Goal: Task Accomplishment & Management: Manage account settings

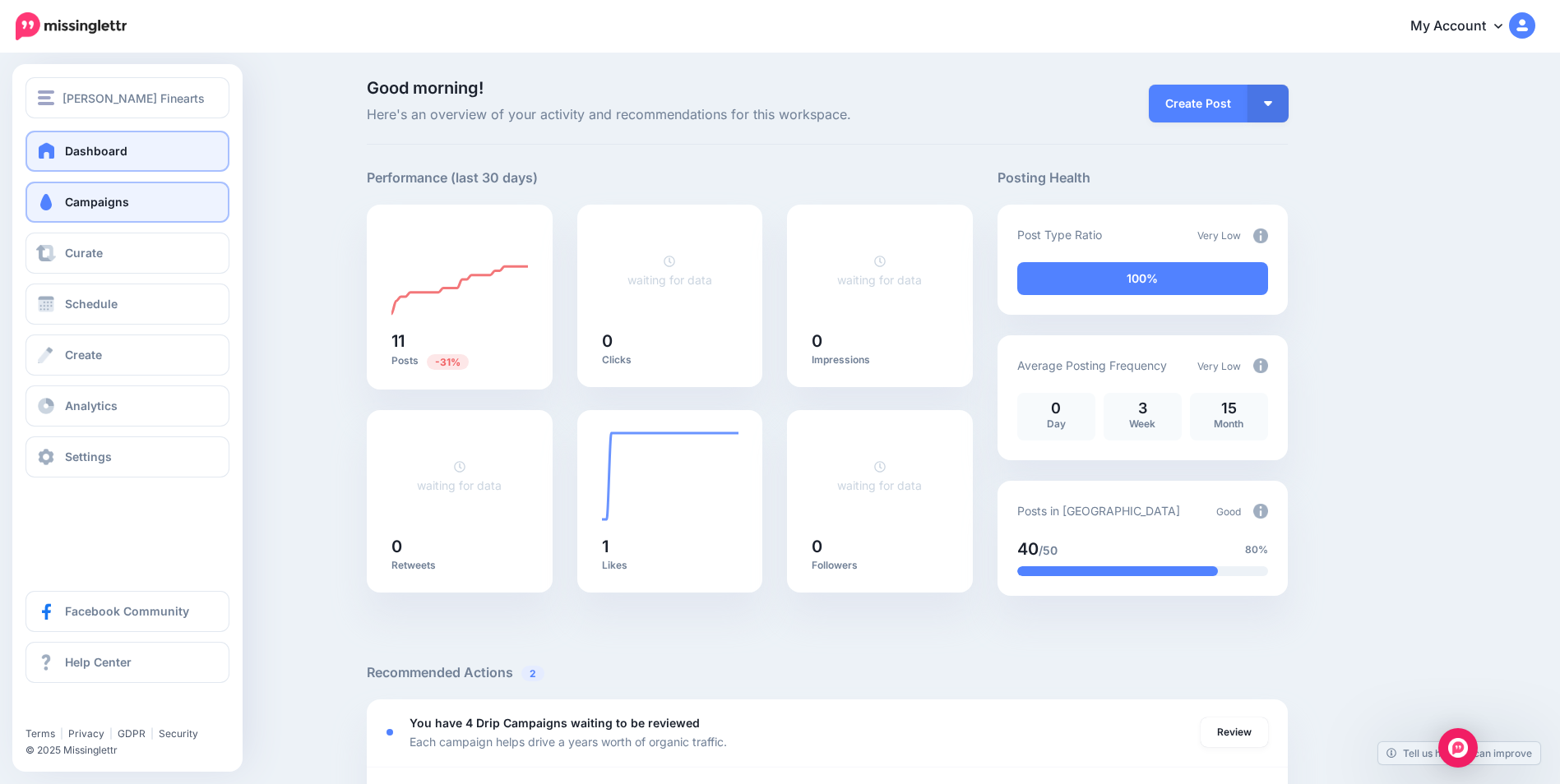
click at [100, 207] on span "Campaigns" at bounding box center [97, 201] width 64 height 14
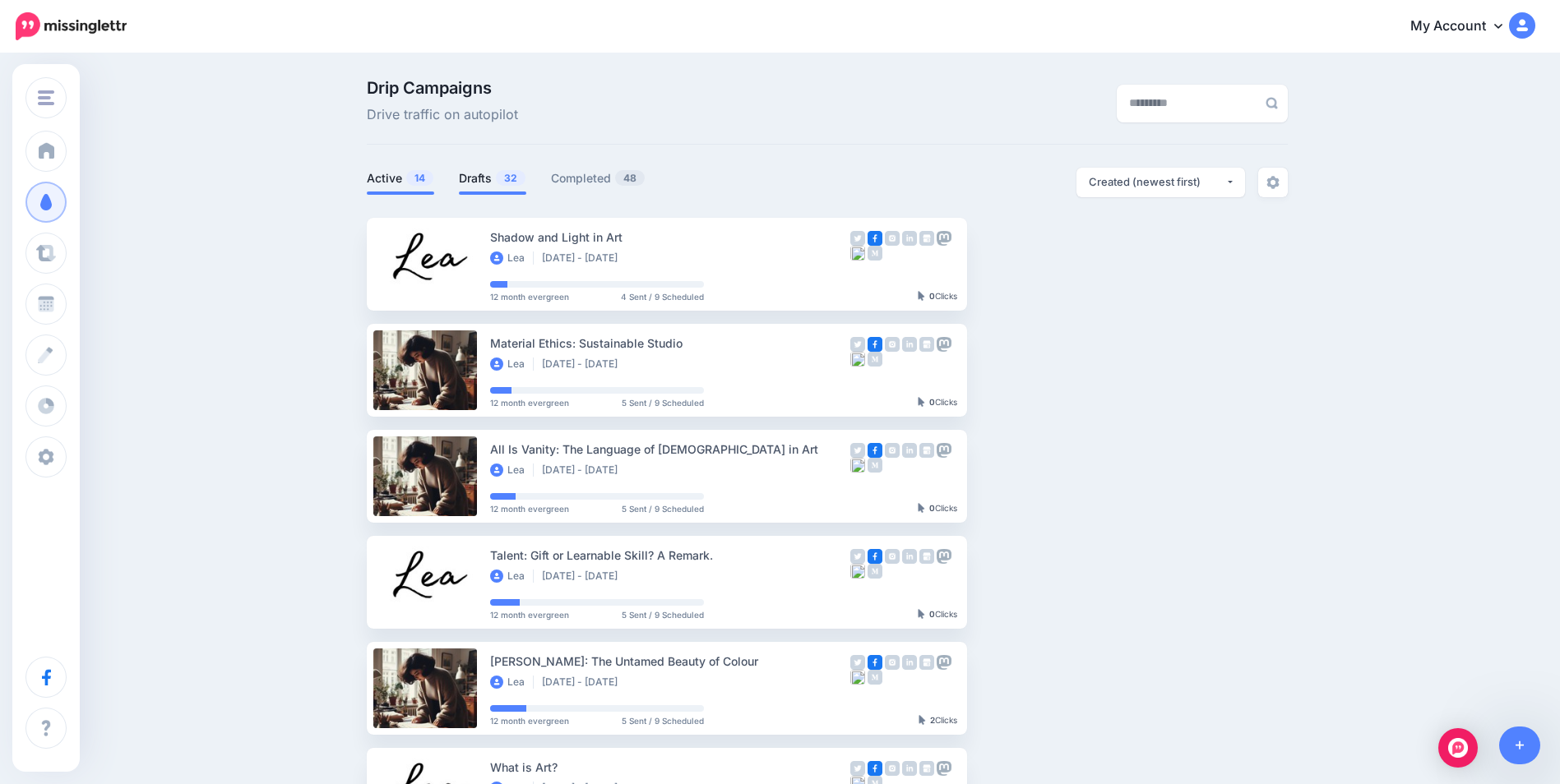
click at [486, 183] on link "Drafts 32" at bounding box center [492, 178] width 67 height 19
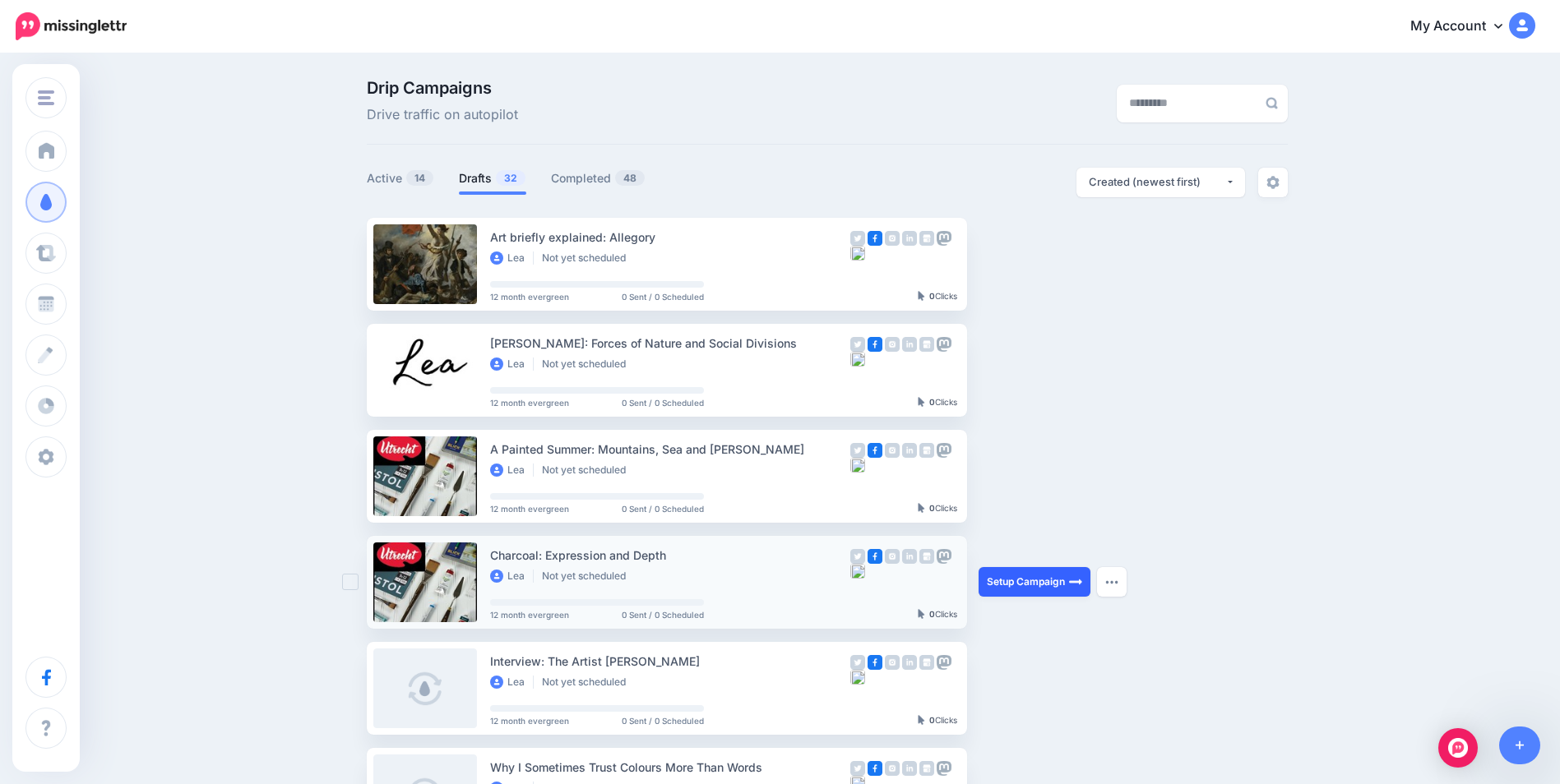
click at [1046, 584] on link "Setup Campaign" at bounding box center [1035, 582] width 112 height 30
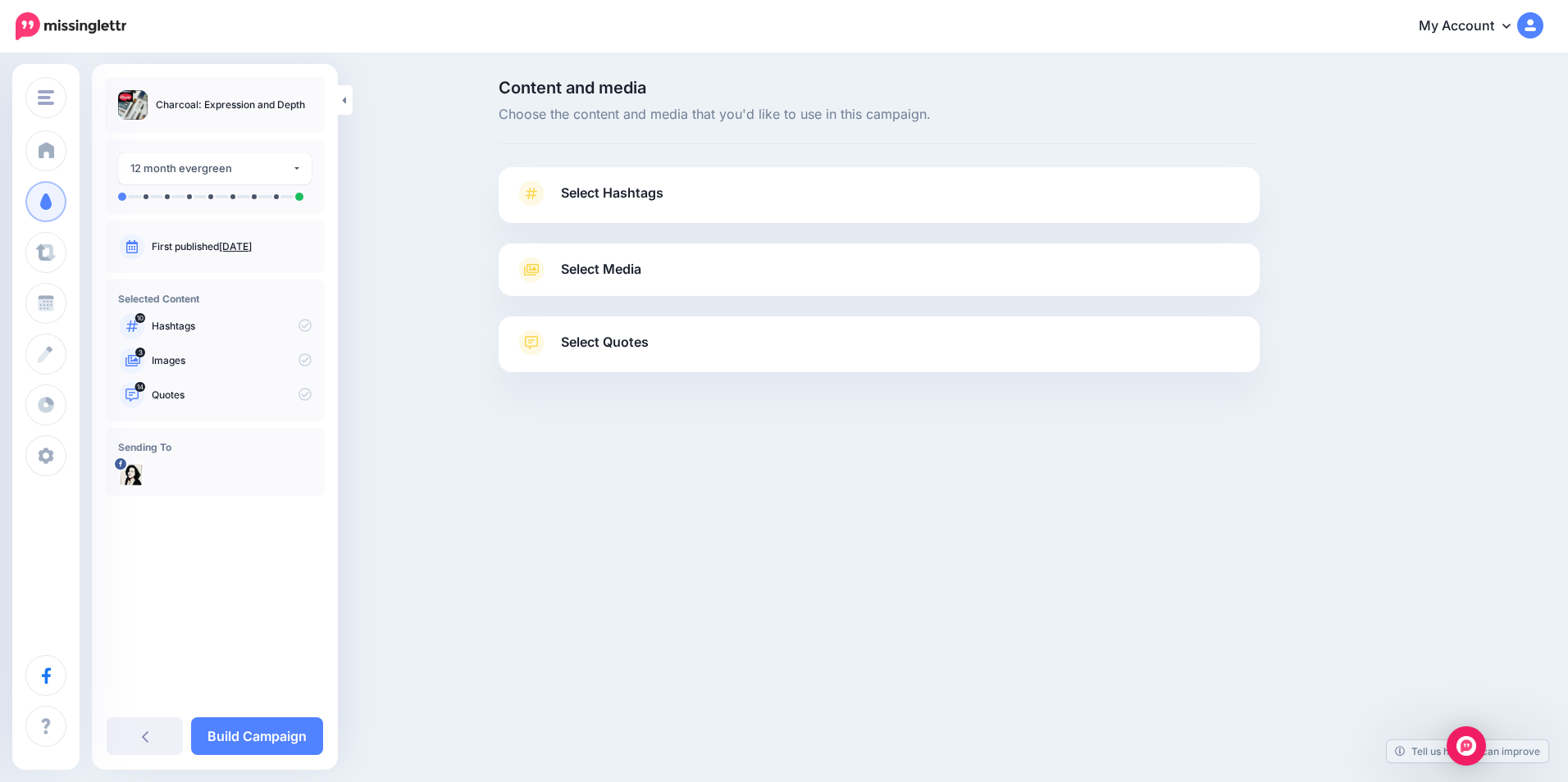
click at [969, 188] on link "Select Hashtags" at bounding box center [879, 202] width 728 height 43
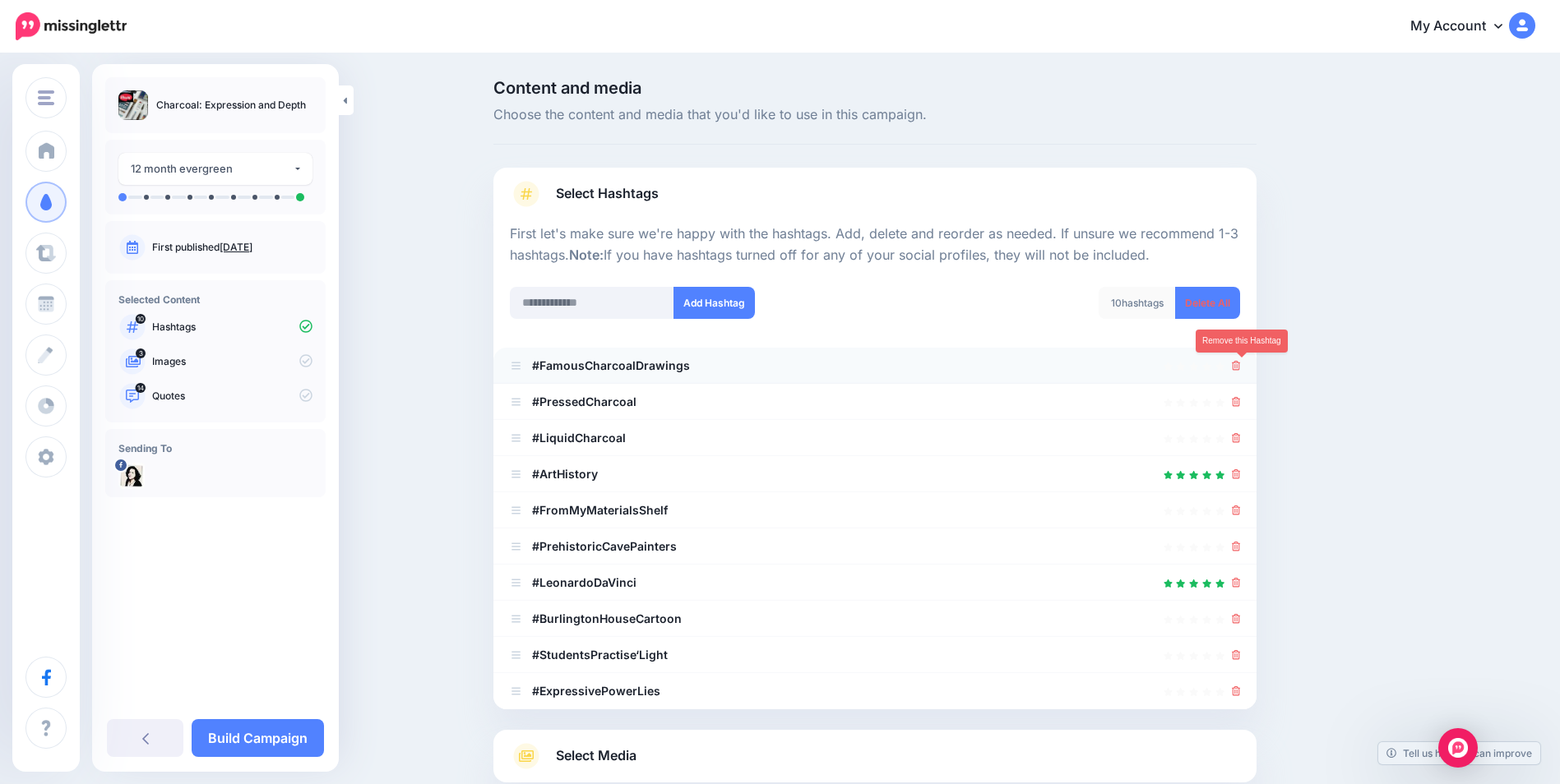
click at [1241, 367] on icon at bounding box center [1236, 366] width 9 height 10
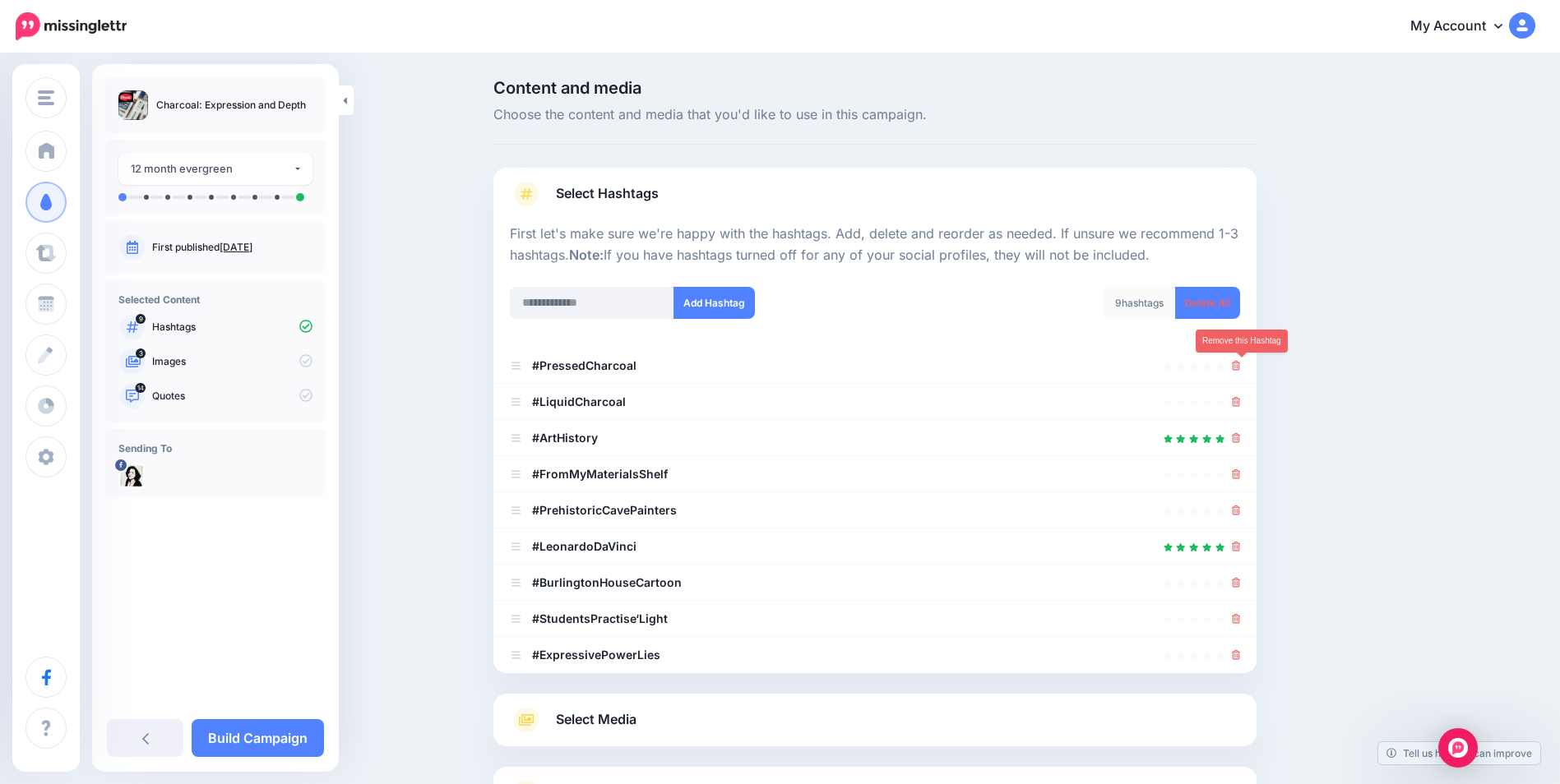
click at [1241, 367] on icon at bounding box center [1236, 366] width 9 height 10
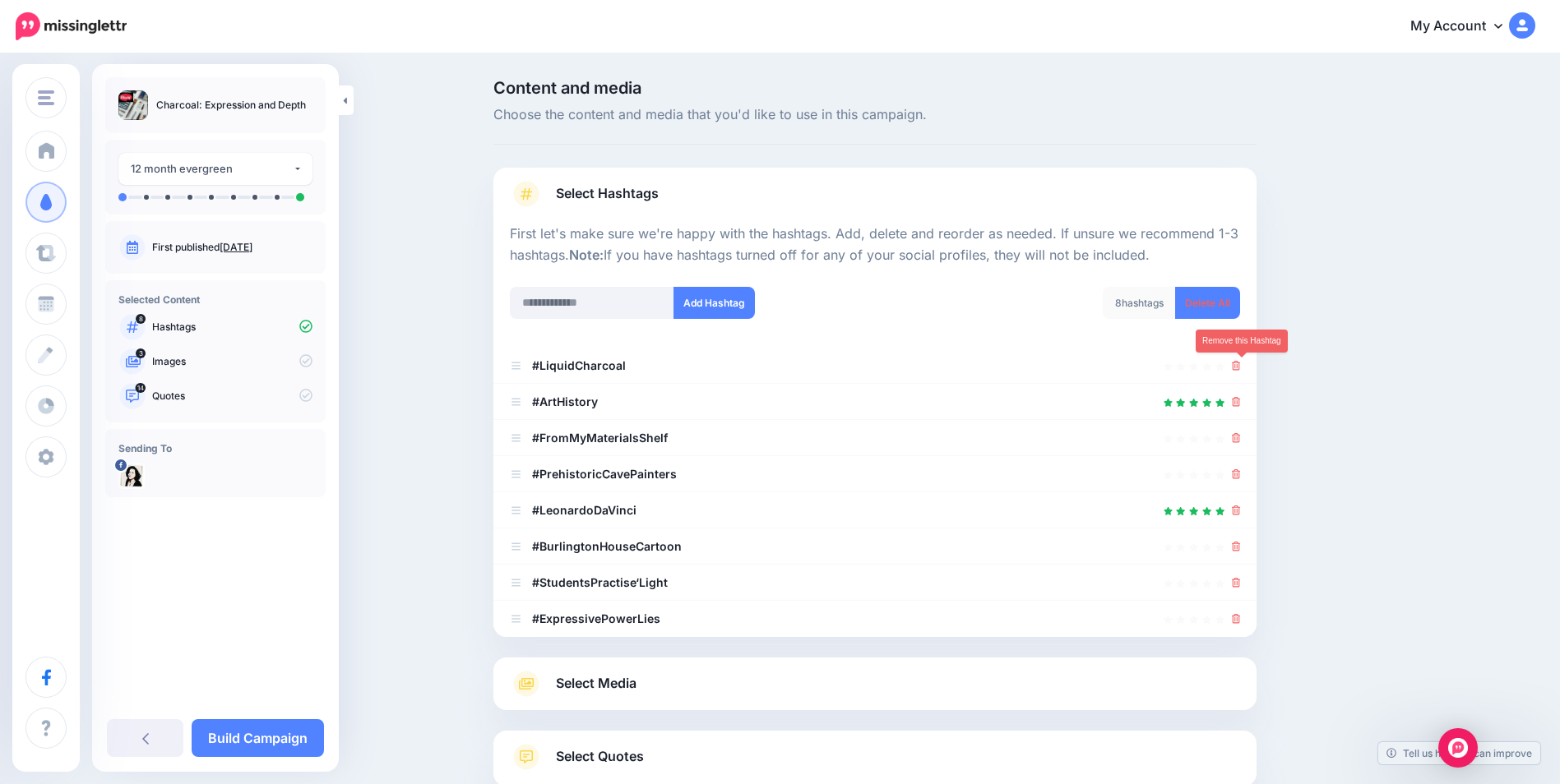
click at [1241, 367] on icon at bounding box center [1236, 366] width 9 height 10
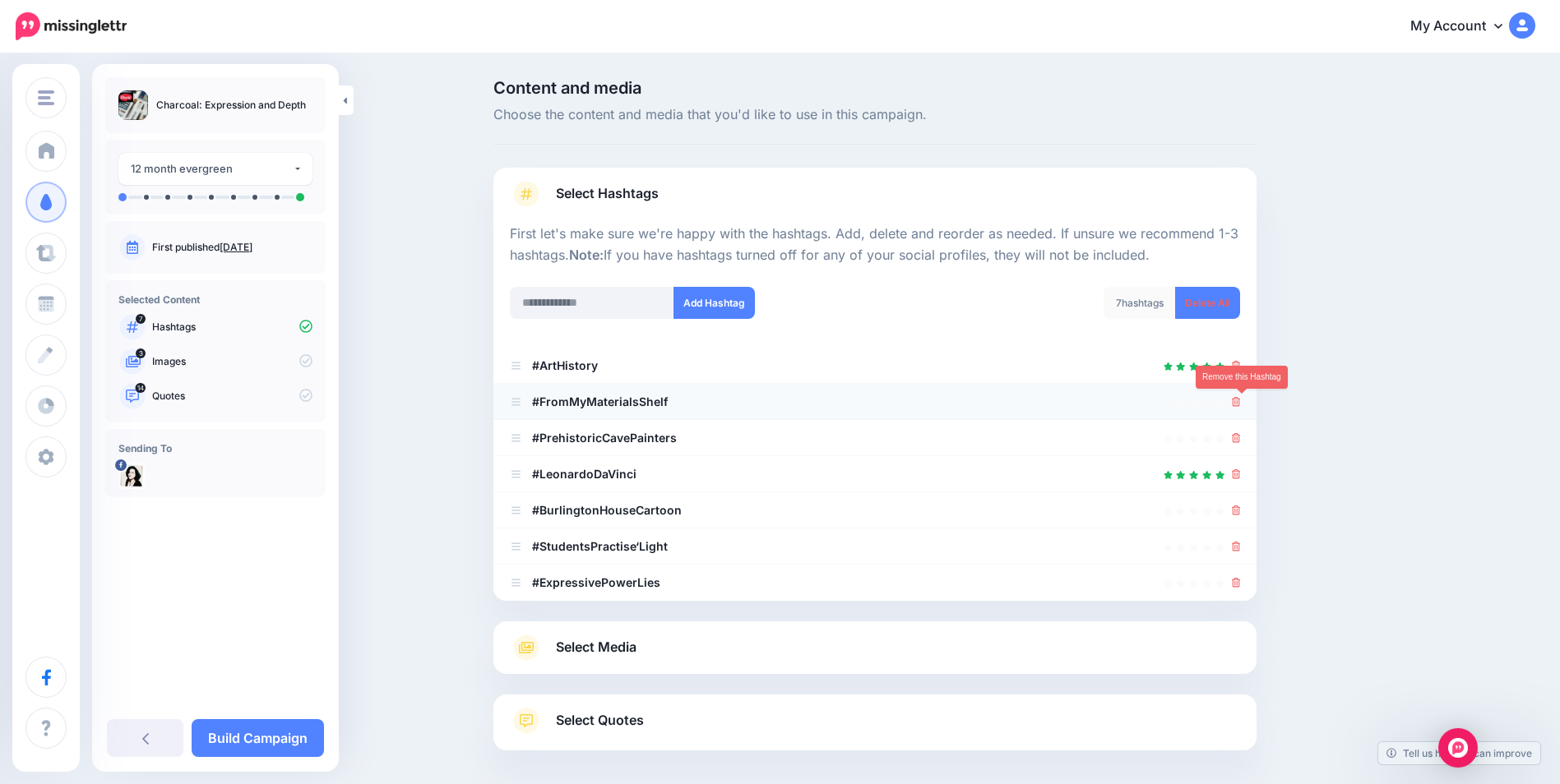
click at [1240, 398] on icon at bounding box center [1236, 402] width 9 height 10
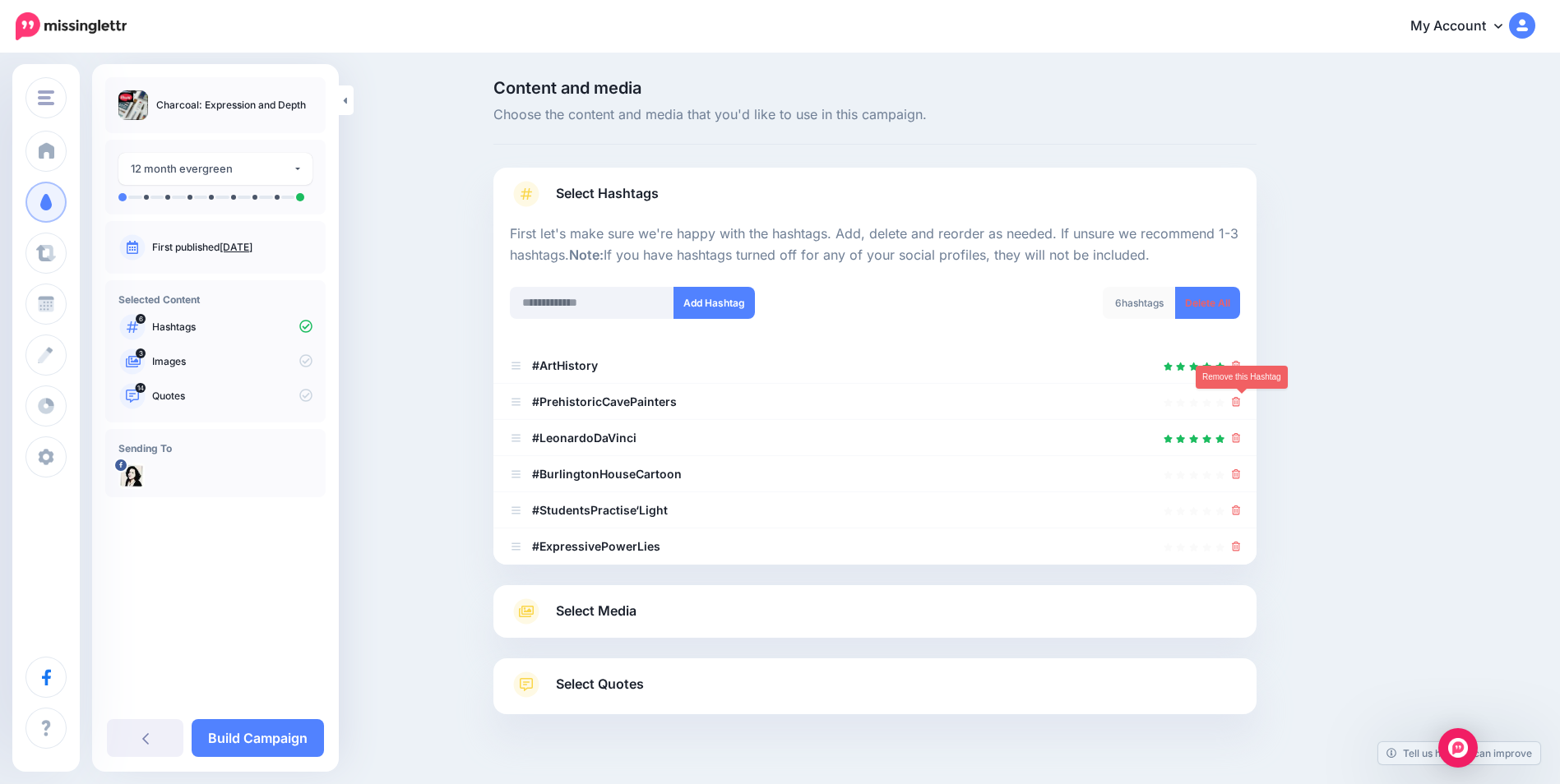
click at [1240, 398] on icon at bounding box center [1236, 402] width 9 height 10
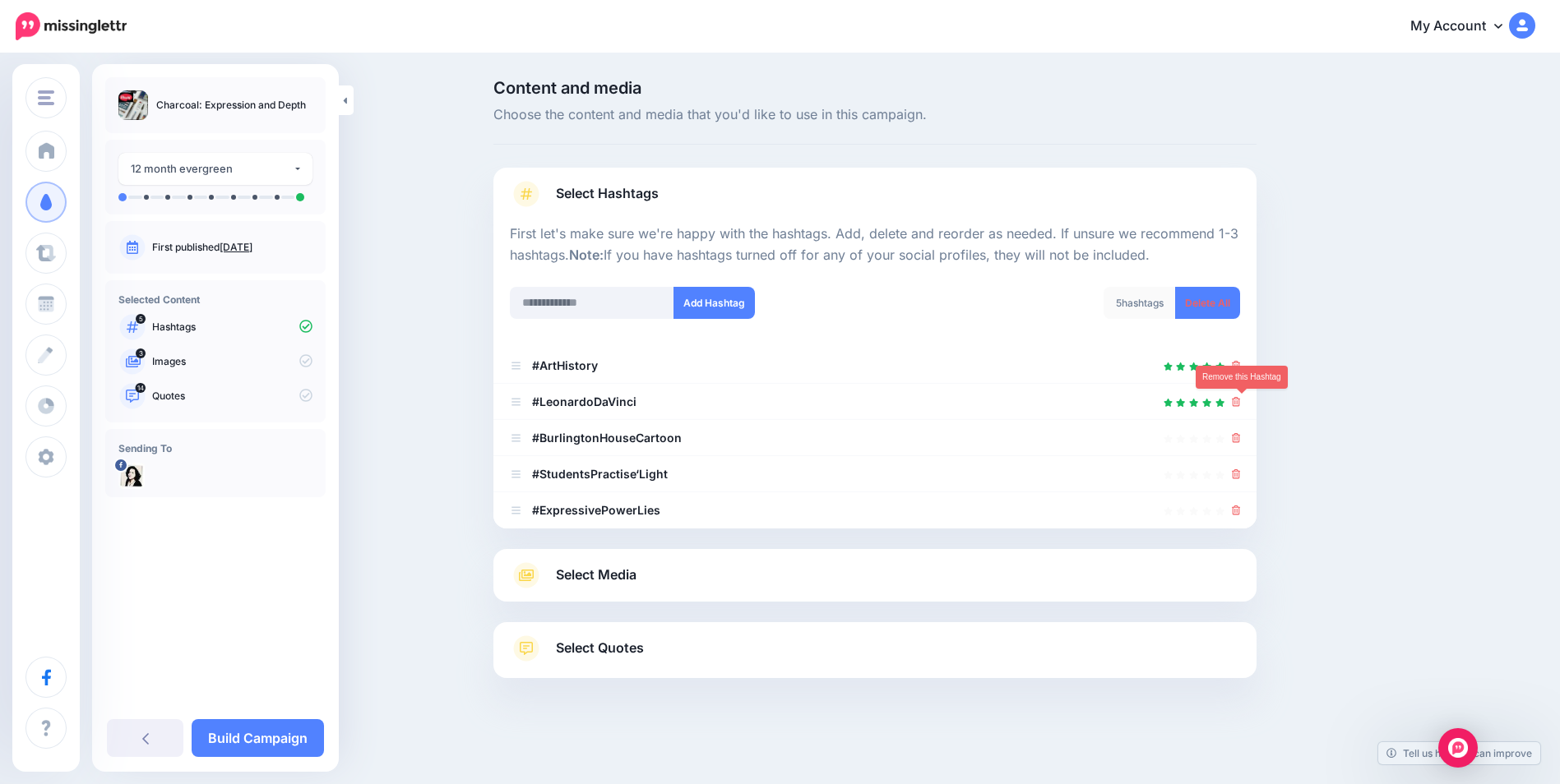
click at [1240, 398] on icon at bounding box center [1236, 402] width 9 height 10
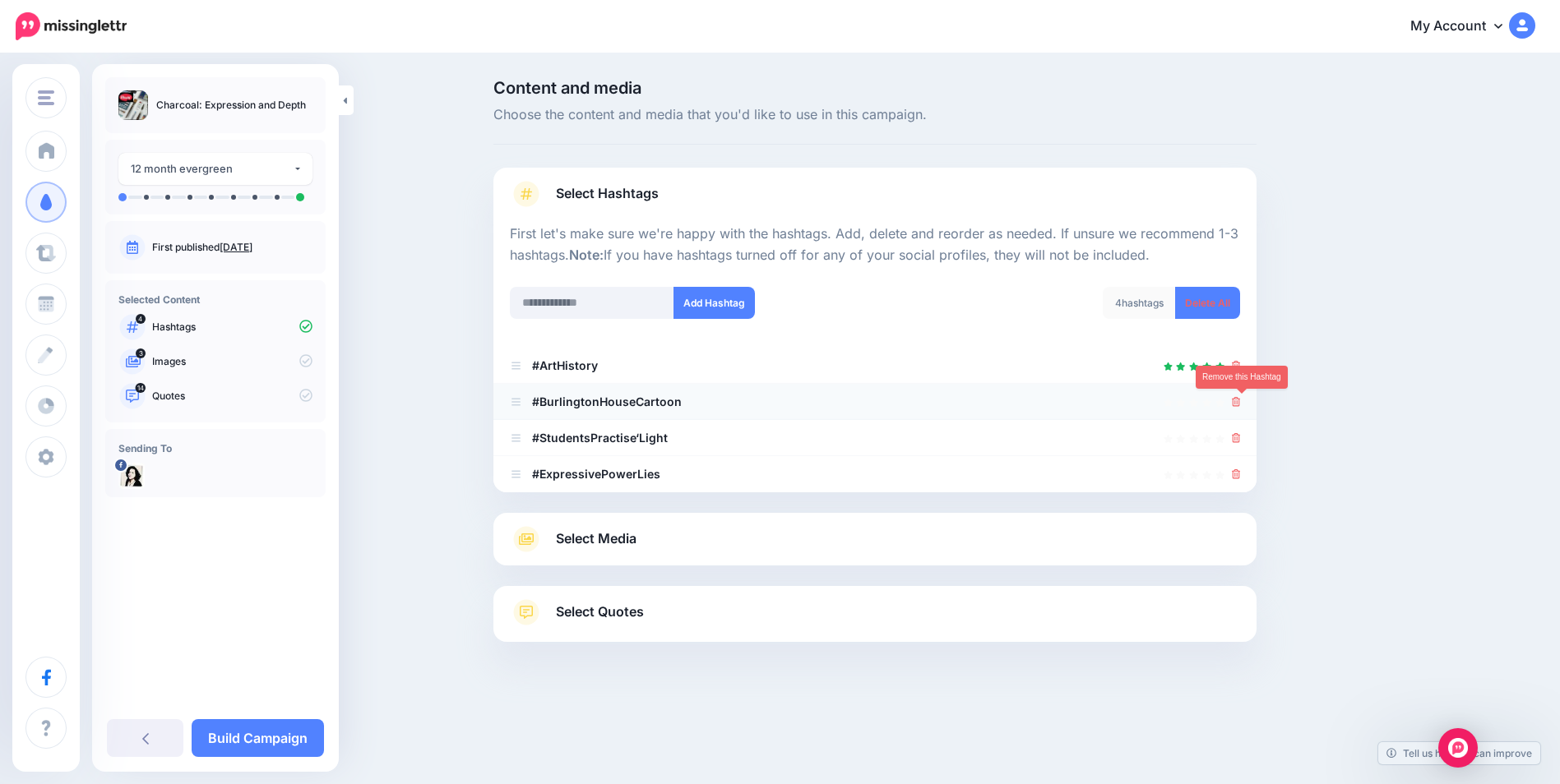
click at [1241, 401] on icon at bounding box center [1236, 402] width 9 height 10
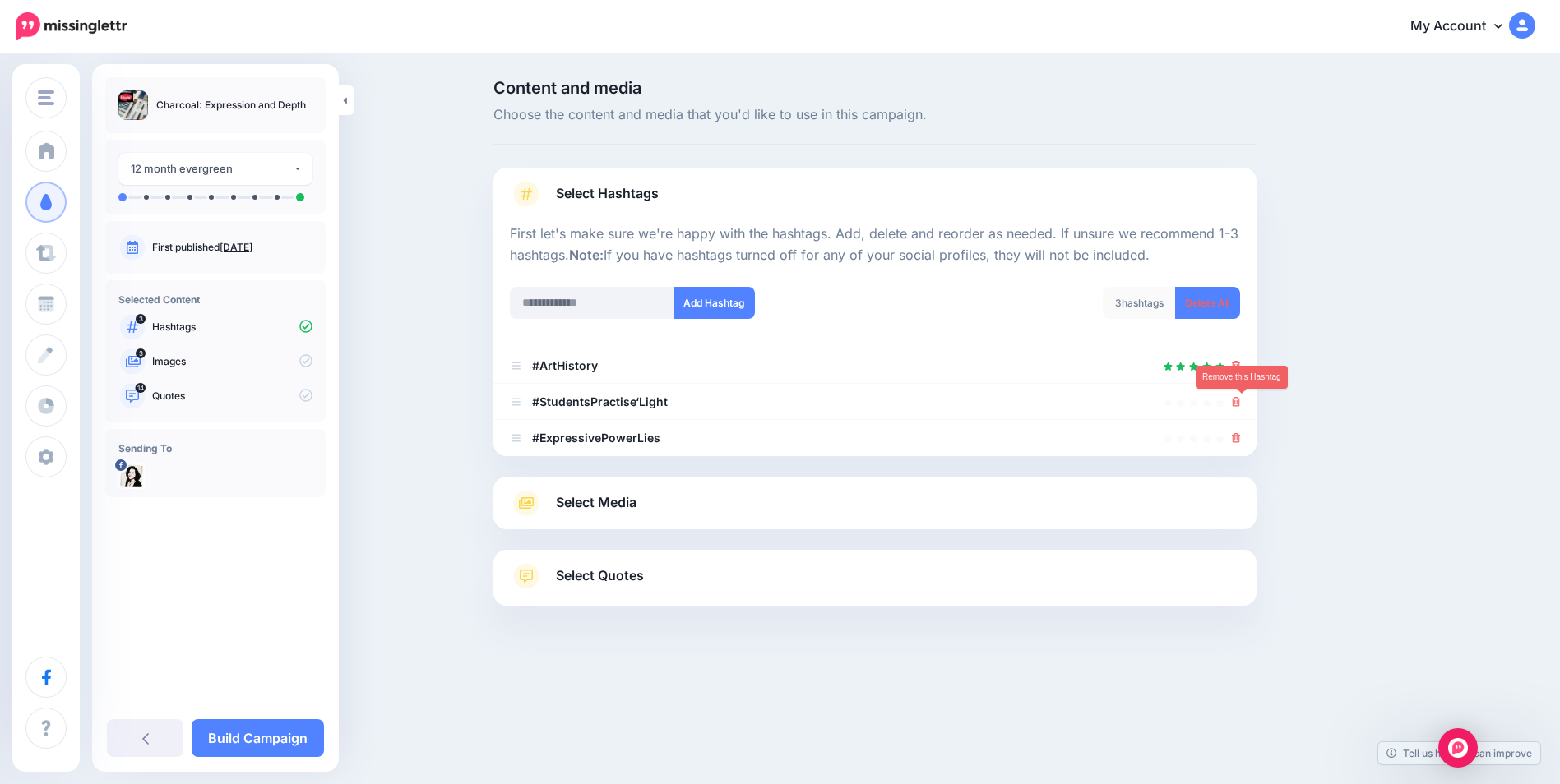
click at [1241, 401] on icon at bounding box center [1236, 402] width 9 height 10
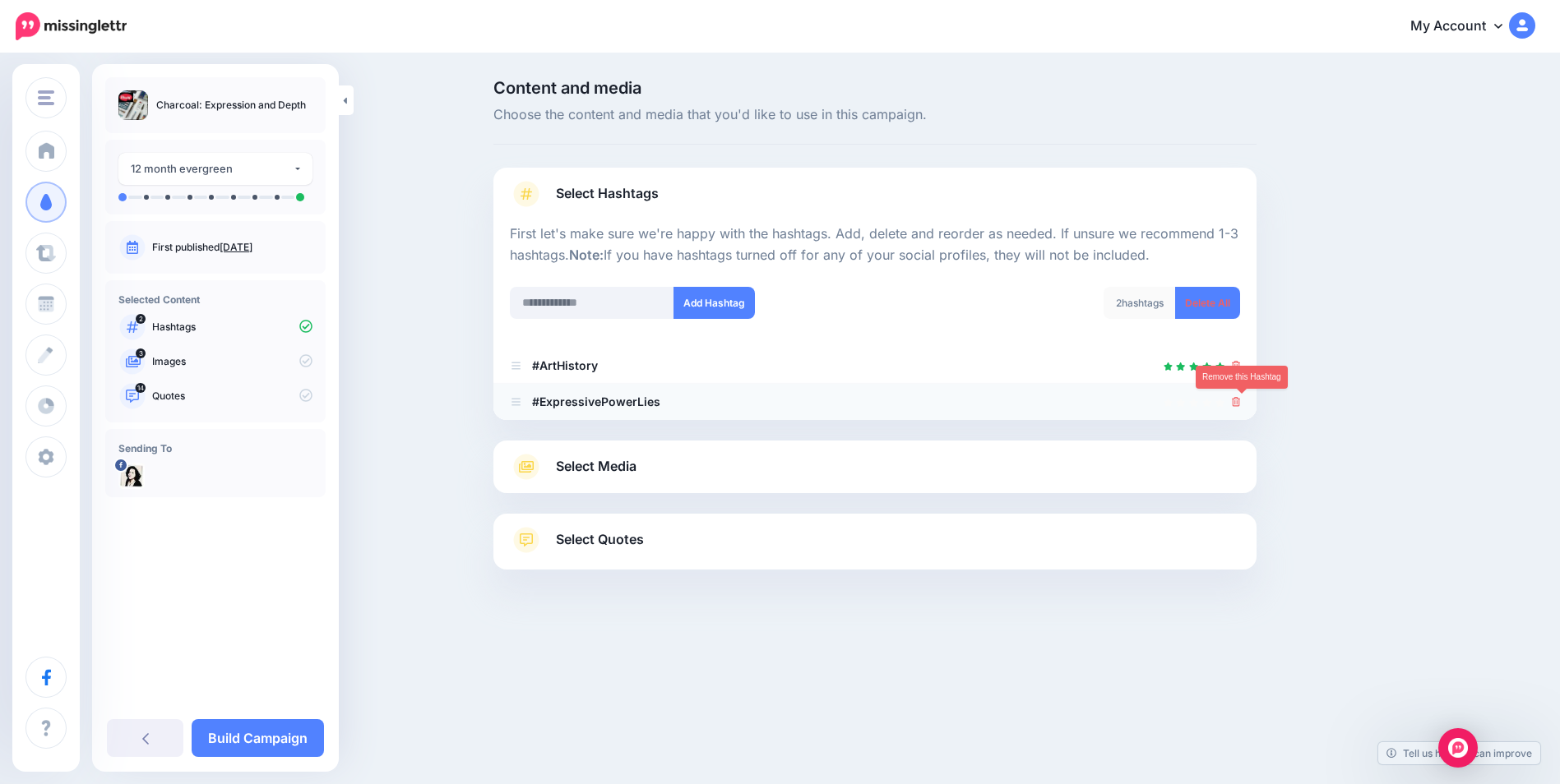
click at [1241, 408] on link at bounding box center [1236, 401] width 9 height 14
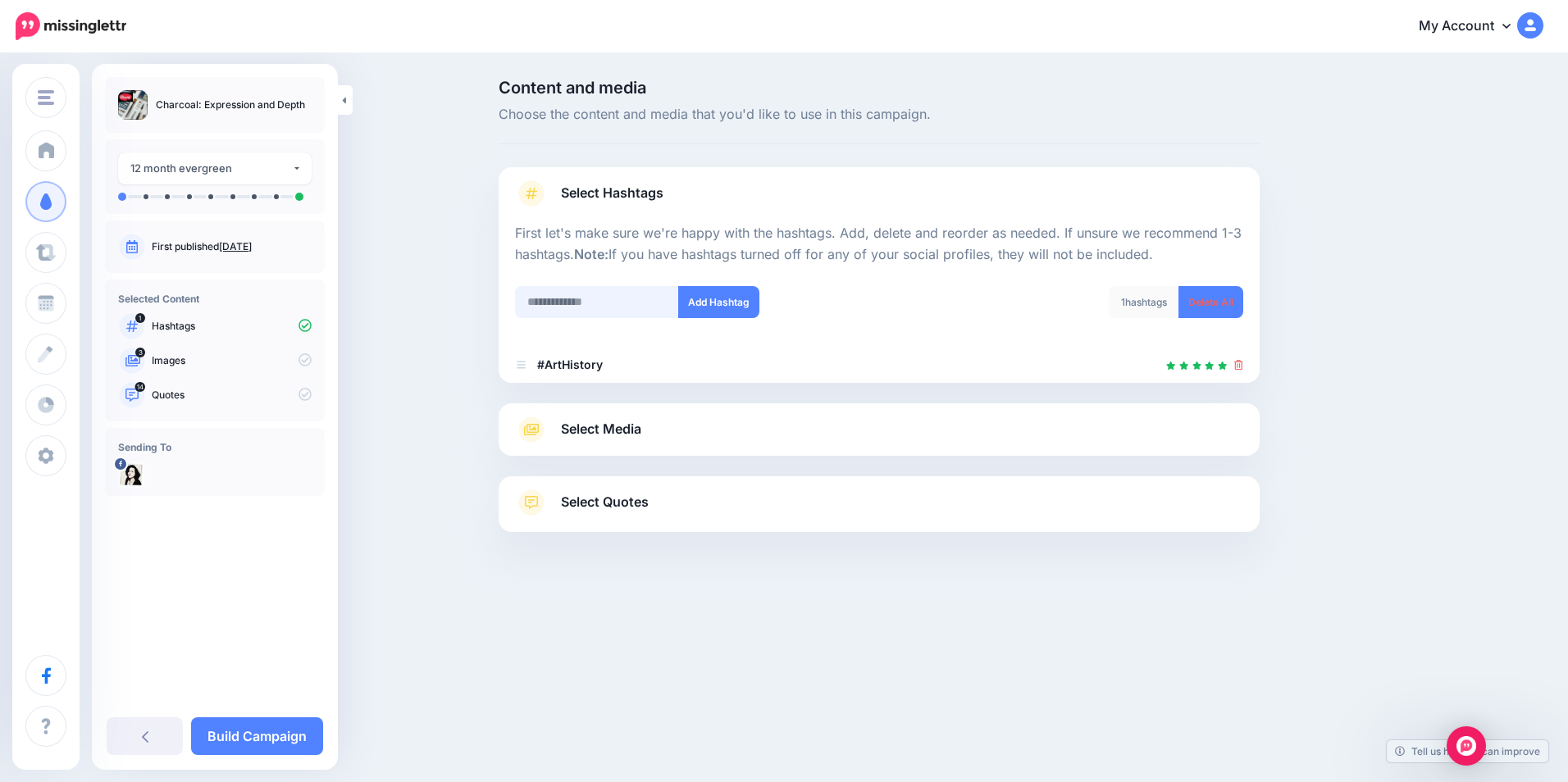
click at [568, 305] on input "text" at bounding box center [597, 302] width 164 height 32
type input "*********"
click at [720, 309] on button "Add Hashtag" at bounding box center [719, 302] width 82 height 32
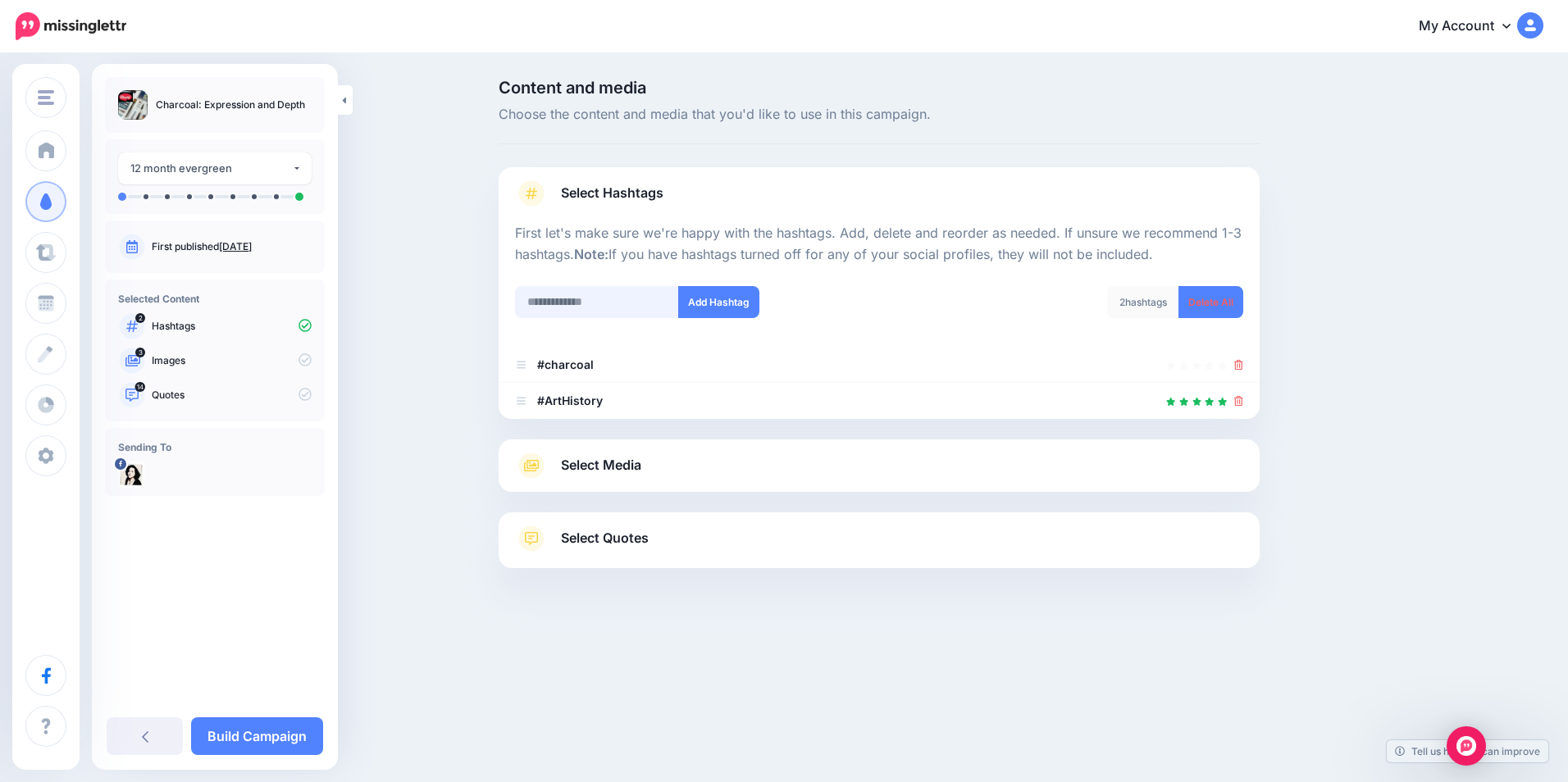
click at [557, 299] on input "text" at bounding box center [597, 302] width 164 height 32
type input "**********"
click at [725, 305] on button "Add Hashtag" at bounding box center [719, 302] width 82 height 32
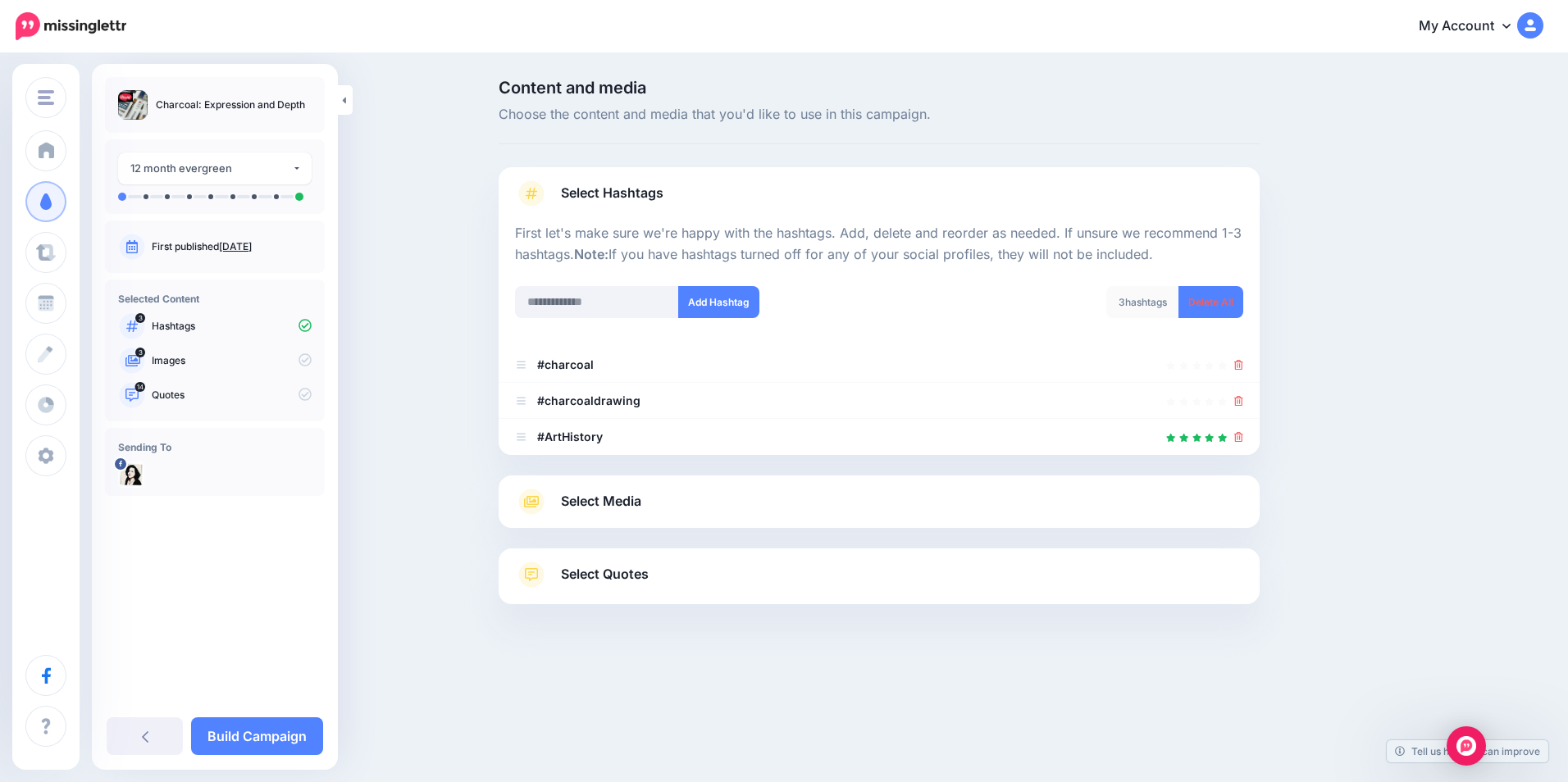
click at [1036, 507] on link "Select Media" at bounding box center [879, 501] width 728 height 26
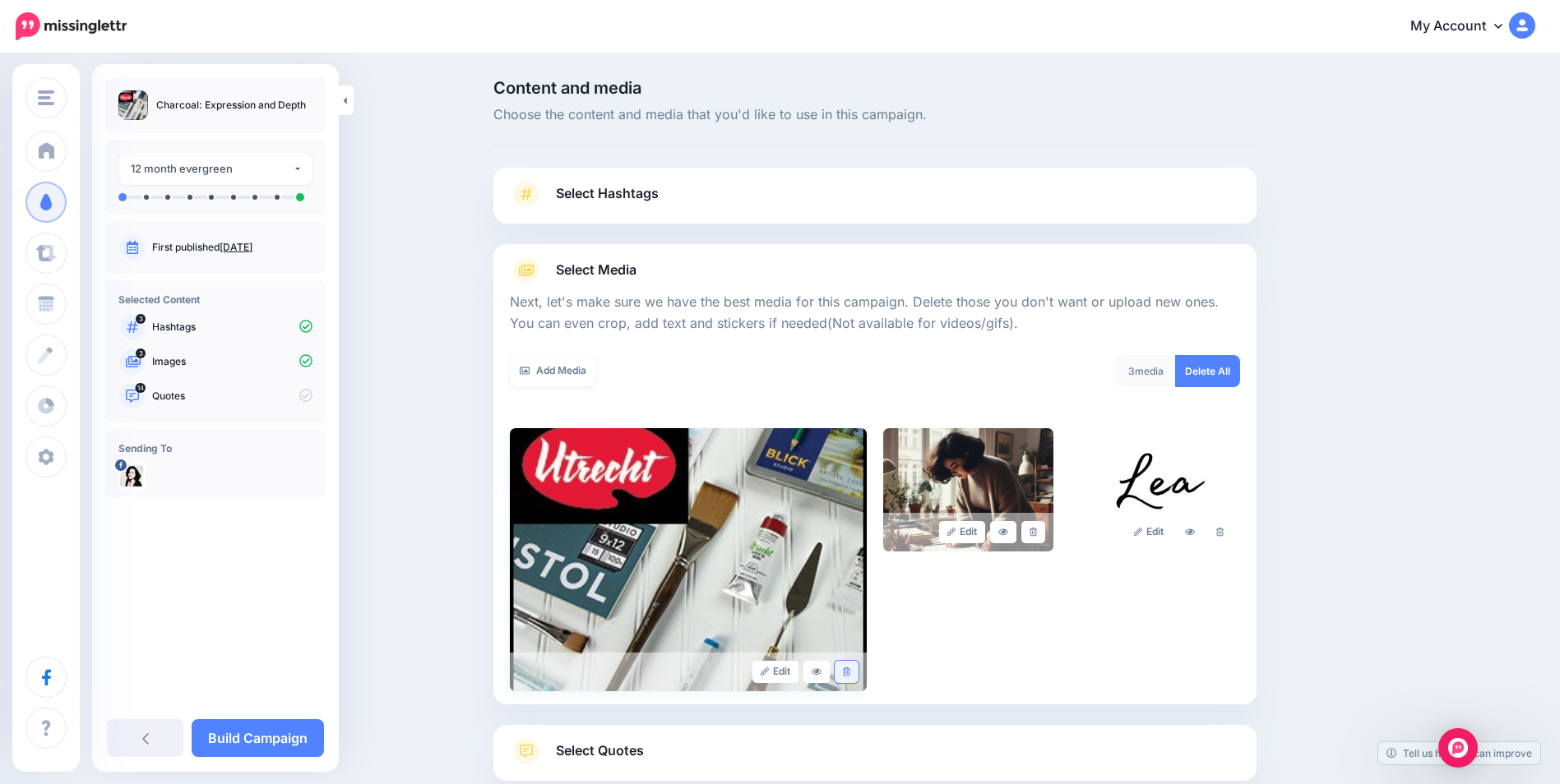
click at [850, 676] on icon at bounding box center [847, 672] width 8 height 9
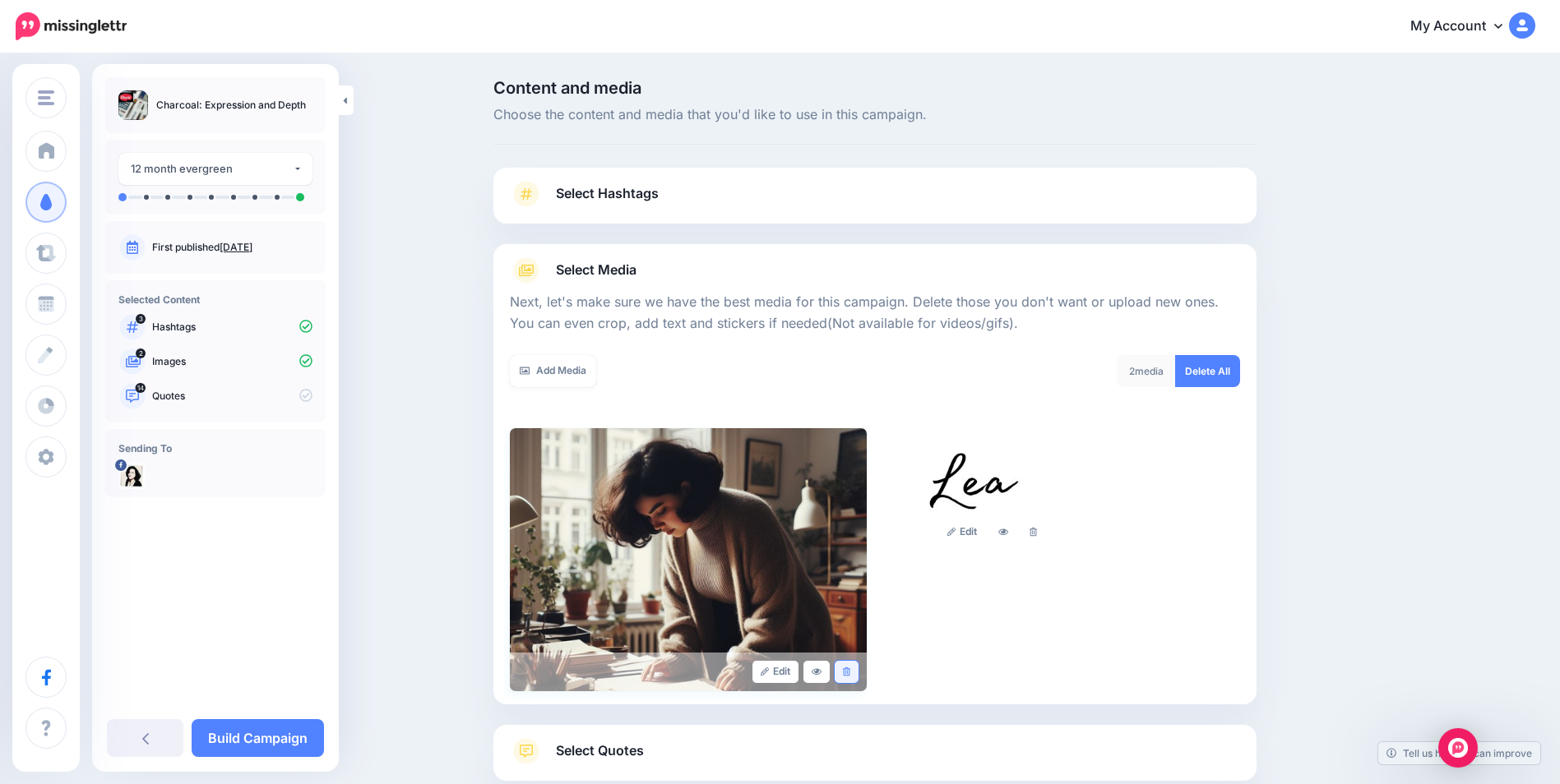
click at [850, 674] on icon at bounding box center [847, 672] width 8 height 9
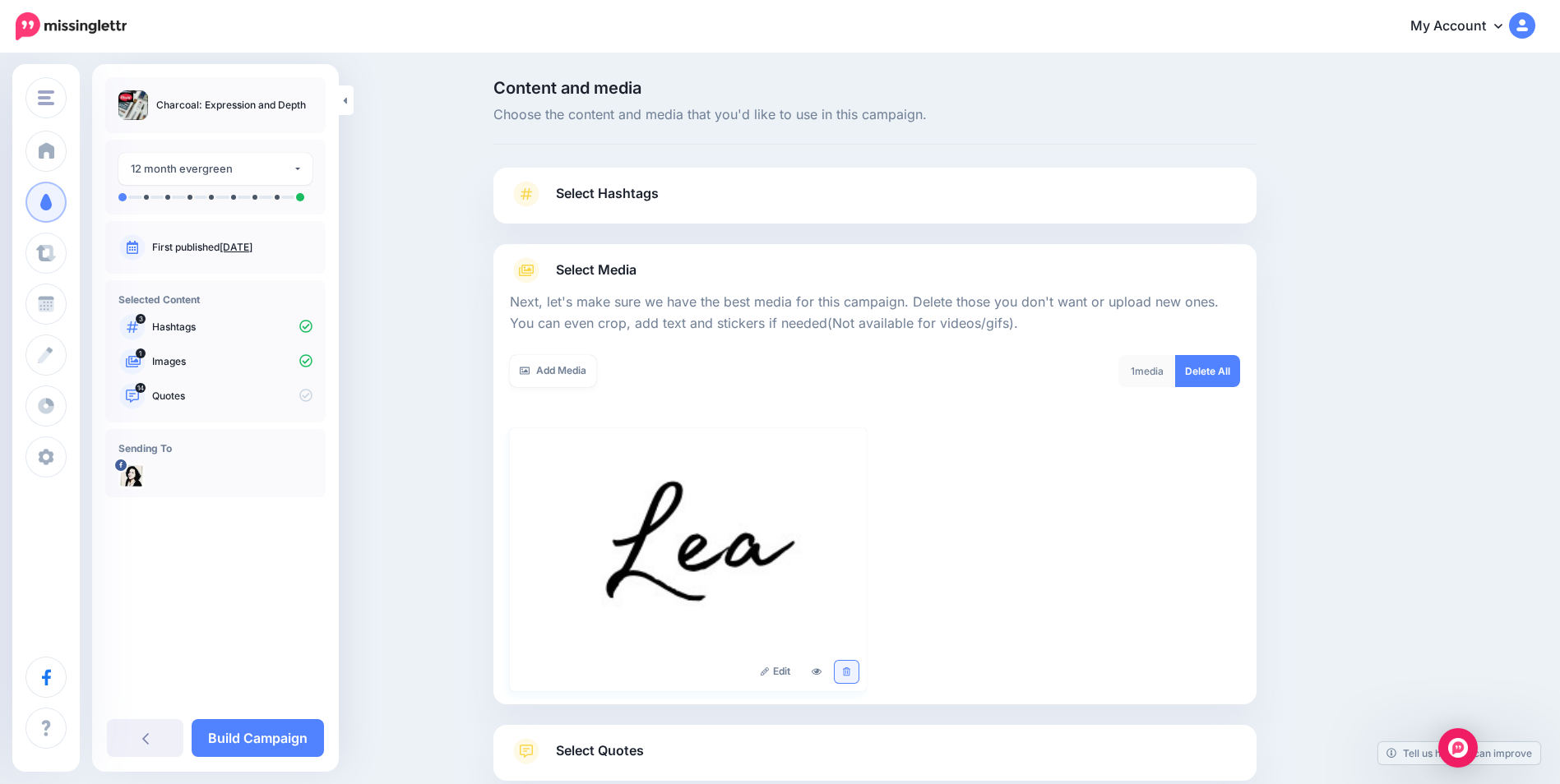
click at [858, 670] on link at bounding box center [847, 672] width 24 height 22
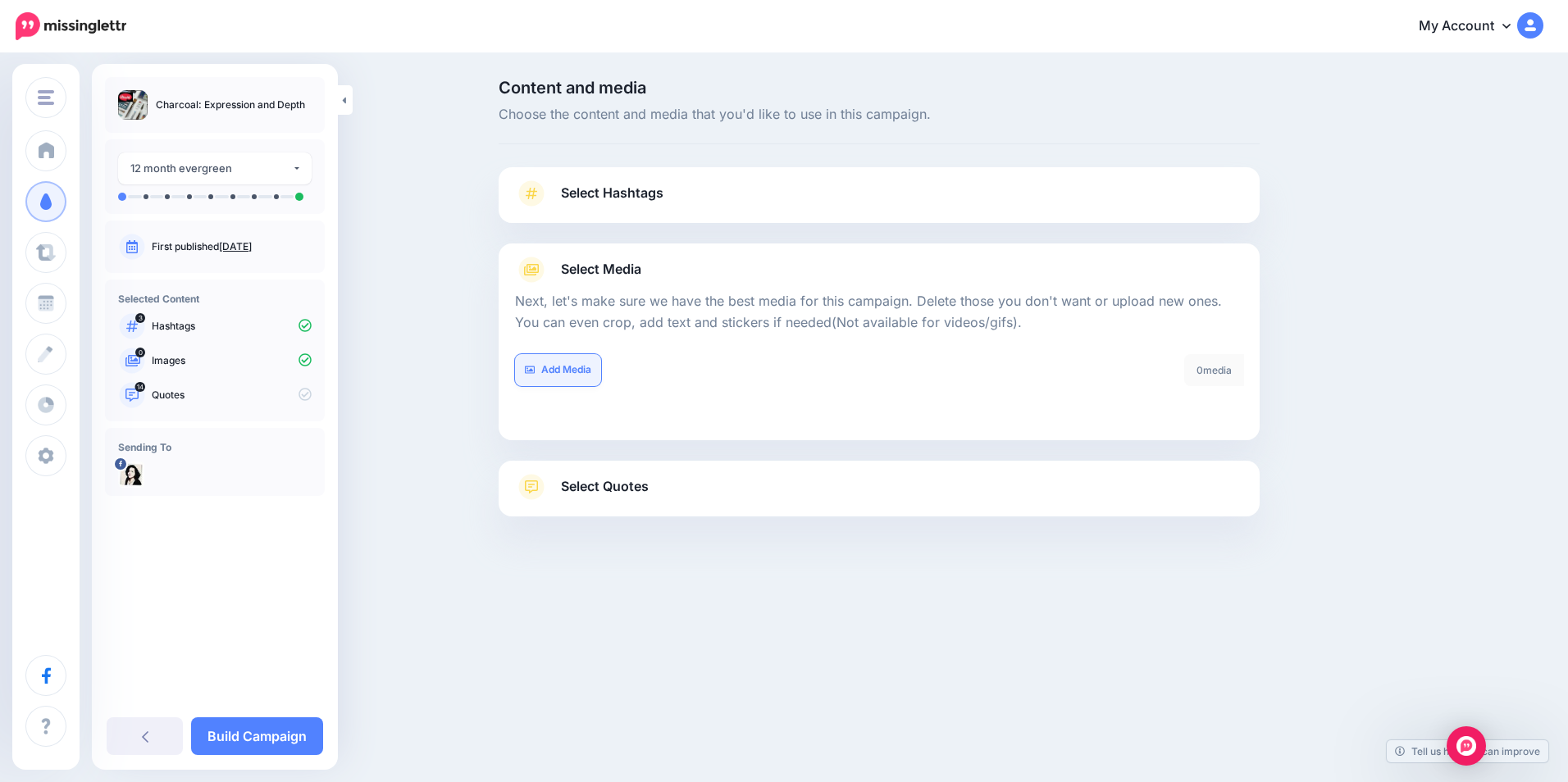
click at [567, 373] on link "Add Media" at bounding box center [558, 370] width 86 height 32
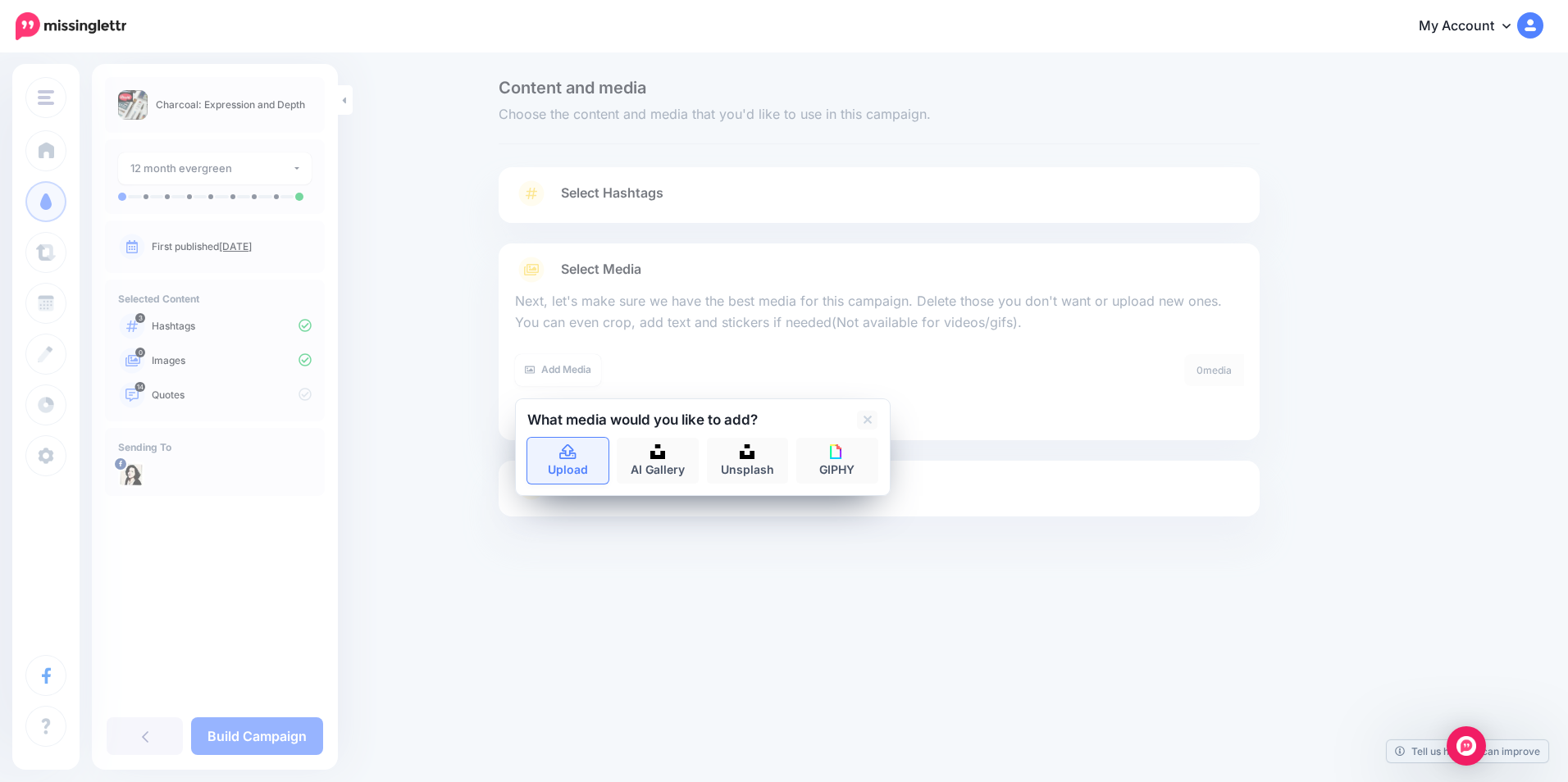
click at [569, 457] on icon at bounding box center [568, 453] width 18 height 15
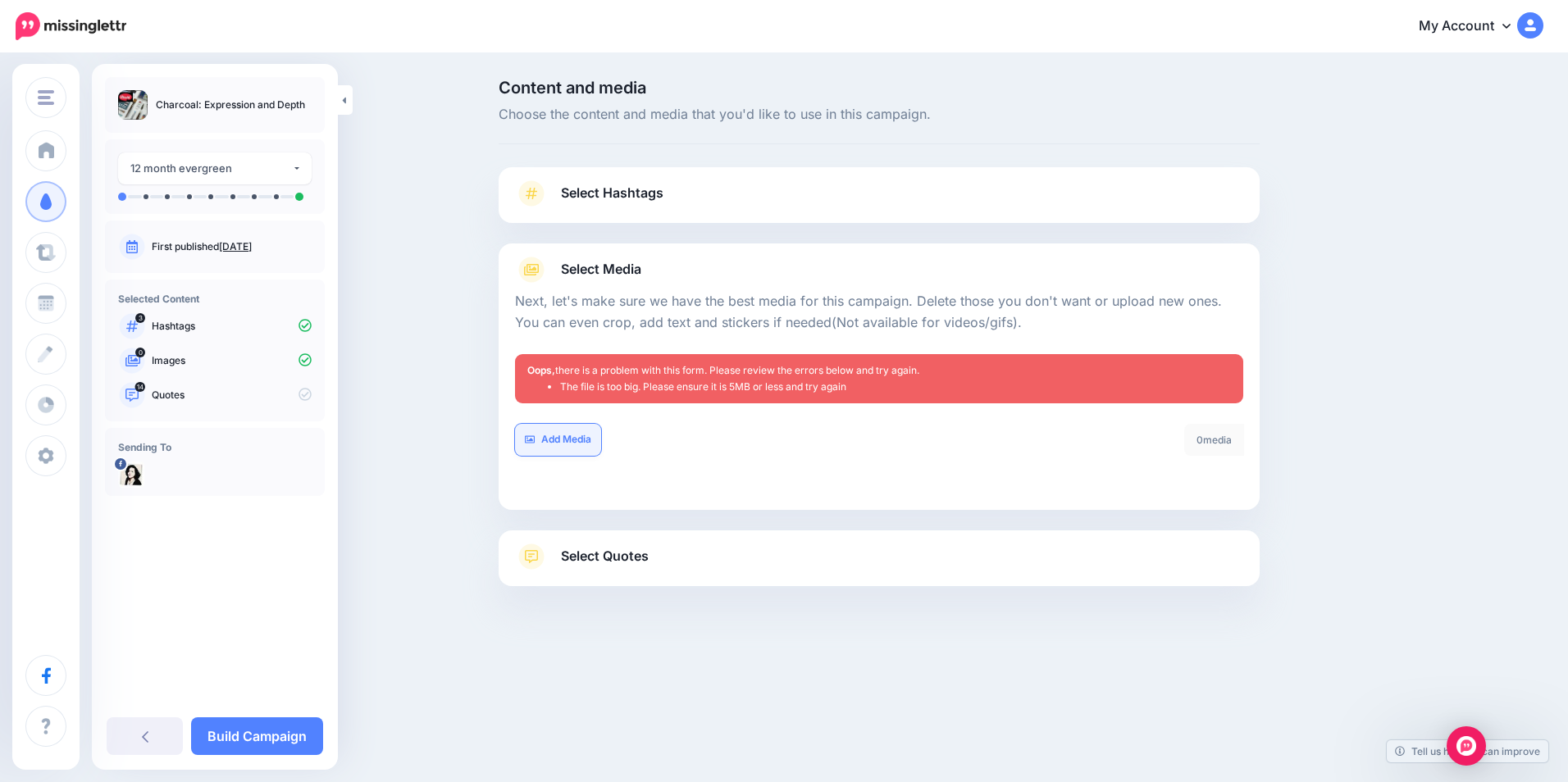
click at [568, 437] on link "Add Media" at bounding box center [558, 440] width 86 height 32
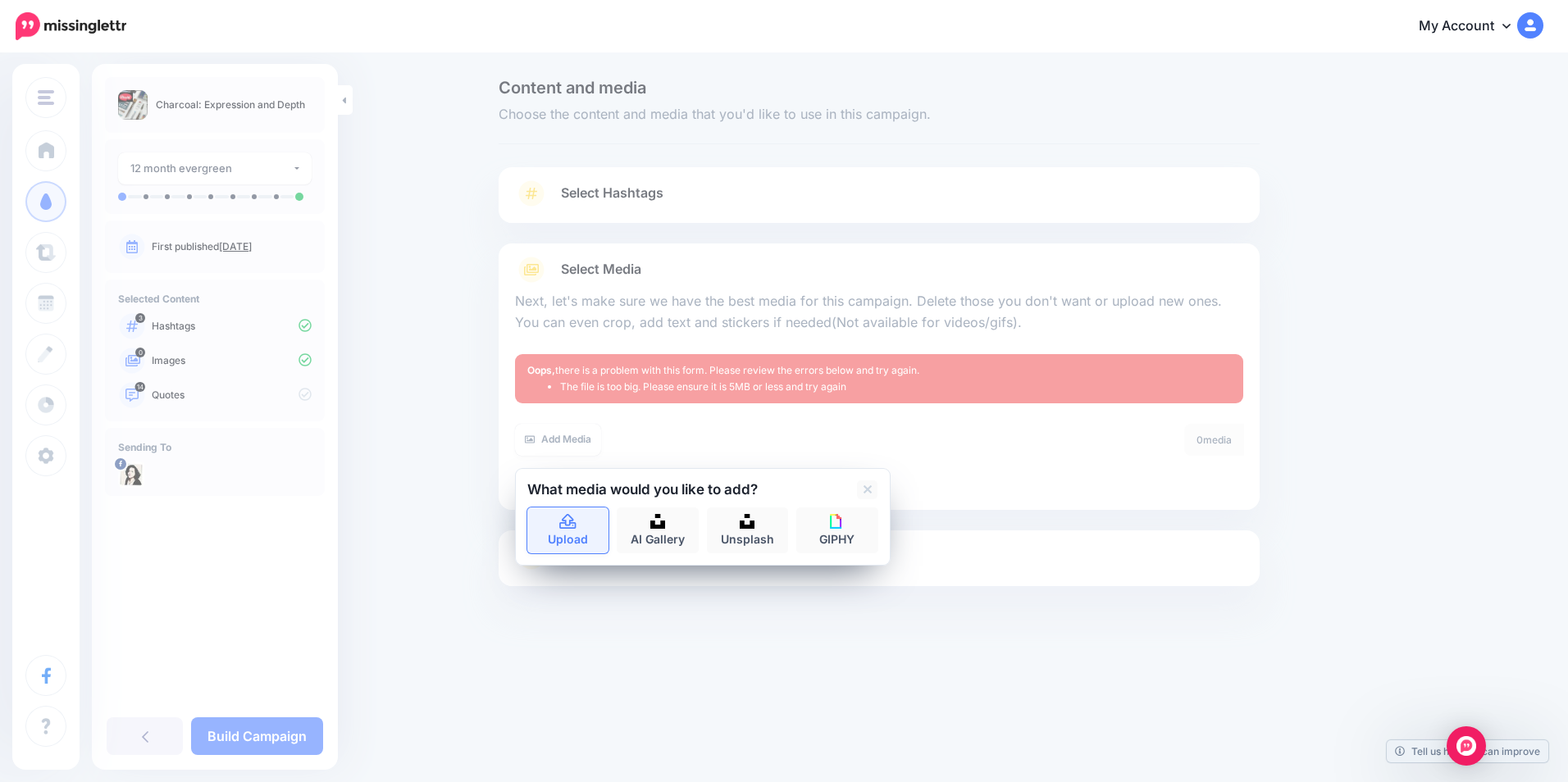
click at [556, 531] on link "Upload" at bounding box center [568, 531] width 82 height 46
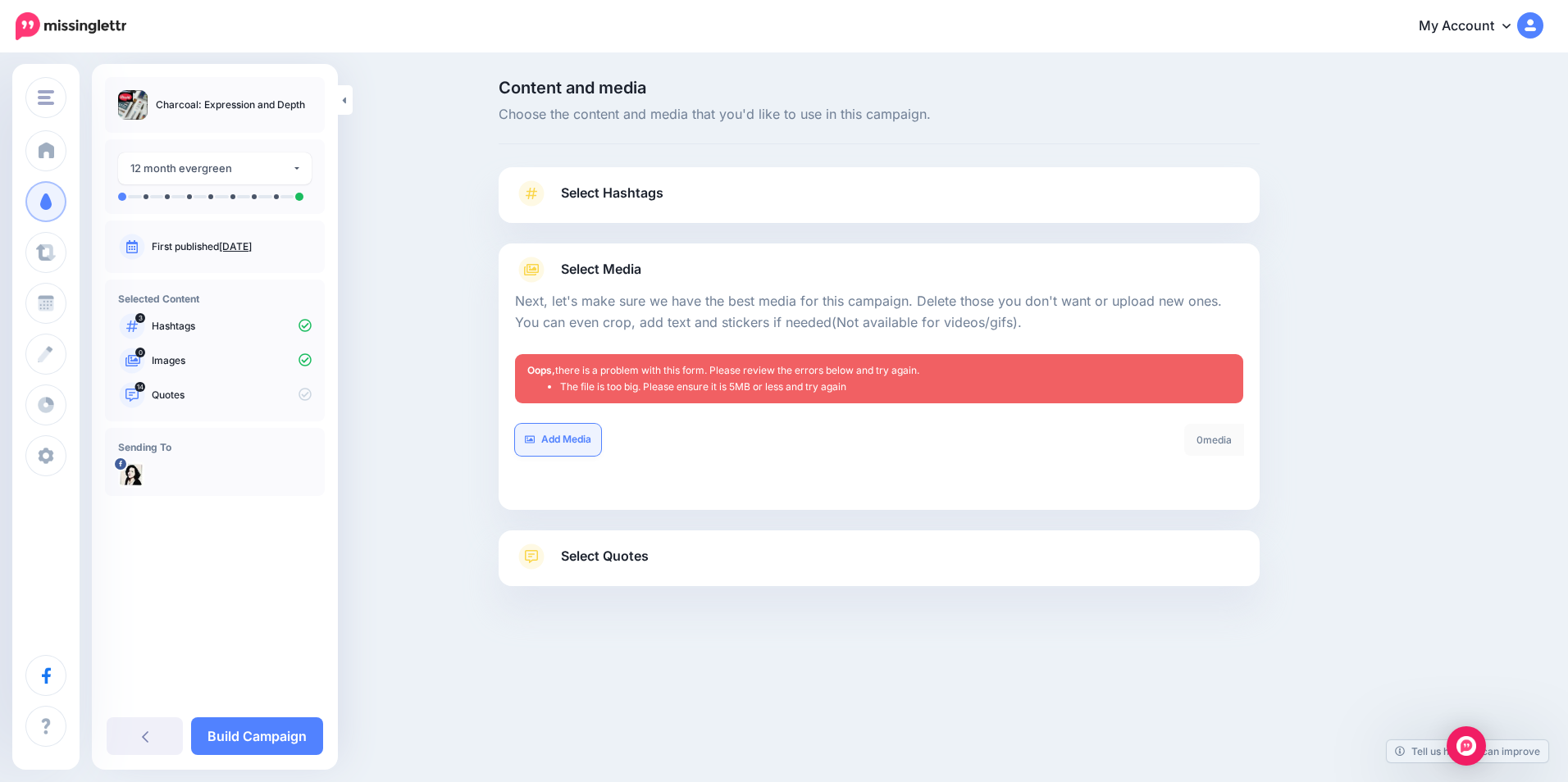
click at [581, 446] on link "Add Media" at bounding box center [558, 440] width 86 height 32
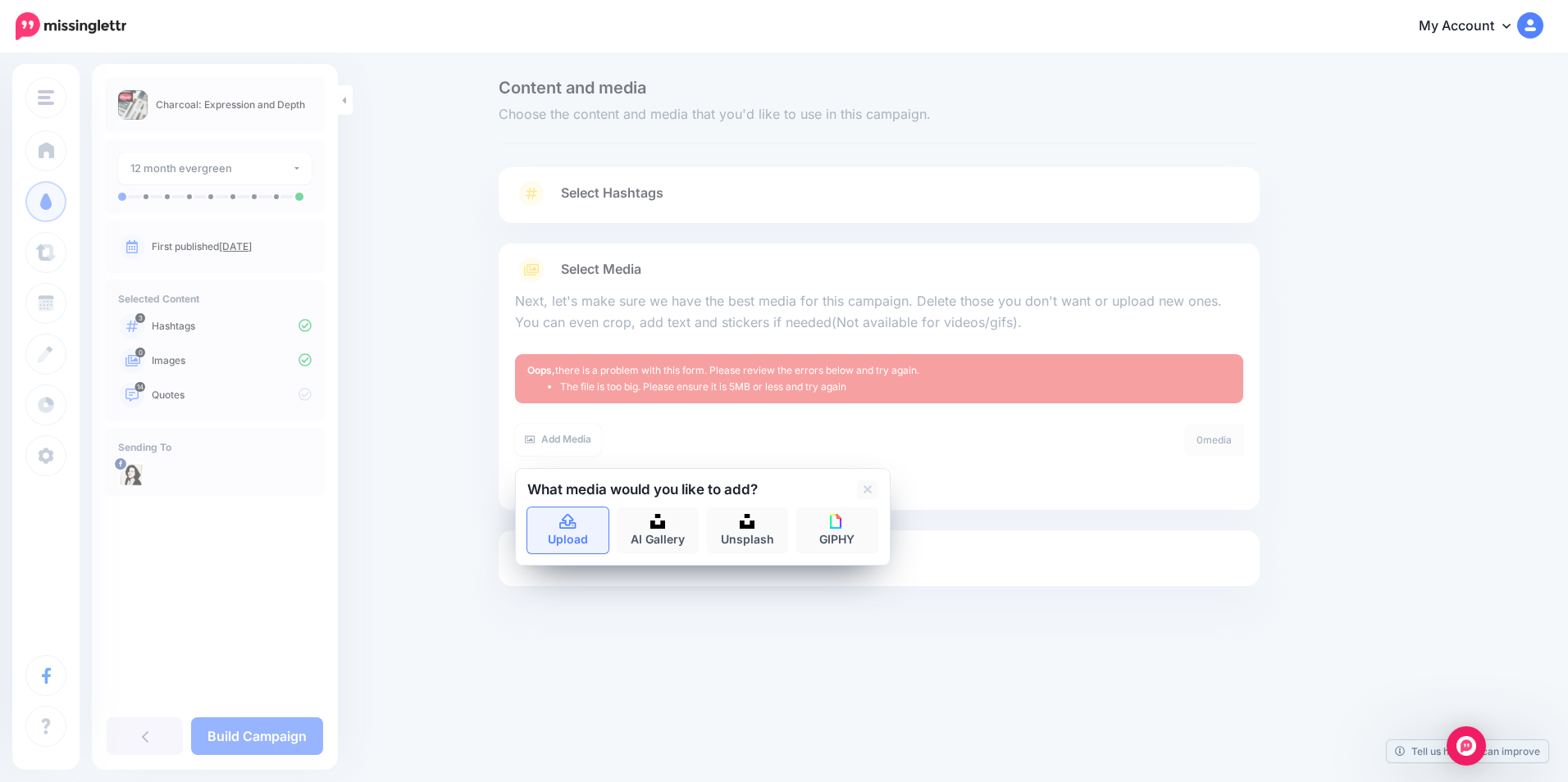
click at [593, 524] on link "Upload" at bounding box center [568, 531] width 82 height 46
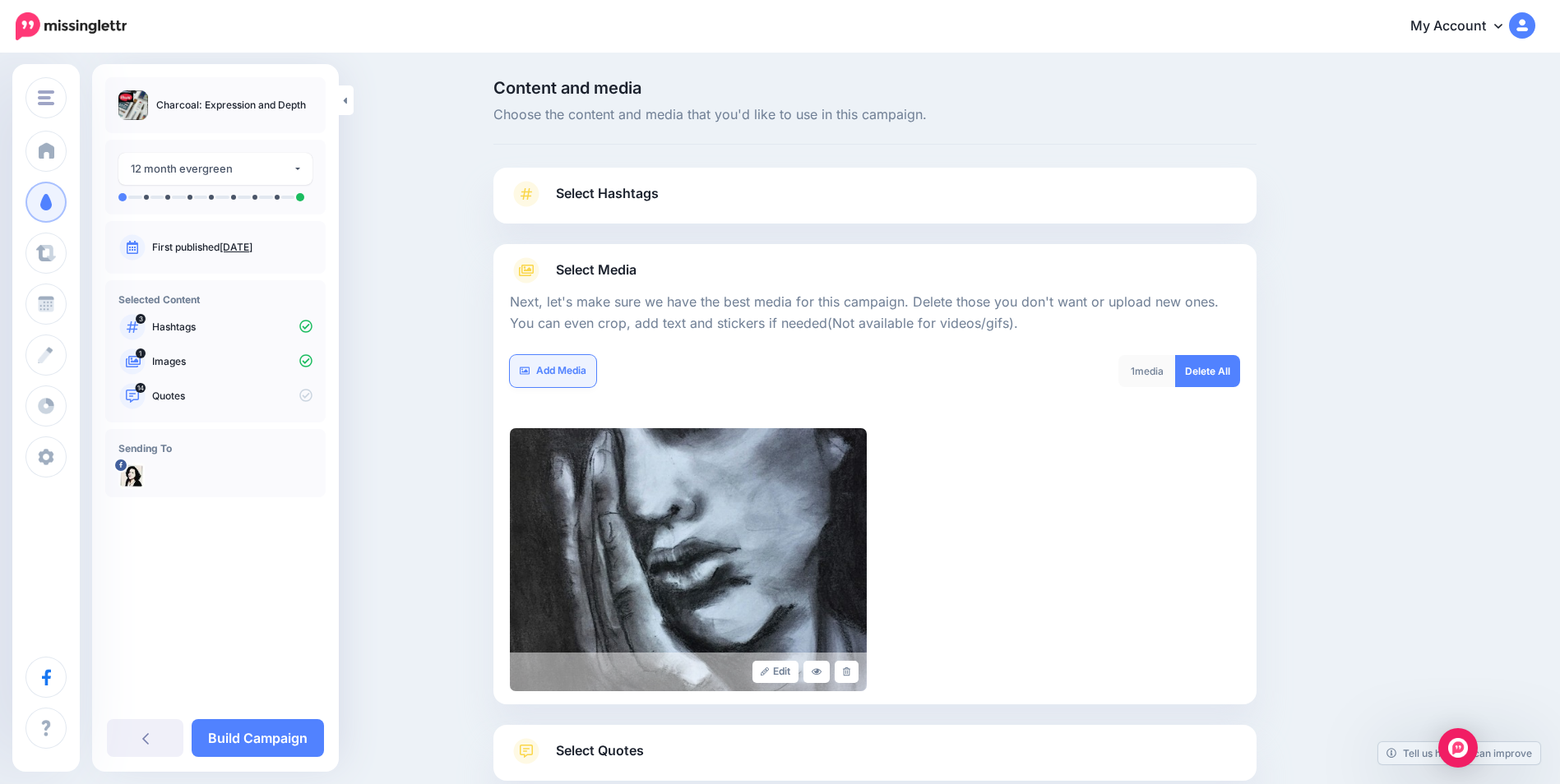
scroll to position [104, 0]
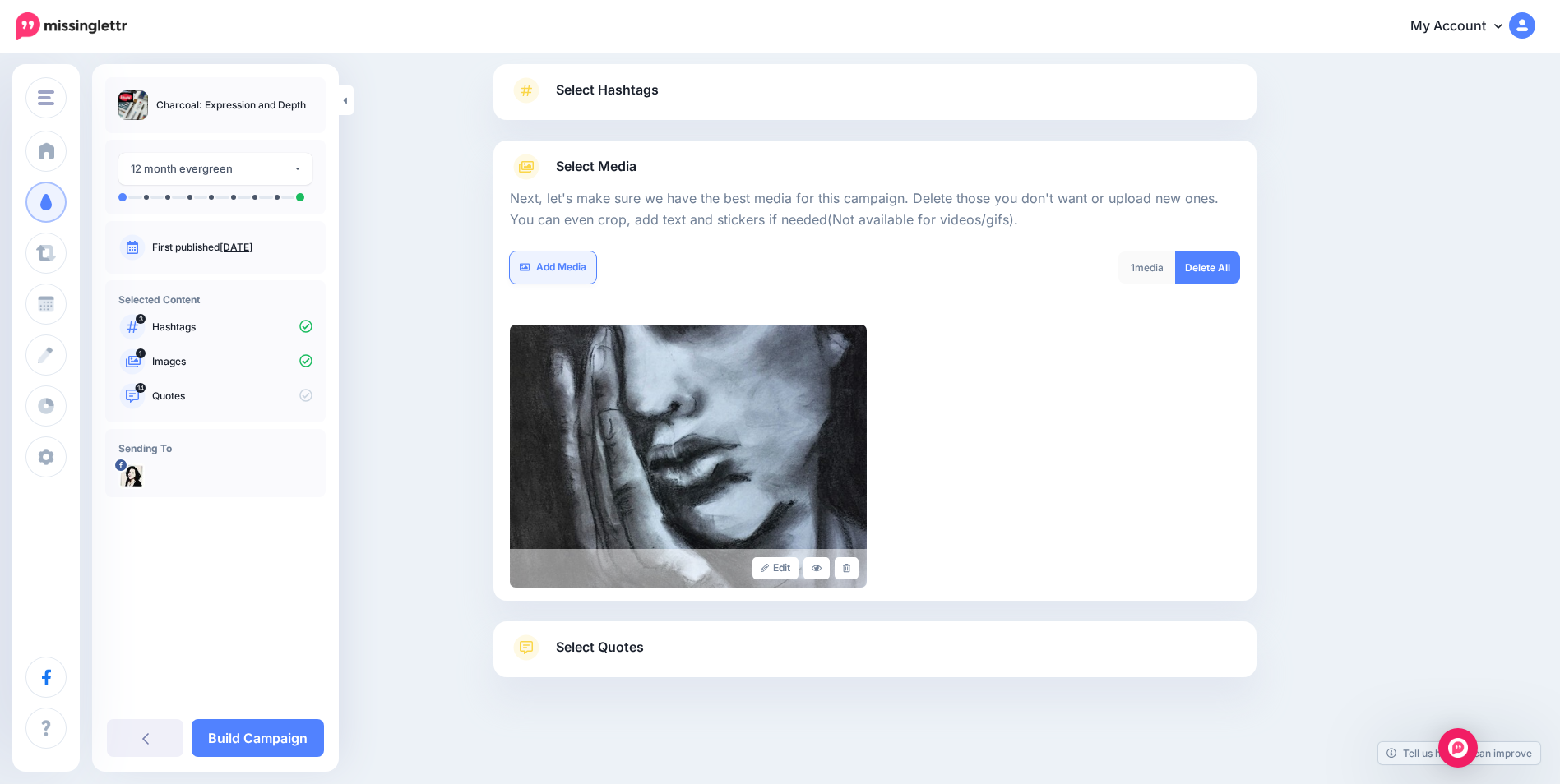
click at [567, 269] on link "Add Media" at bounding box center [553, 267] width 86 height 32
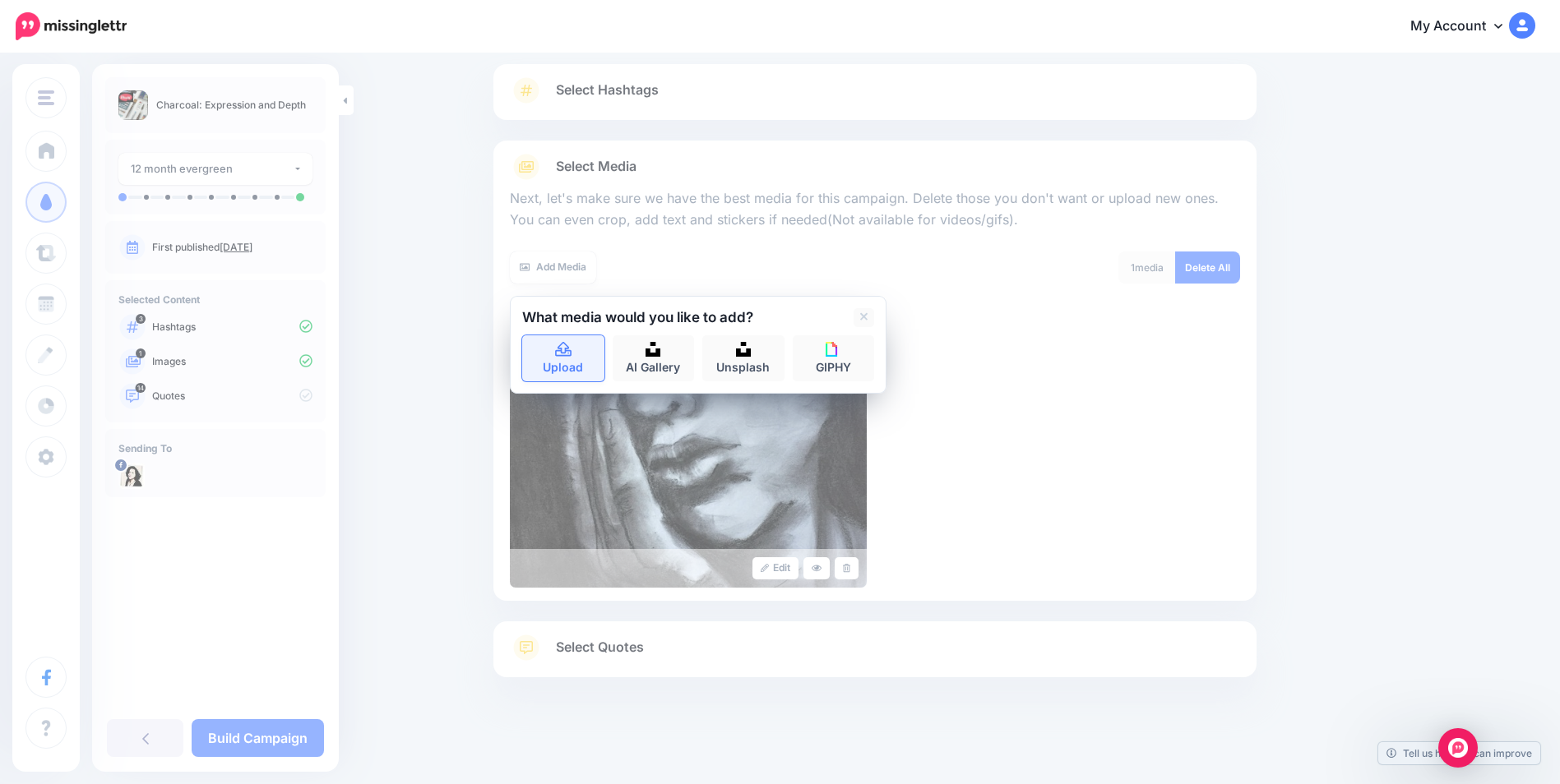
click at [562, 362] on link "Upload" at bounding box center [563, 358] width 83 height 46
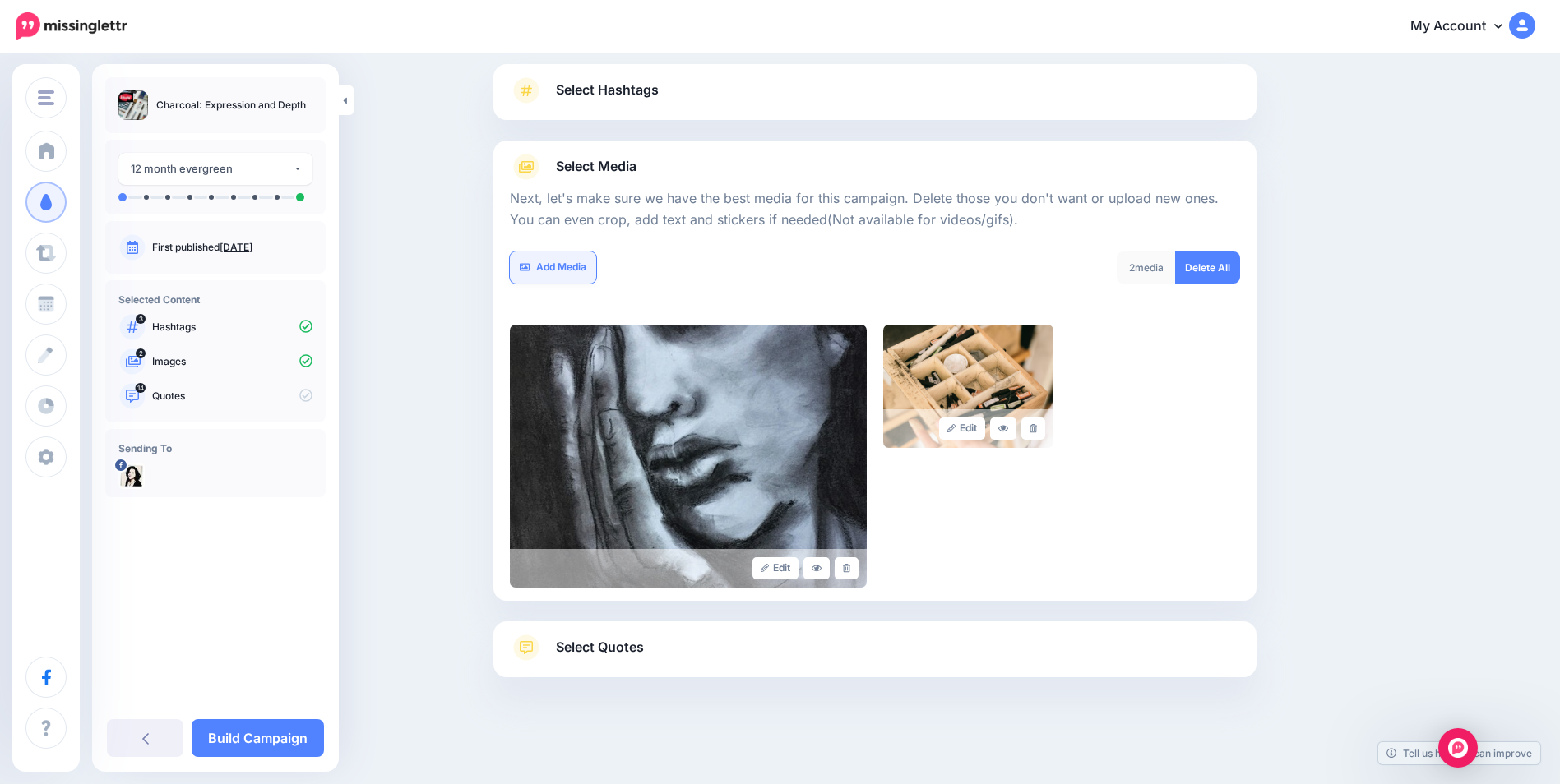
click at [584, 270] on link "Add Media" at bounding box center [553, 267] width 86 height 32
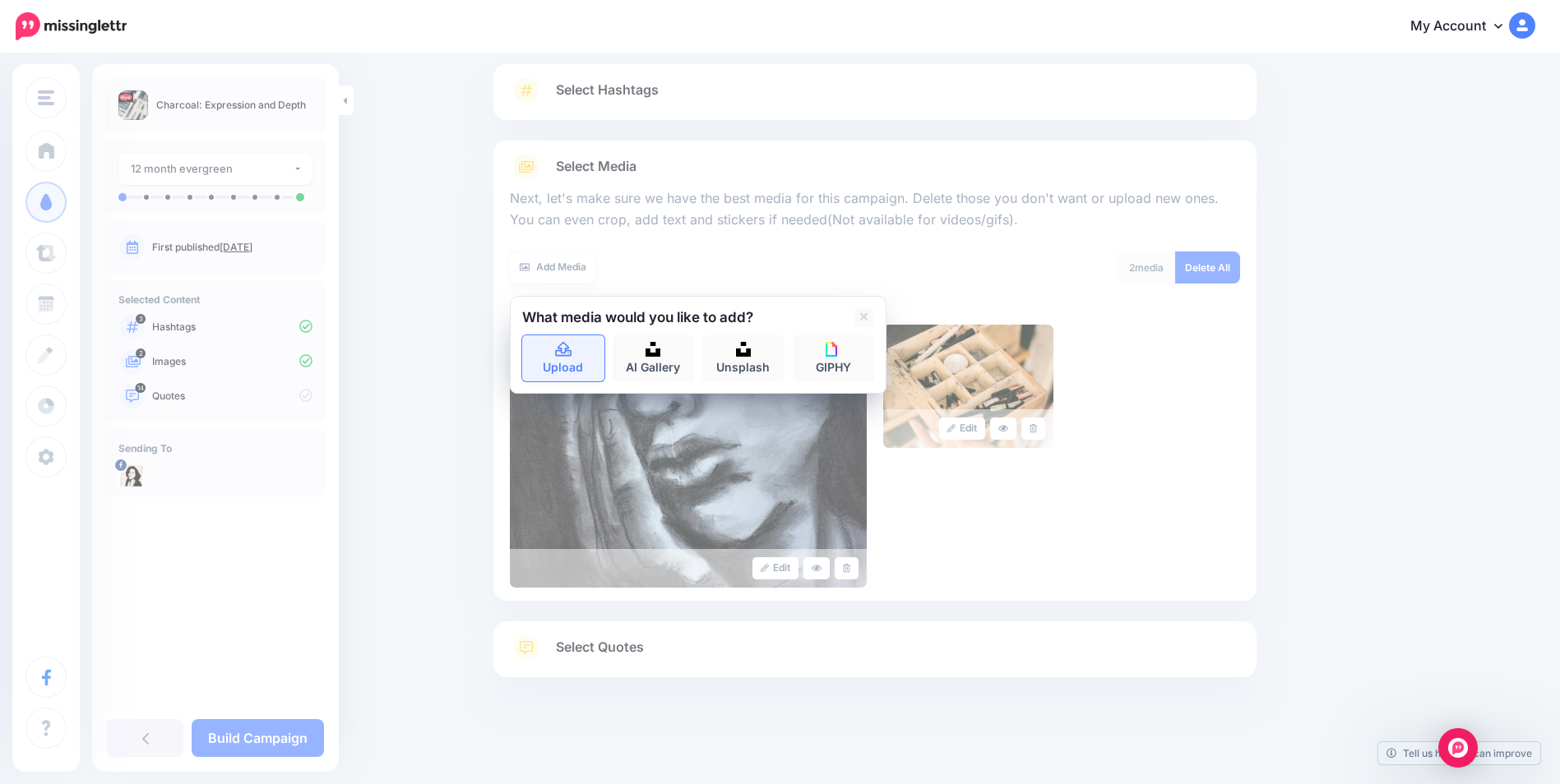
click at [572, 356] on icon at bounding box center [563, 350] width 17 height 15
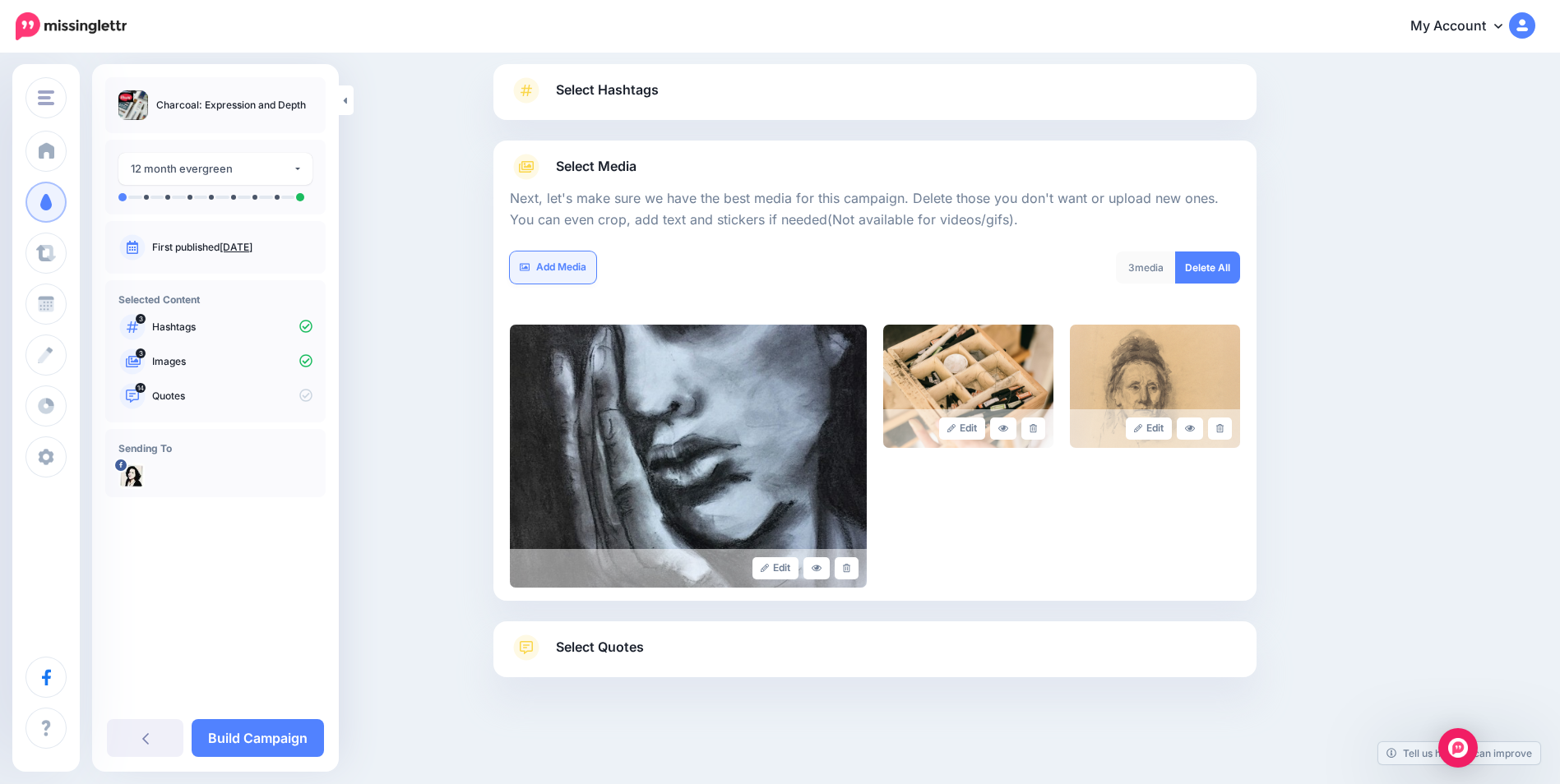
click at [578, 274] on link "Add Media" at bounding box center [553, 267] width 86 height 32
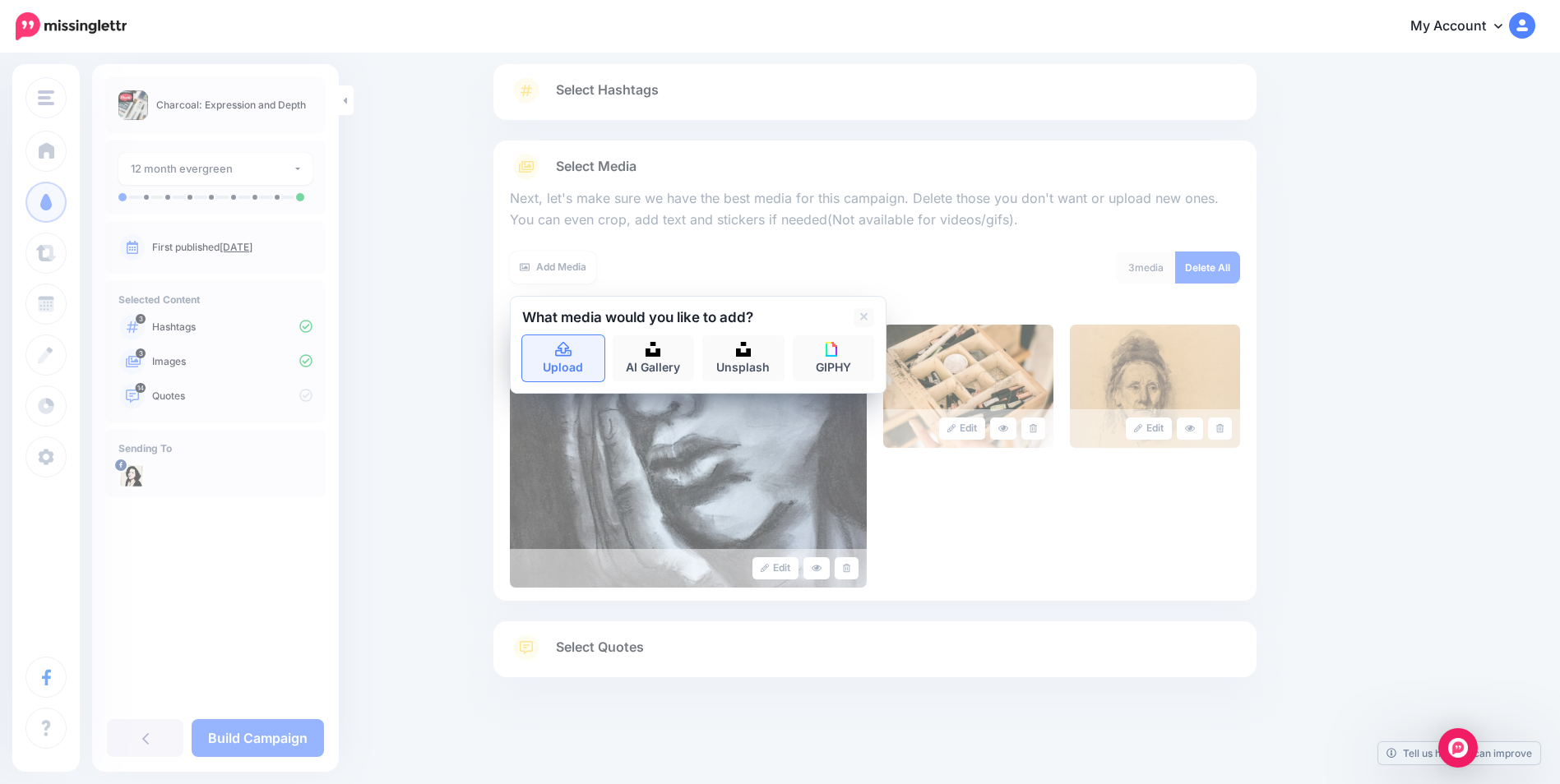
click at [573, 357] on link "Upload" at bounding box center [563, 358] width 83 height 46
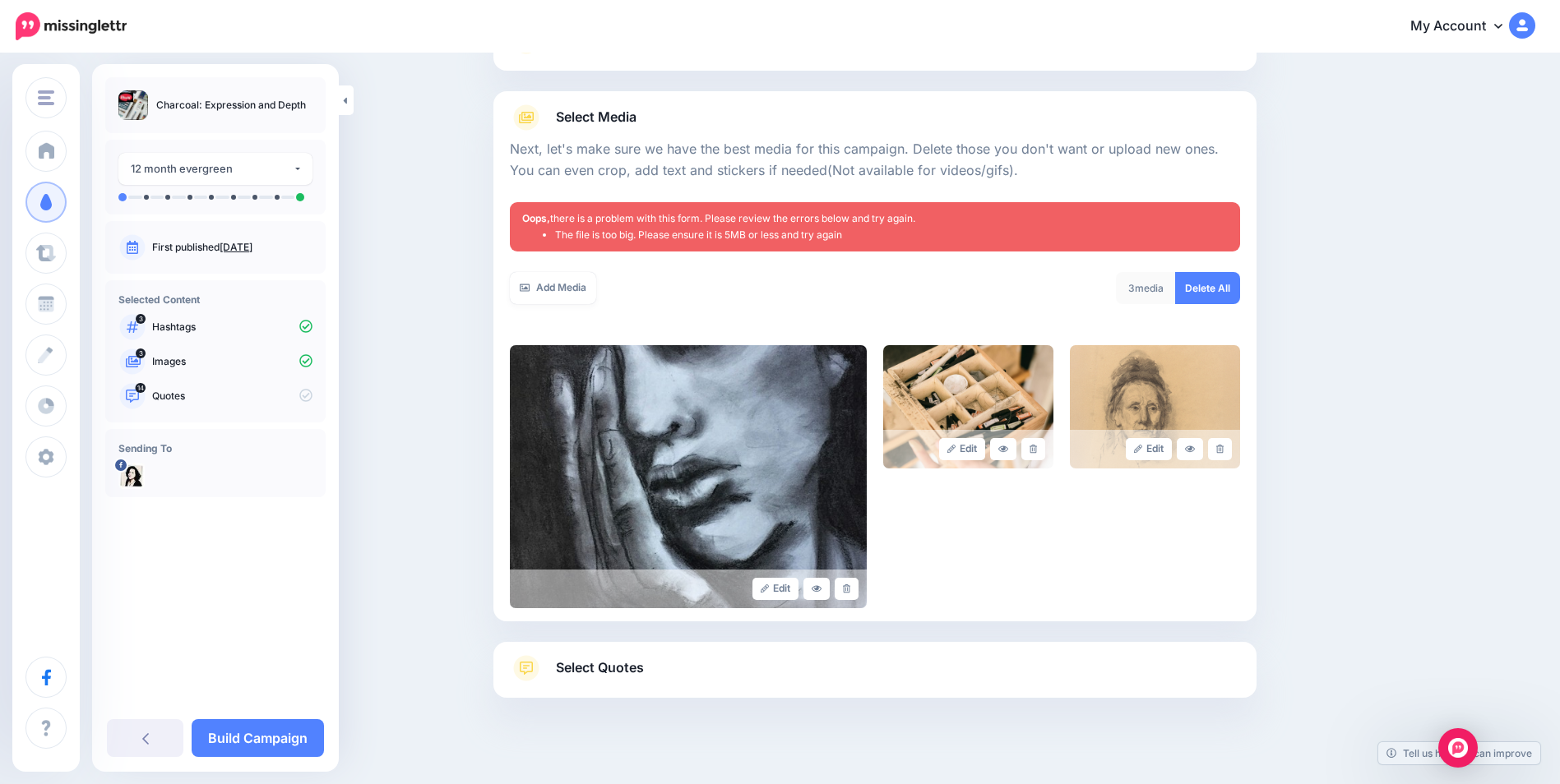
scroll to position [174, 0]
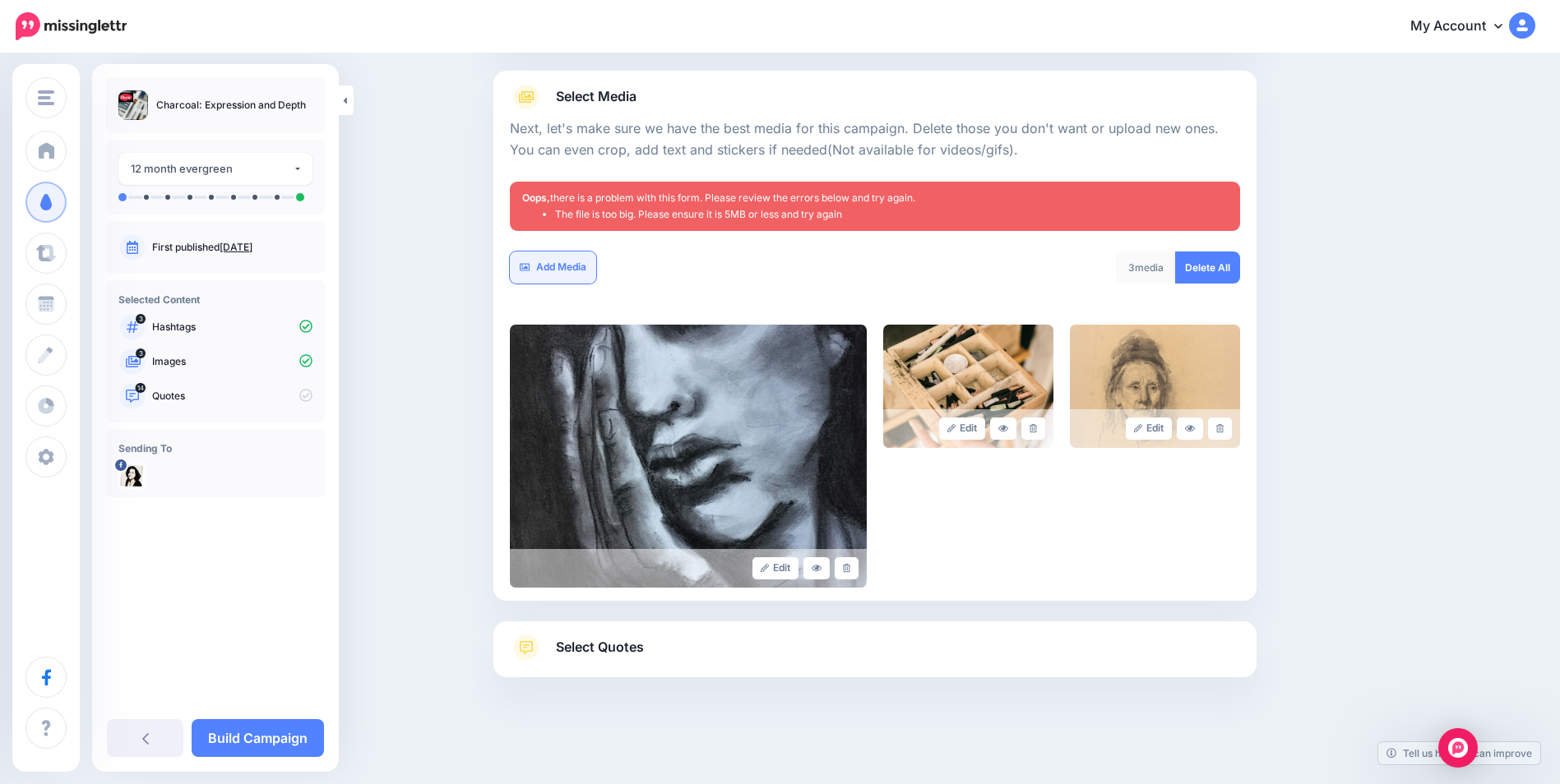
click at [570, 266] on link "Add Media" at bounding box center [553, 267] width 86 height 32
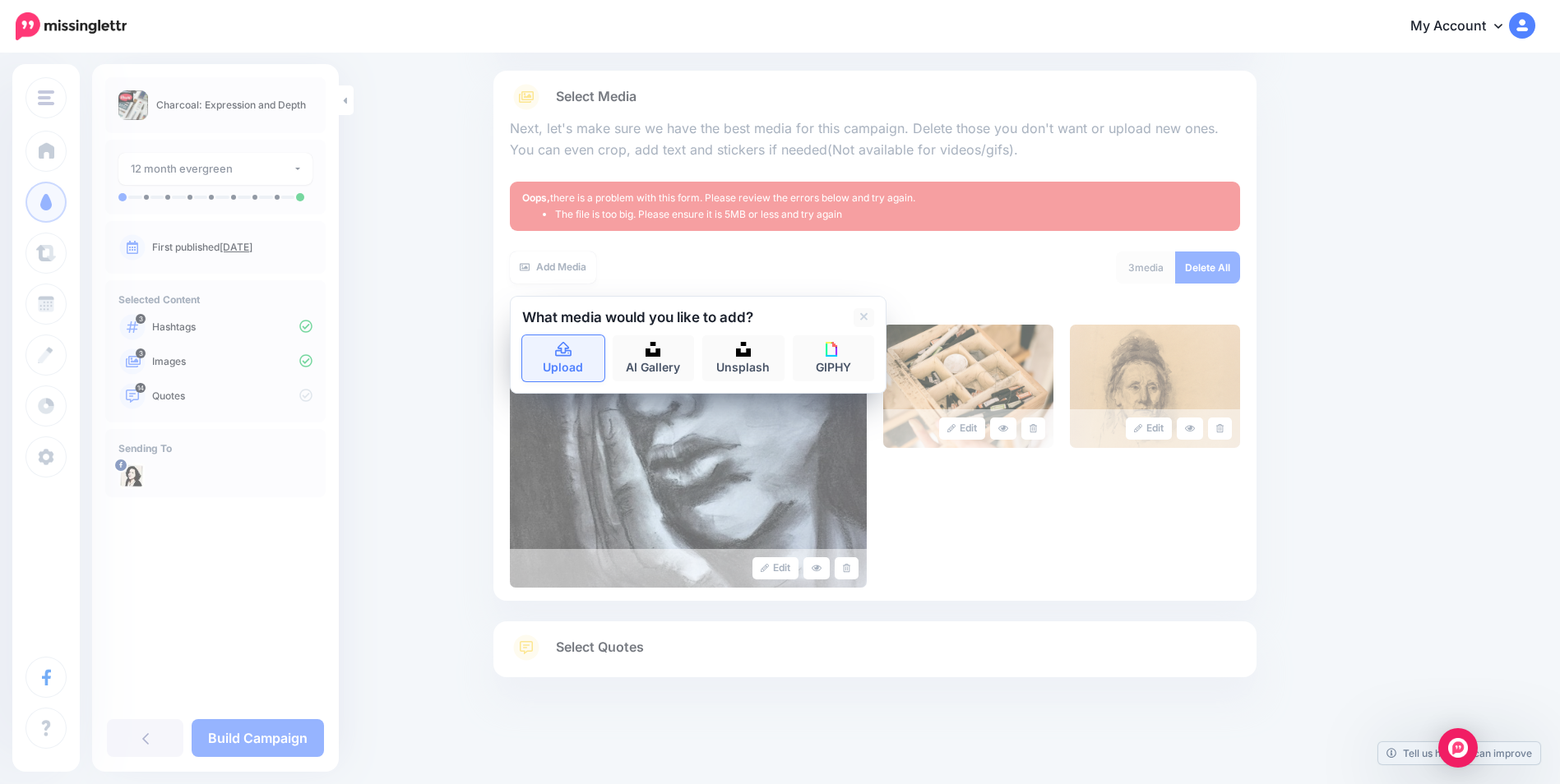
click at [563, 373] on link "Upload" at bounding box center [563, 358] width 83 height 46
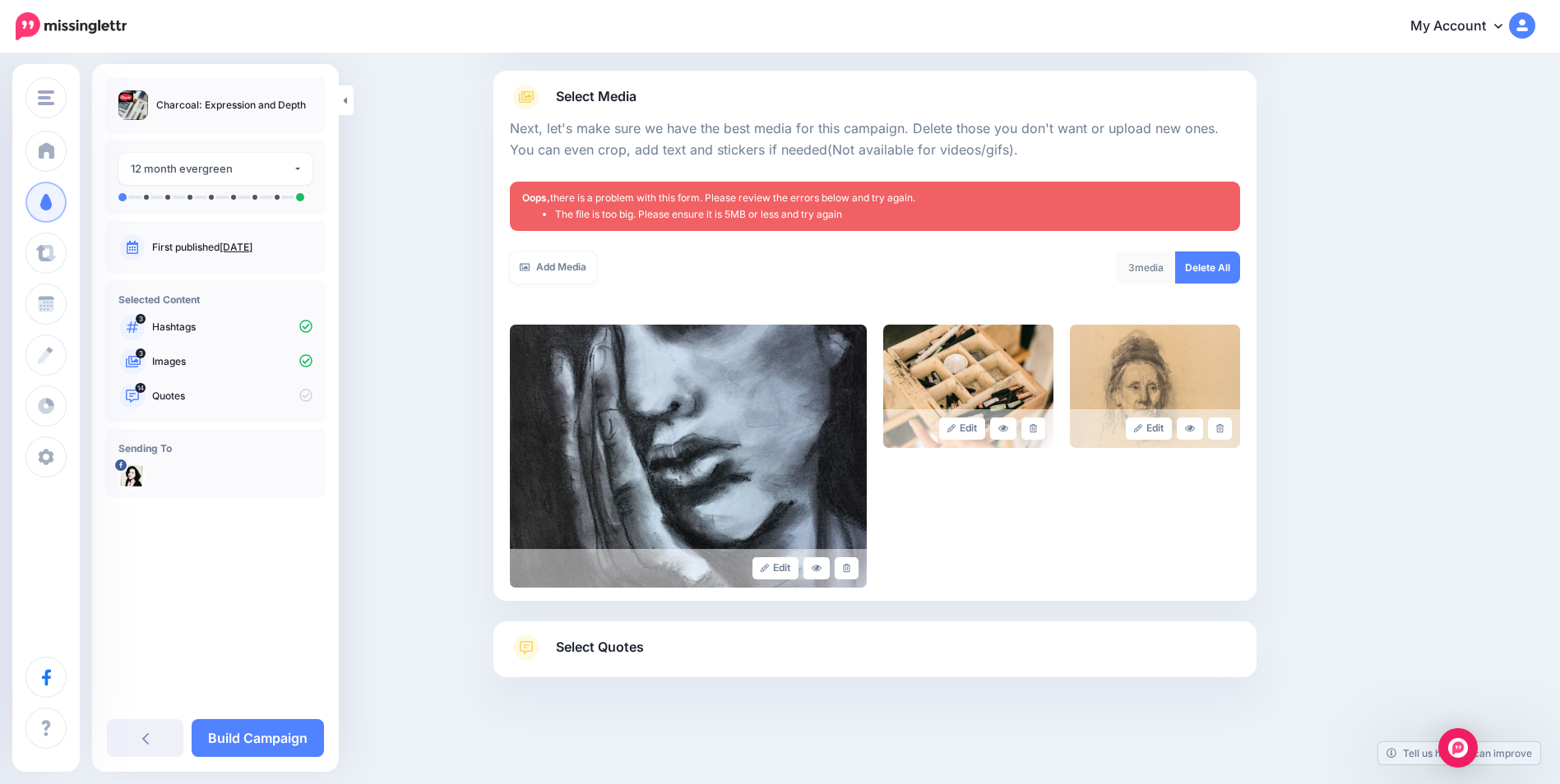
click at [1439, 93] on div "Content and media Choose the content and media that you'd like to use in this c…" at bounding box center [780, 333] width 1560 height 903
click at [567, 271] on link "Add Media" at bounding box center [553, 267] width 86 height 32
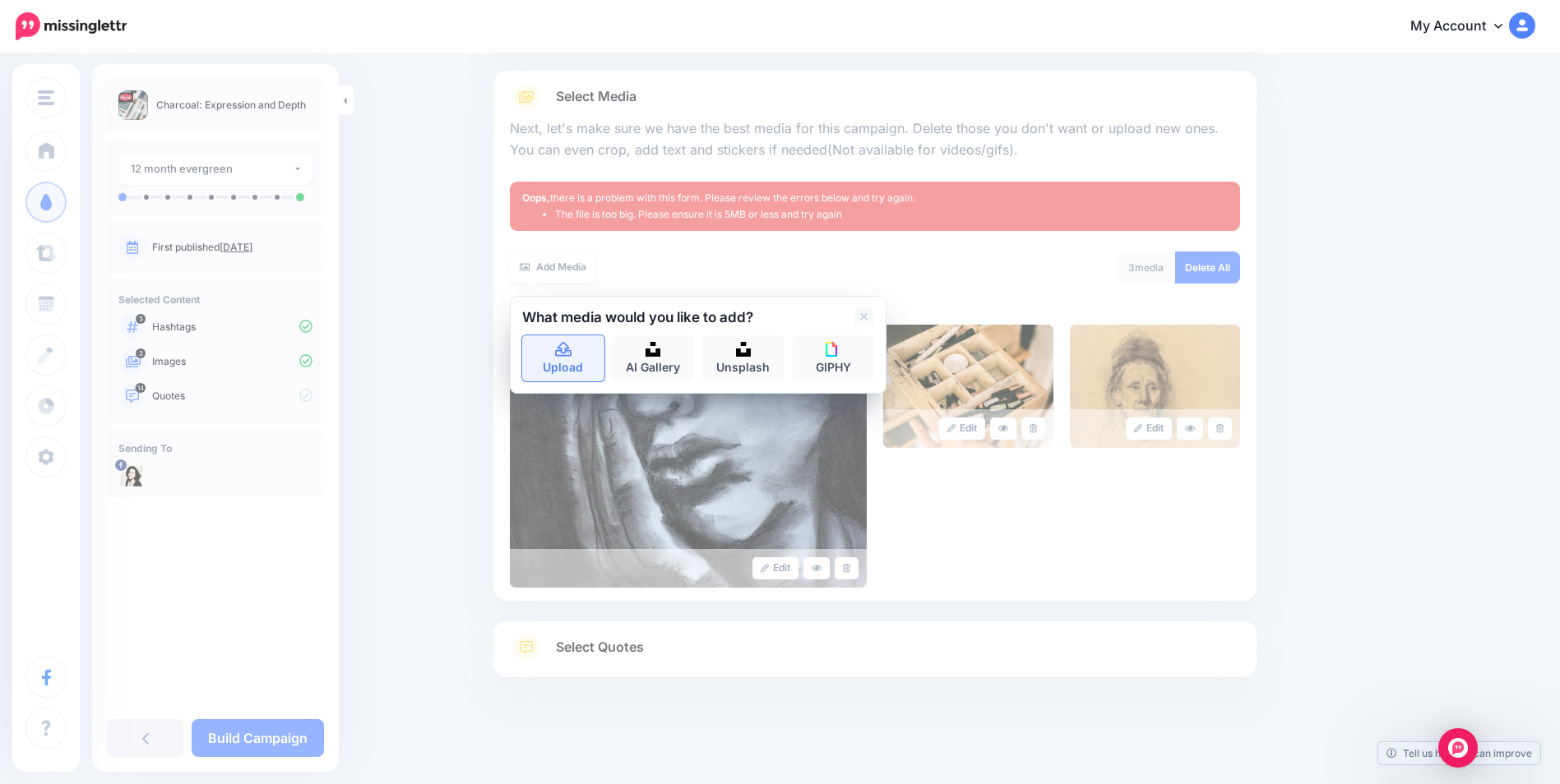
click at [563, 374] on link "Upload" at bounding box center [563, 358] width 83 height 46
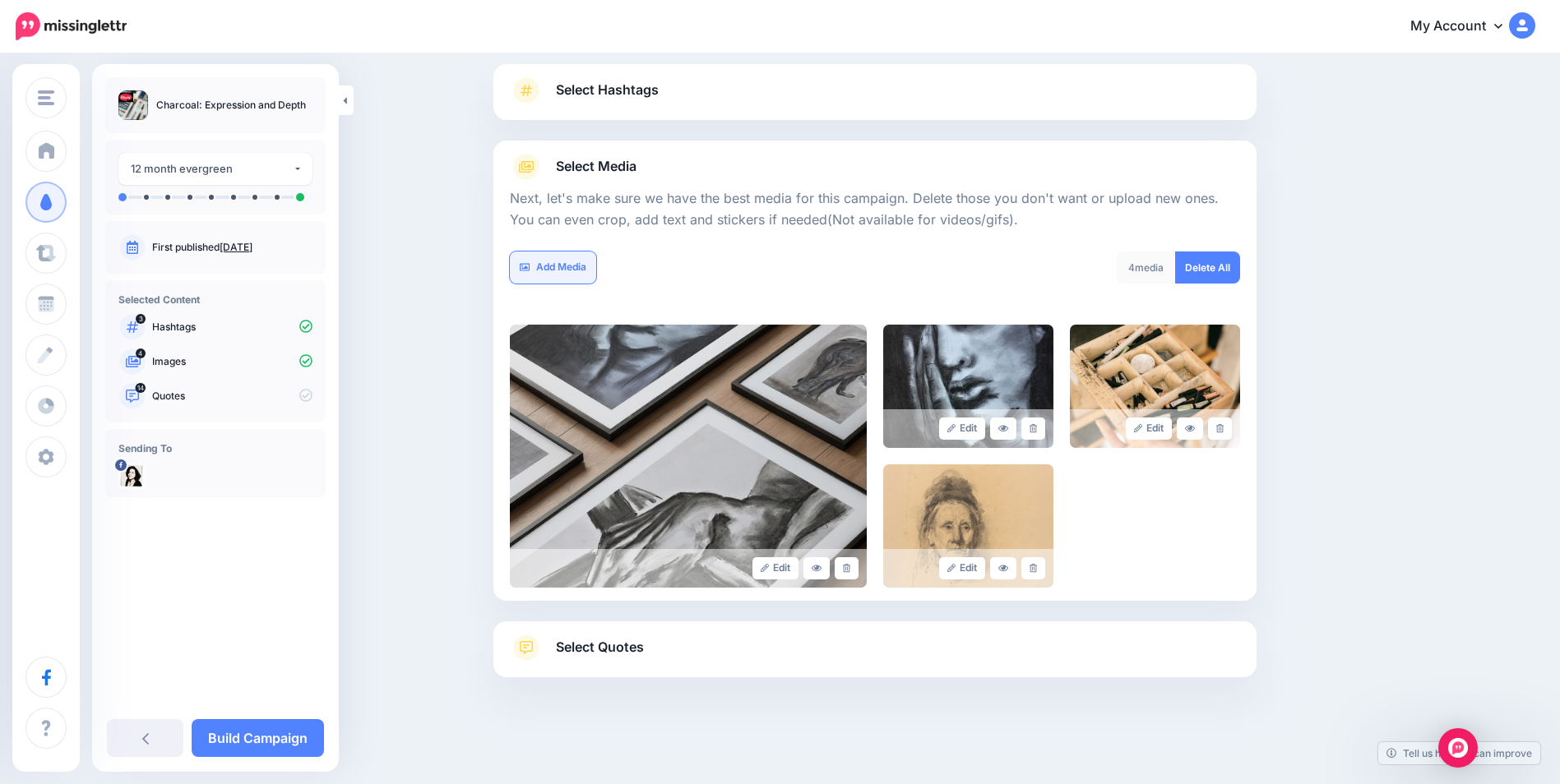
click at [573, 272] on link "Add Media" at bounding box center [553, 267] width 86 height 32
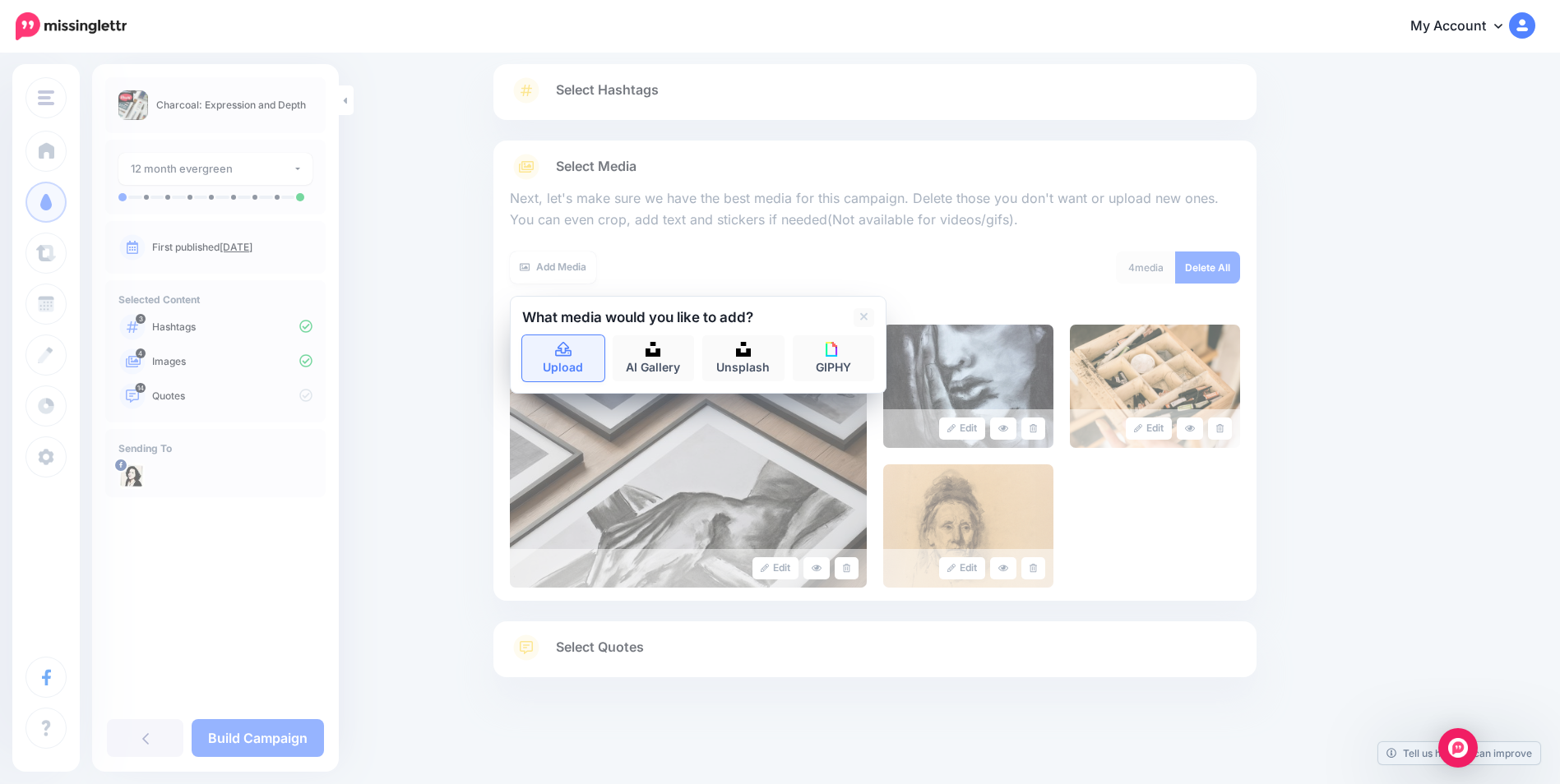
click at [573, 354] on icon at bounding box center [563, 351] width 19 height 15
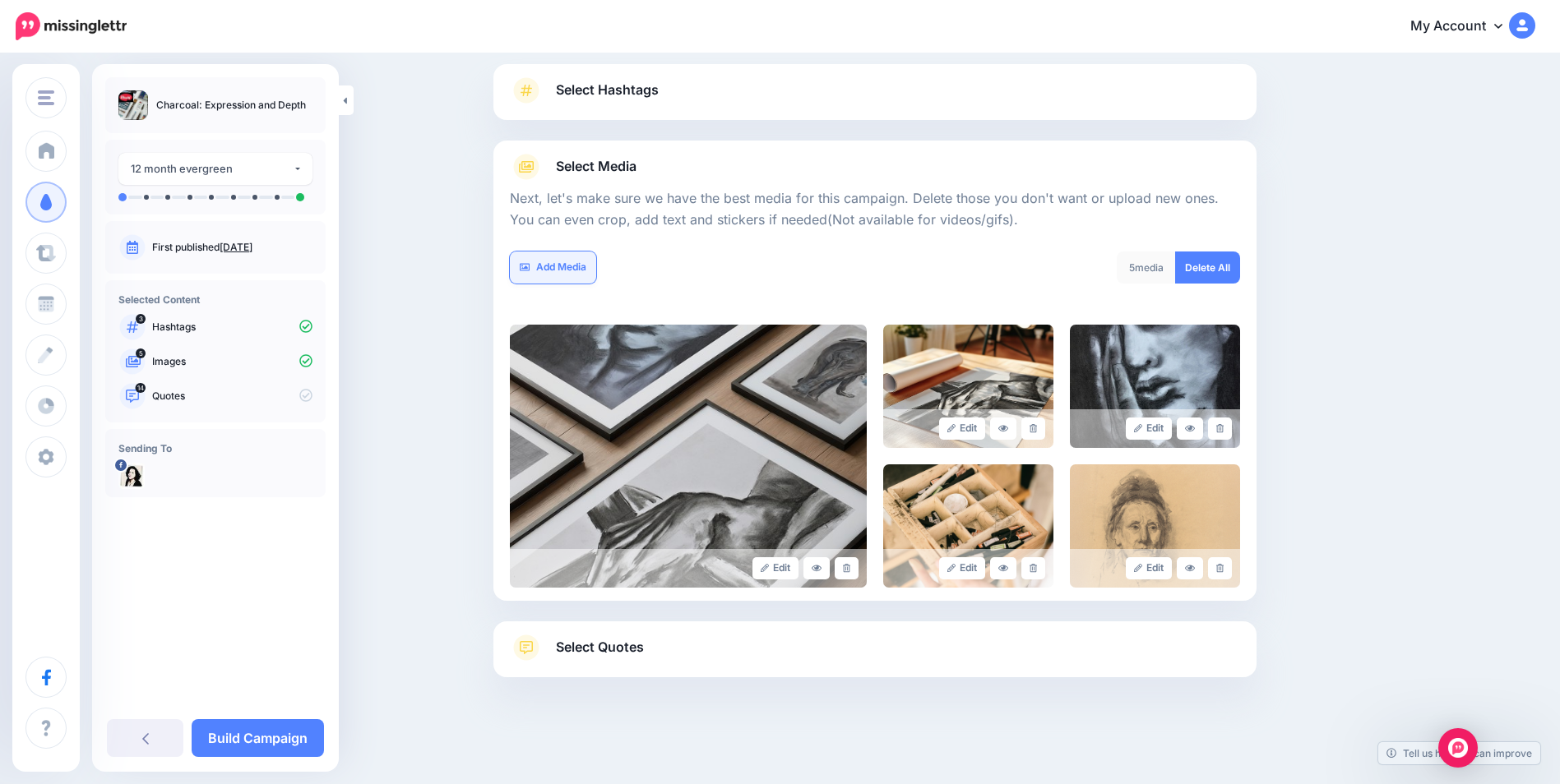
click at [573, 261] on link "Add Media" at bounding box center [553, 267] width 86 height 32
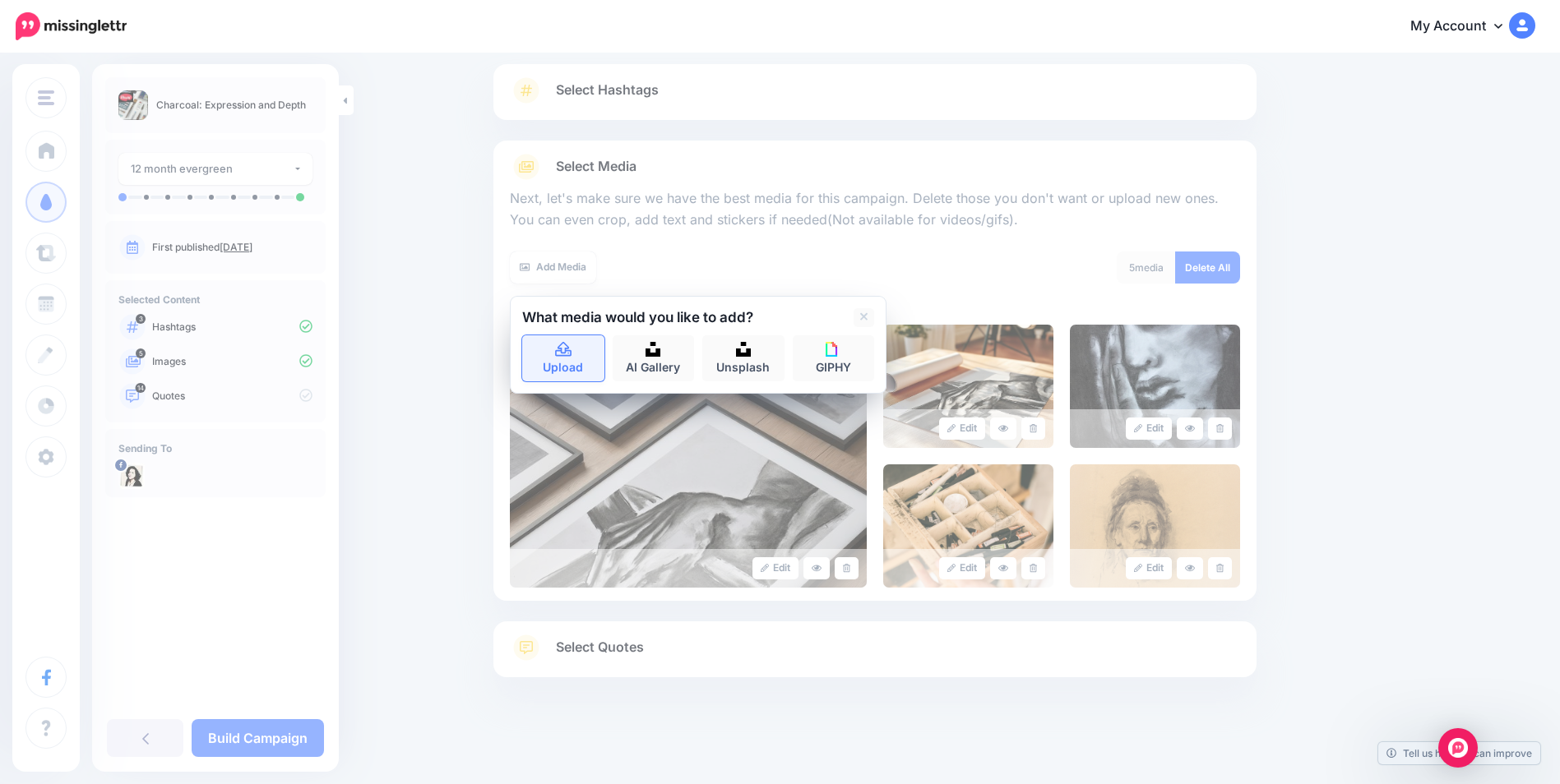
click at [550, 356] on link "Upload" at bounding box center [563, 358] width 83 height 46
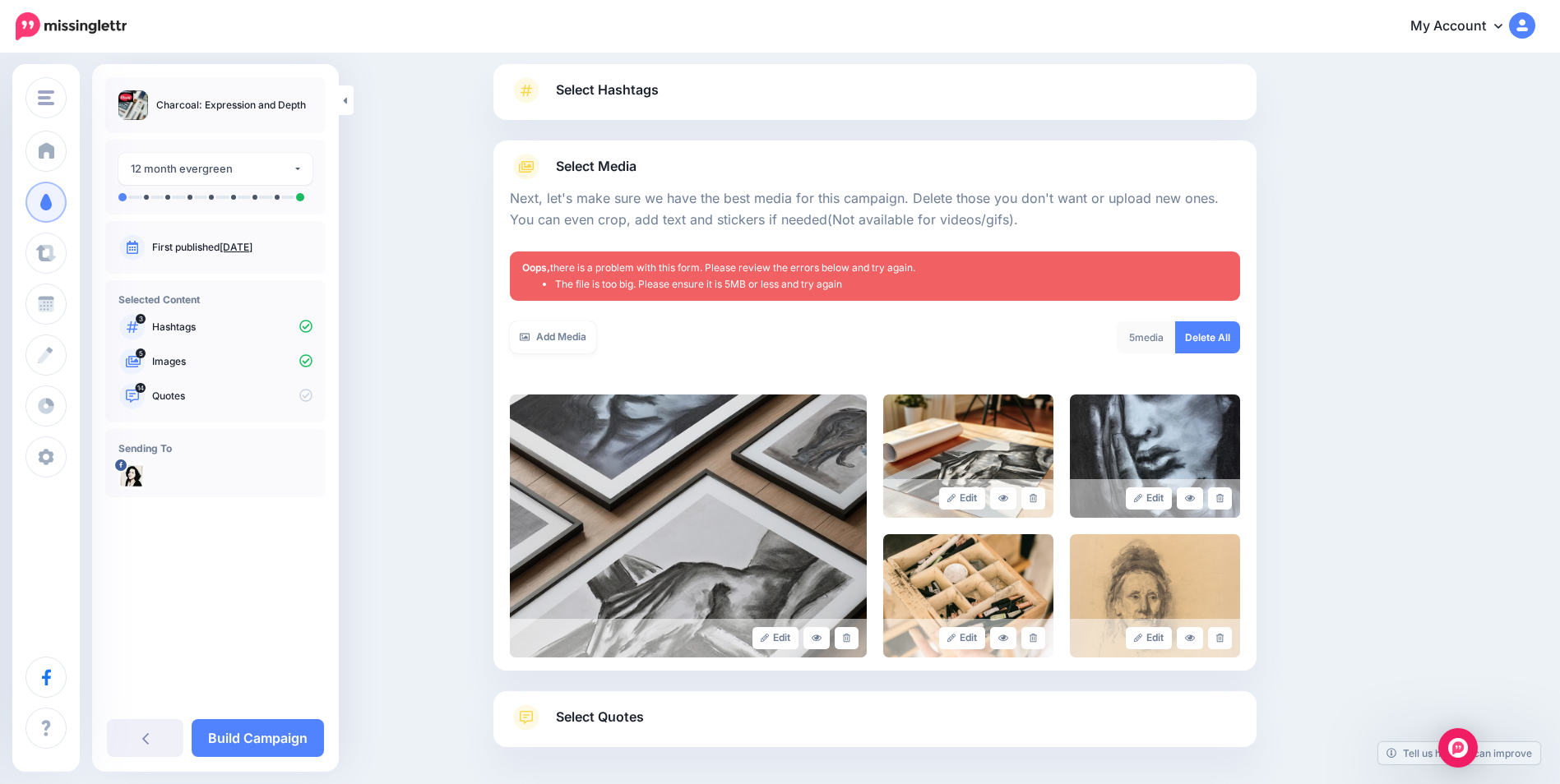
scroll to position [174, 0]
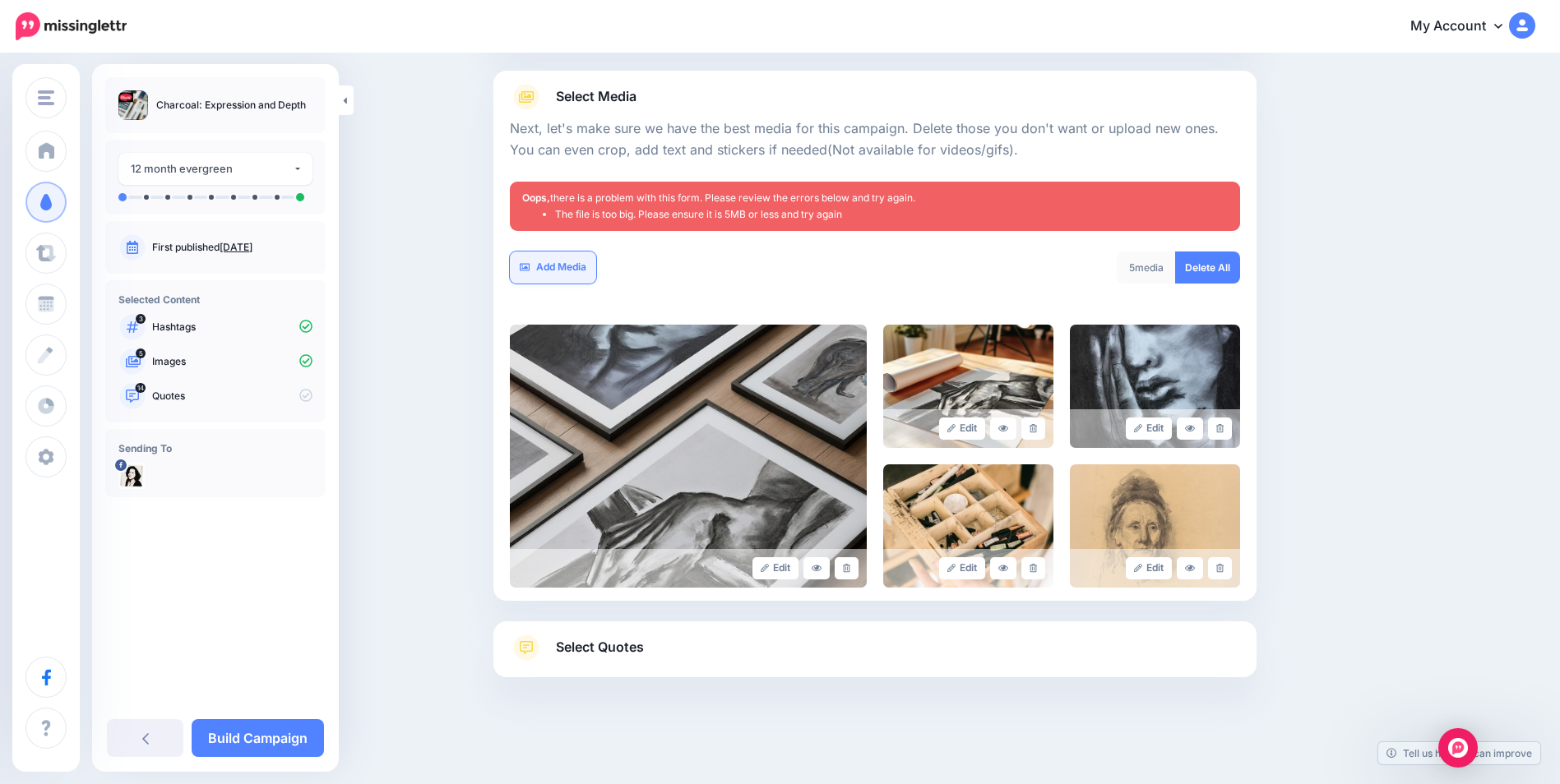
click at [572, 274] on link "Add Media" at bounding box center [553, 267] width 86 height 32
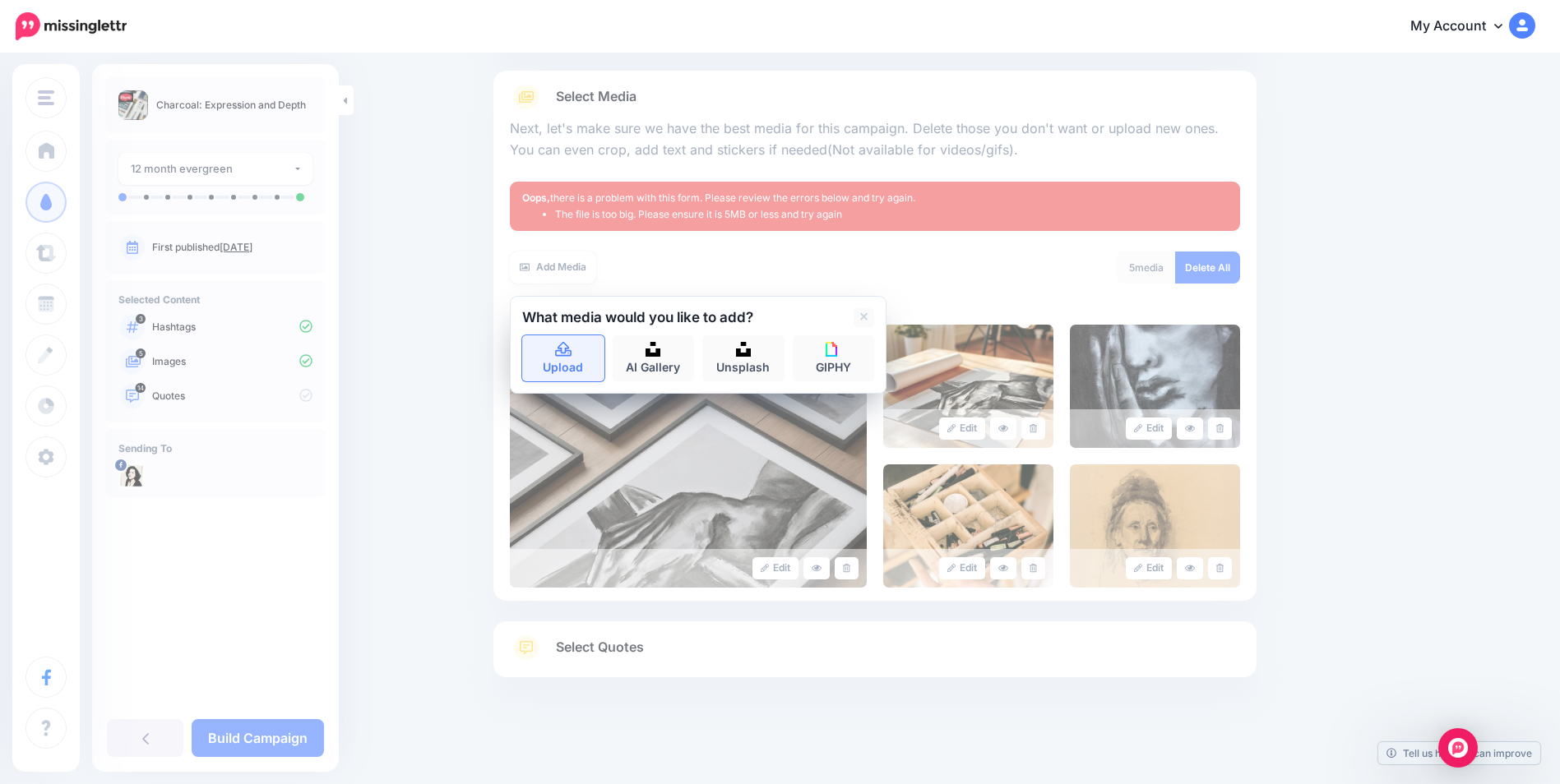
click at [576, 361] on link "Upload" at bounding box center [563, 358] width 83 height 46
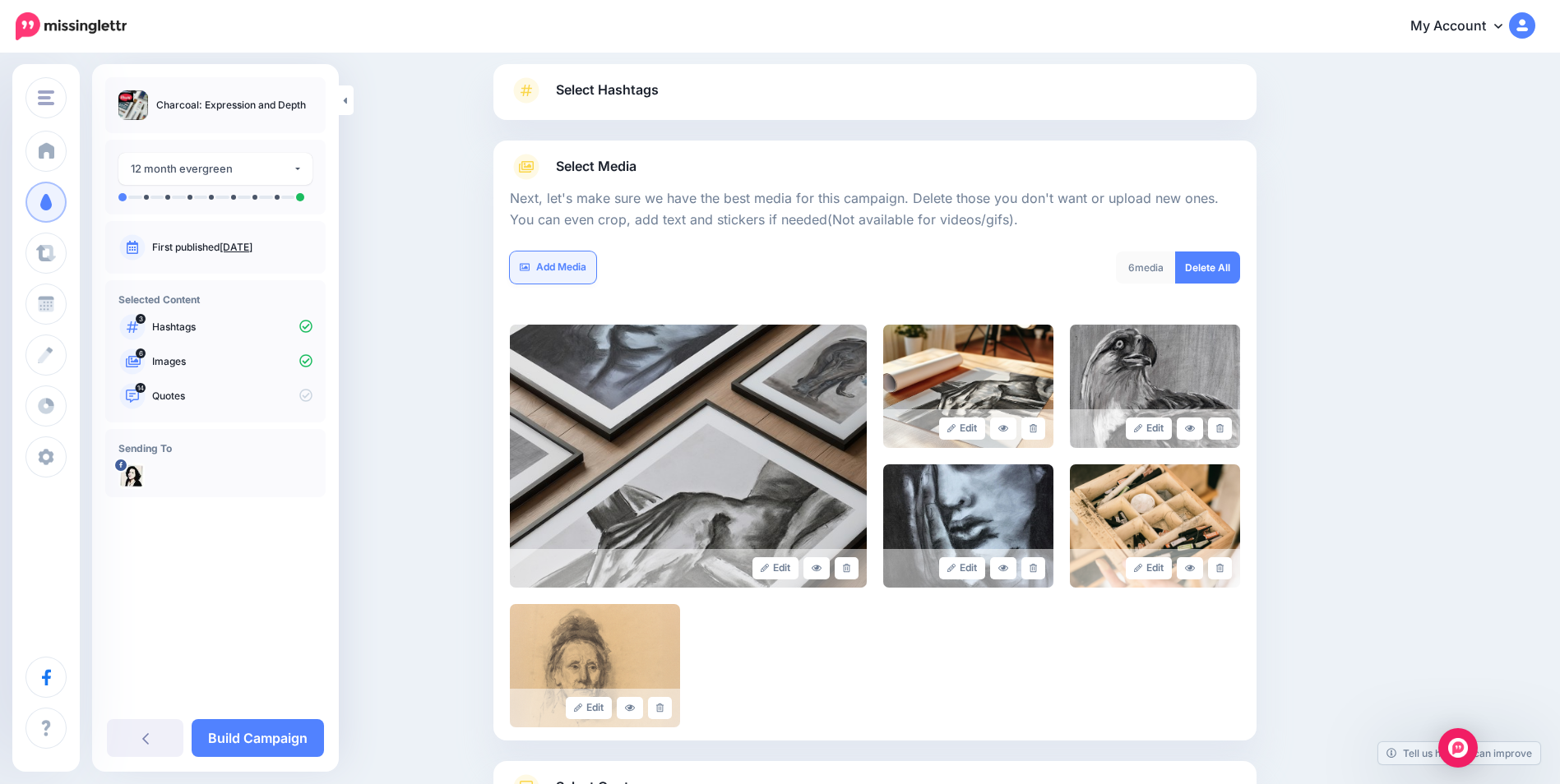
scroll to position [244, 0]
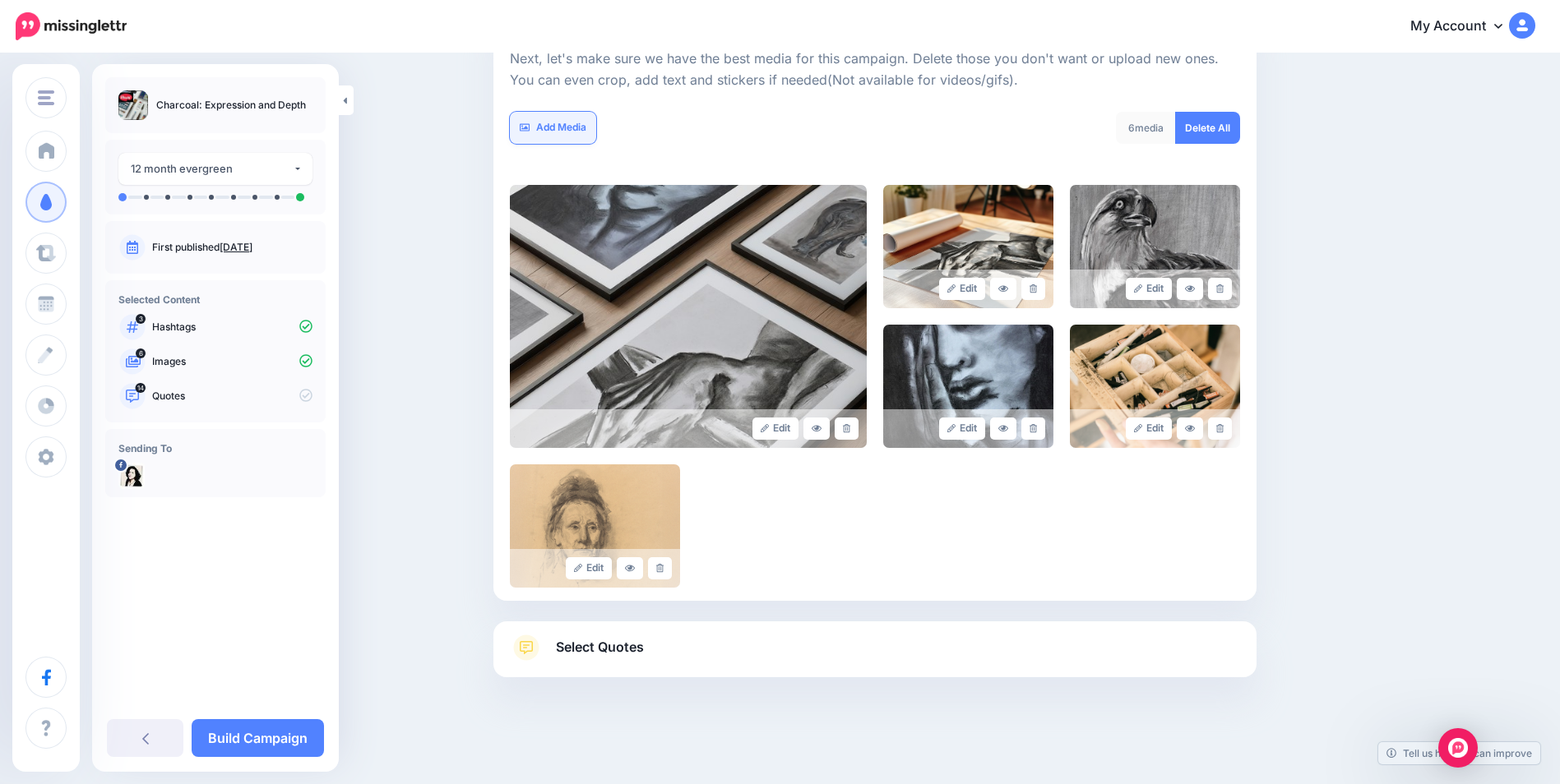
click at [569, 128] on link "Add Media" at bounding box center [553, 128] width 86 height 32
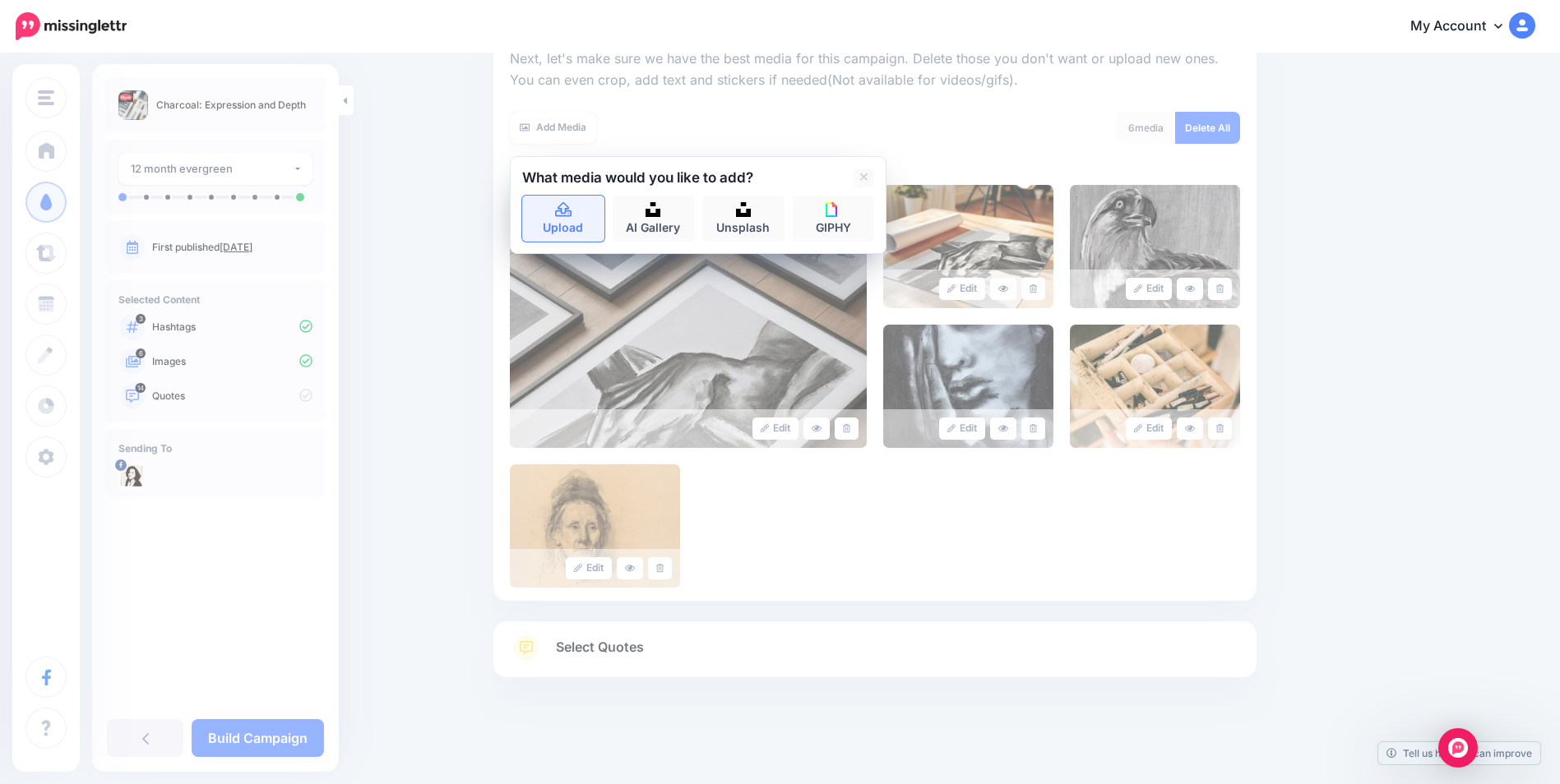
click at [567, 217] on link "Upload" at bounding box center [563, 218] width 83 height 46
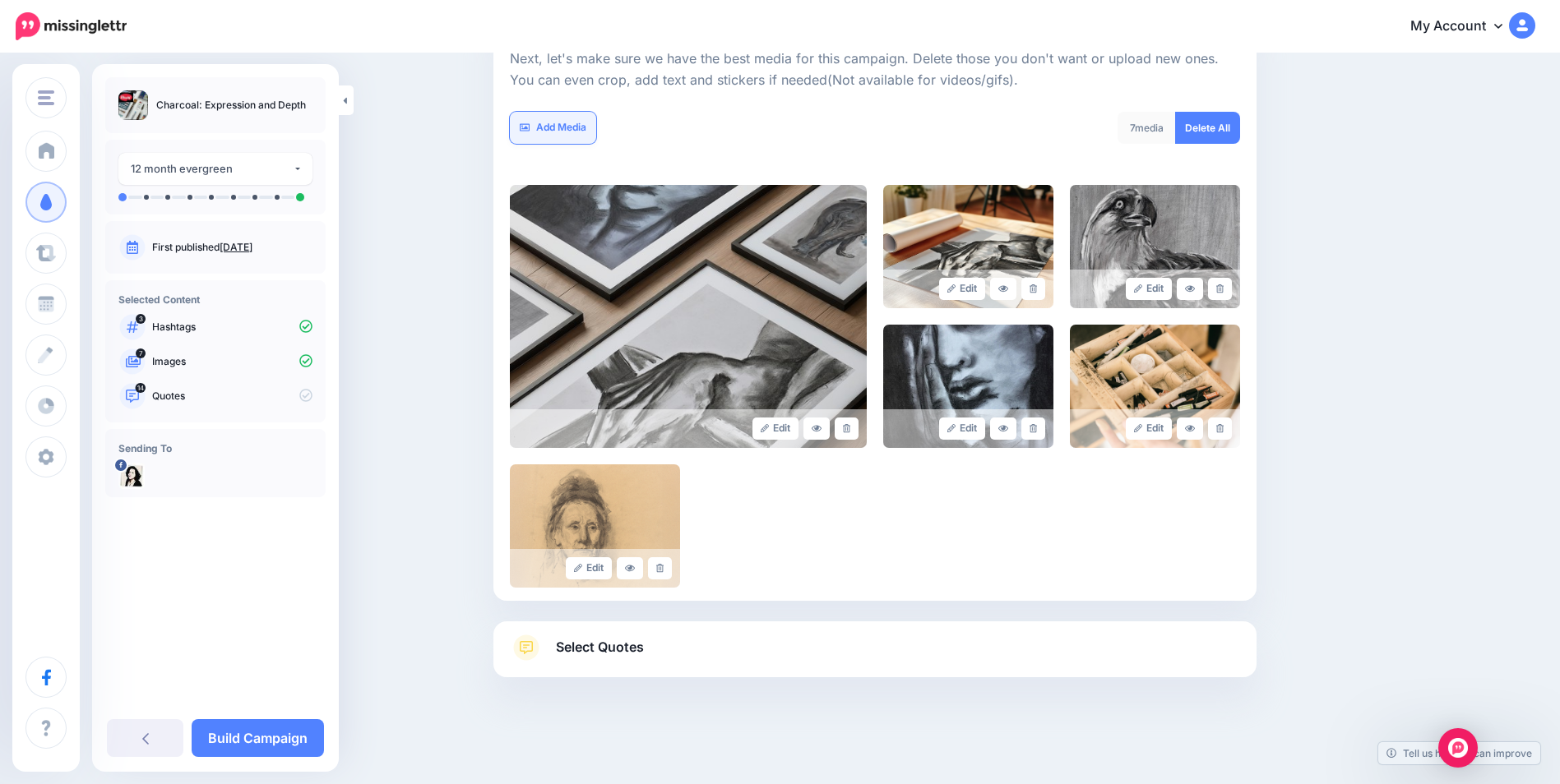
click at [564, 124] on link "Add Media" at bounding box center [553, 128] width 86 height 32
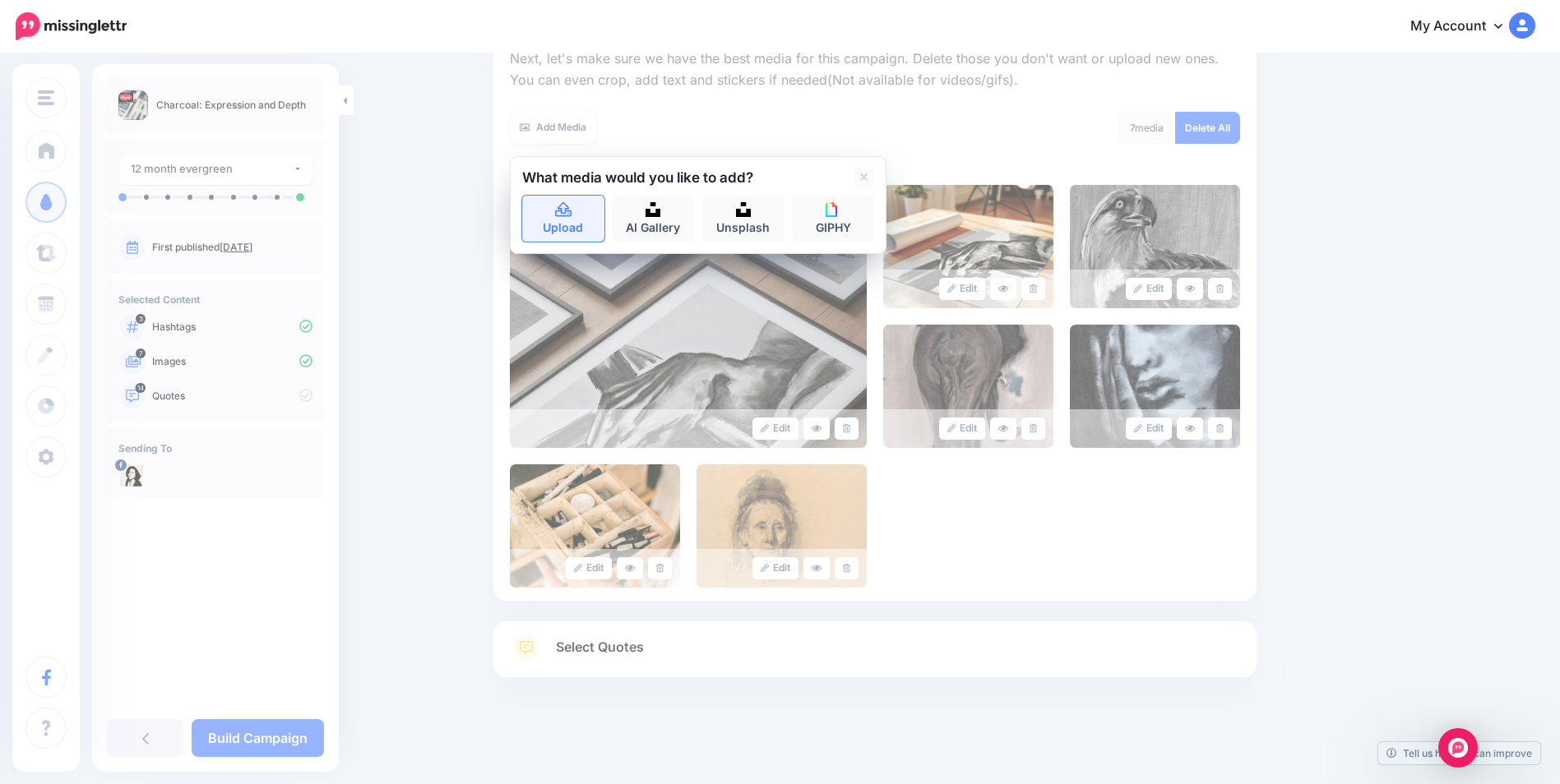
click at [568, 230] on link "Upload" at bounding box center [563, 218] width 83 height 46
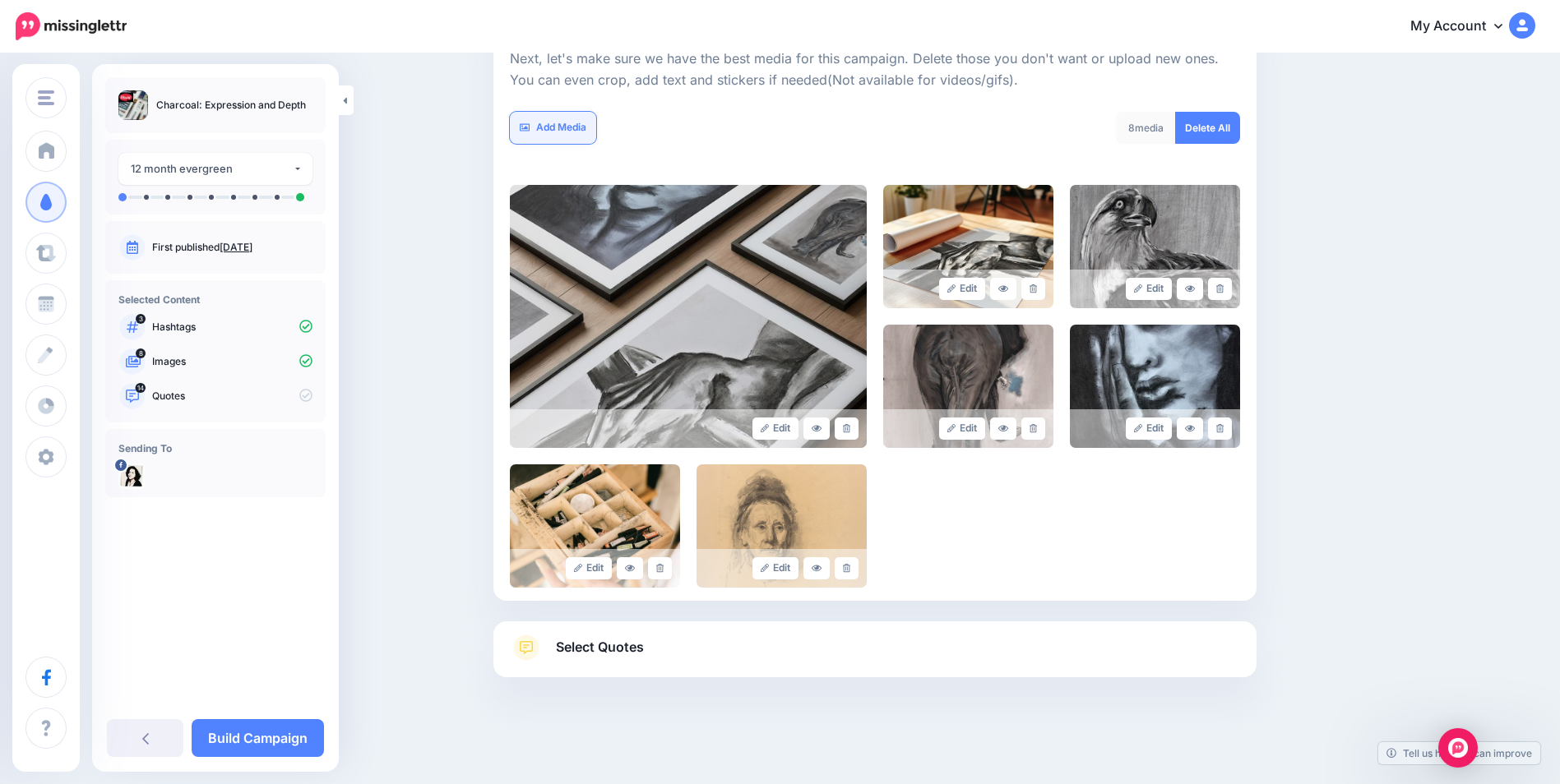
click at [562, 124] on link "Add Media" at bounding box center [553, 128] width 86 height 32
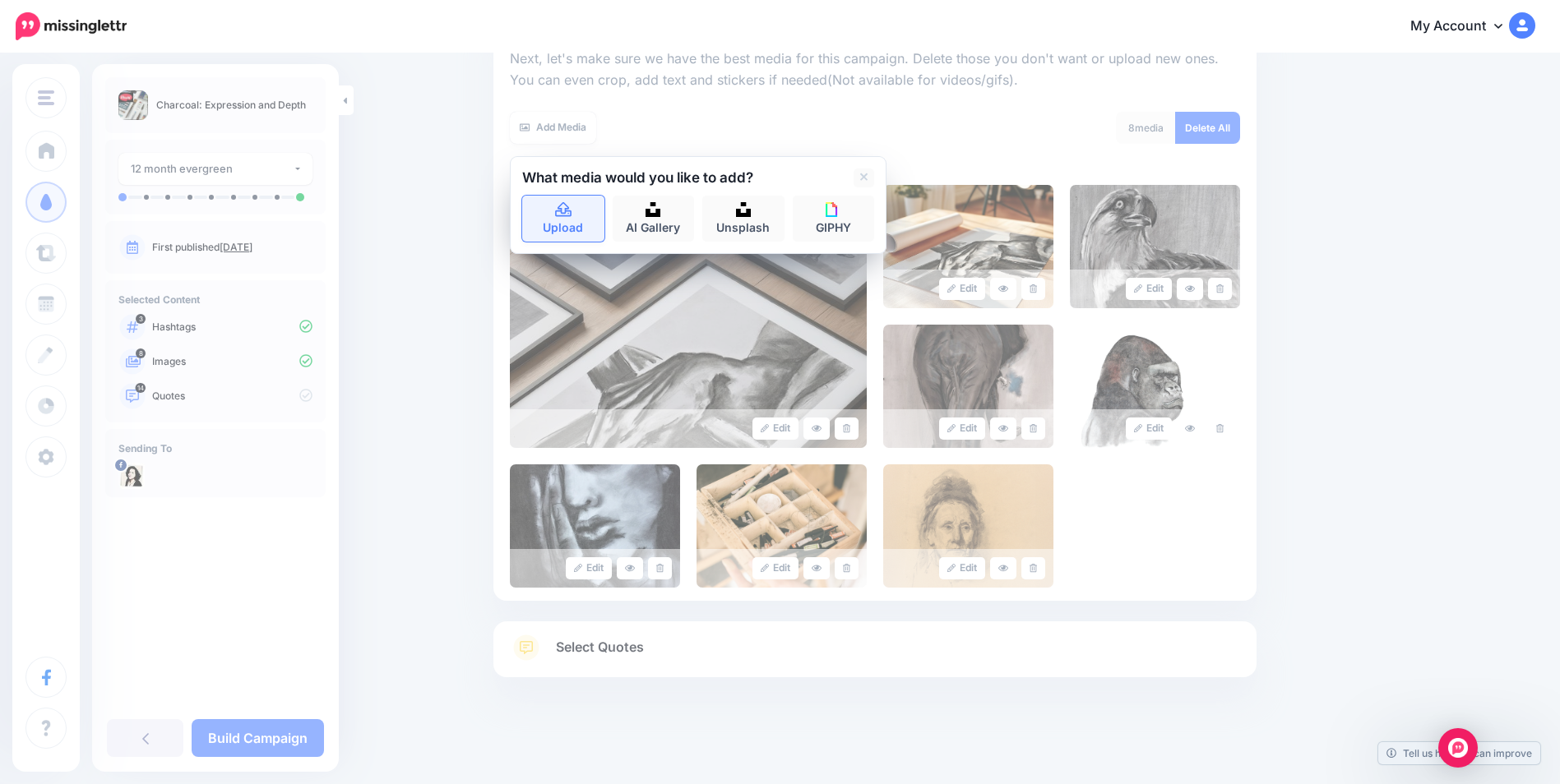
click at [568, 217] on icon at bounding box center [563, 211] width 19 height 15
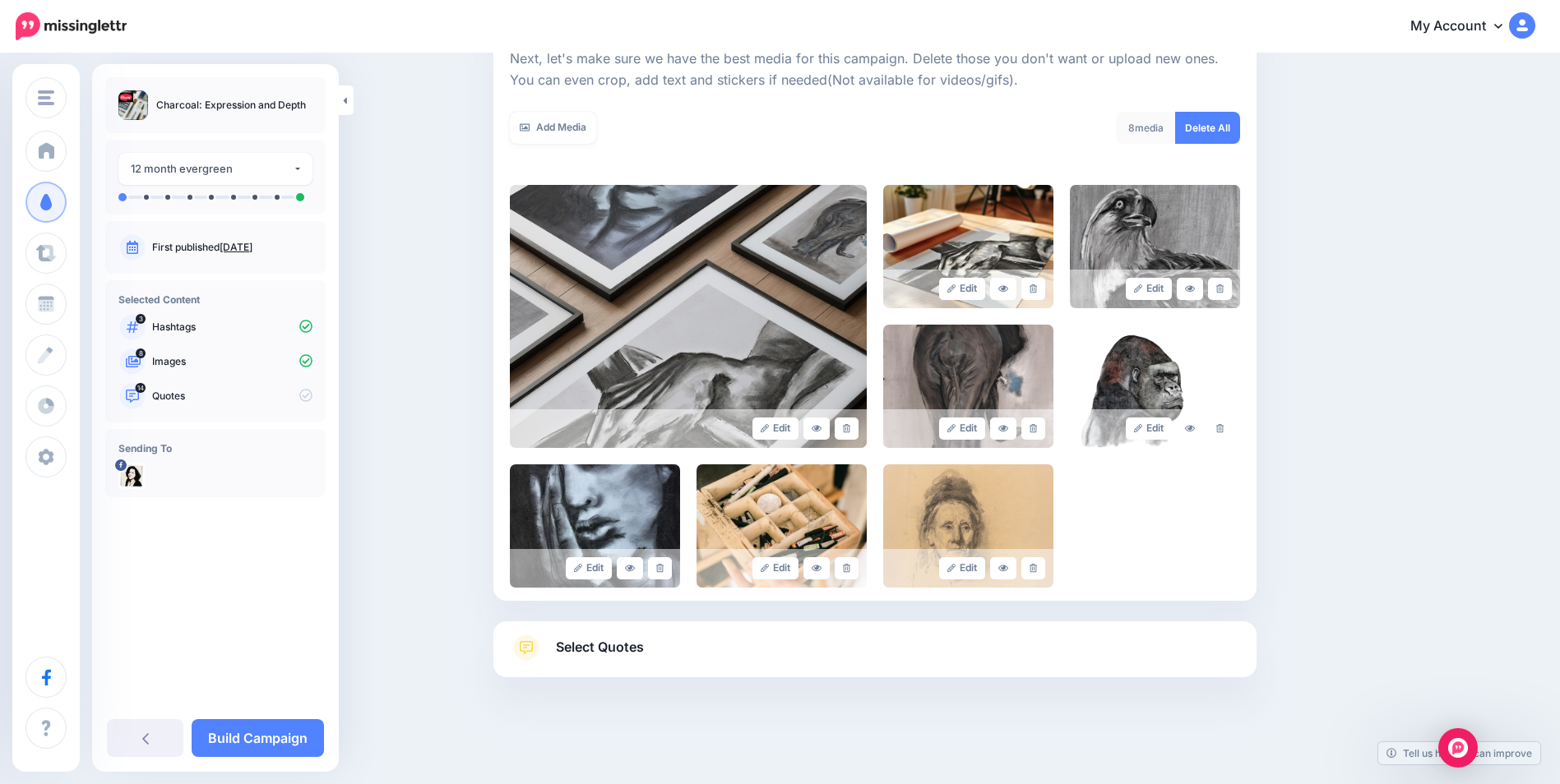
click at [676, 652] on link "Select Quotes" at bounding box center [875, 656] width 730 height 43
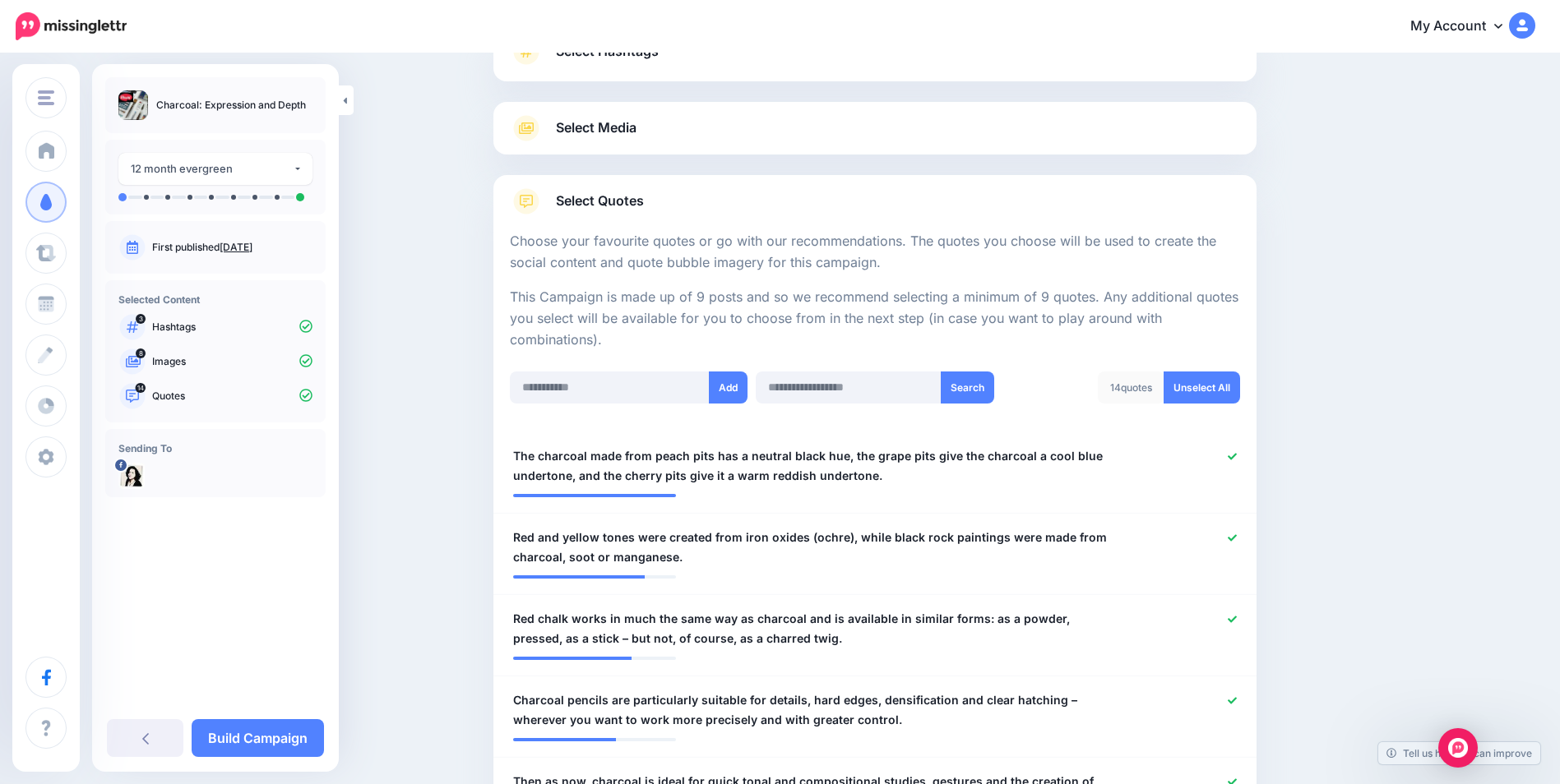
scroll to position [164, 0]
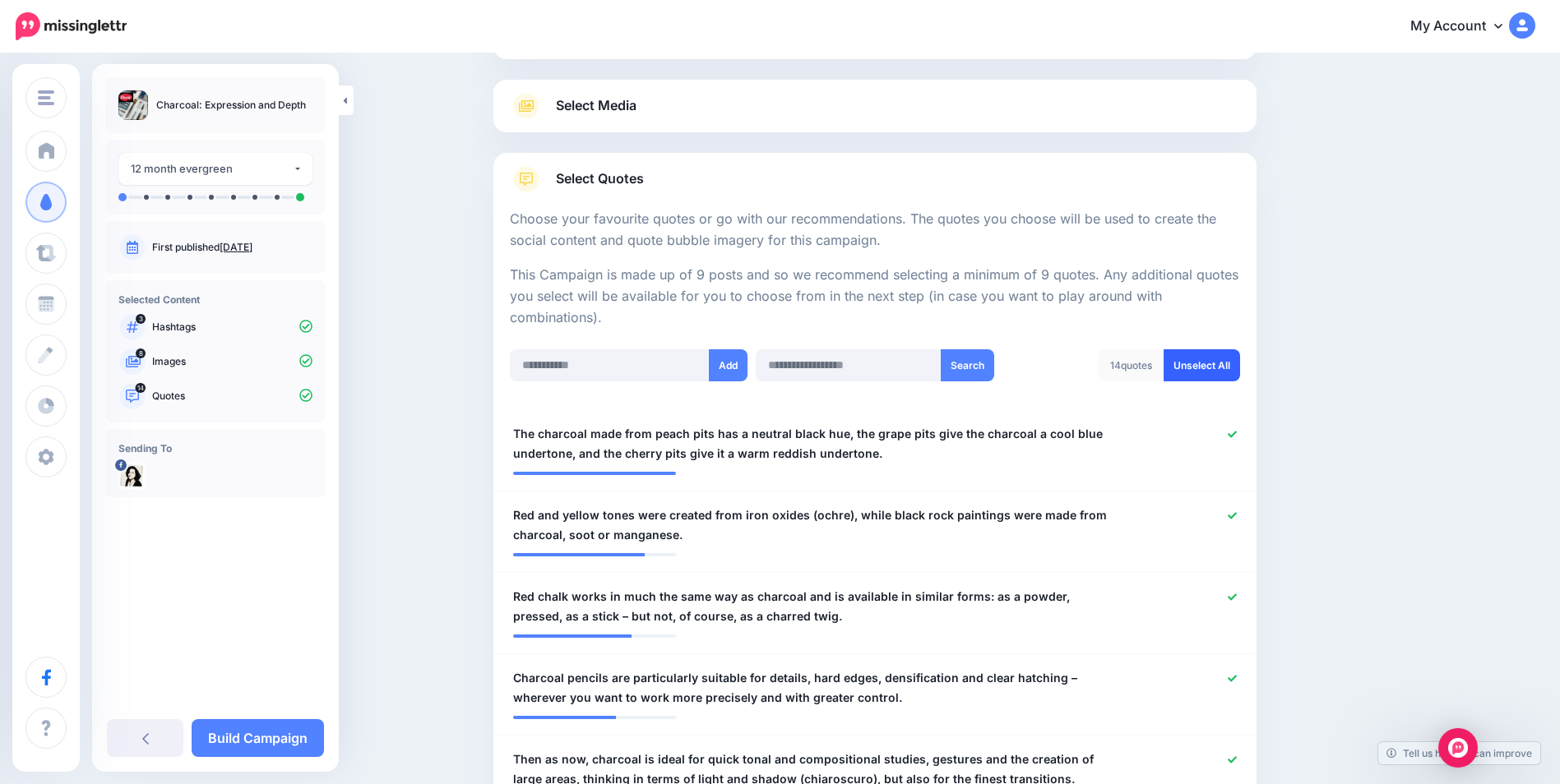
click at [1215, 367] on link "Unselect All" at bounding box center [1202, 366] width 77 height 32
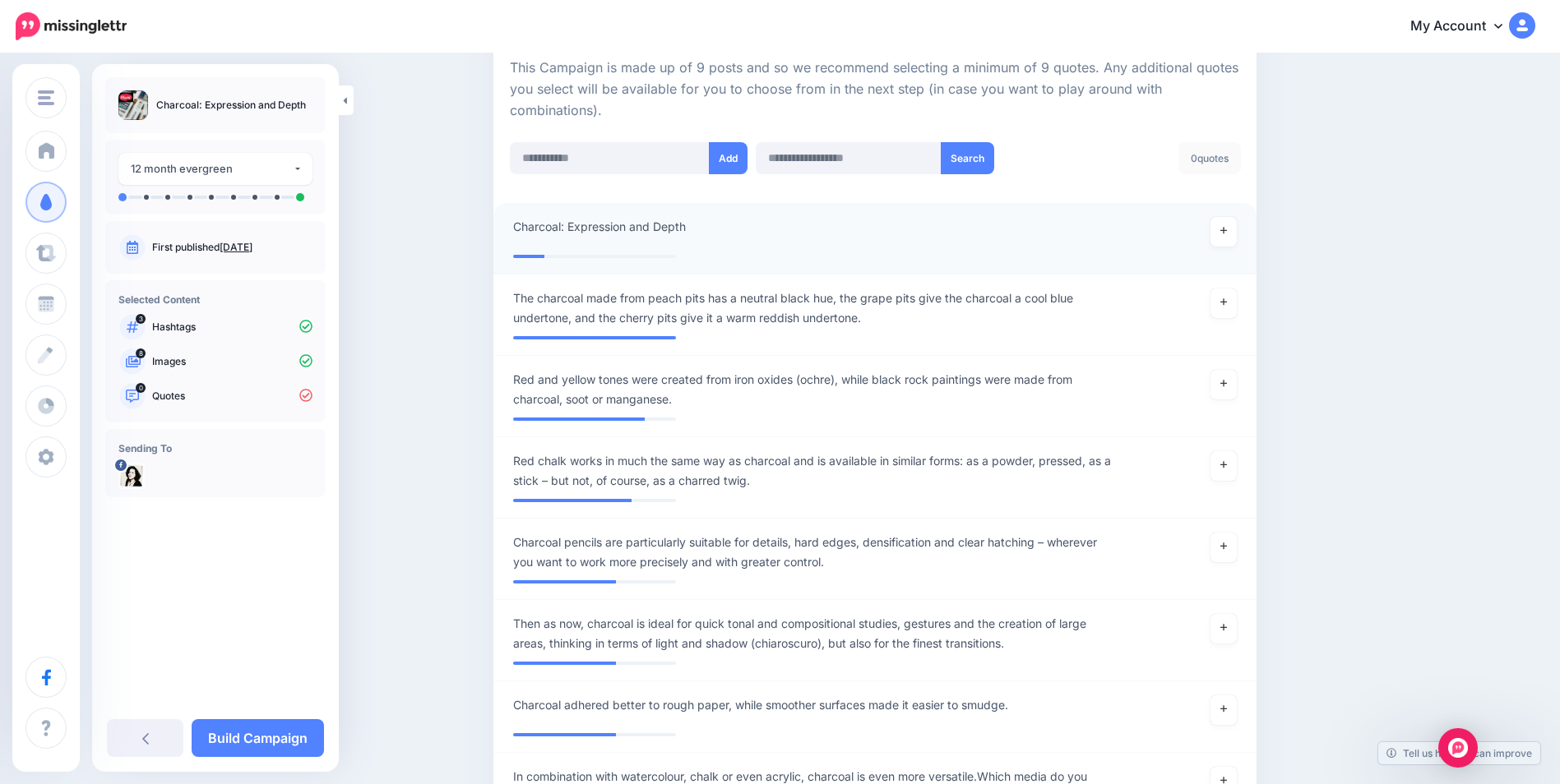
scroll to position [411, 0]
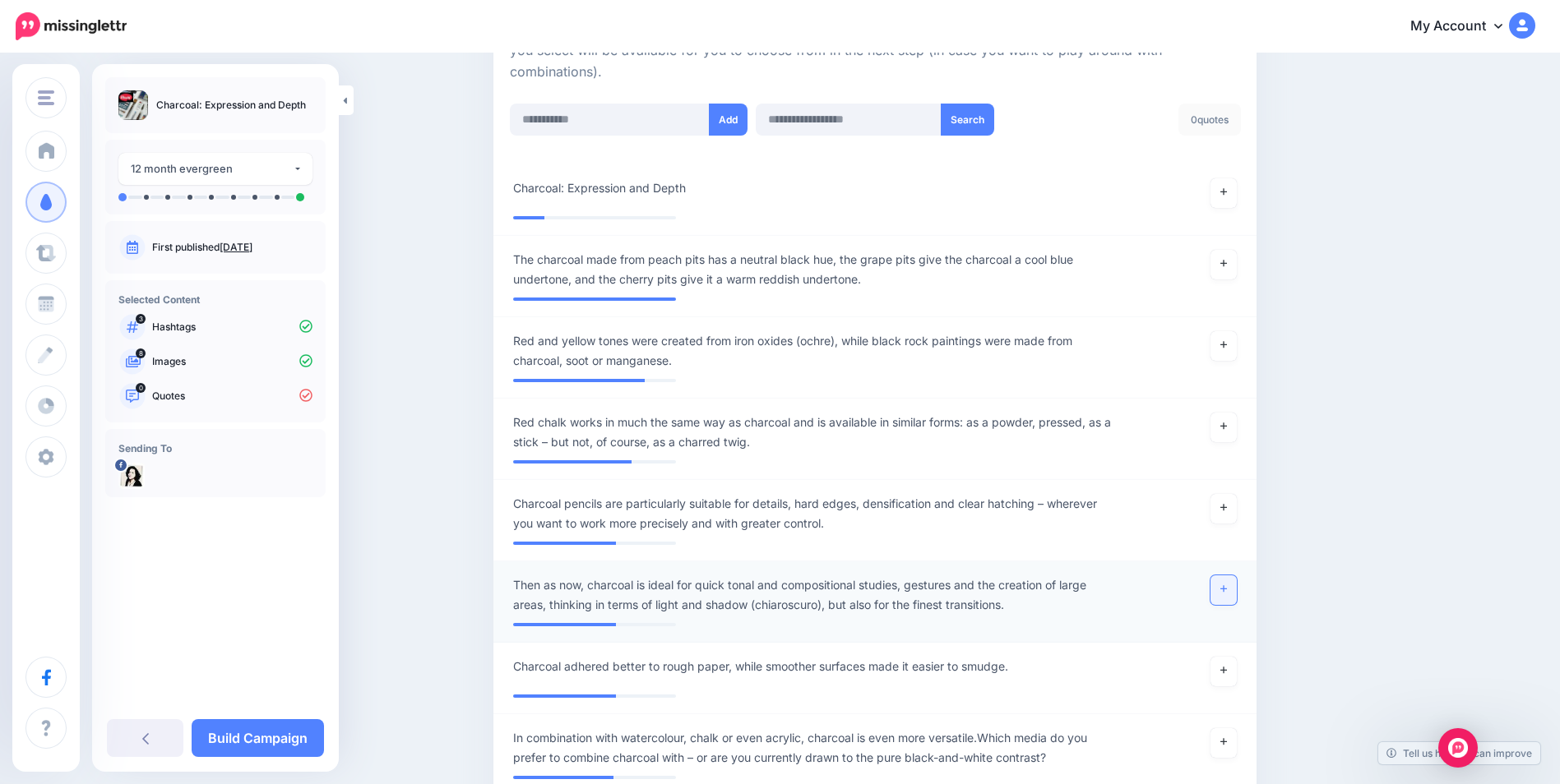
click at [1227, 588] on icon at bounding box center [1224, 588] width 7 height 9
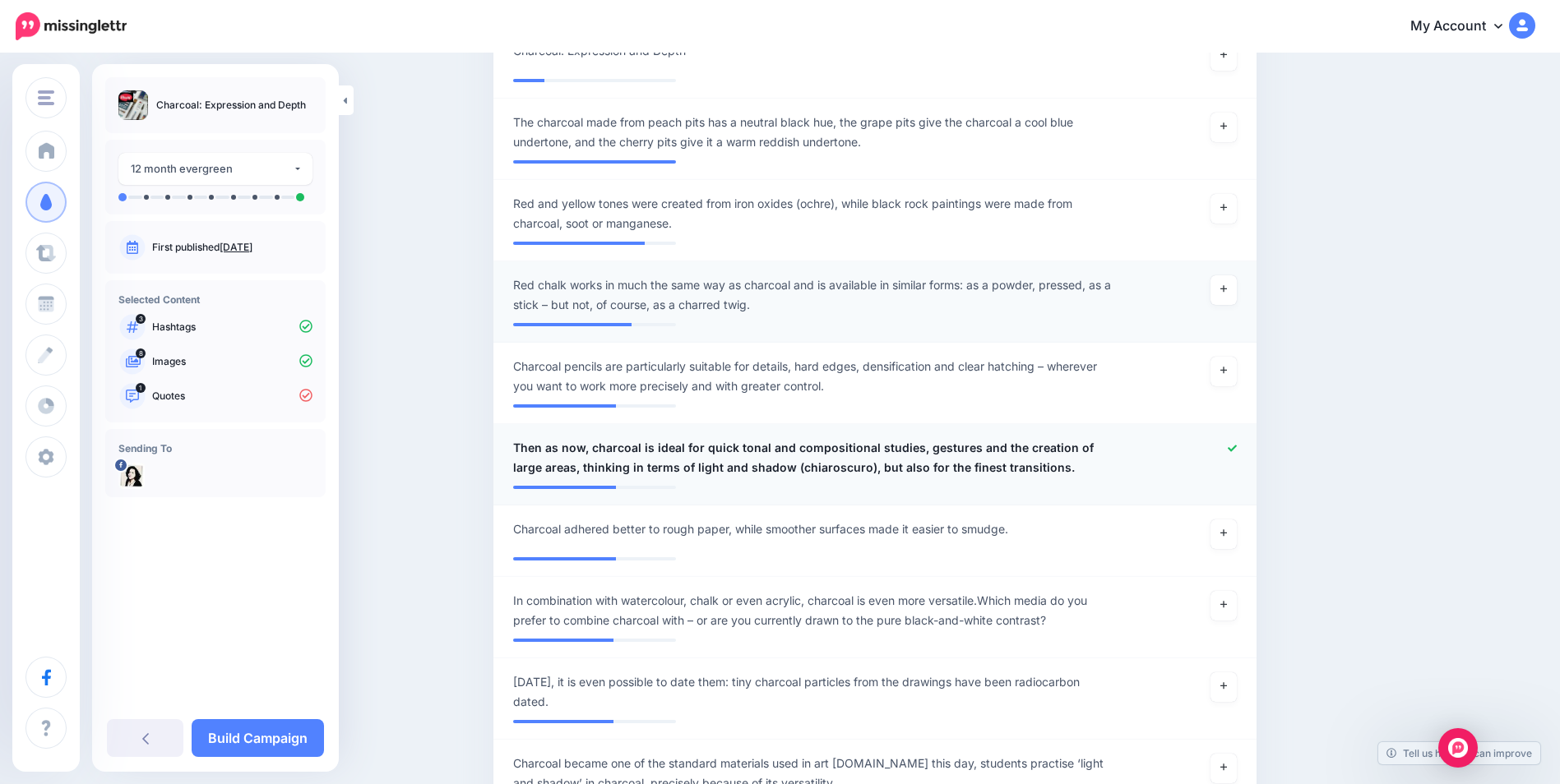
scroll to position [575, 0]
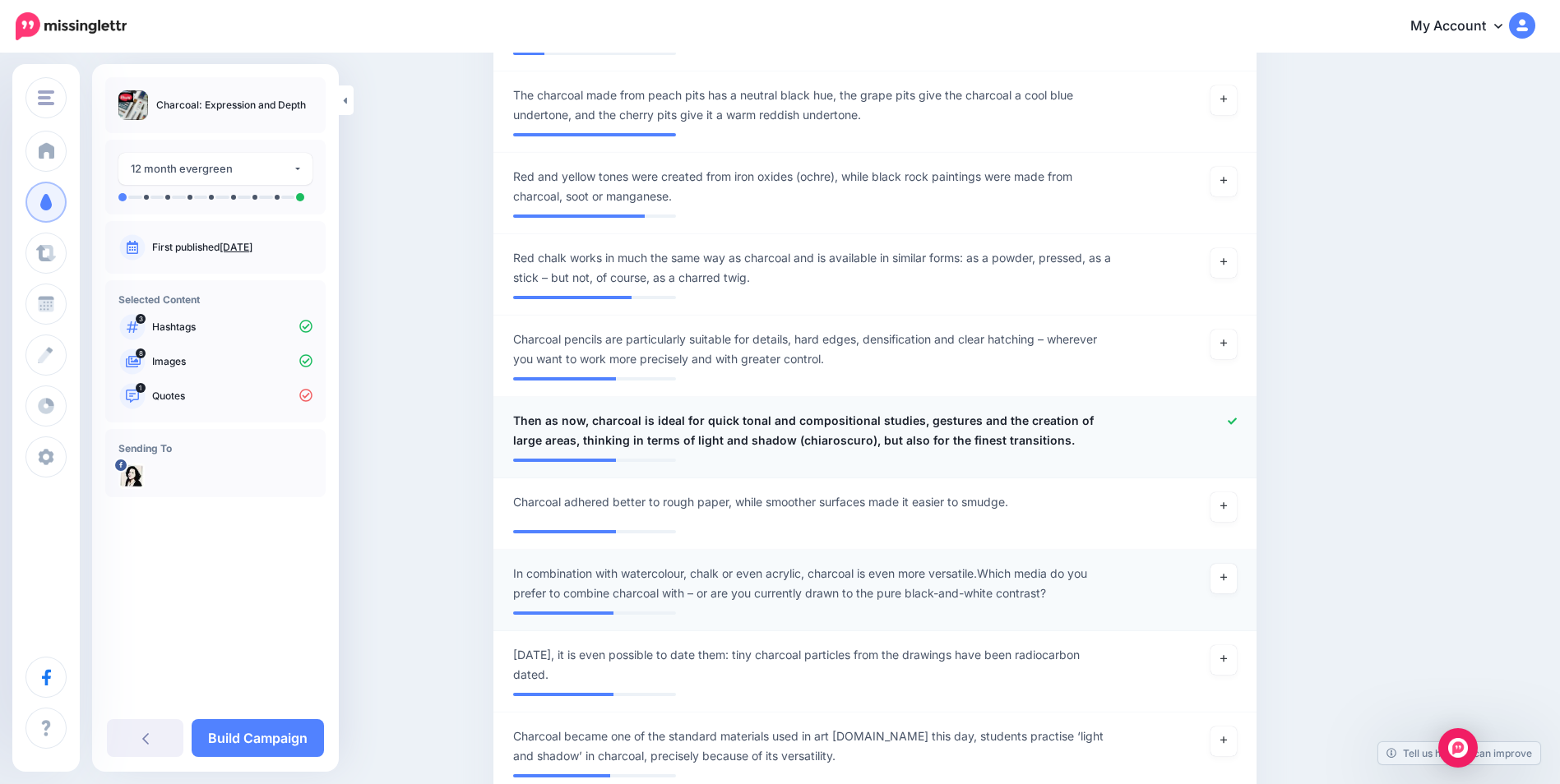
click at [994, 567] on span "In combination with watercolour, chalk or even acrylic, charcoal is even more v…" at bounding box center [813, 583] width 600 height 40
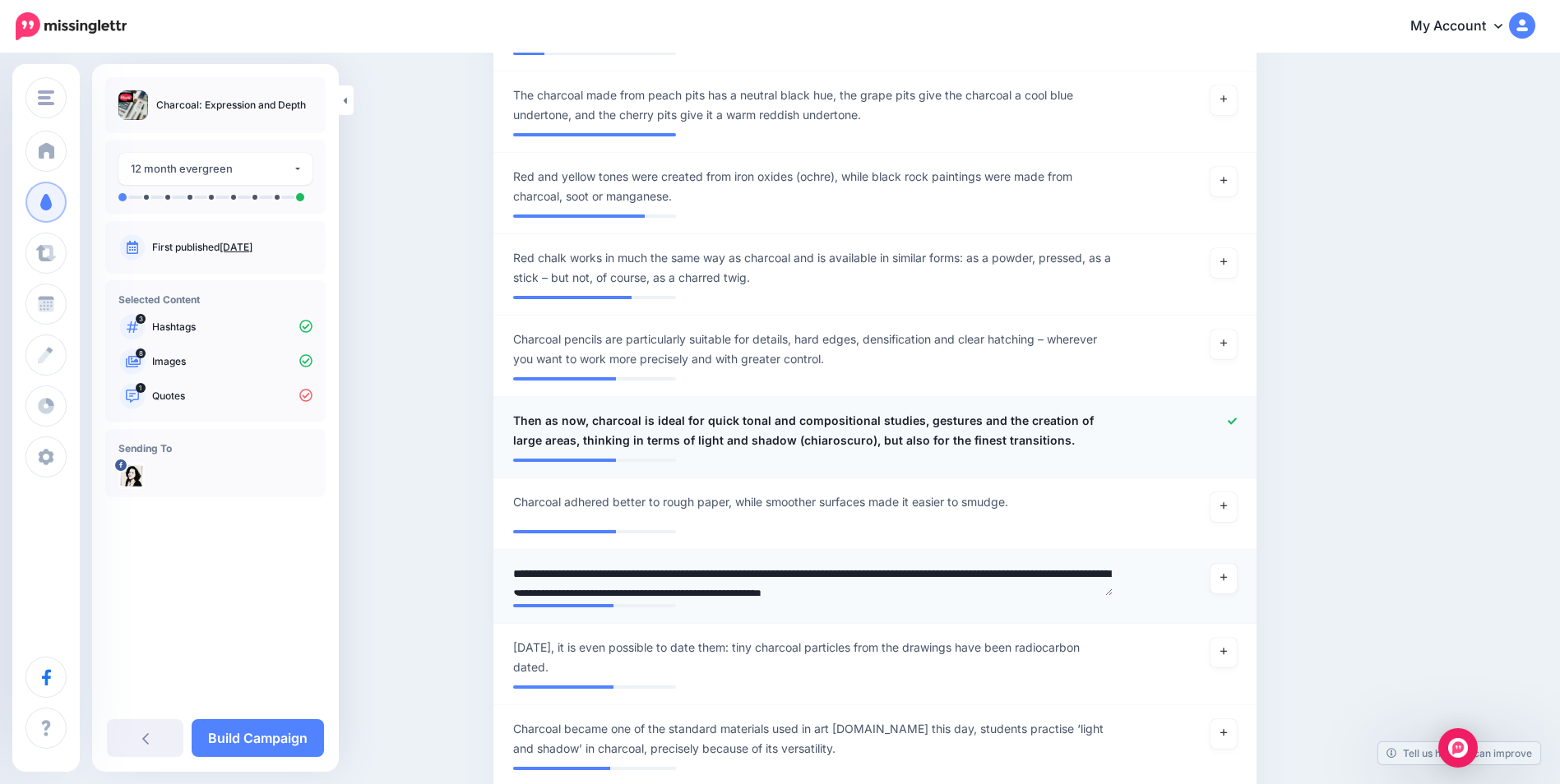
click at [999, 572] on textarea "**********" at bounding box center [813, 580] width 600 height 32
type textarea "**********"
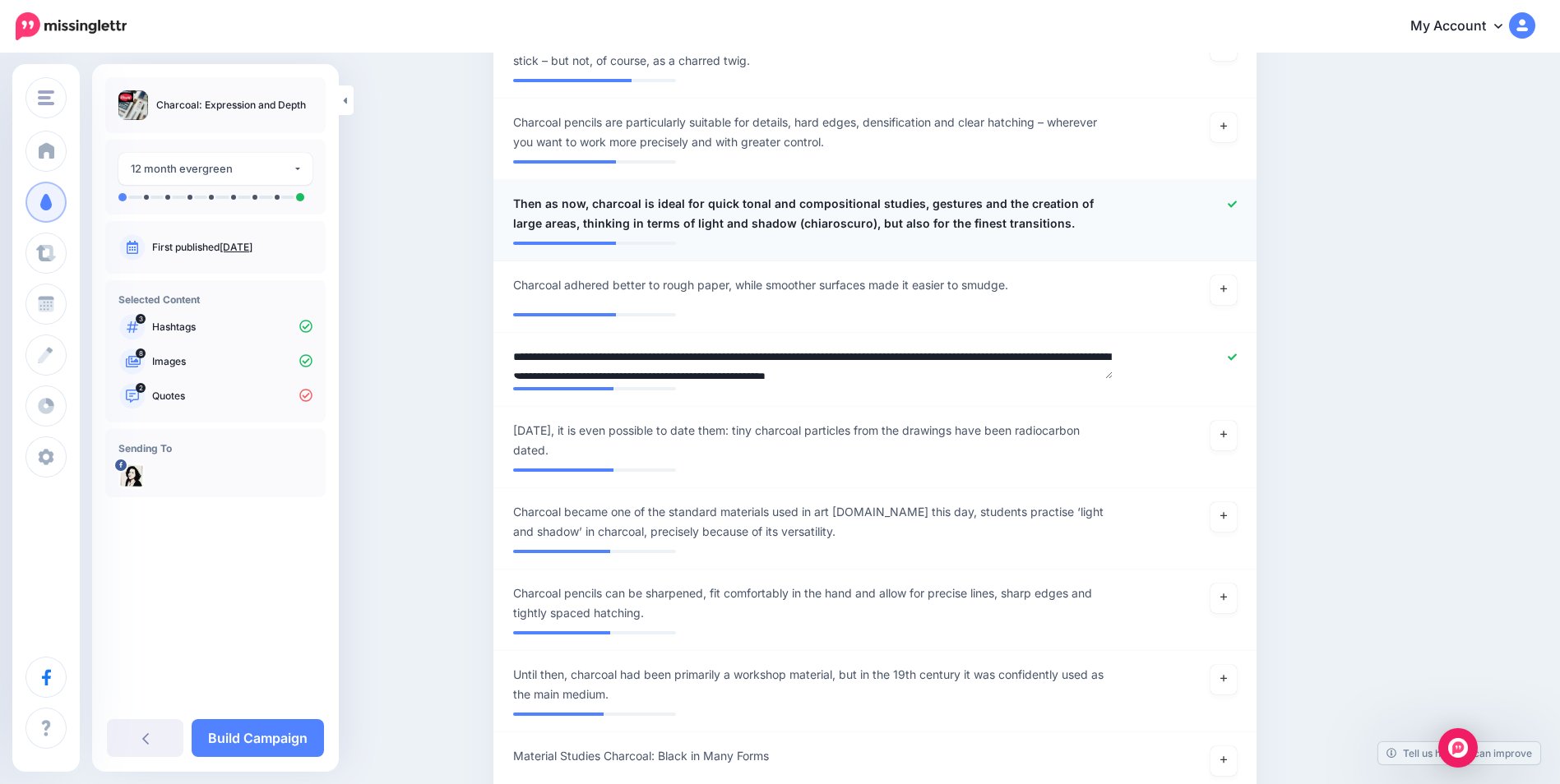
scroll to position [821, 0]
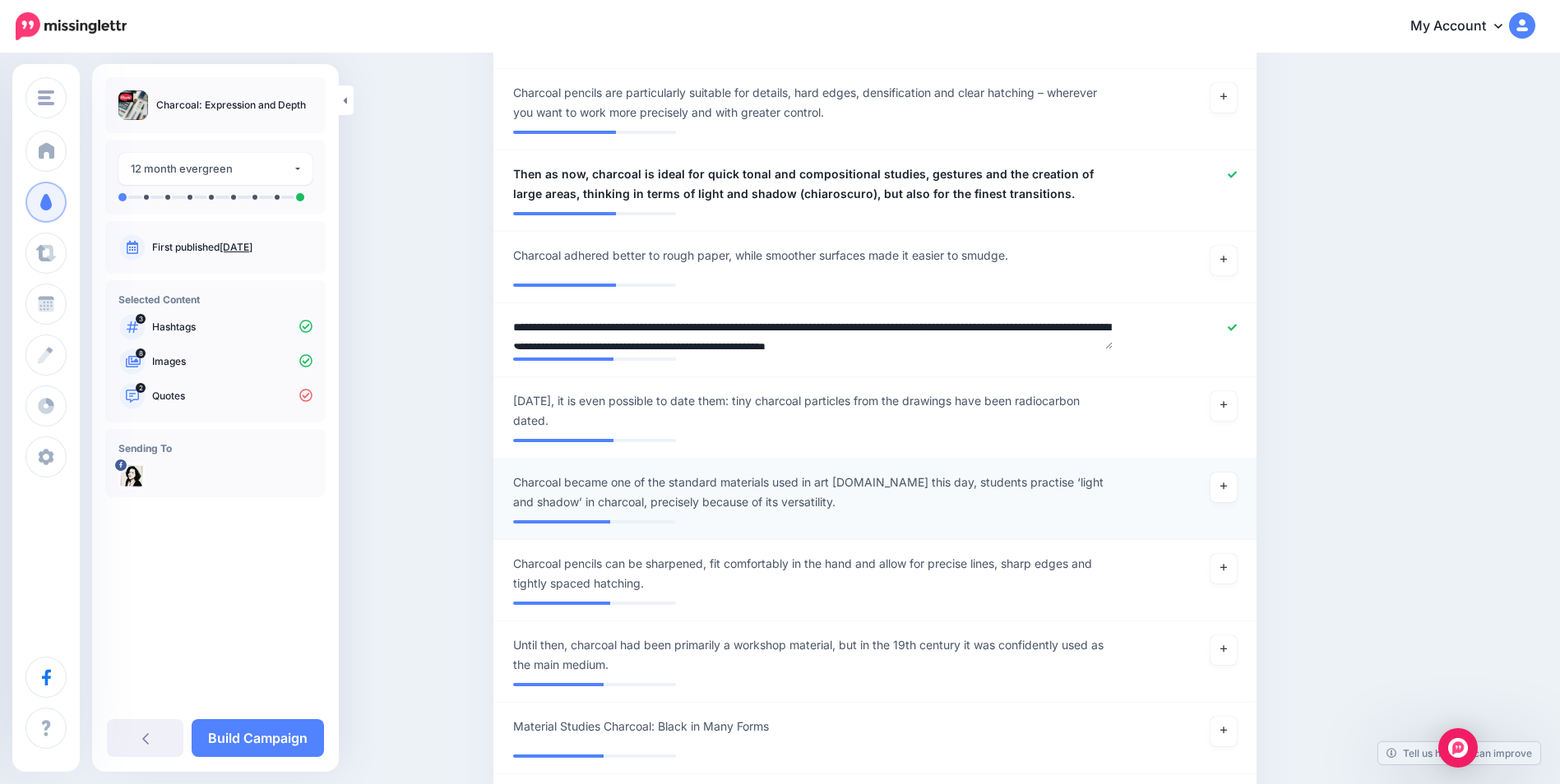
click at [905, 483] on span "Charcoal became one of the standard materials used in art academies.To this day…" at bounding box center [813, 492] width 600 height 40
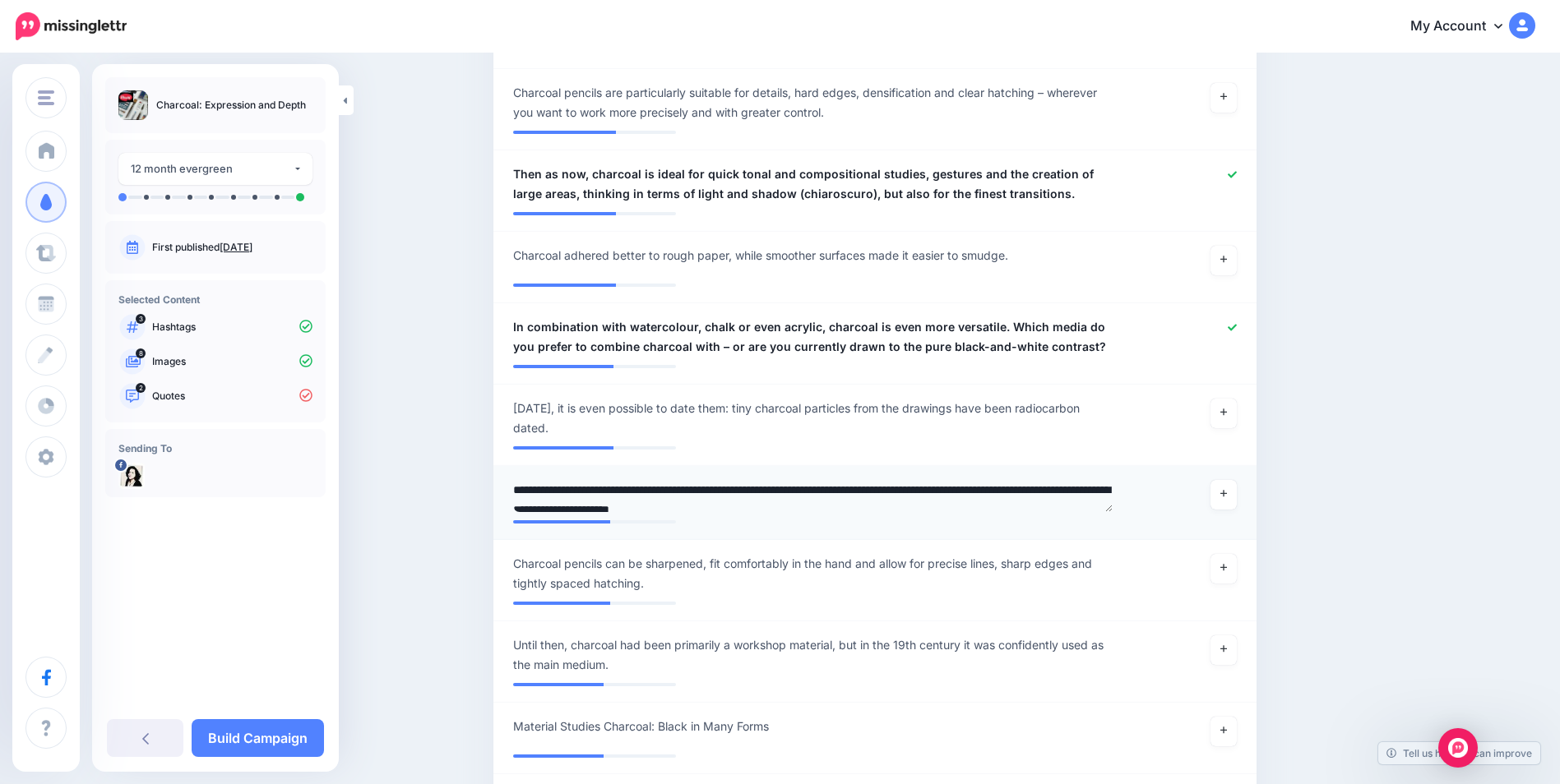
click at [909, 487] on textarea "**********" at bounding box center [813, 497] width 600 height 32
type textarea "**********"
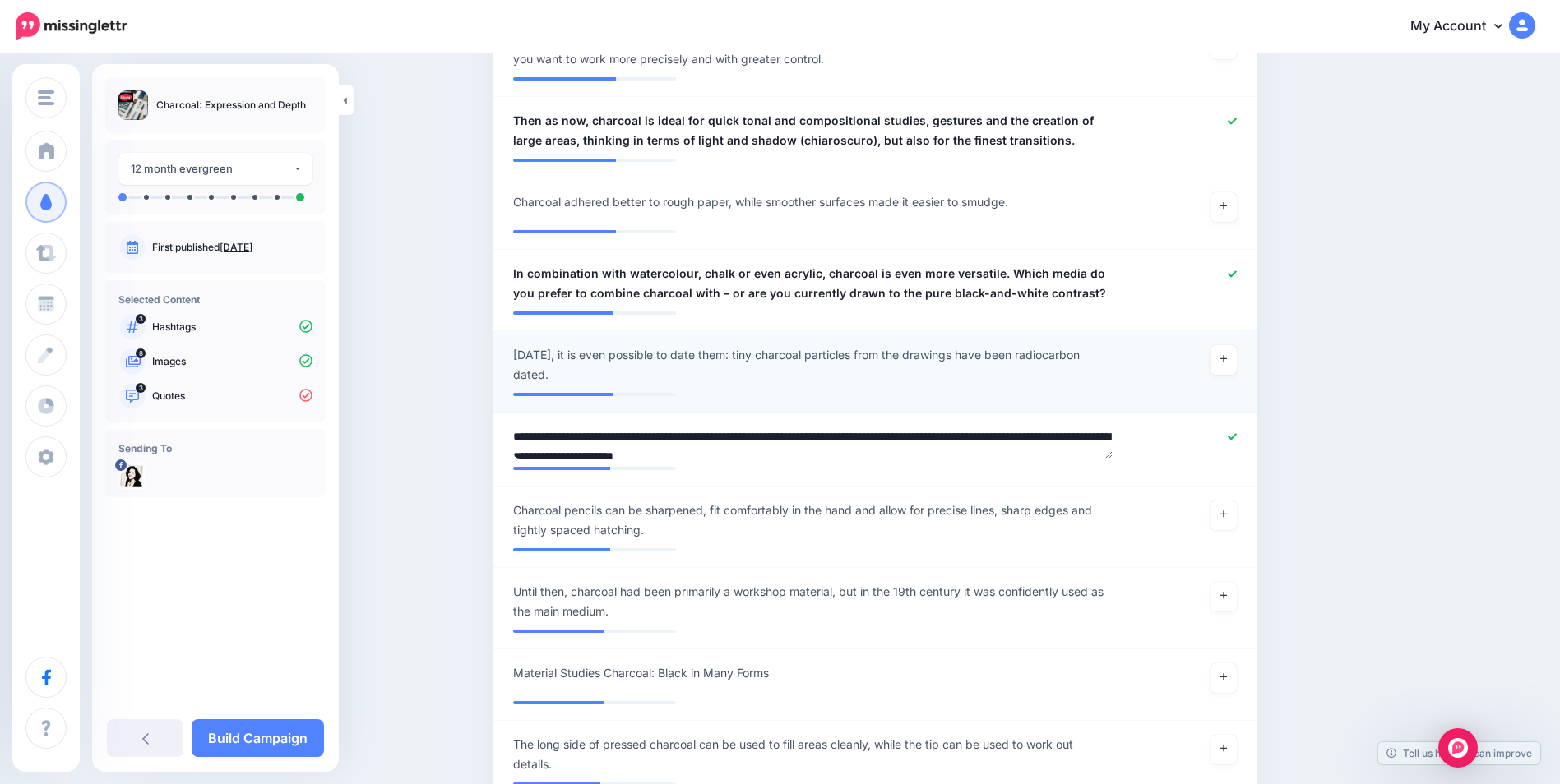
scroll to position [904, 0]
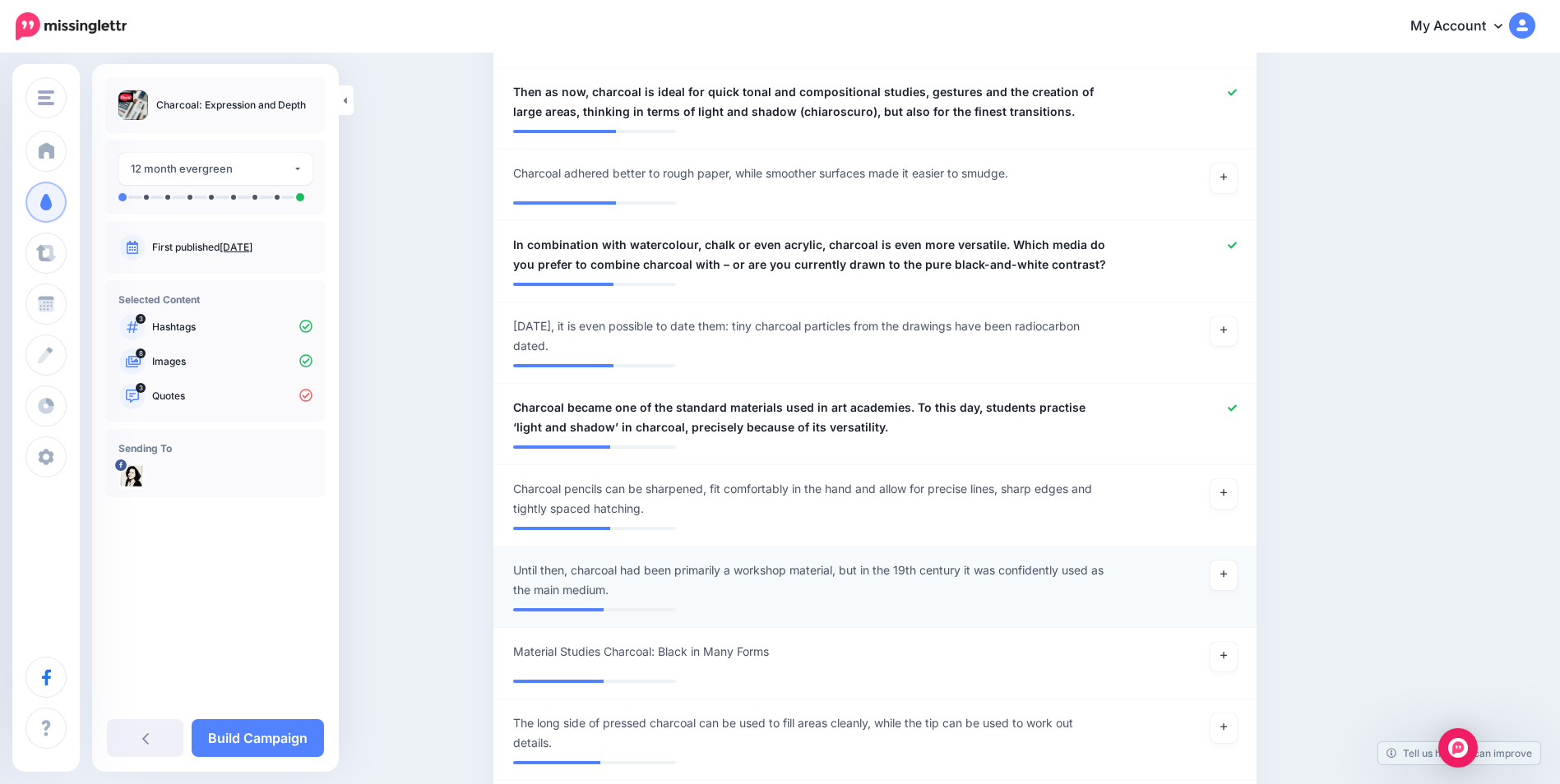
click at [586, 559] on li "**********" at bounding box center [874, 588] width 763 height 82
click at [584, 560] on li "**********" at bounding box center [874, 588] width 763 height 82
click at [584, 575] on span "Until then, charcoal had been primarily a workshop material, but in the 19th ce…" at bounding box center [813, 580] width 600 height 40
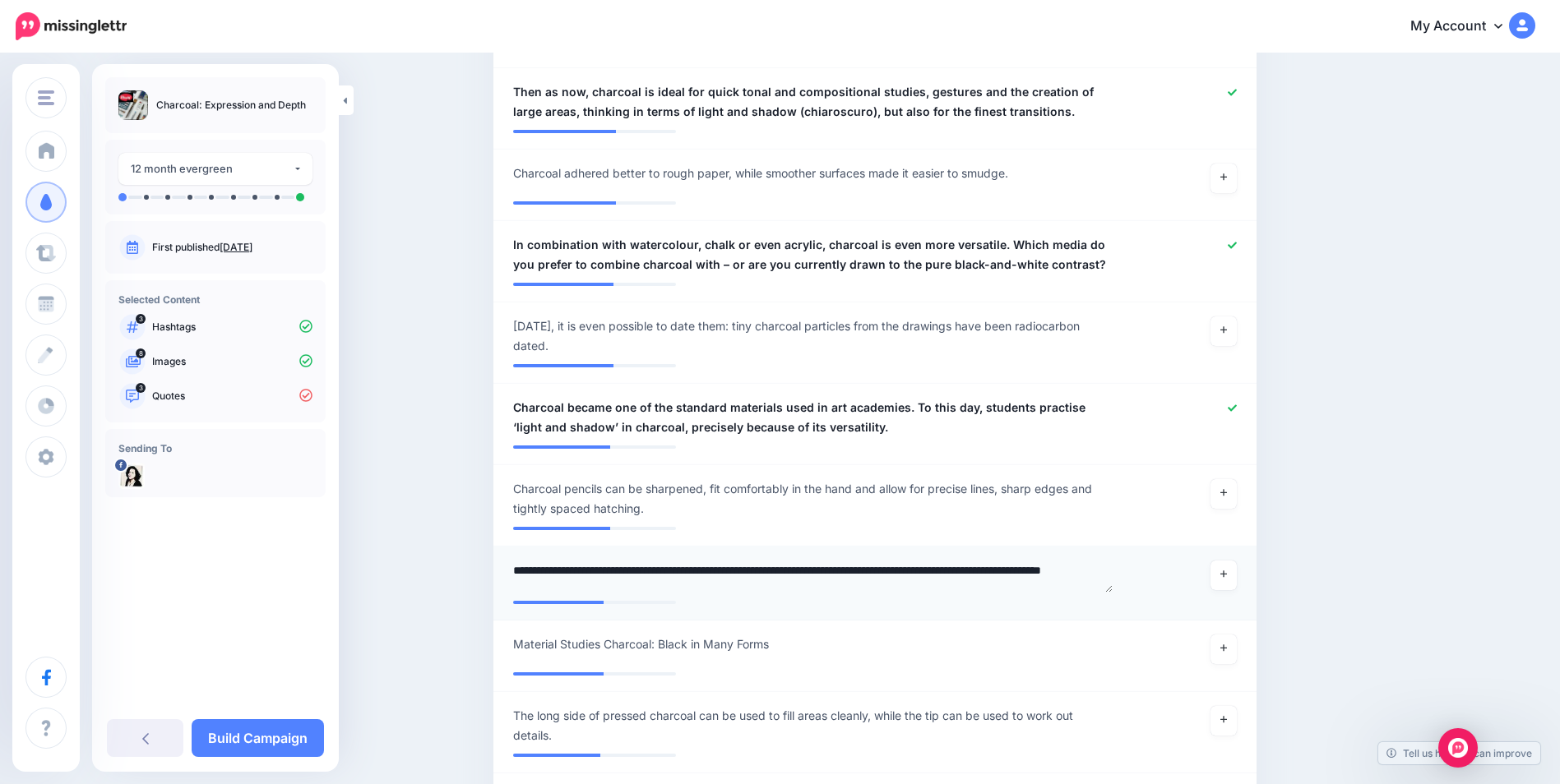
drag, startPoint x: 584, startPoint y: 572, endPoint x: 517, endPoint y: 561, distance: 67.9
click at [517, 561] on div "**********" at bounding box center [813, 577] width 624 height 32
type textarea "**********"
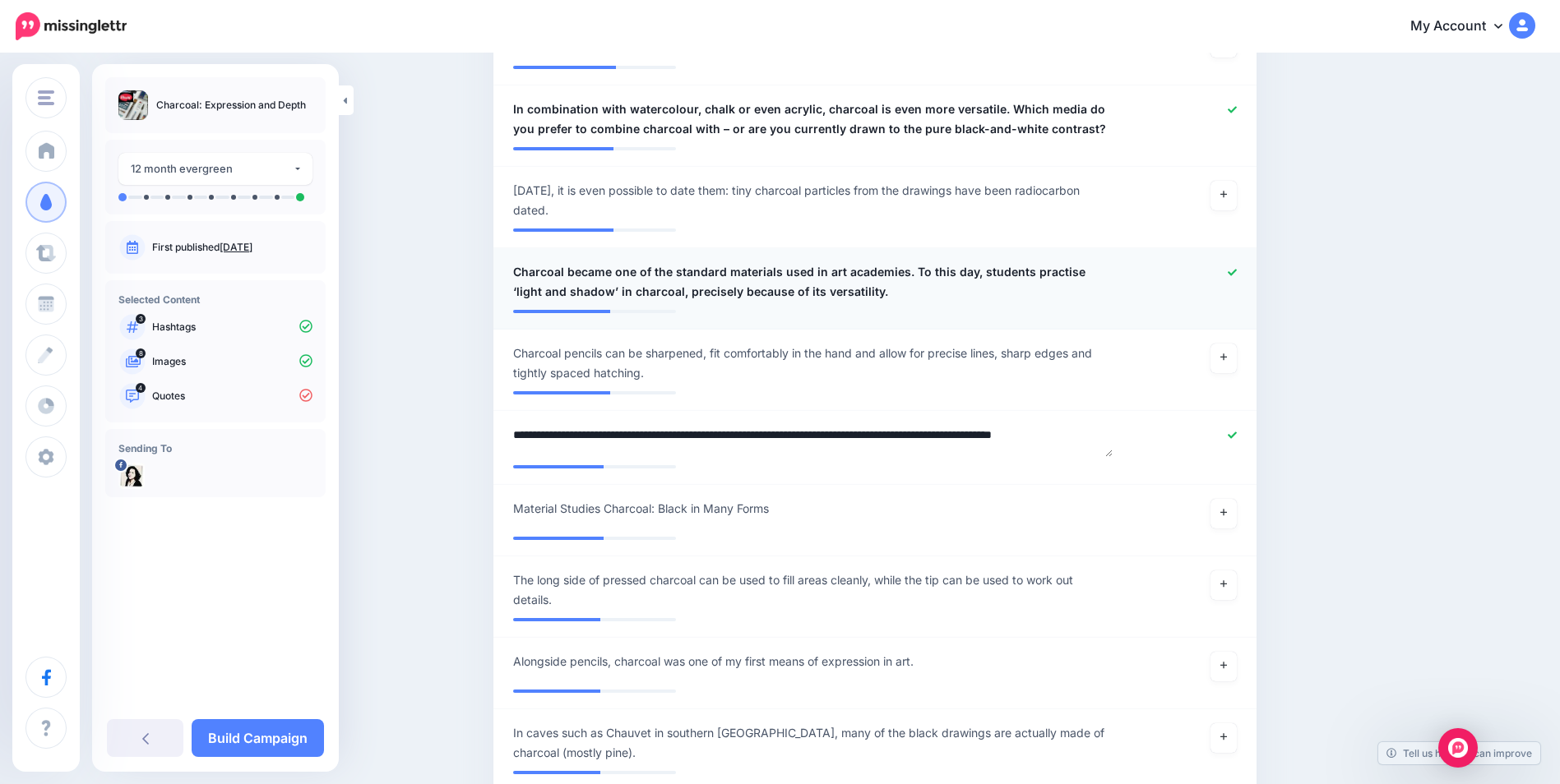
scroll to position [1068, 0]
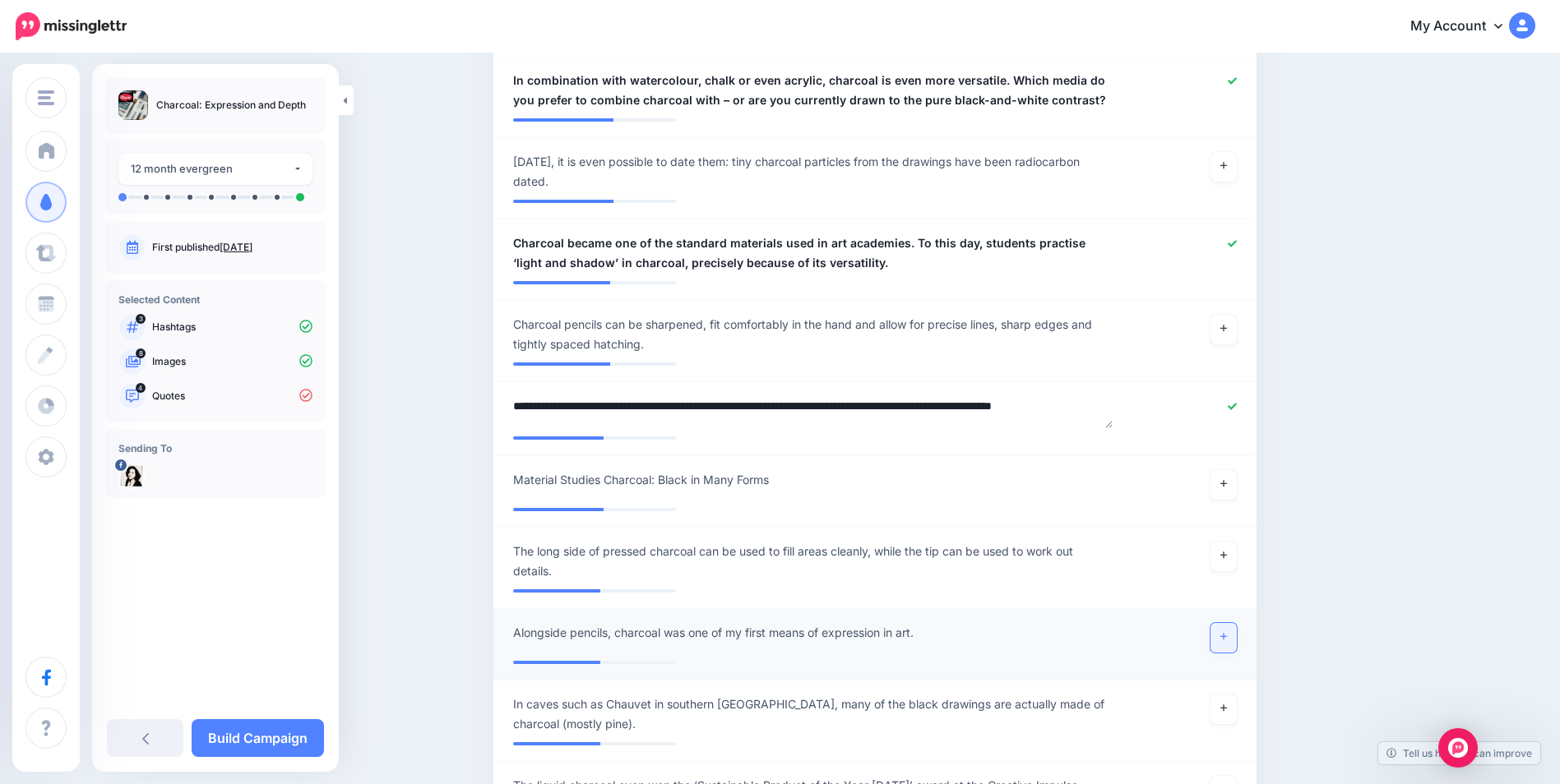
click at [1233, 639] on link at bounding box center [1224, 637] width 26 height 30
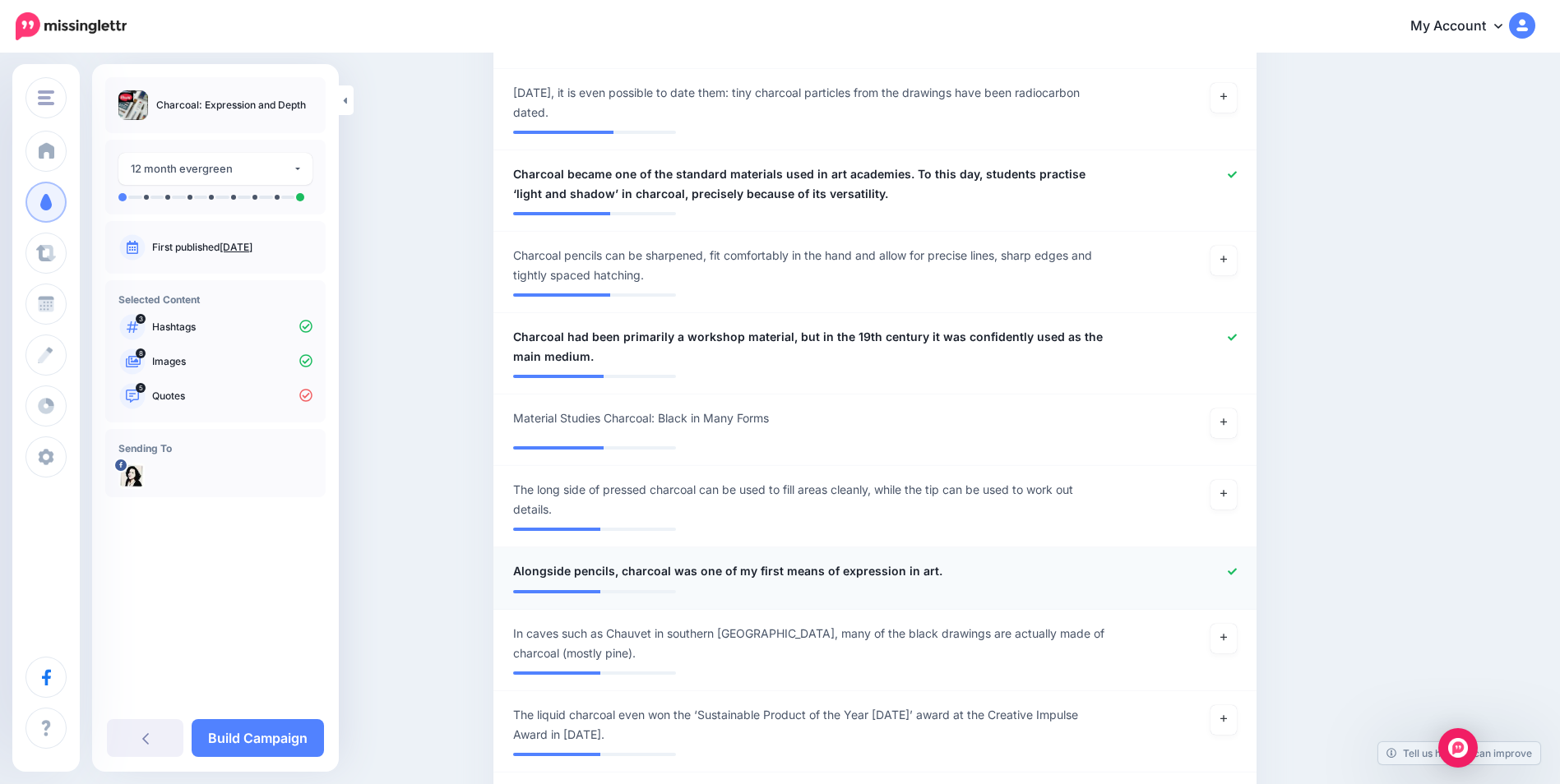
scroll to position [1232, 0]
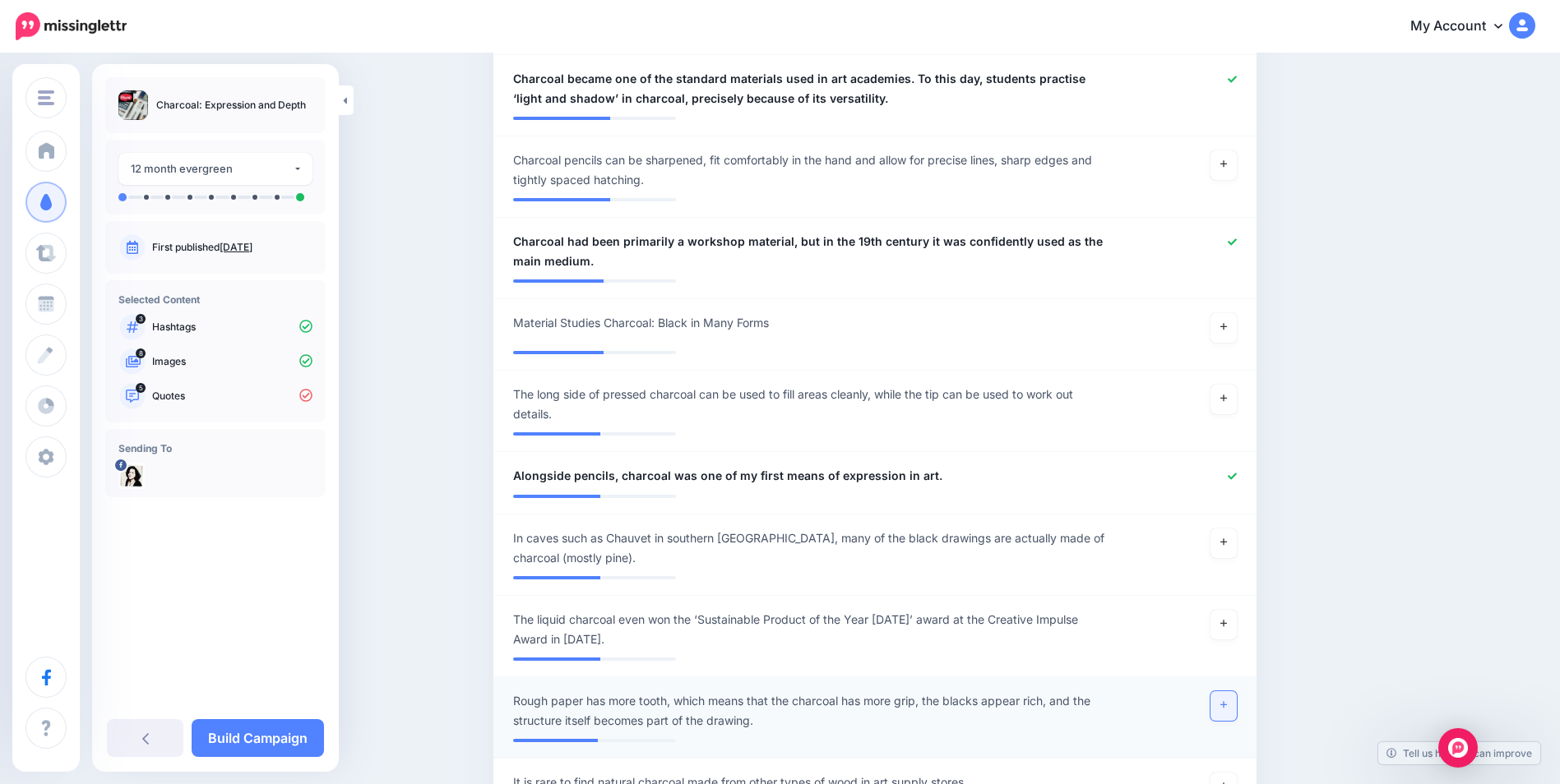
click at [1227, 706] on icon at bounding box center [1224, 705] width 7 height 9
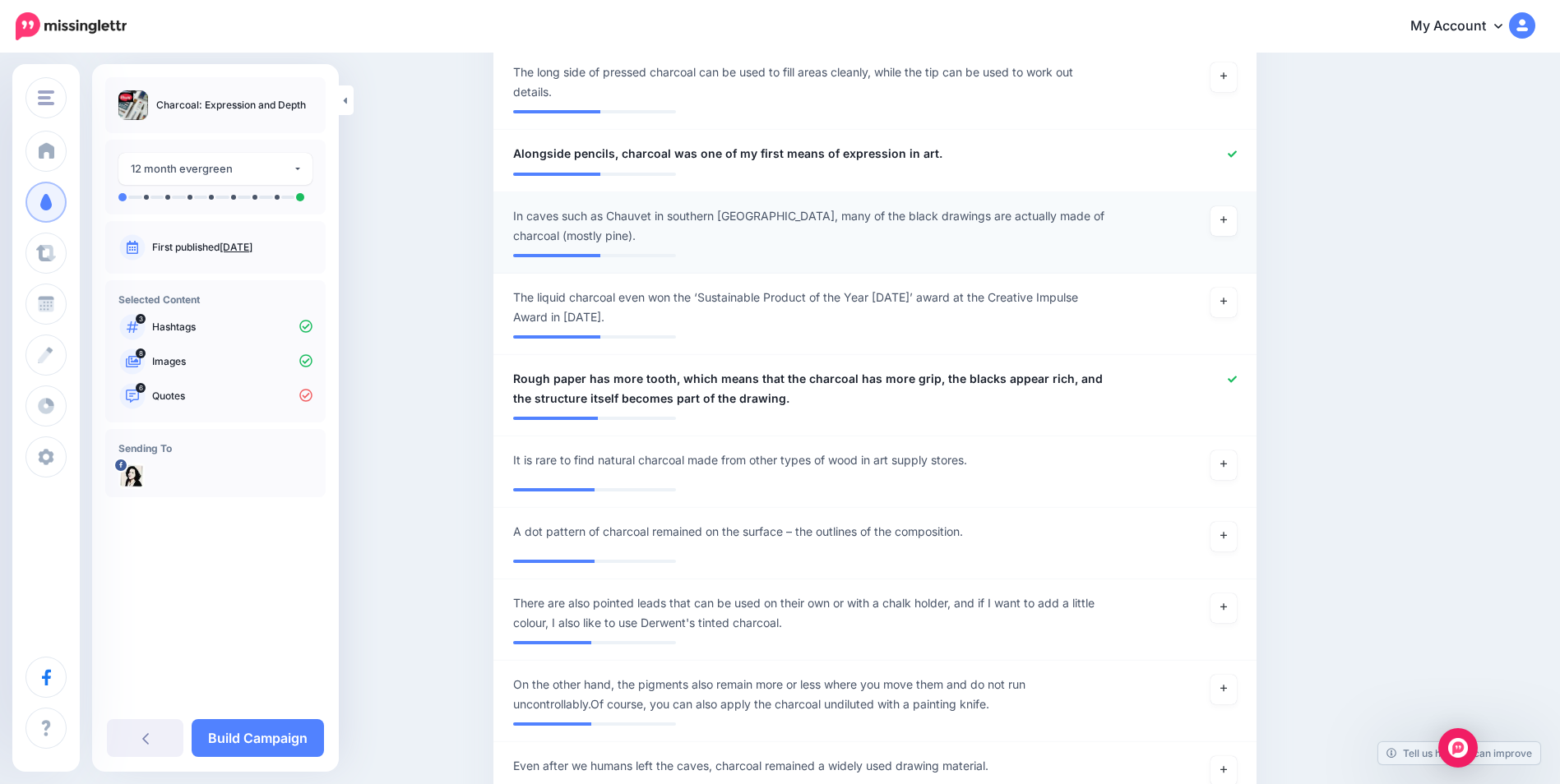
scroll to position [1644, 0]
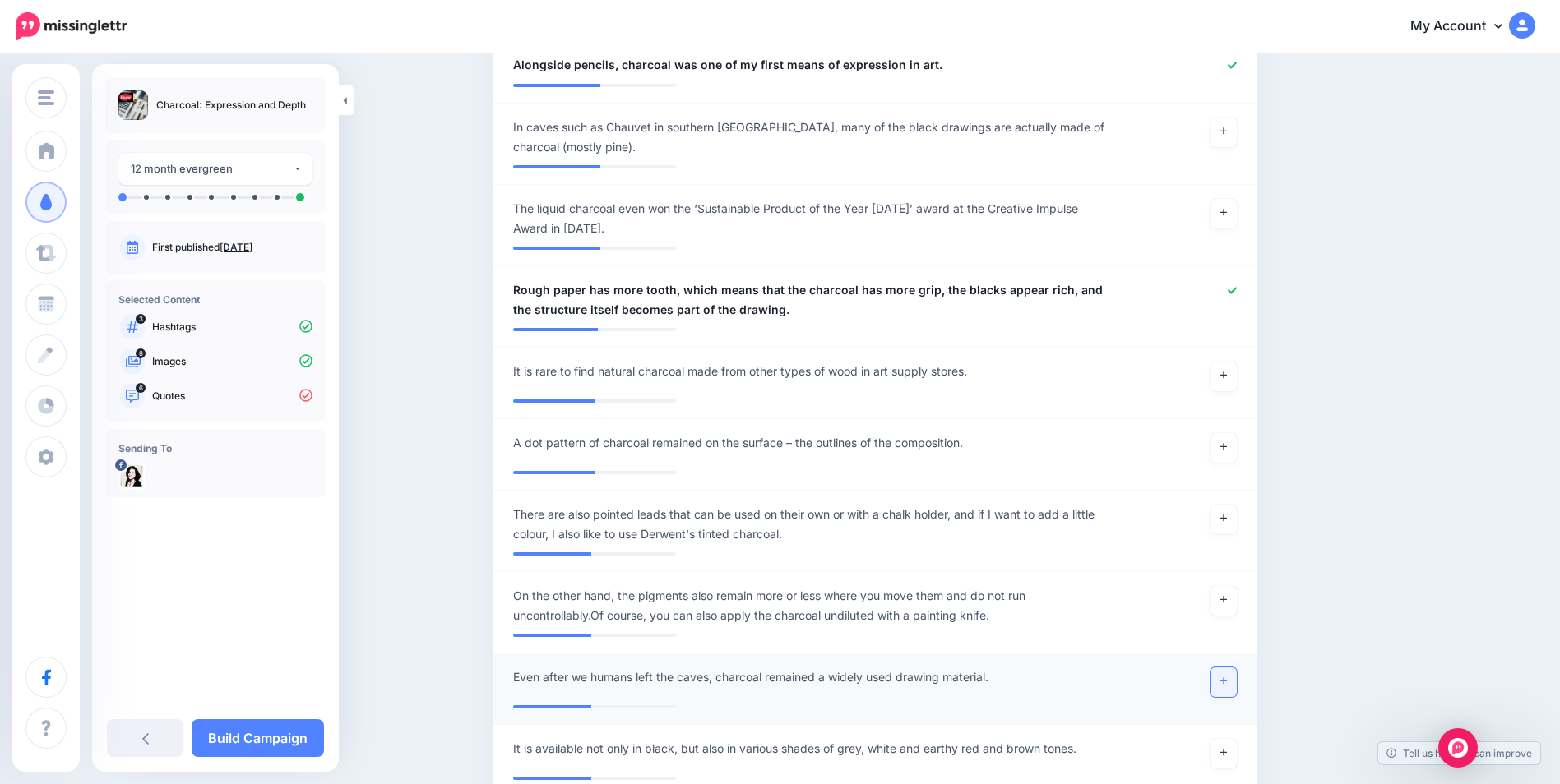
click at [1237, 679] on link at bounding box center [1224, 682] width 26 height 30
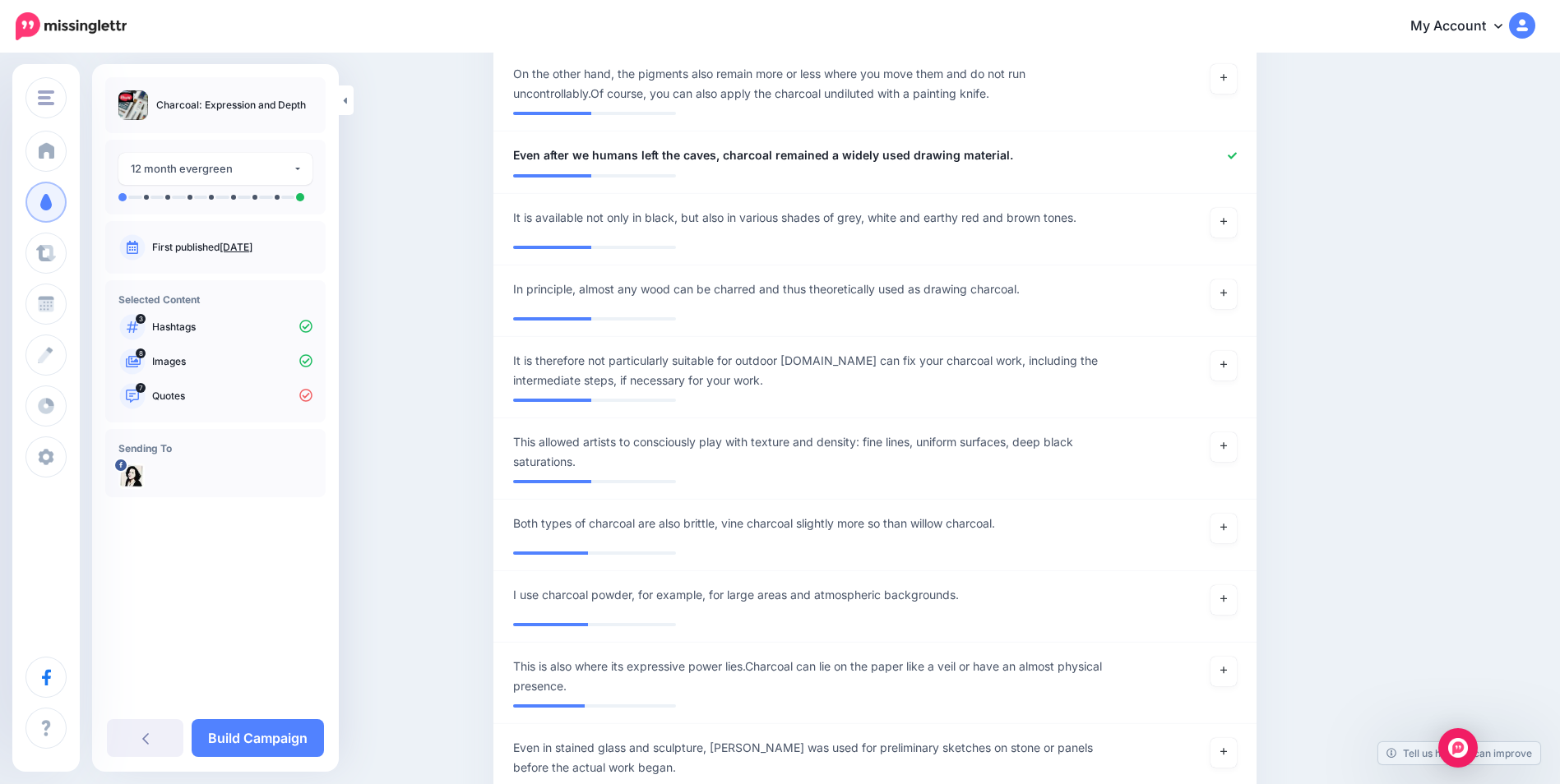
scroll to position [2219, 0]
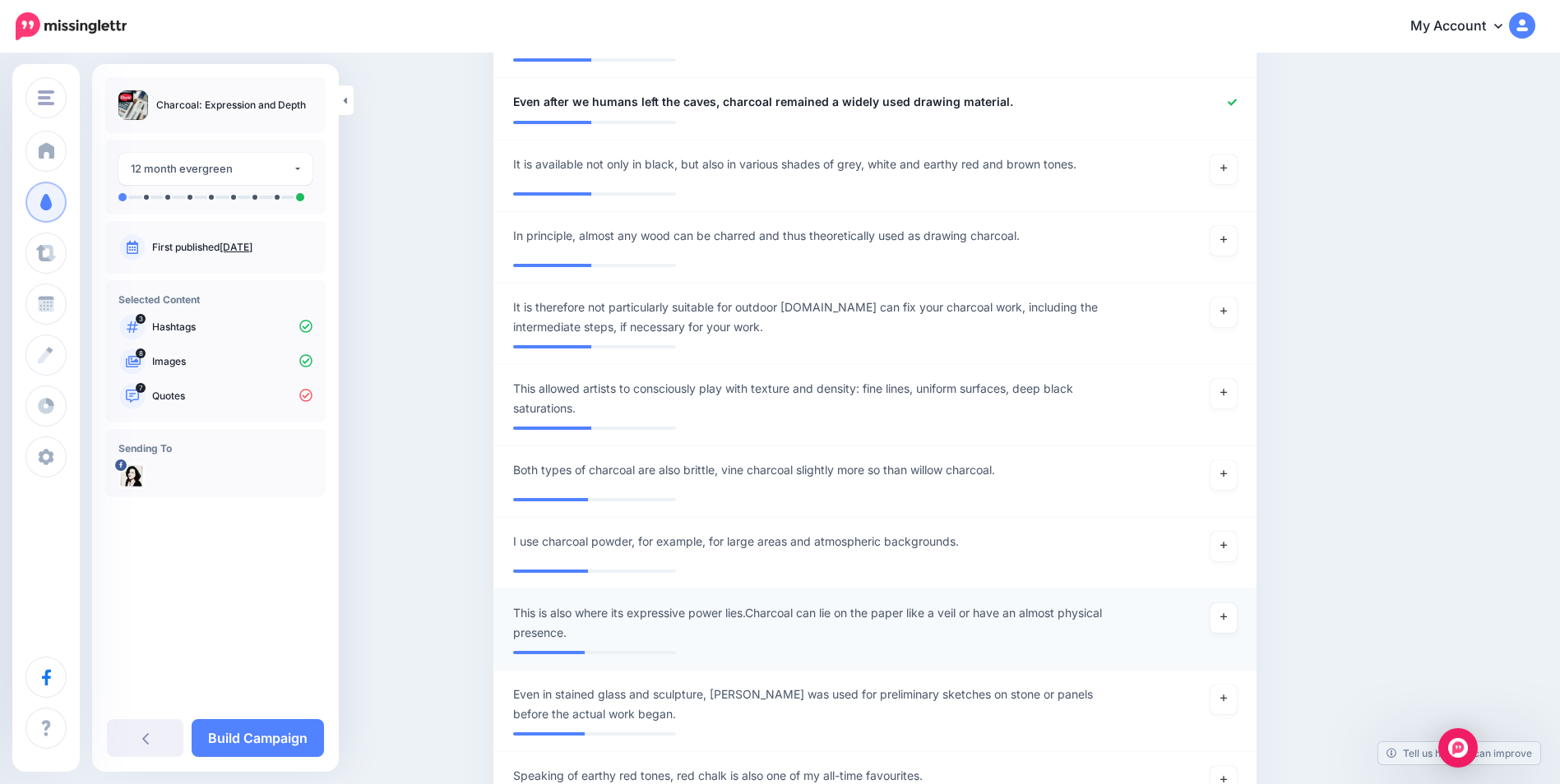
click at [758, 616] on span "This is also where its expressive power lies.Charcoal can lie on the paper like…" at bounding box center [813, 623] width 600 height 40
click at [762, 610] on textarea "**********" at bounding box center [813, 620] width 600 height 32
type textarea "**********"
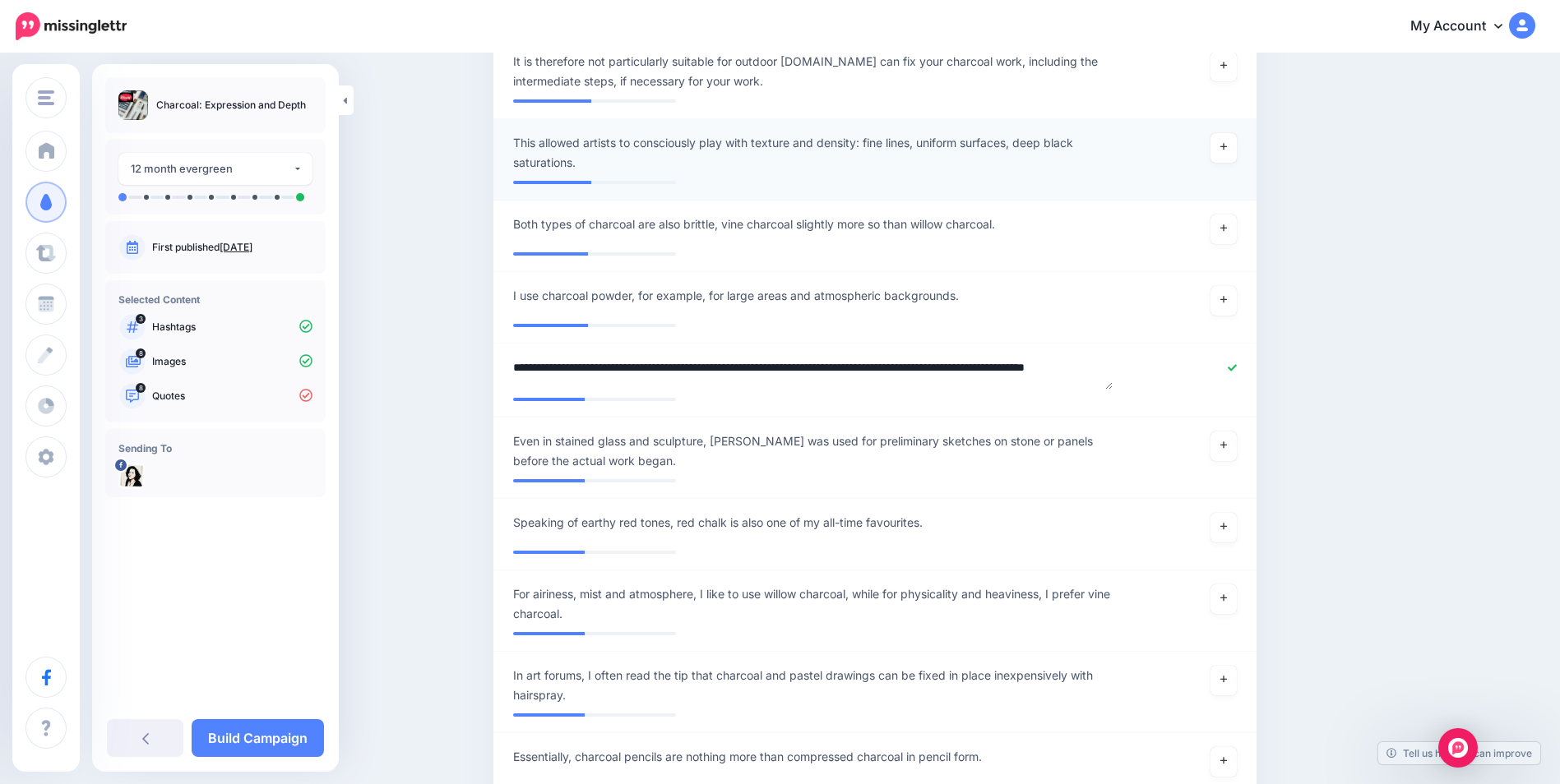
scroll to position [2466, 0]
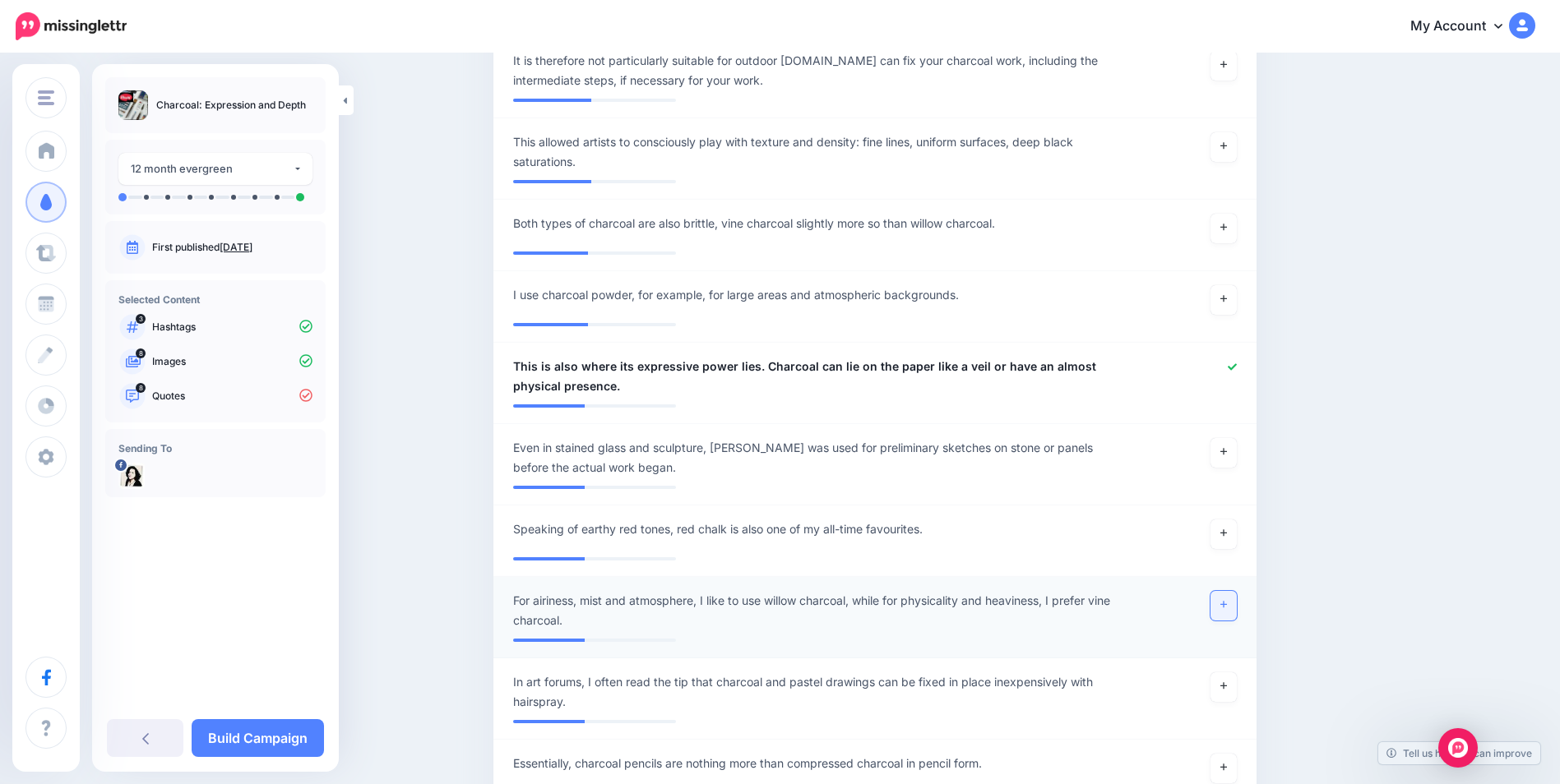
click at [1235, 600] on link at bounding box center [1224, 605] width 26 height 30
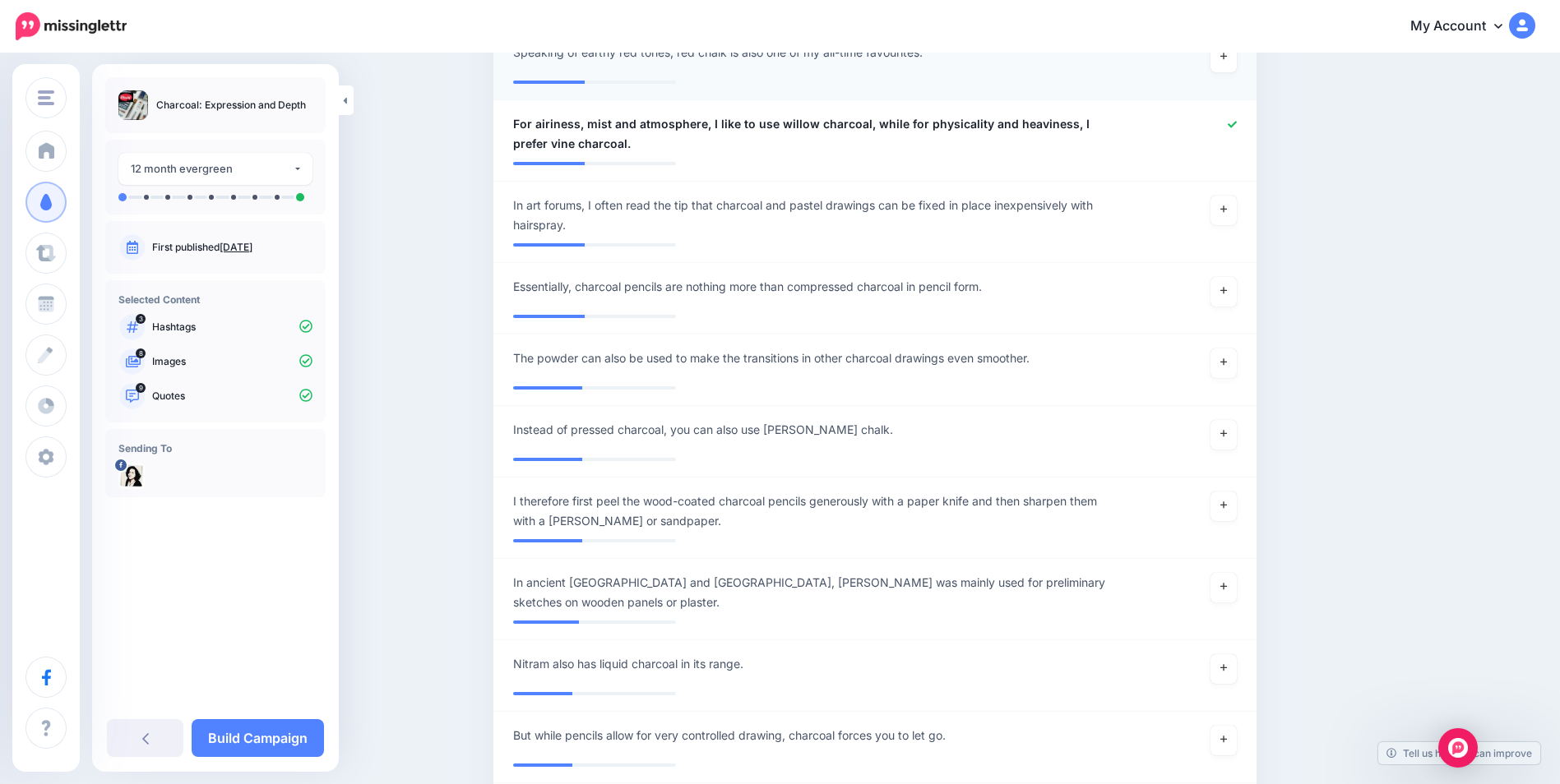
scroll to position [2959, 0]
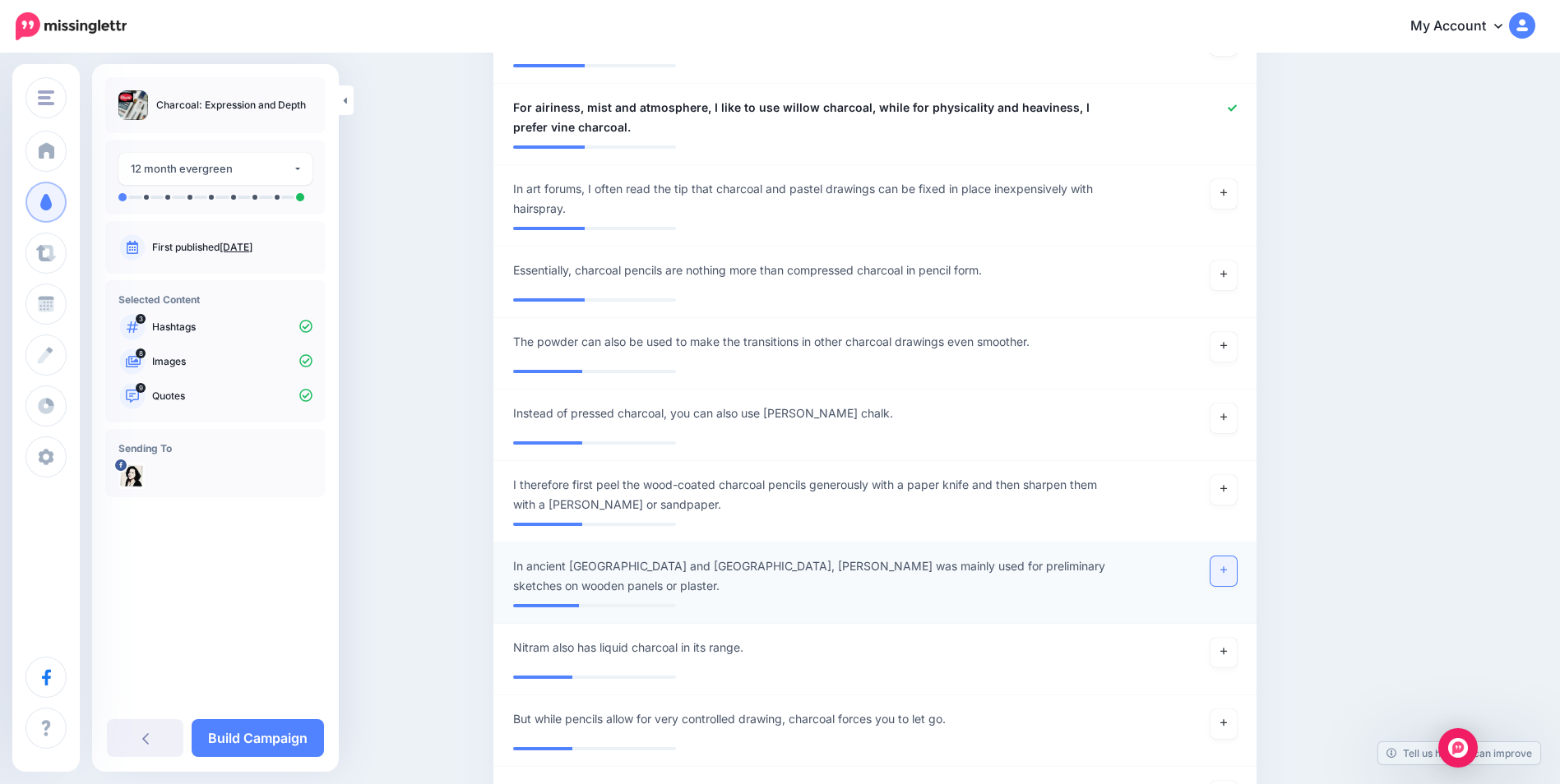
click at [1229, 575] on link at bounding box center [1224, 571] width 26 height 30
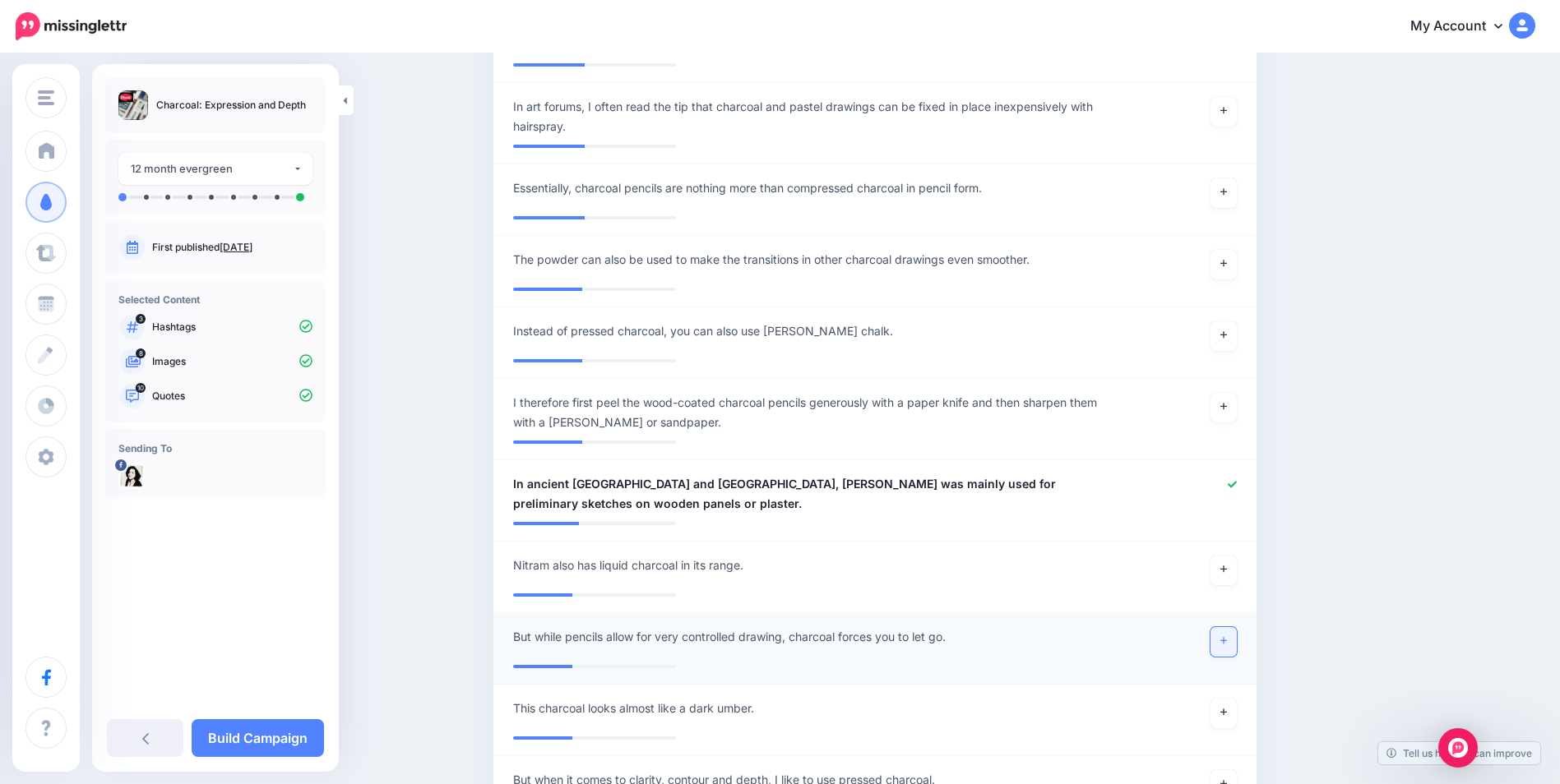
click at [1227, 639] on icon at bounding box center [1224, 641] width 7 height 9
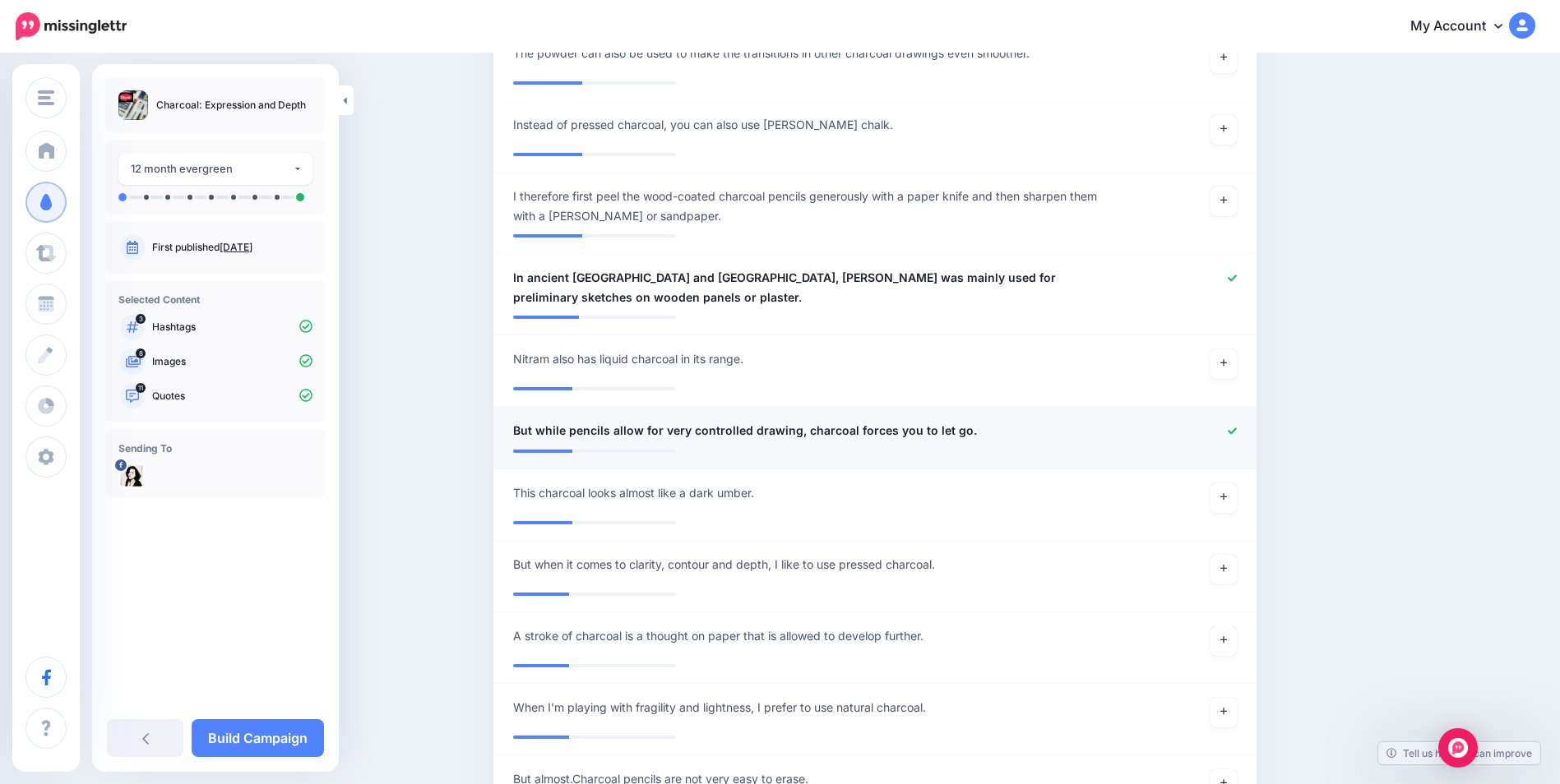
scroll to position [3288, 0]
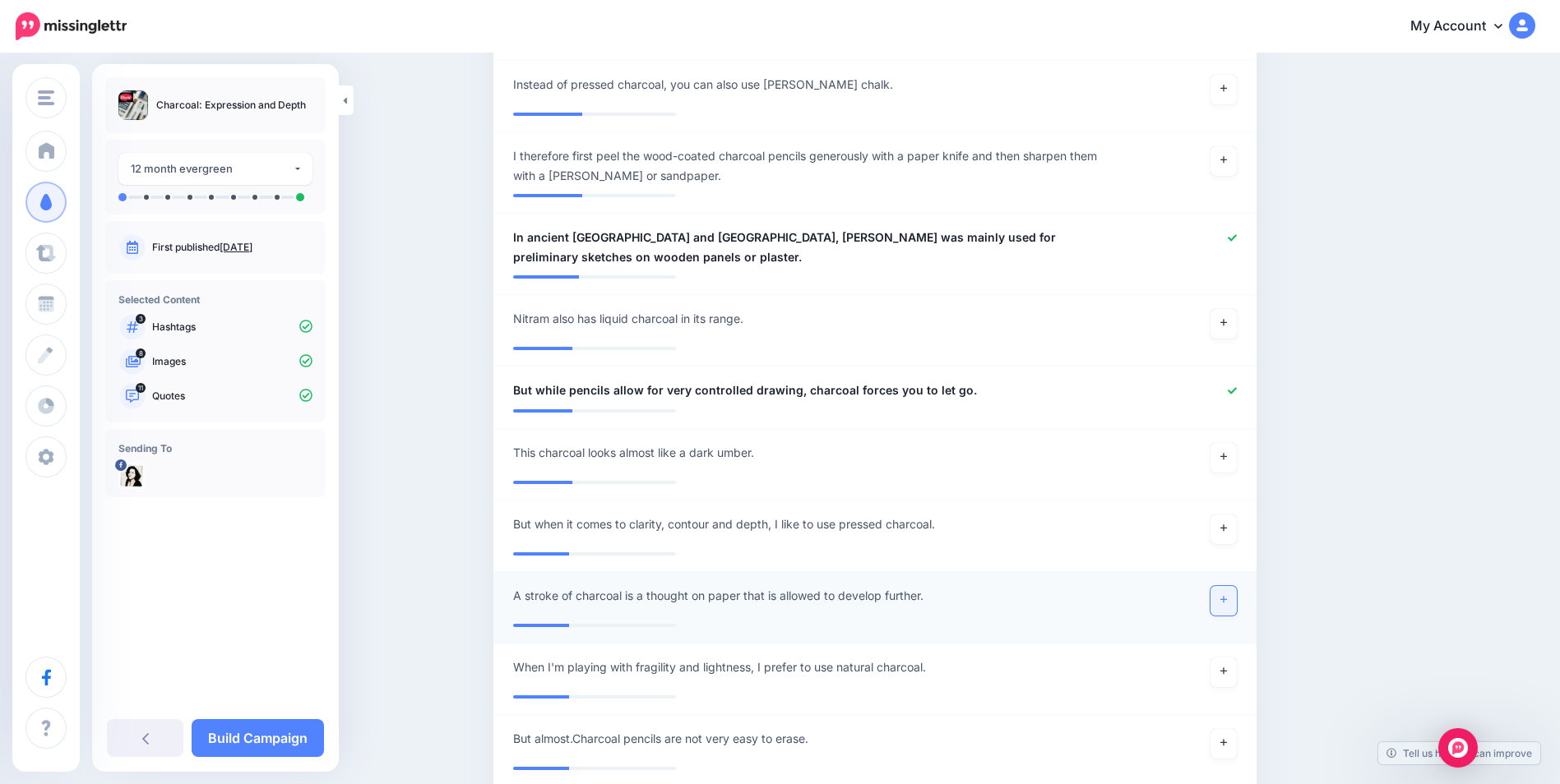
click at [1227, 601] on icon at bounding box center [1224, 599] width 7 height 9
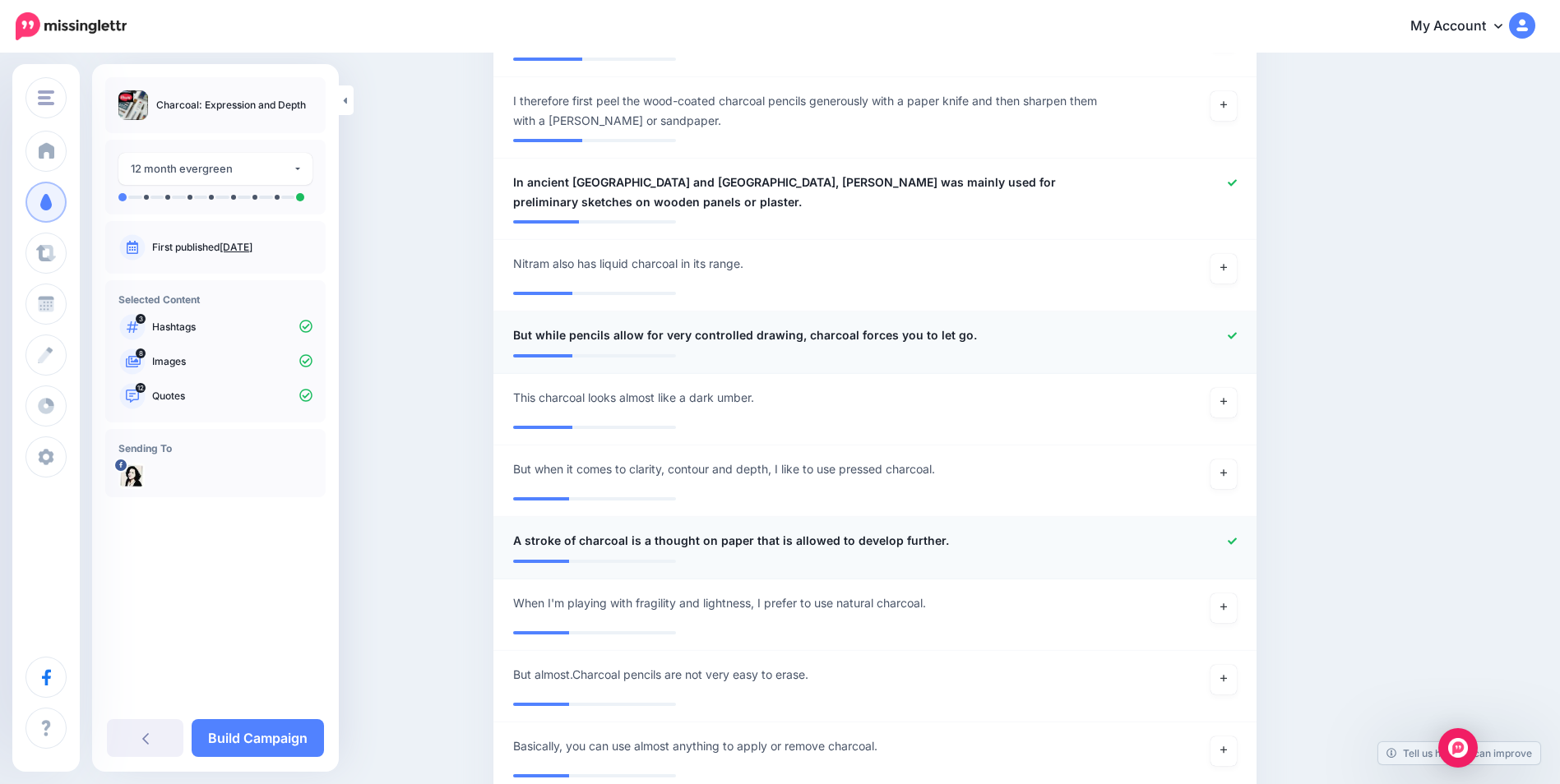
scroll to position [3370, 0]
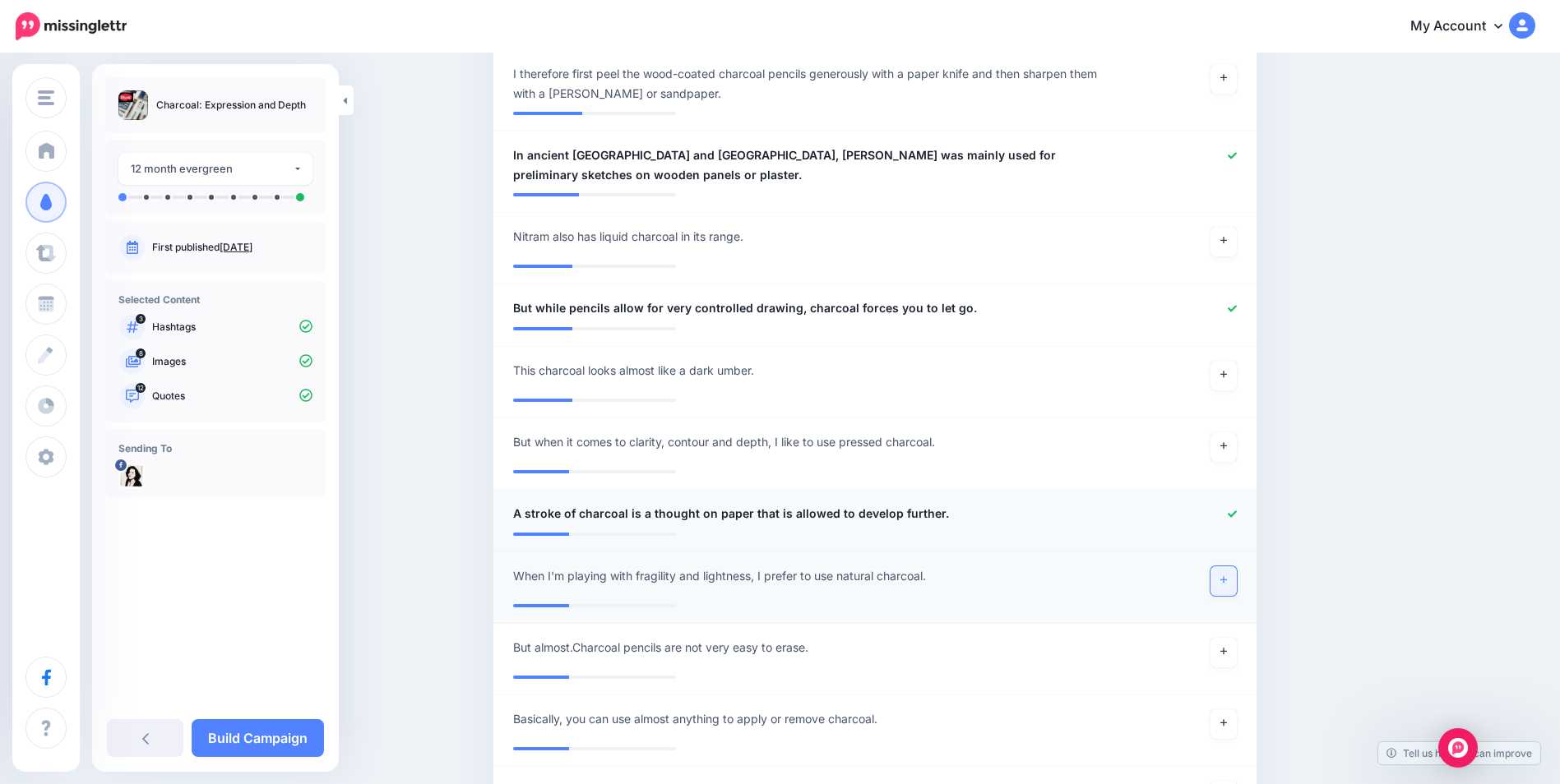
click at [1227, 582] on icon at bounding box center [1224, 580] width 7 height 9
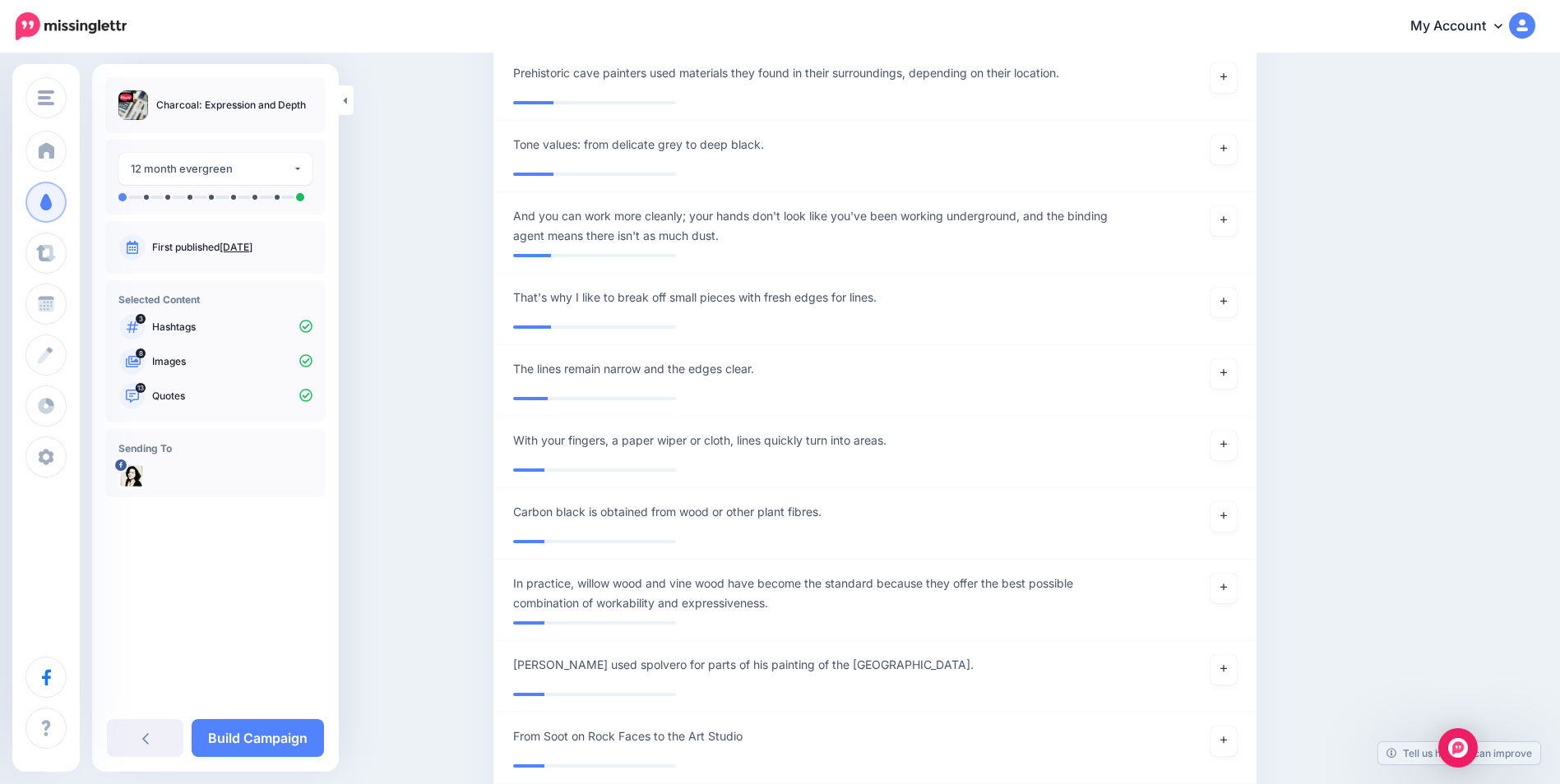
scroll to position [4685, 0]
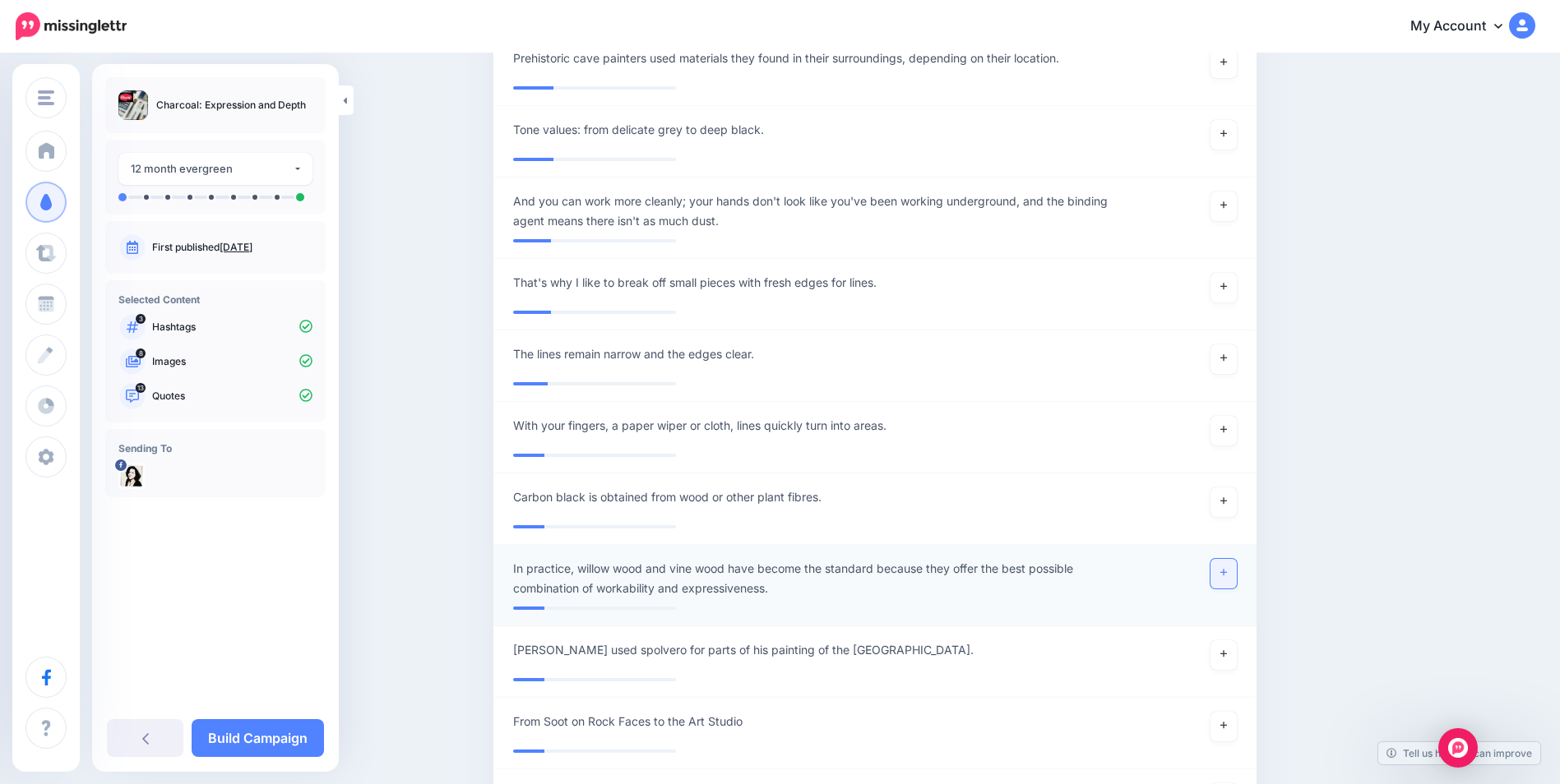
click at [1227, 576] on icon at bounding box center [1224, 572] width 7 height 9
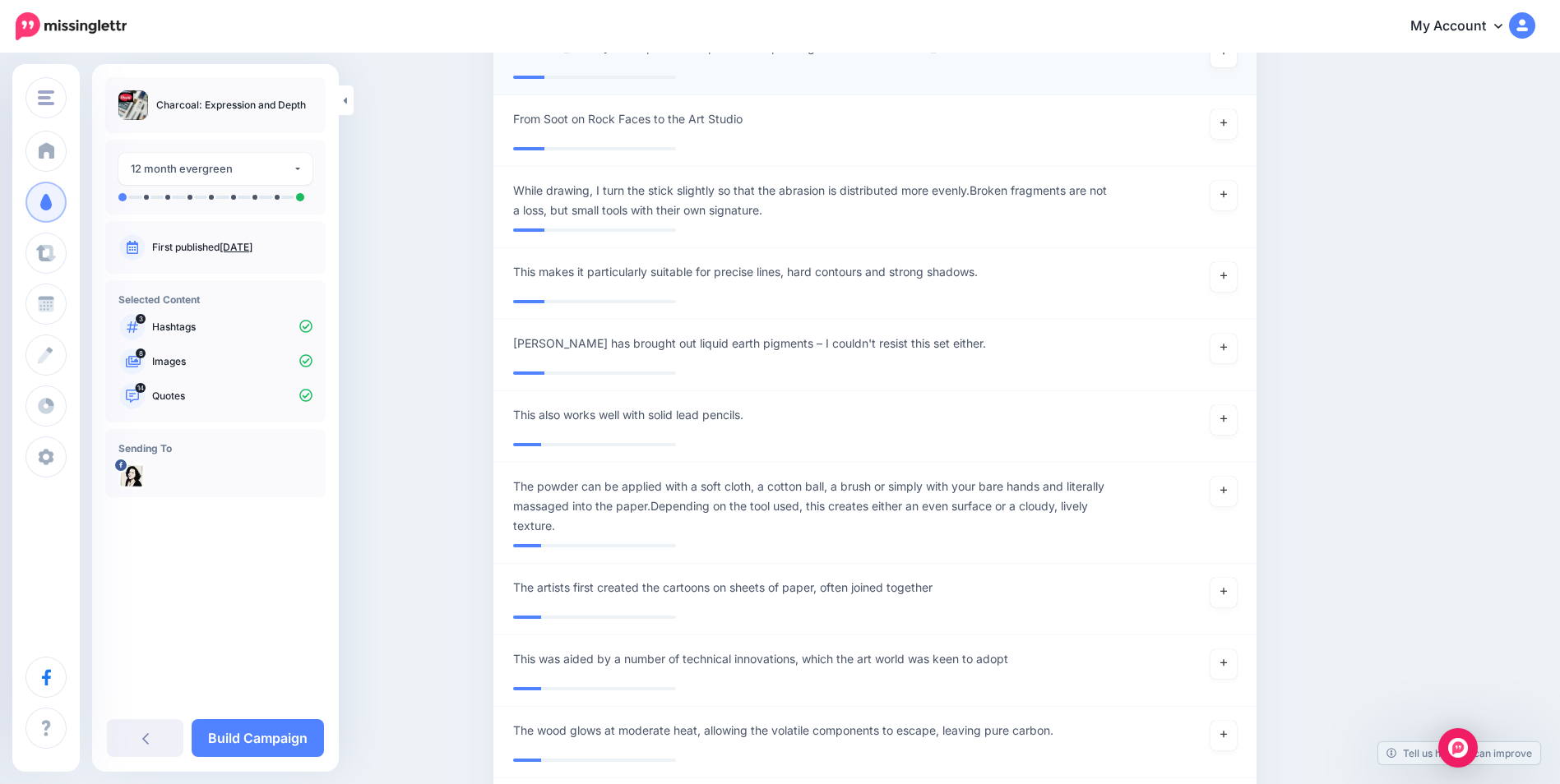
scroll to position [5344, 0]
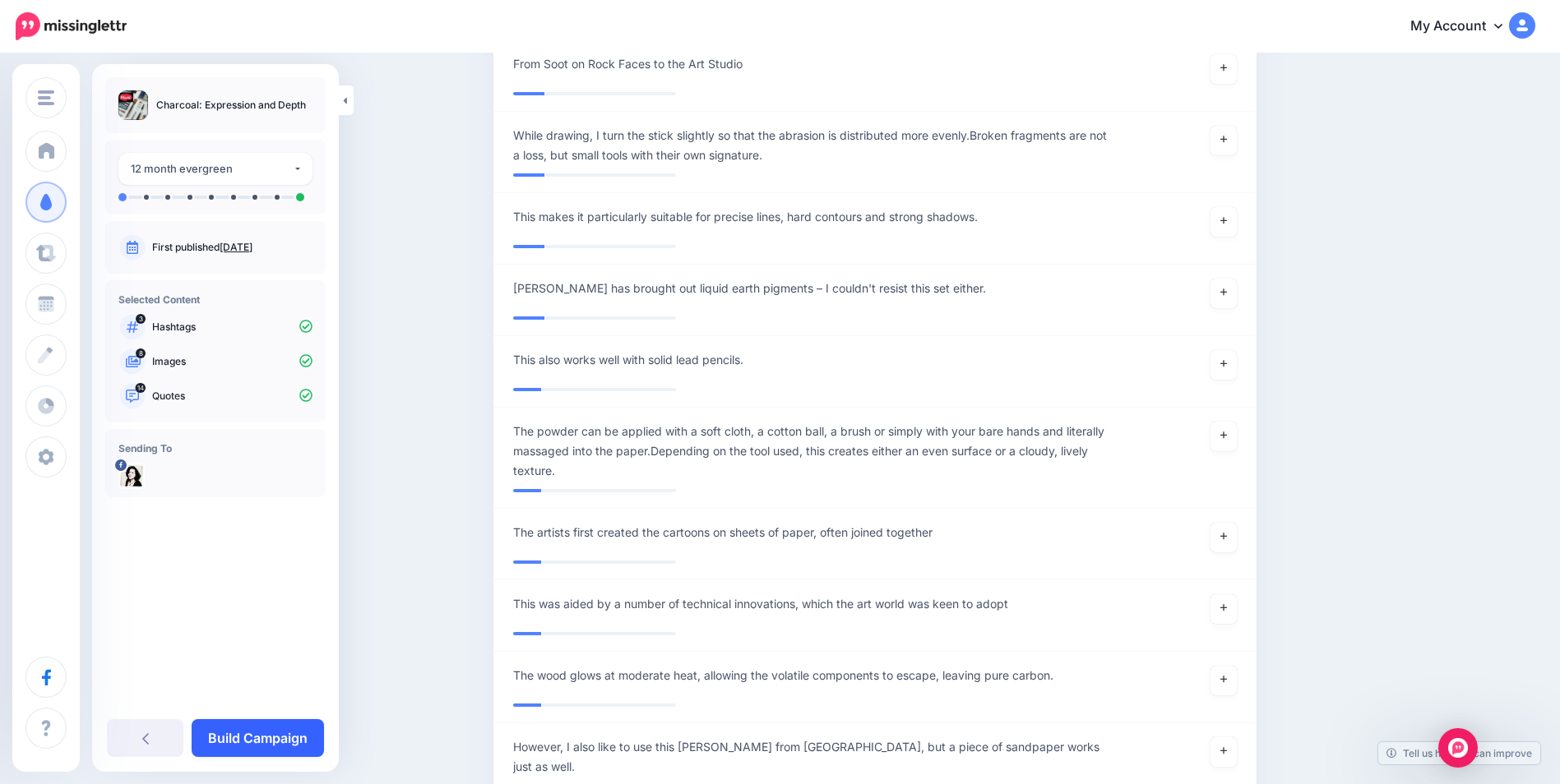
click at [265, 738] on link "Build Campaign" at bounding box center [257, 738] width 132 height 38
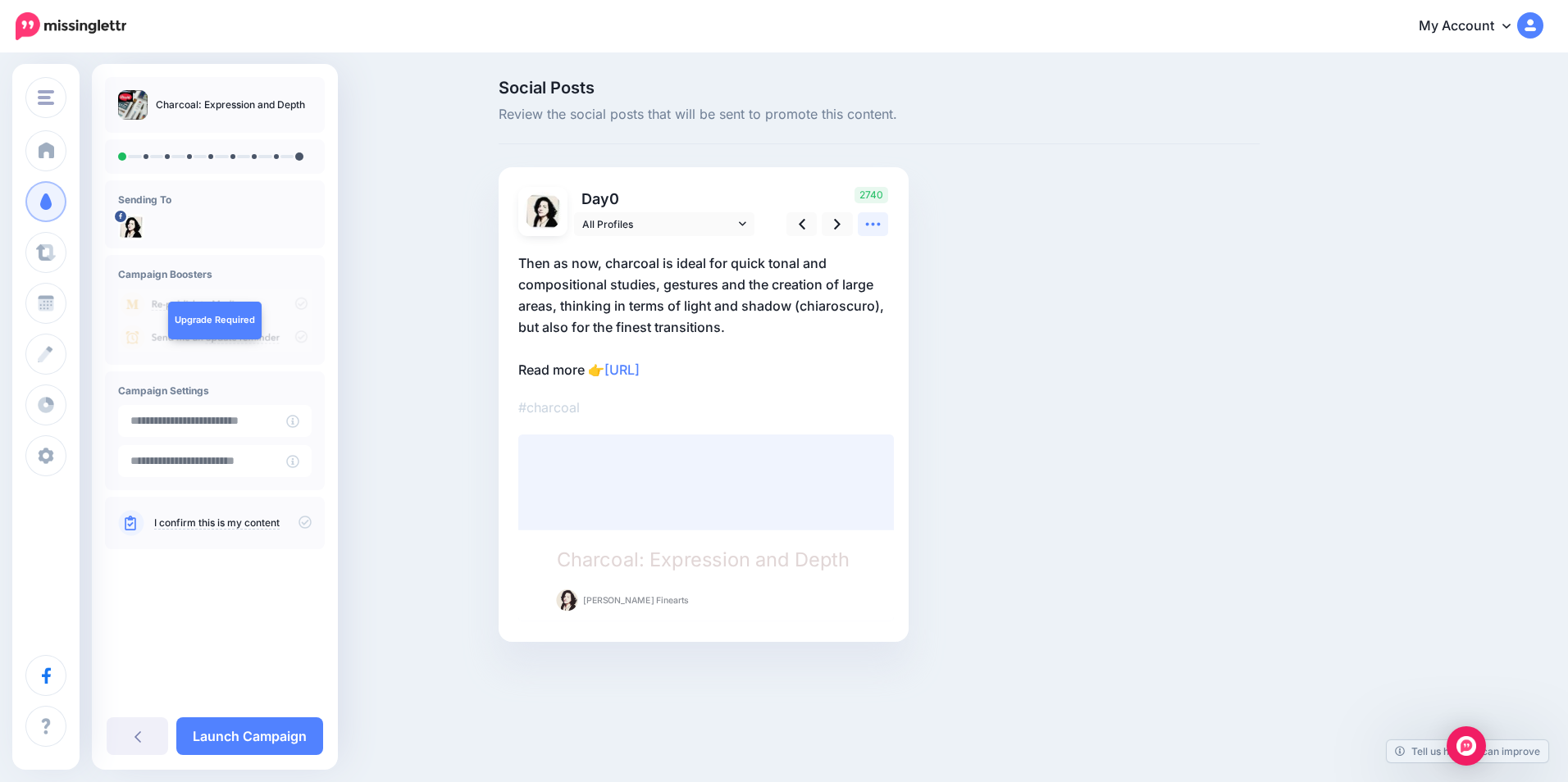
click at [879, 228] on icon at bounding box center [873, 225] width 17 height 17
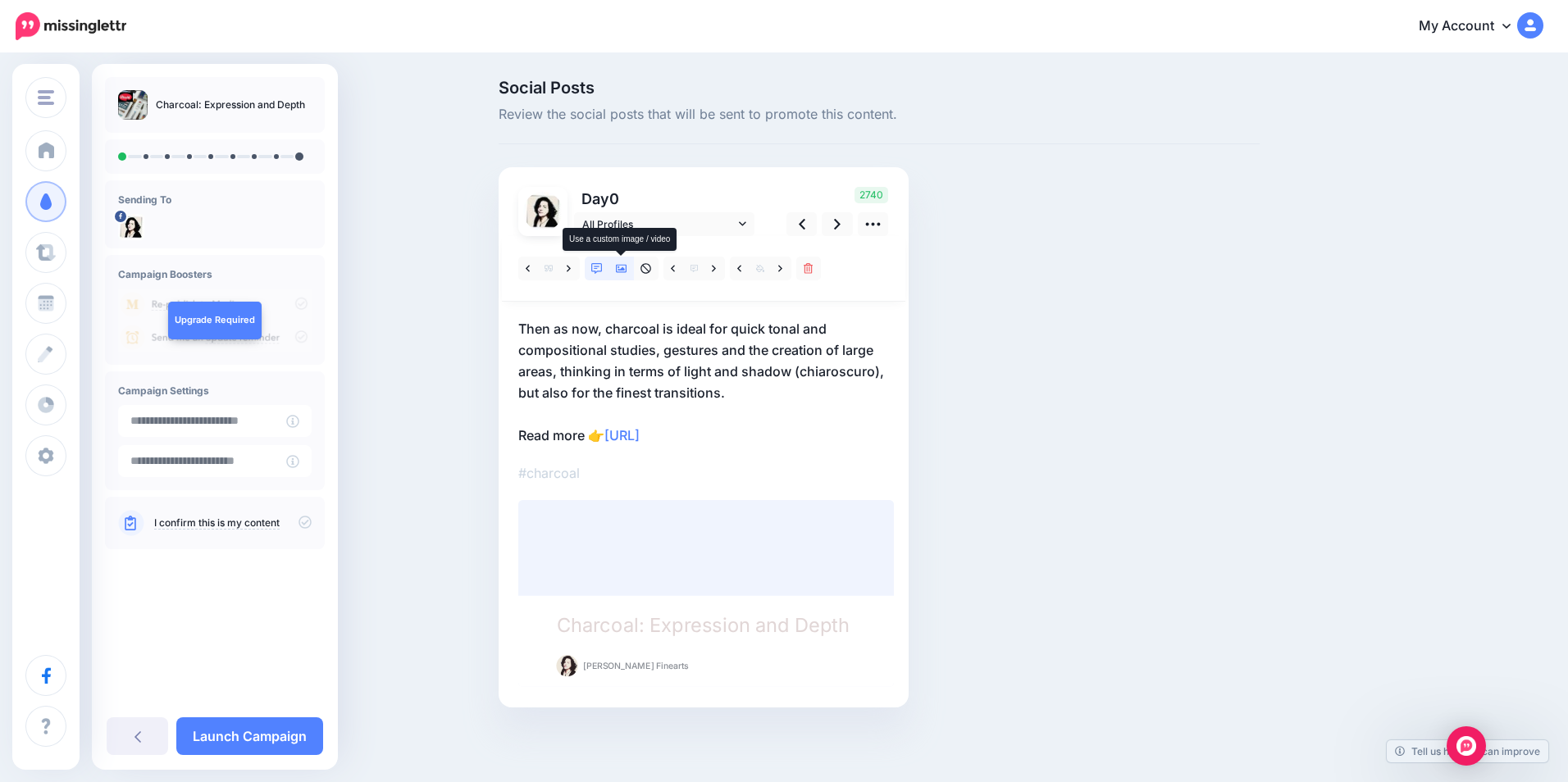
click at [619, 271] on icon at bounding box center [621, 269] width 12 height 8
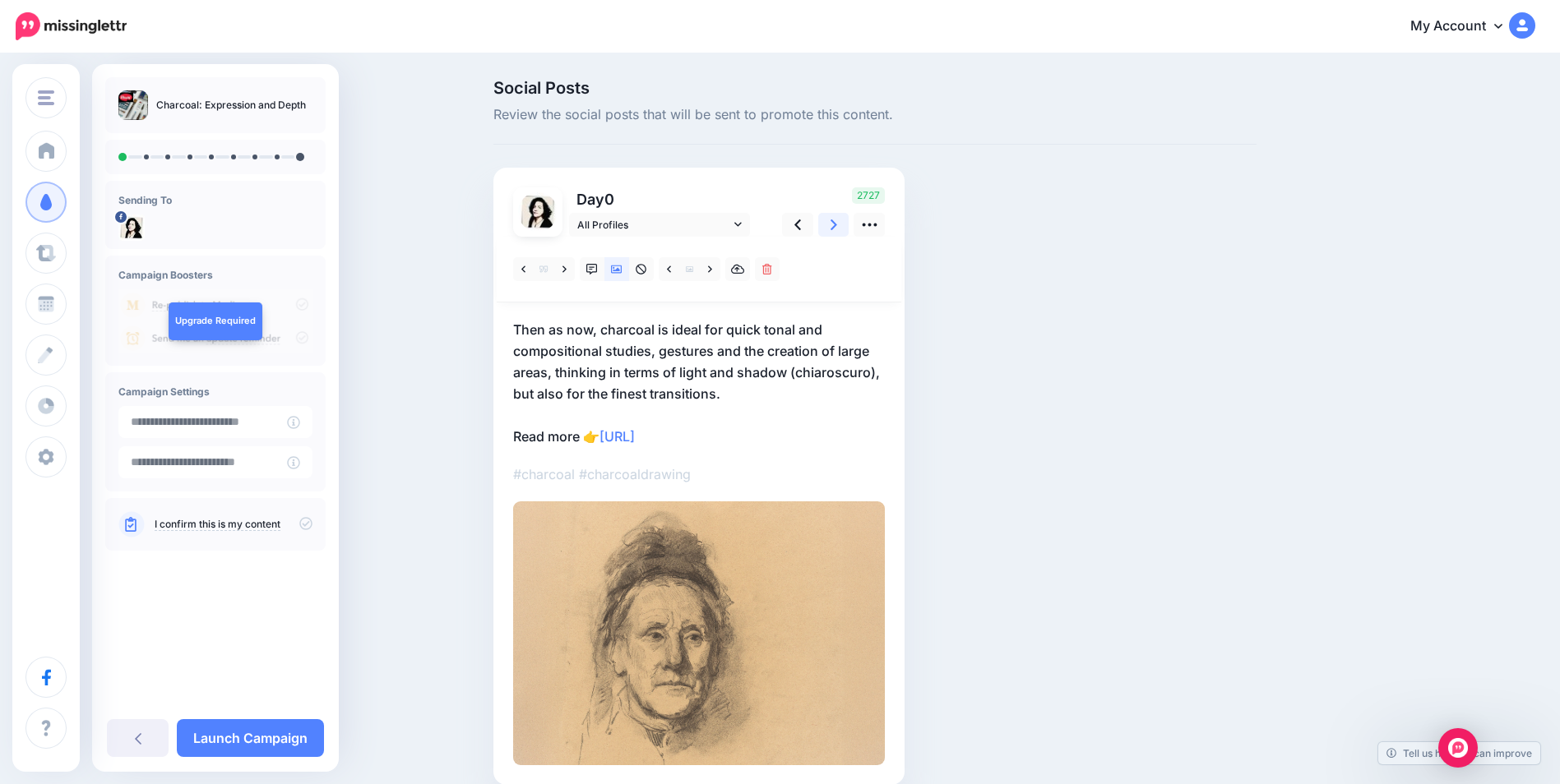
click at [837, 223] on icon at bounding box center [834, 225] width 7 height 17
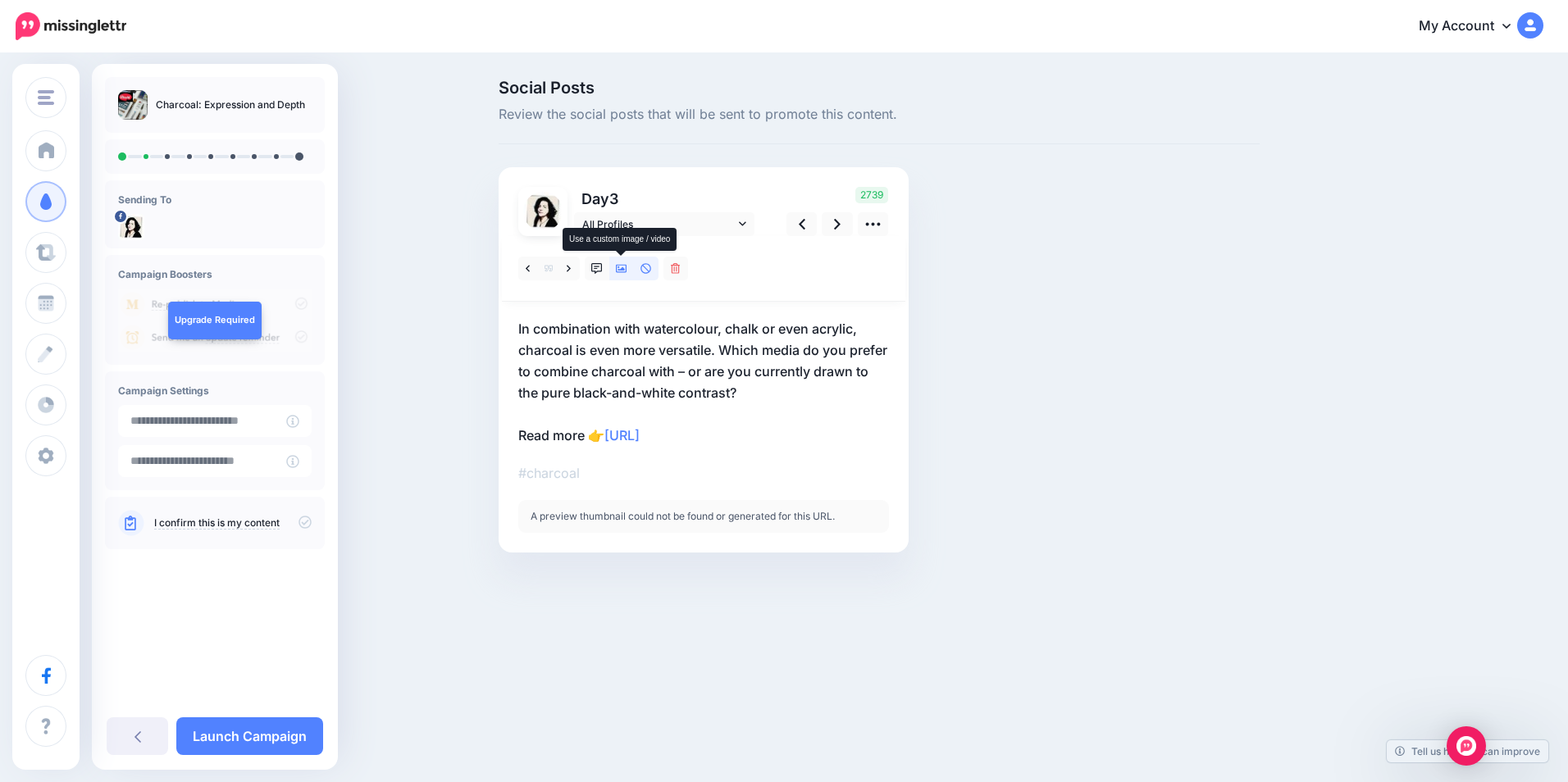
click at [618, 270] on icon at bounding box center [621, 269] width 12 height 8
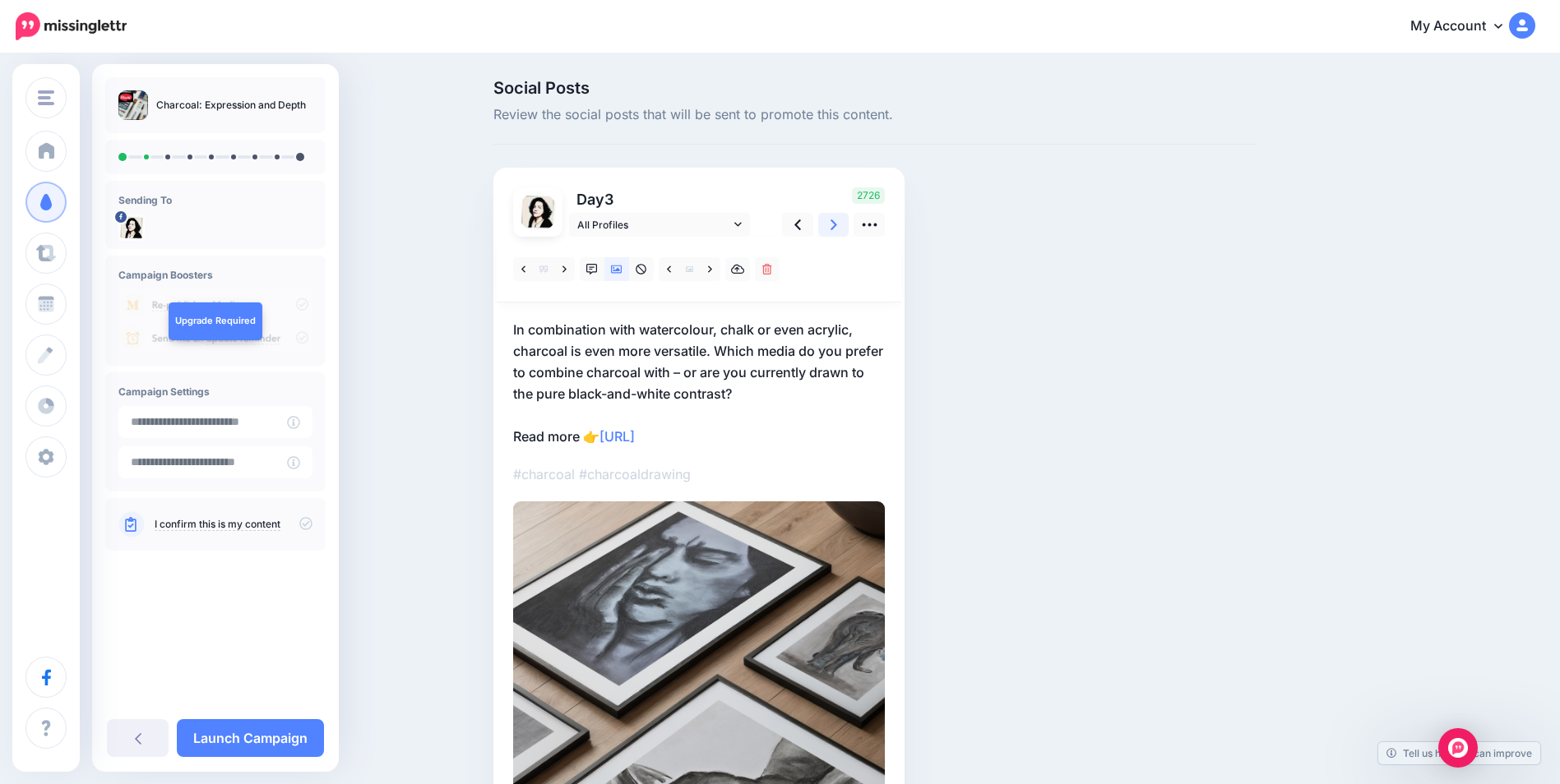
click at [837, 219] on icon at bounding box center [834, 225] width 7 height 17
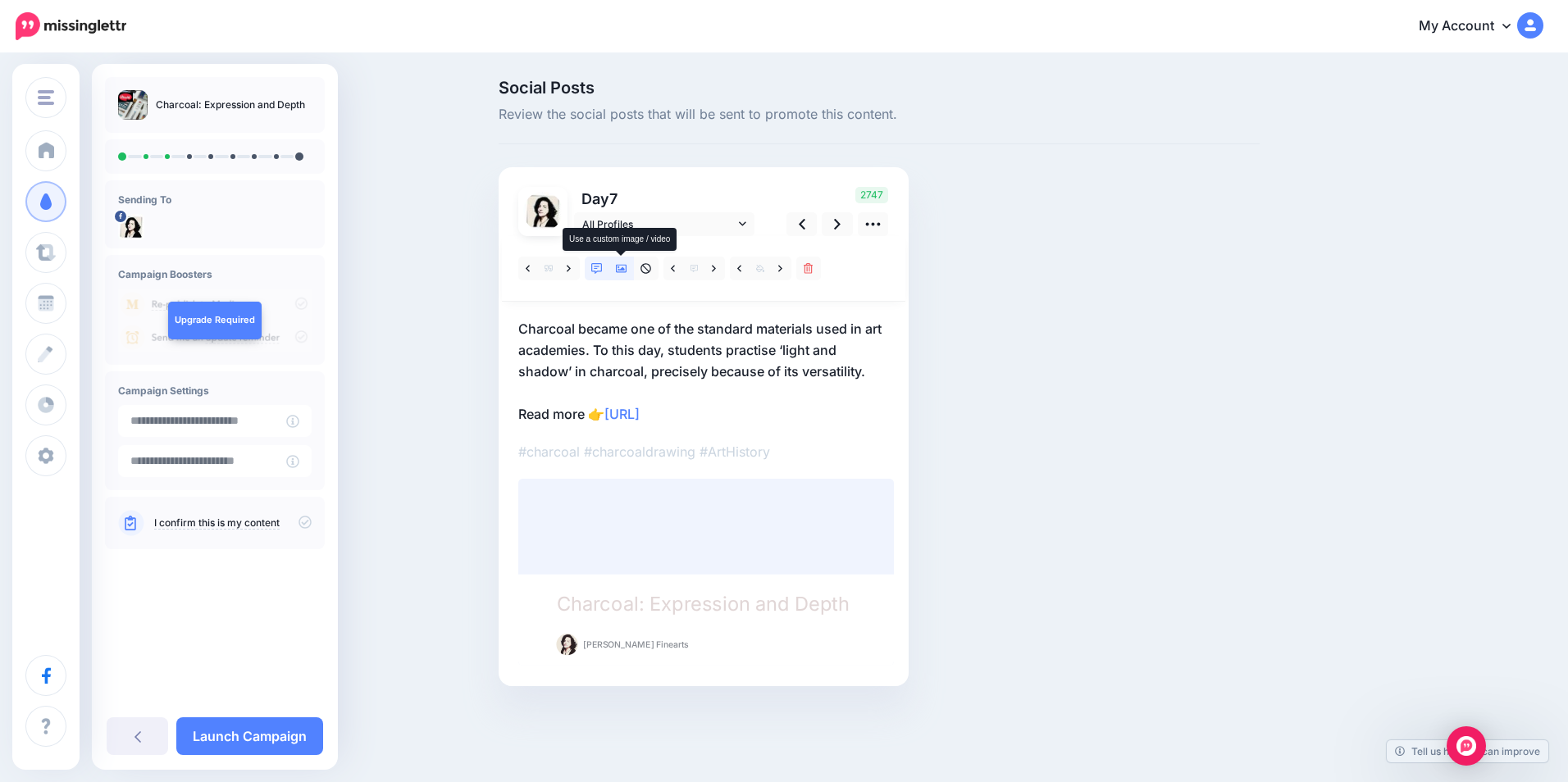
click at [620, 265] on icon at bounding box center [621, 269] width 12 height 8
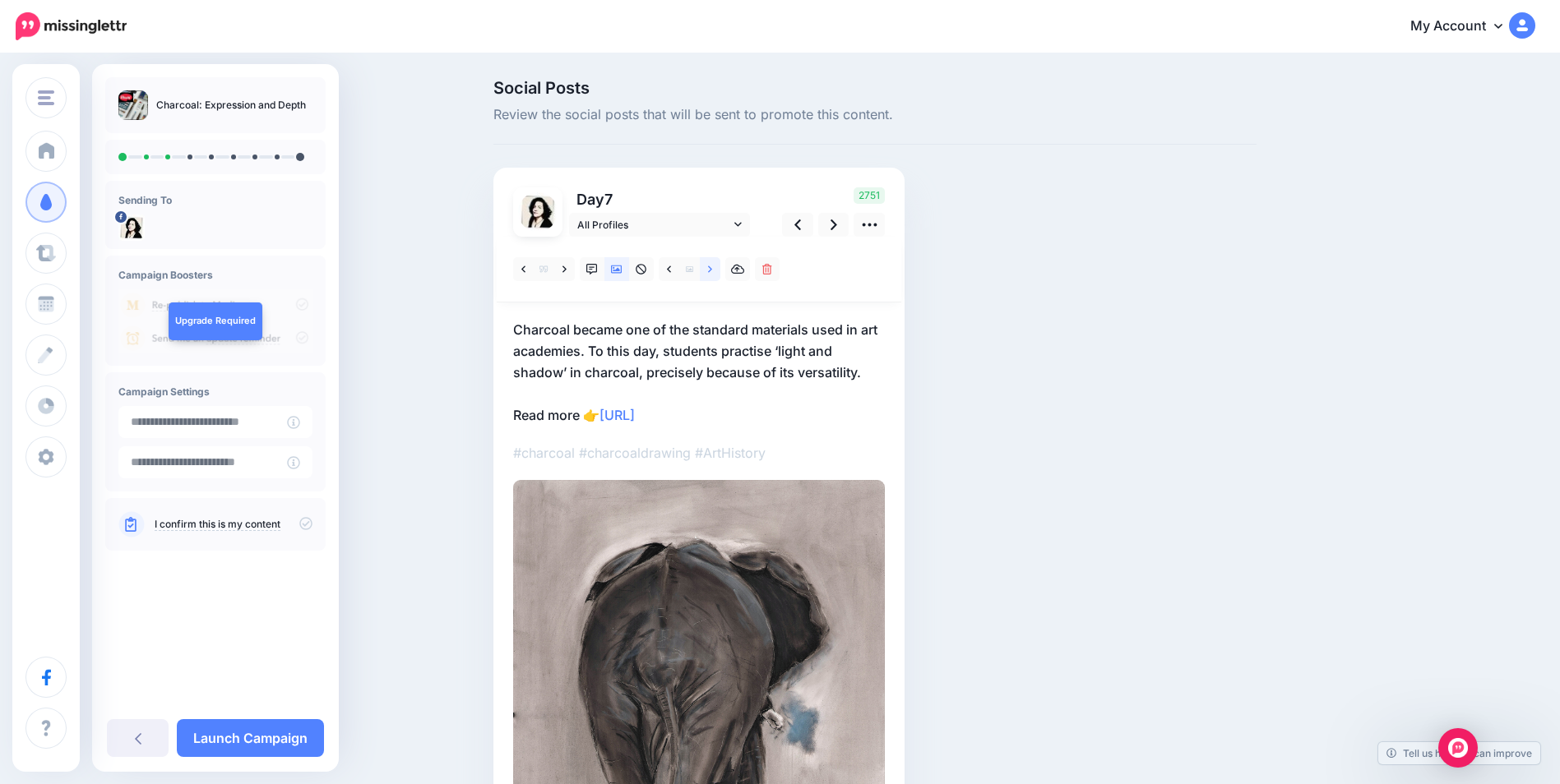
click at [713, 273] on icon at bounding box center [710, 270] width 4 height 12
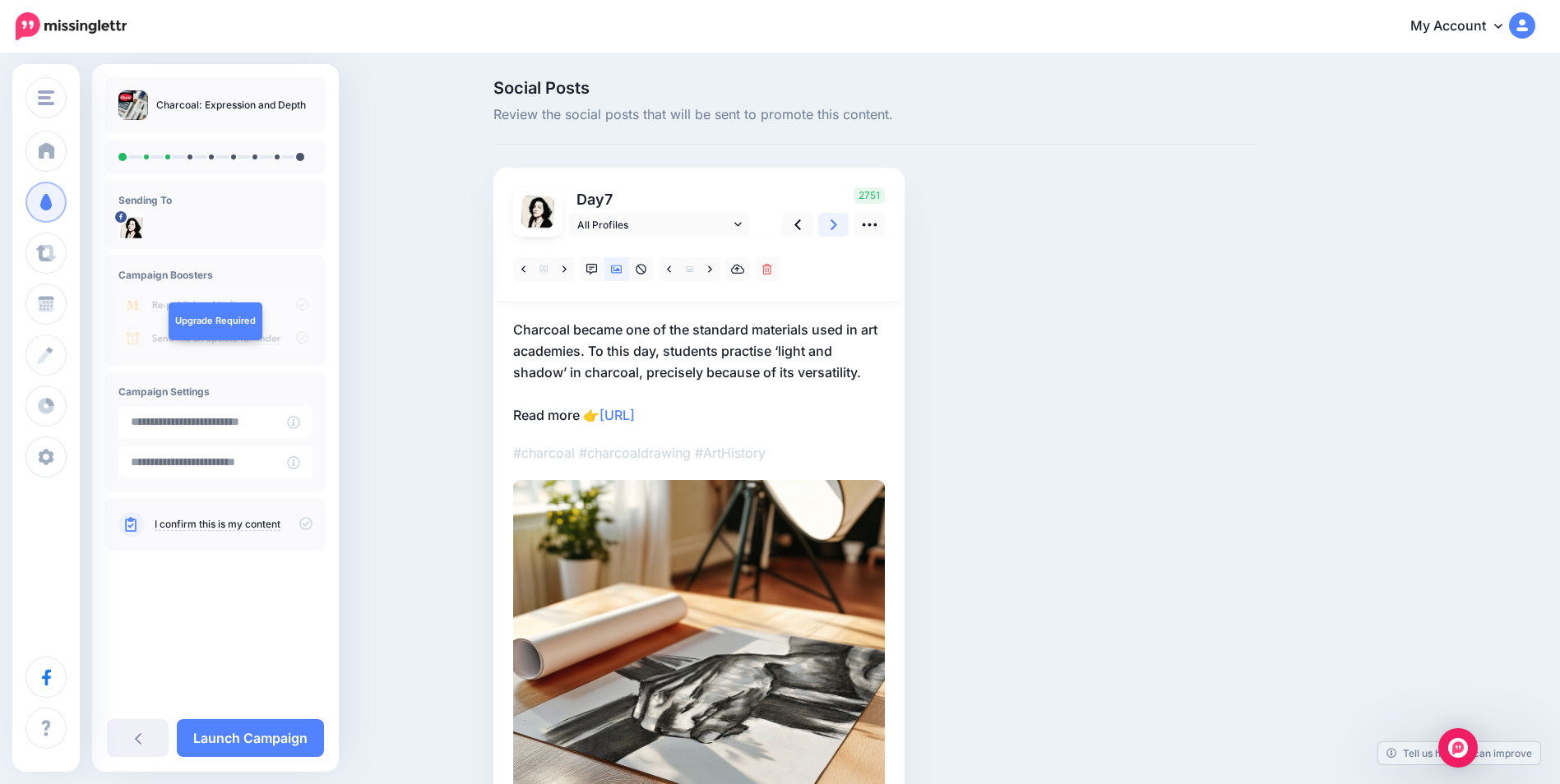
click at [837, 226] on icon at bounding box center [834, 225] width 7 height 17
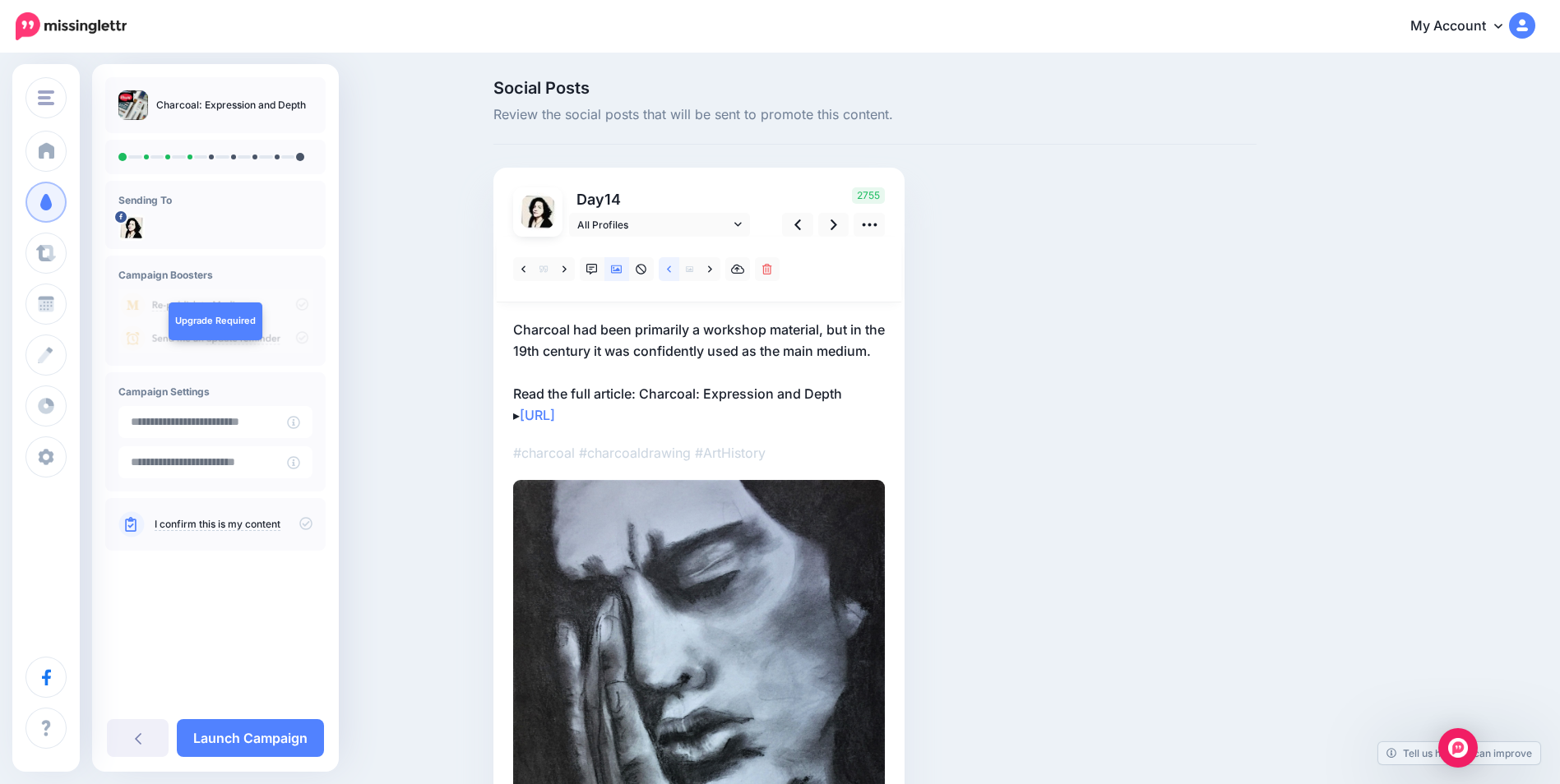
click at [671, 268] on icon at bounding box center [669, 270] width 4 height 12
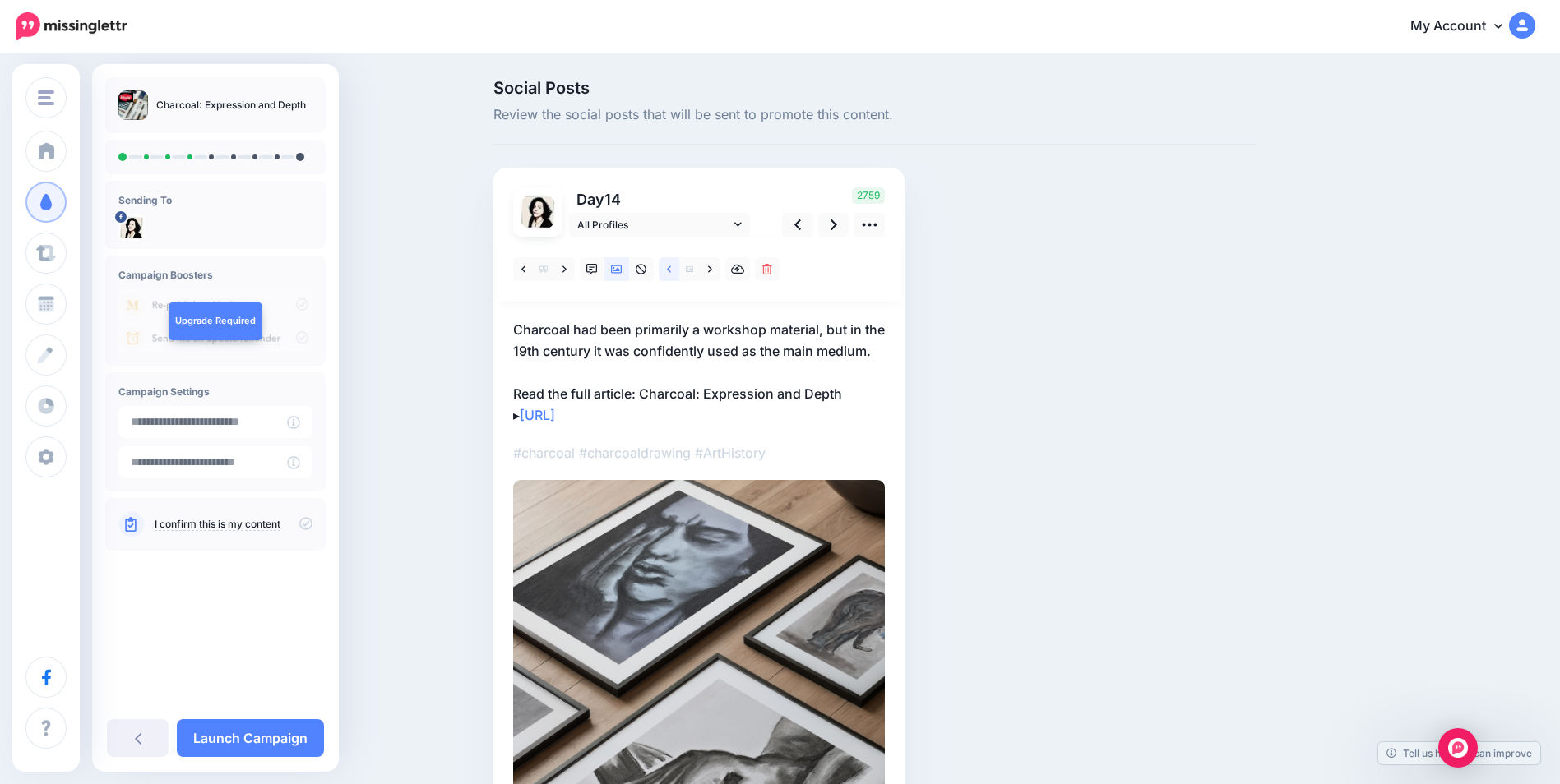
click at [671, 268] on icon at bounding box center [669, 270] width 4 height 12
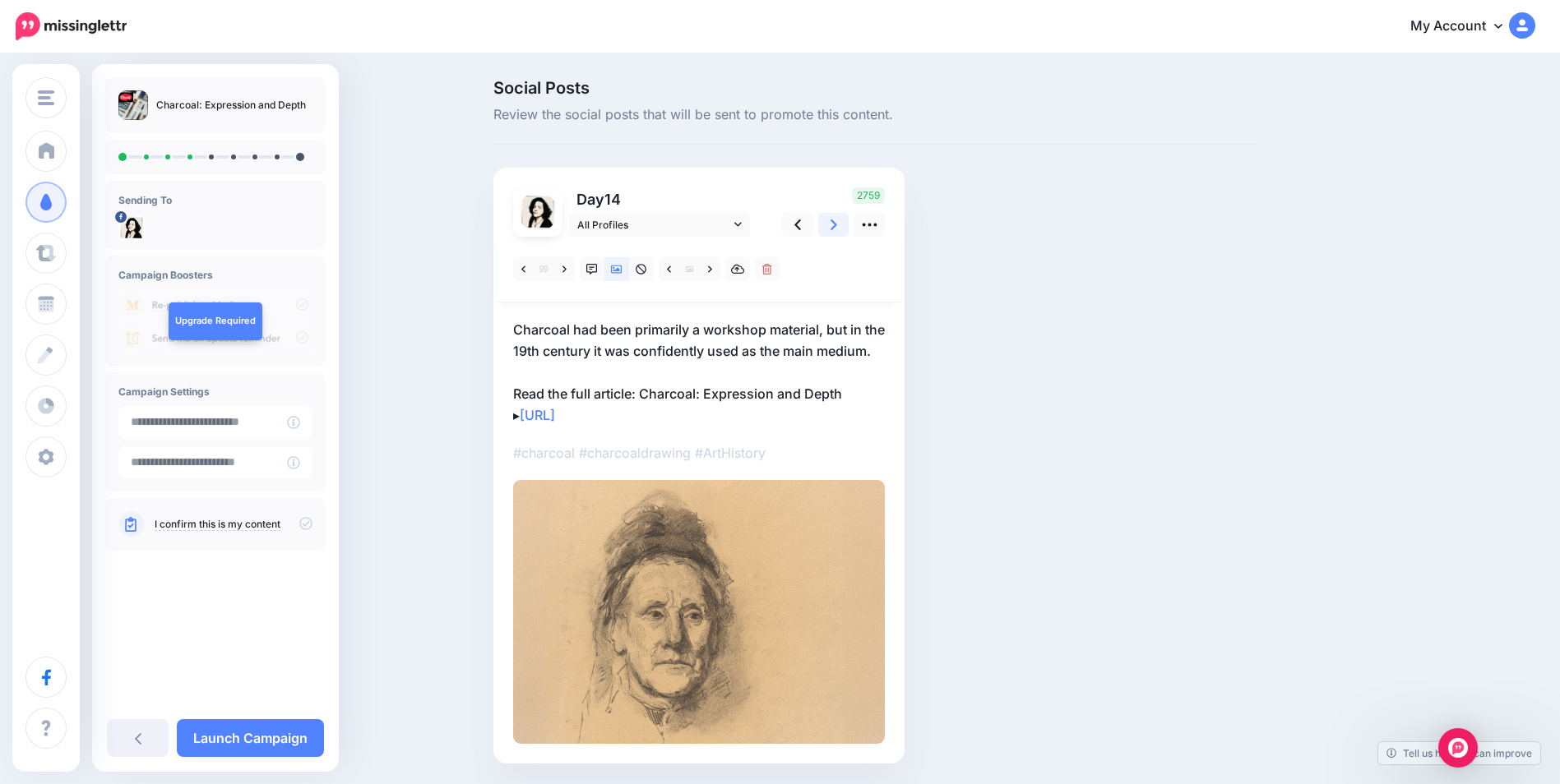
click at [837, 225] on icon at bounding box center [834, 225] width 7 height 17
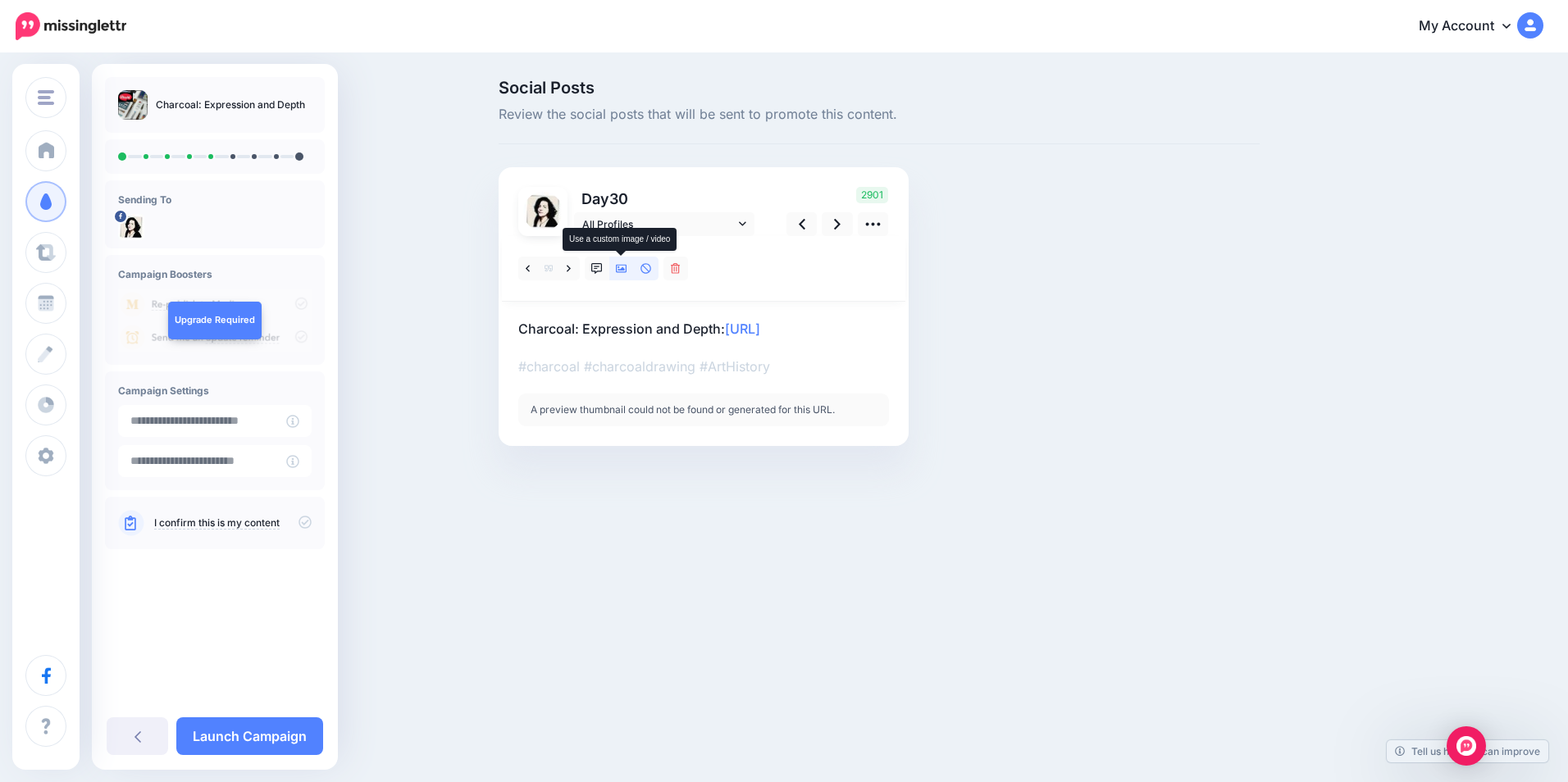
click at [618, 270] on icon at bounding box center [621, 269] width 12 height 8
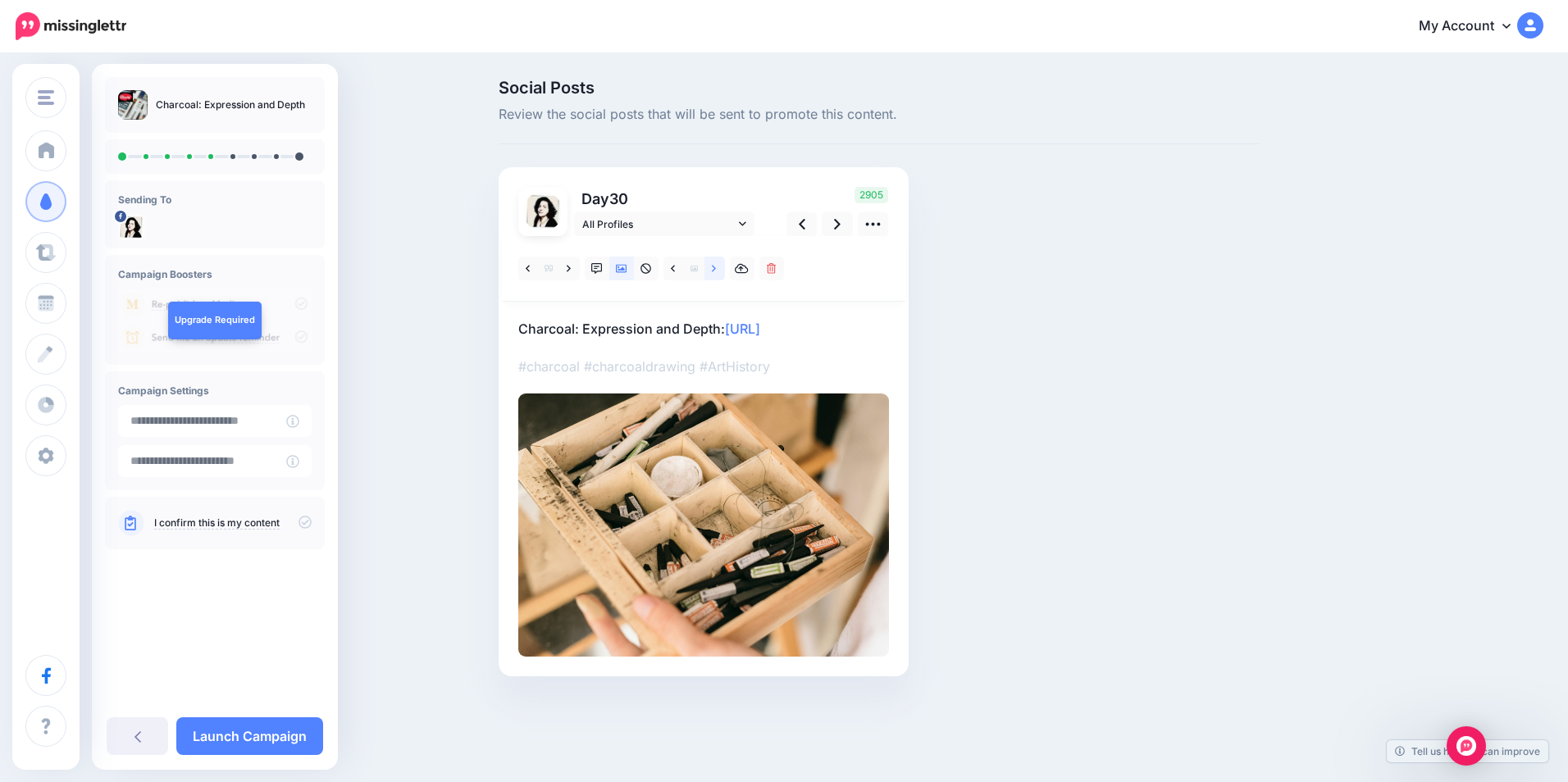
click at [712, 270] on icon at bounding box center [714, 269] width 4 height 12
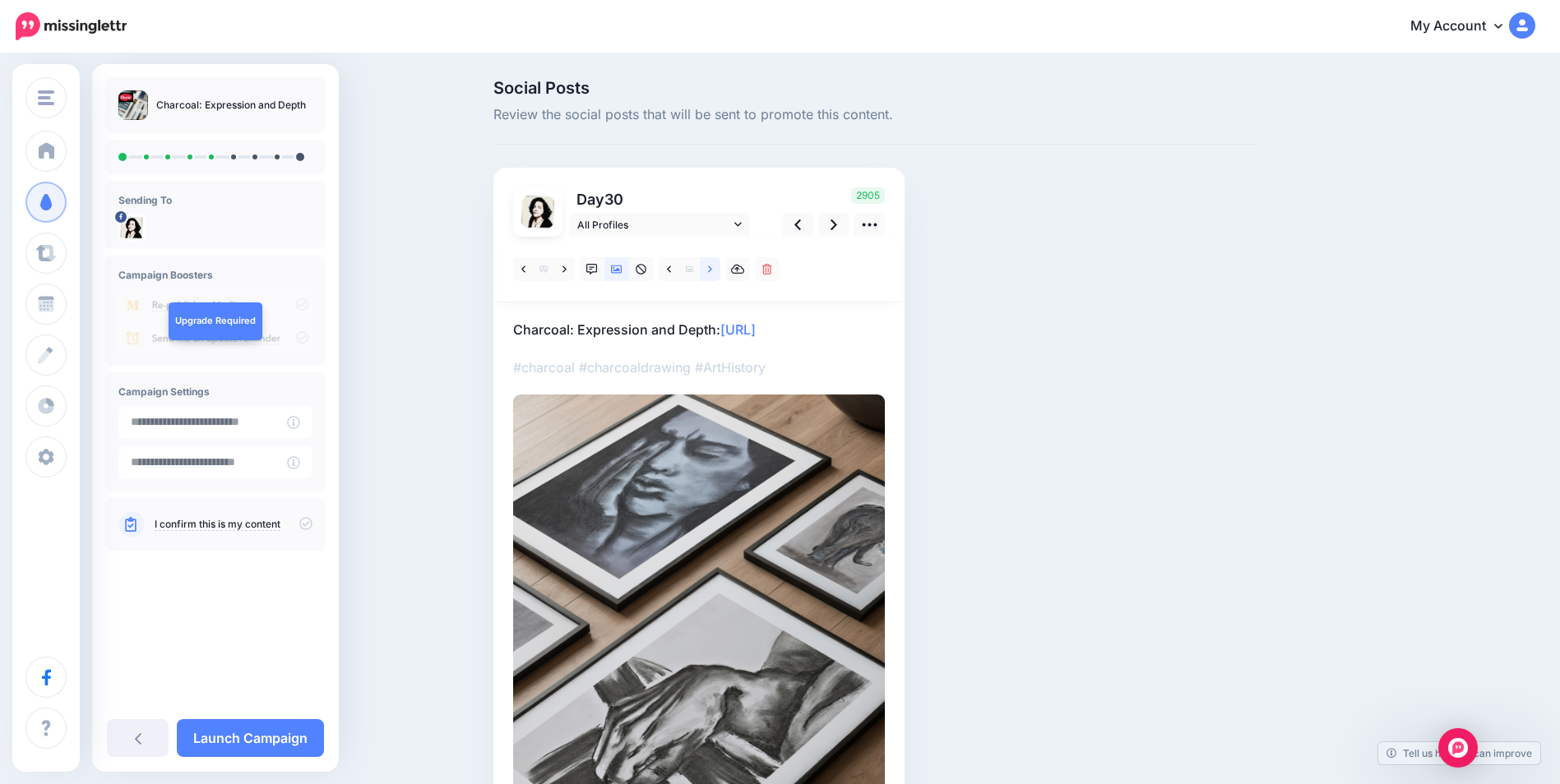
click at [713, 271] on icon at bounding box center [710, 270] width 4 height 12
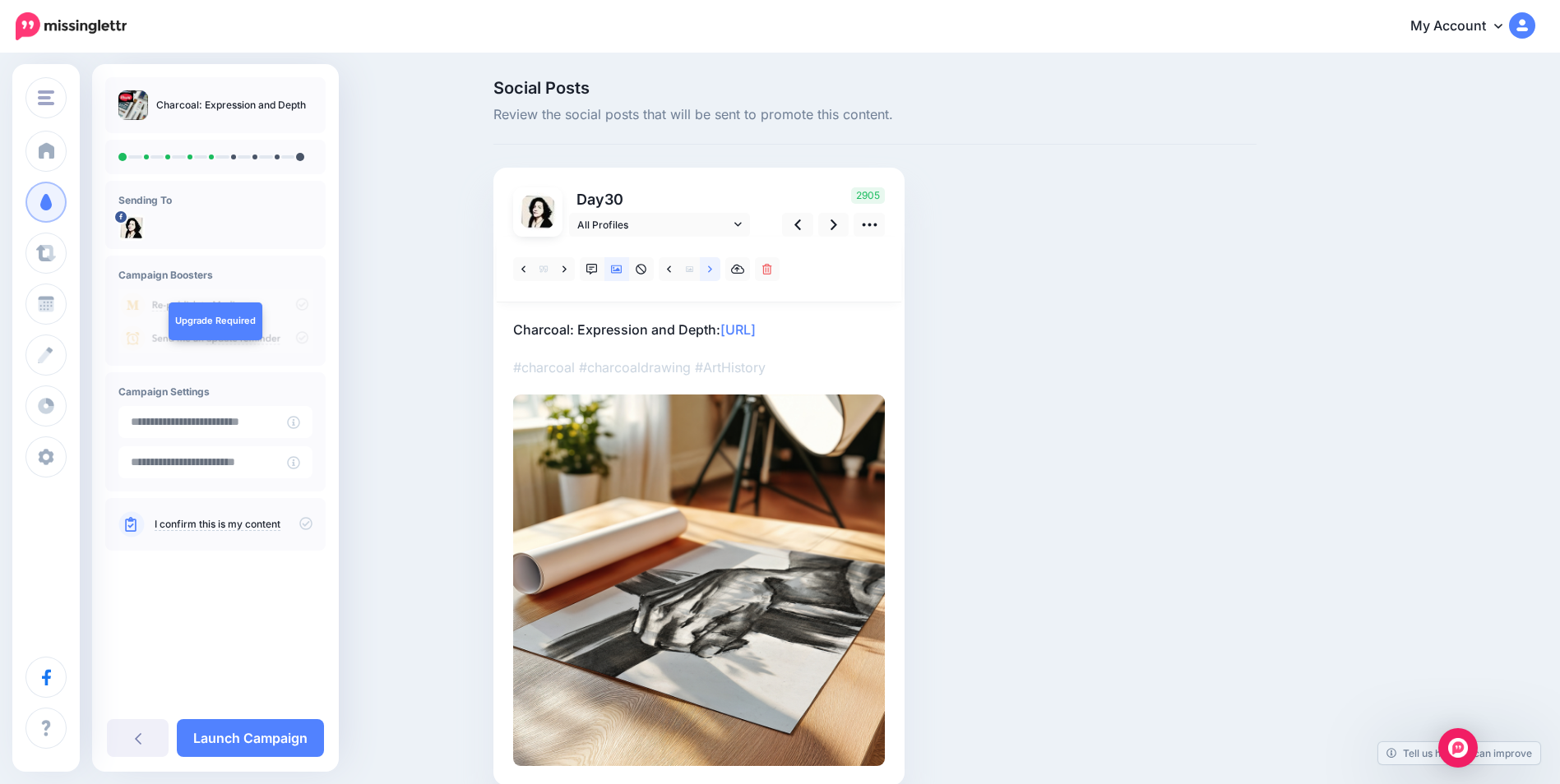
click at [713, 271] on icon at bounding box center [710, 270] width 4 height 12
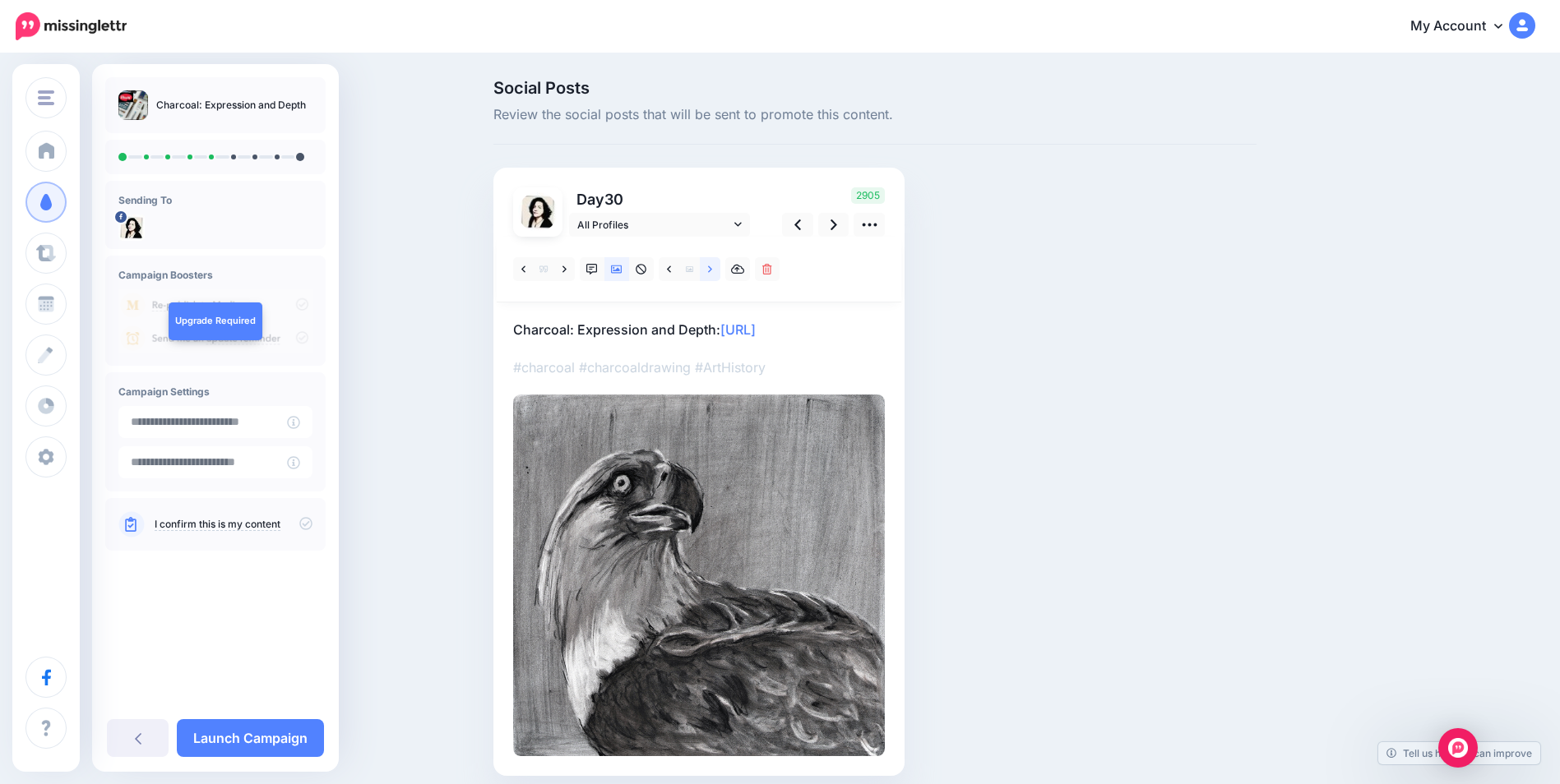
click at [713, 271] on icon at bounding box center [710, 270] width 4 height 12
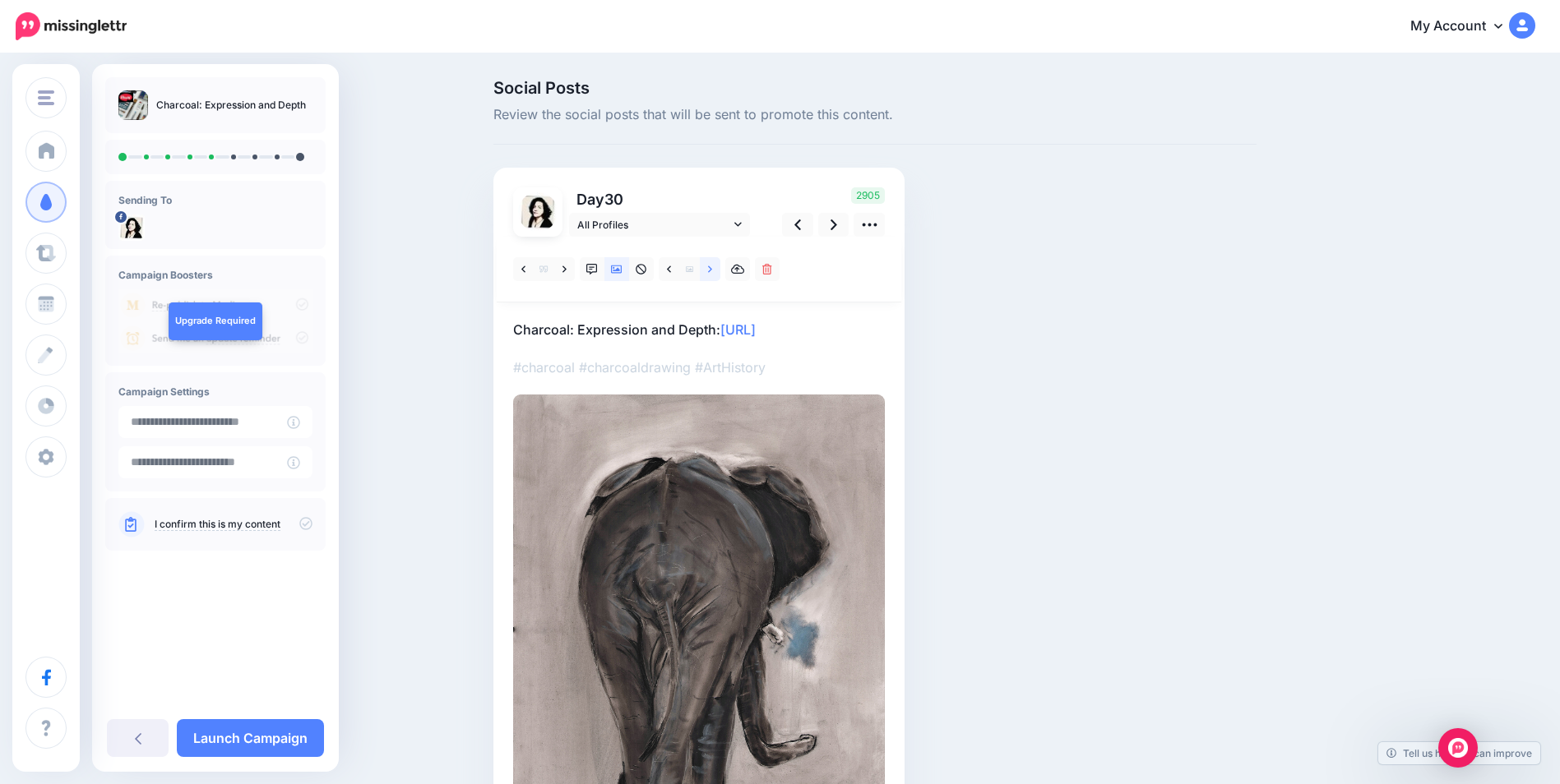
click at [713, 271] on icon at bounding box center [710, 270] width 4 height 12
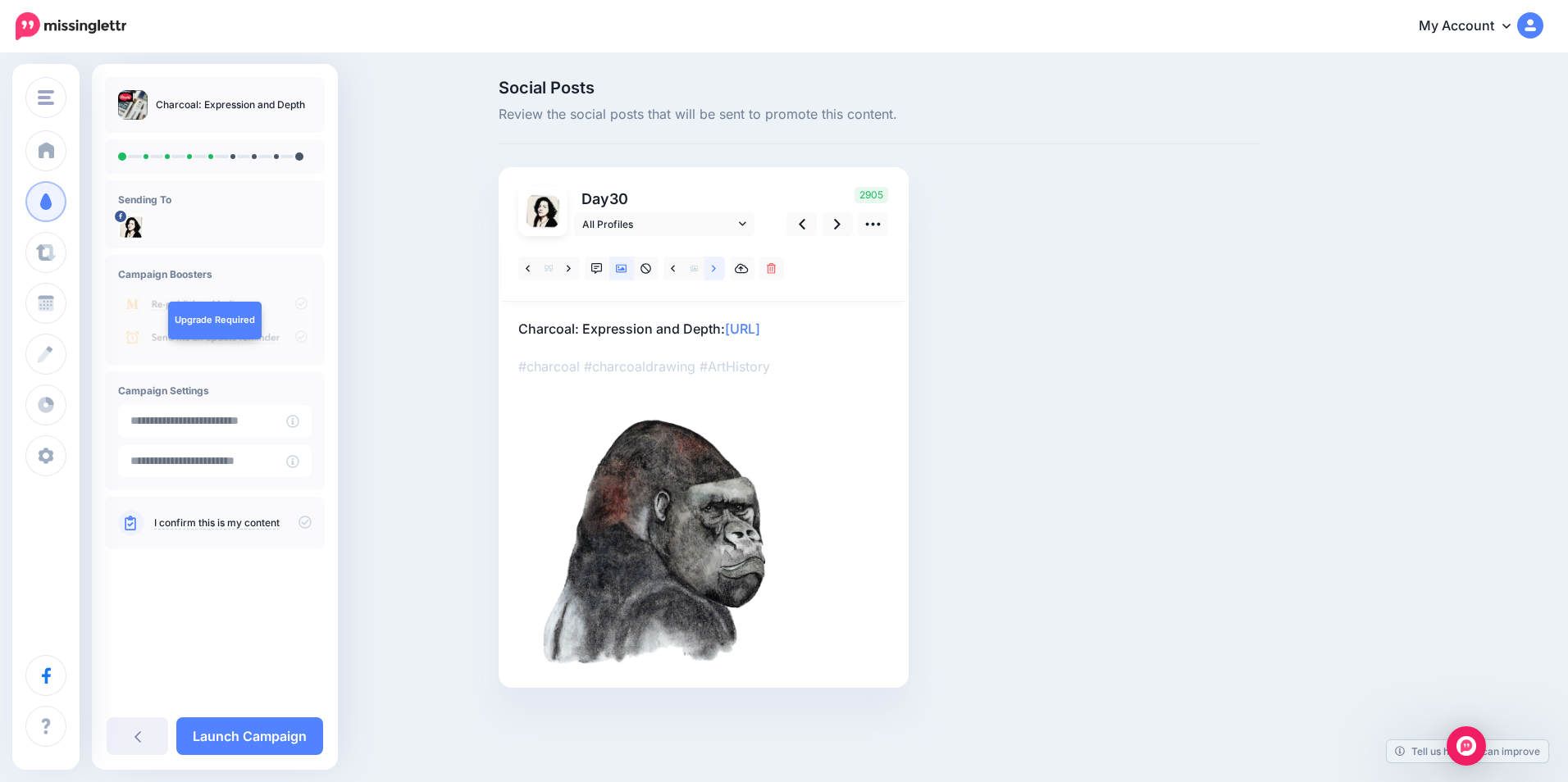
click at [712, 270] on icon at bounding box center [714, 269] width 4 height 12
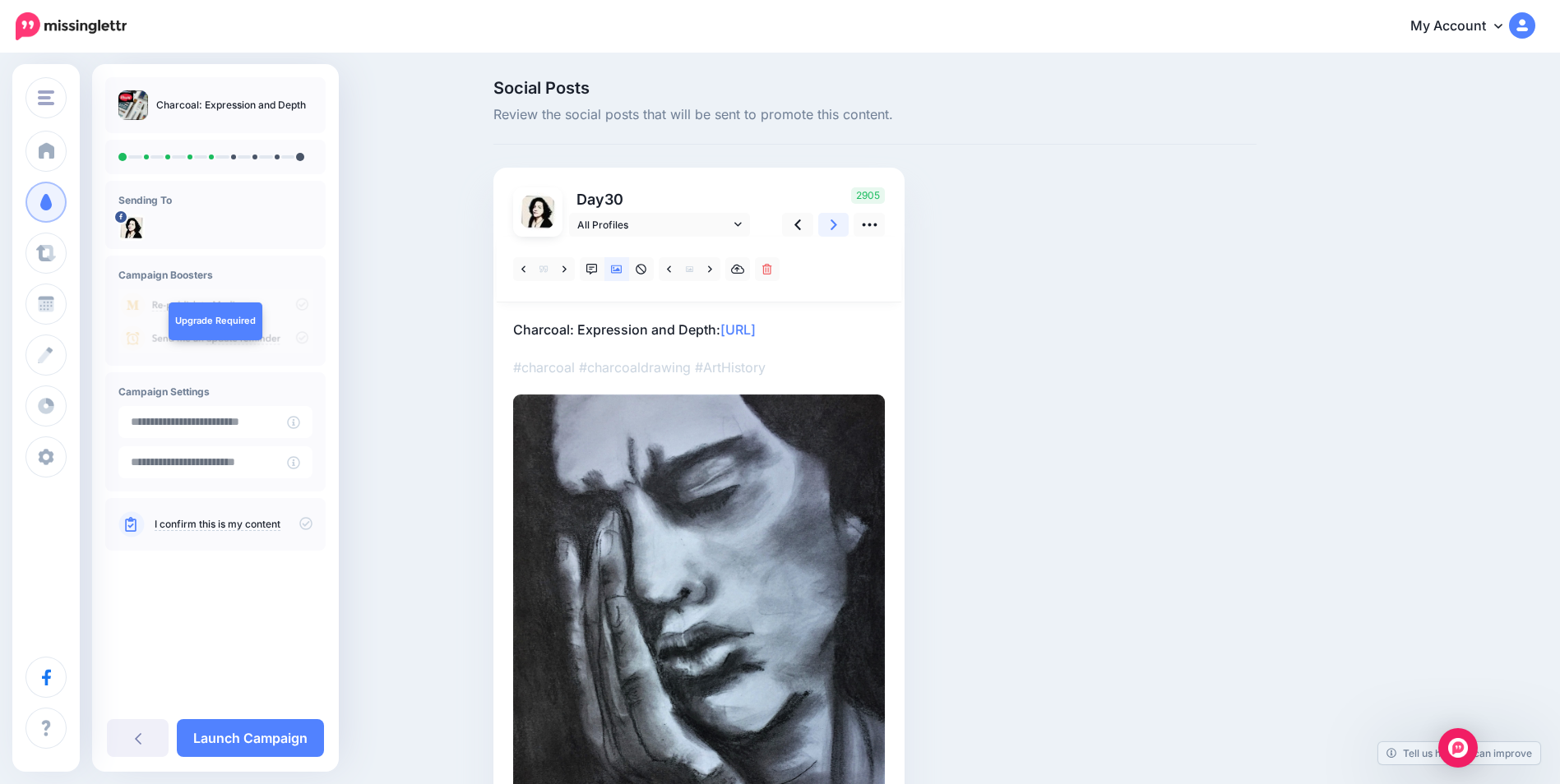
click at [837, 226] on icon at bounding box center [834, 225] width 7 height 17
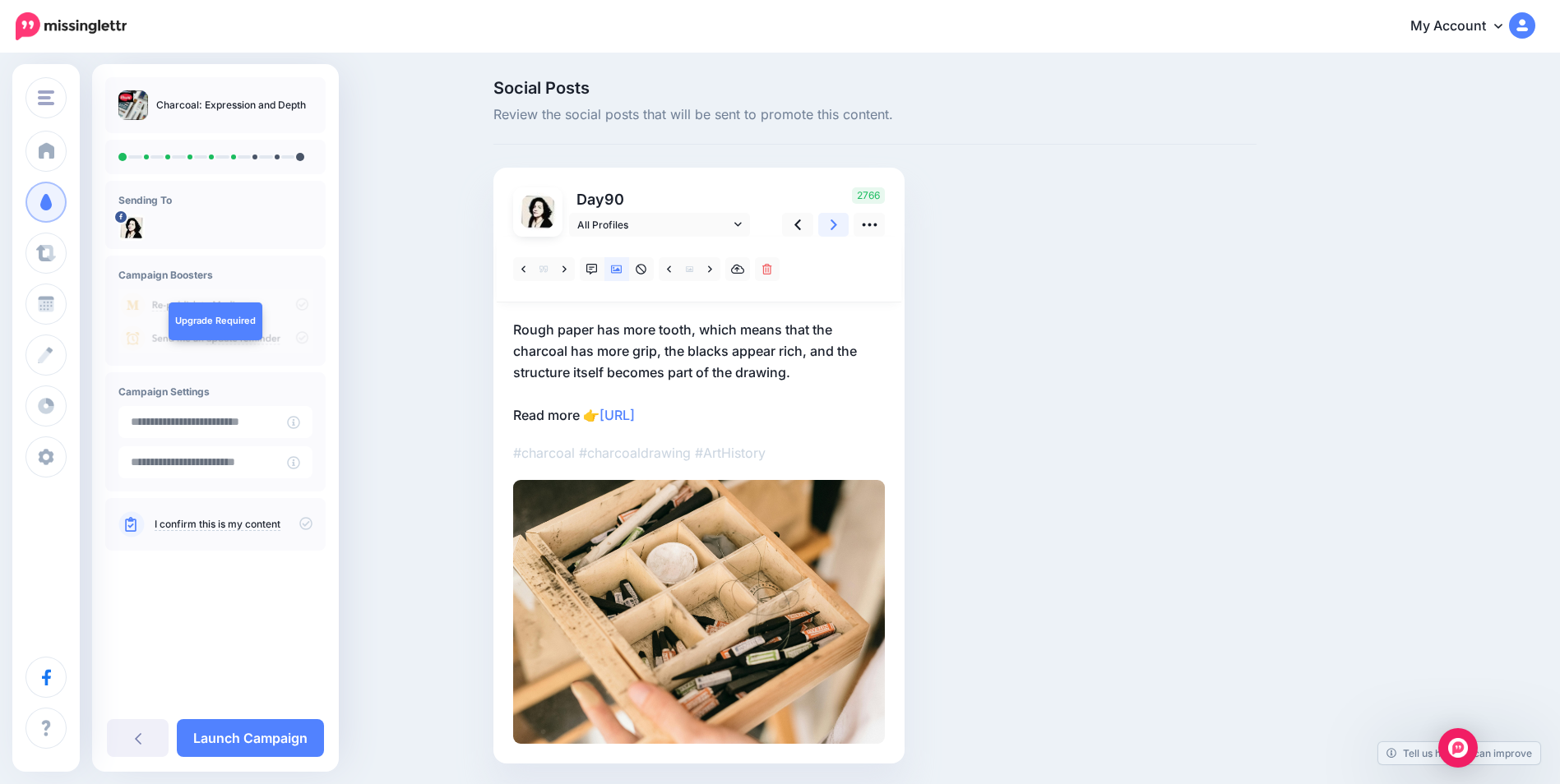
click at [837, 225] on icon at bounding box center [834, 225] width 7 height 17
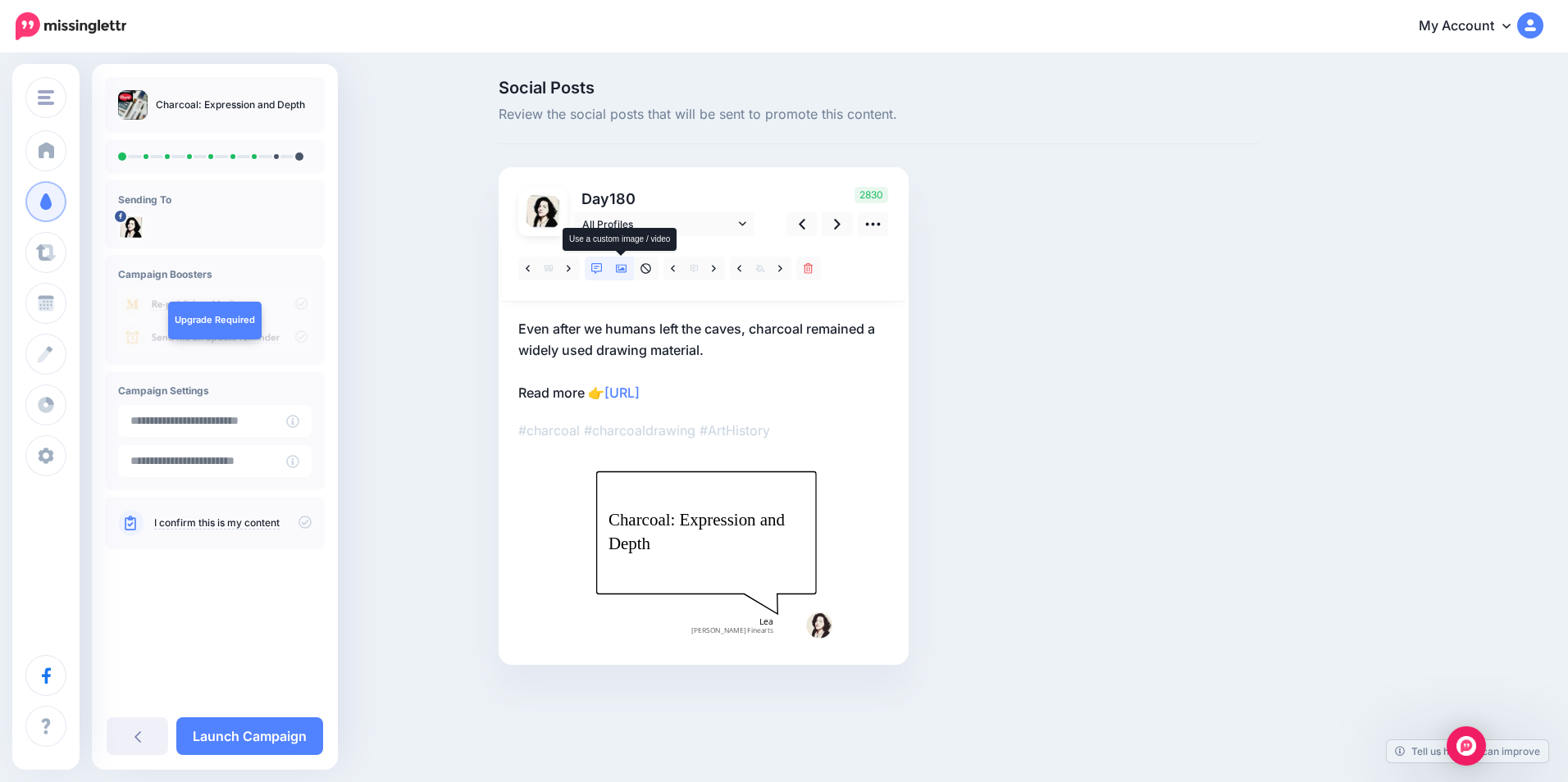
click at [620, 268] on icon at bounding box center [621, 269] width 12 height 12
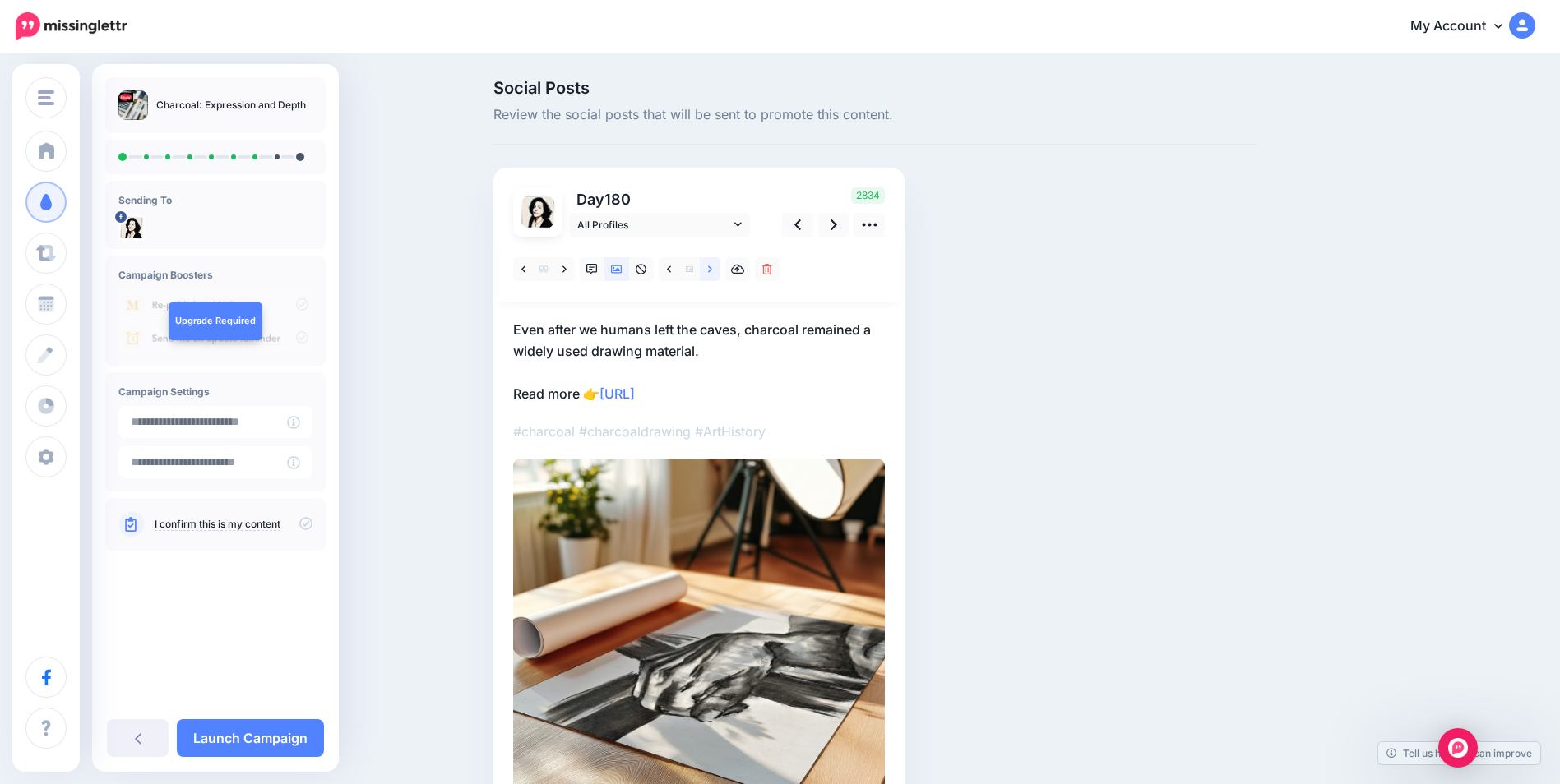
click at [719, 271] on link at bounding box center [710, 269] width 20 height 24
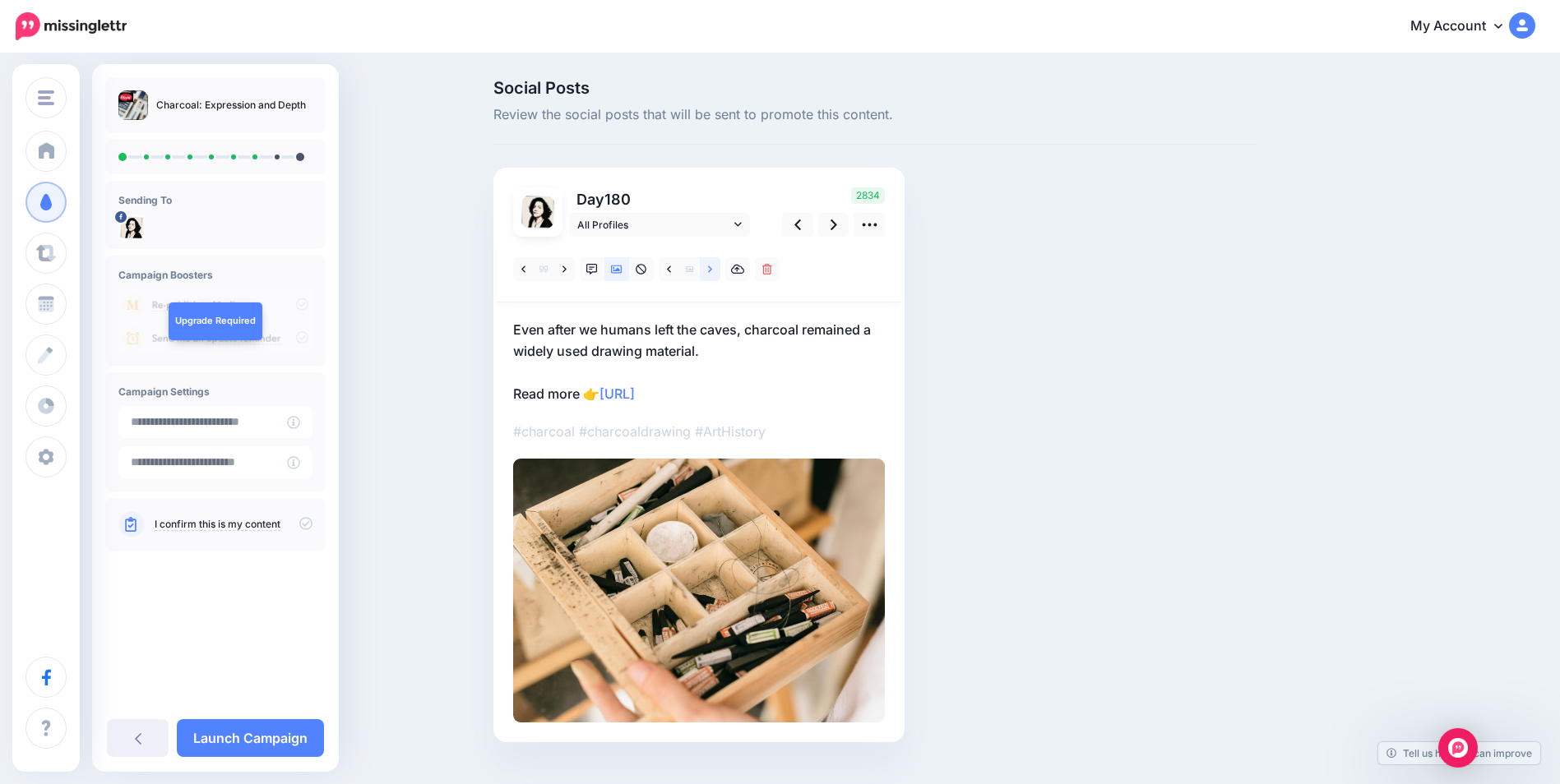
click at [719, 271] on link at bounding box center [710, 269] width 20 height 24
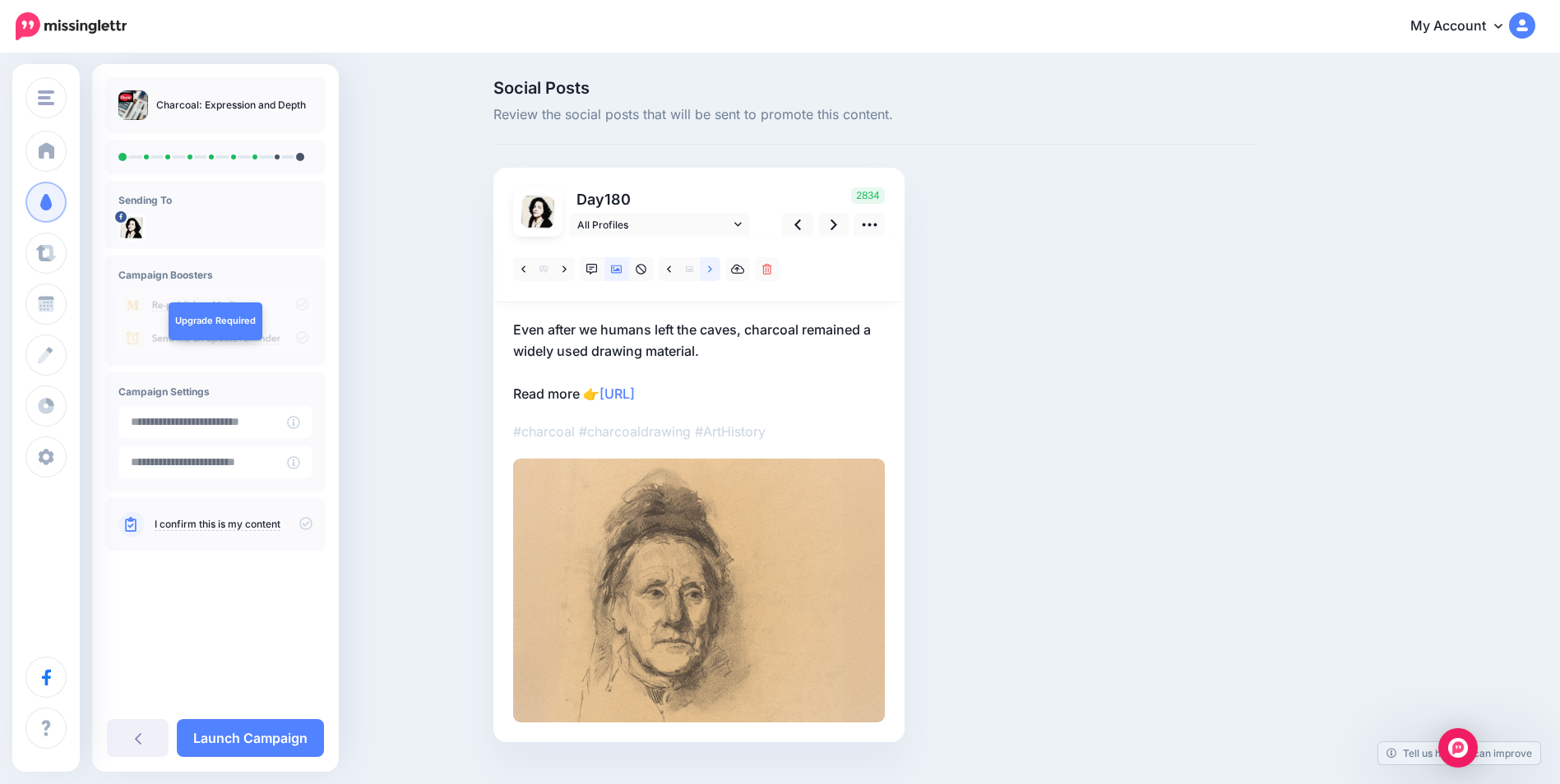
click at [719, 271] on link at bounding box center [710, 269] width 20 height 24
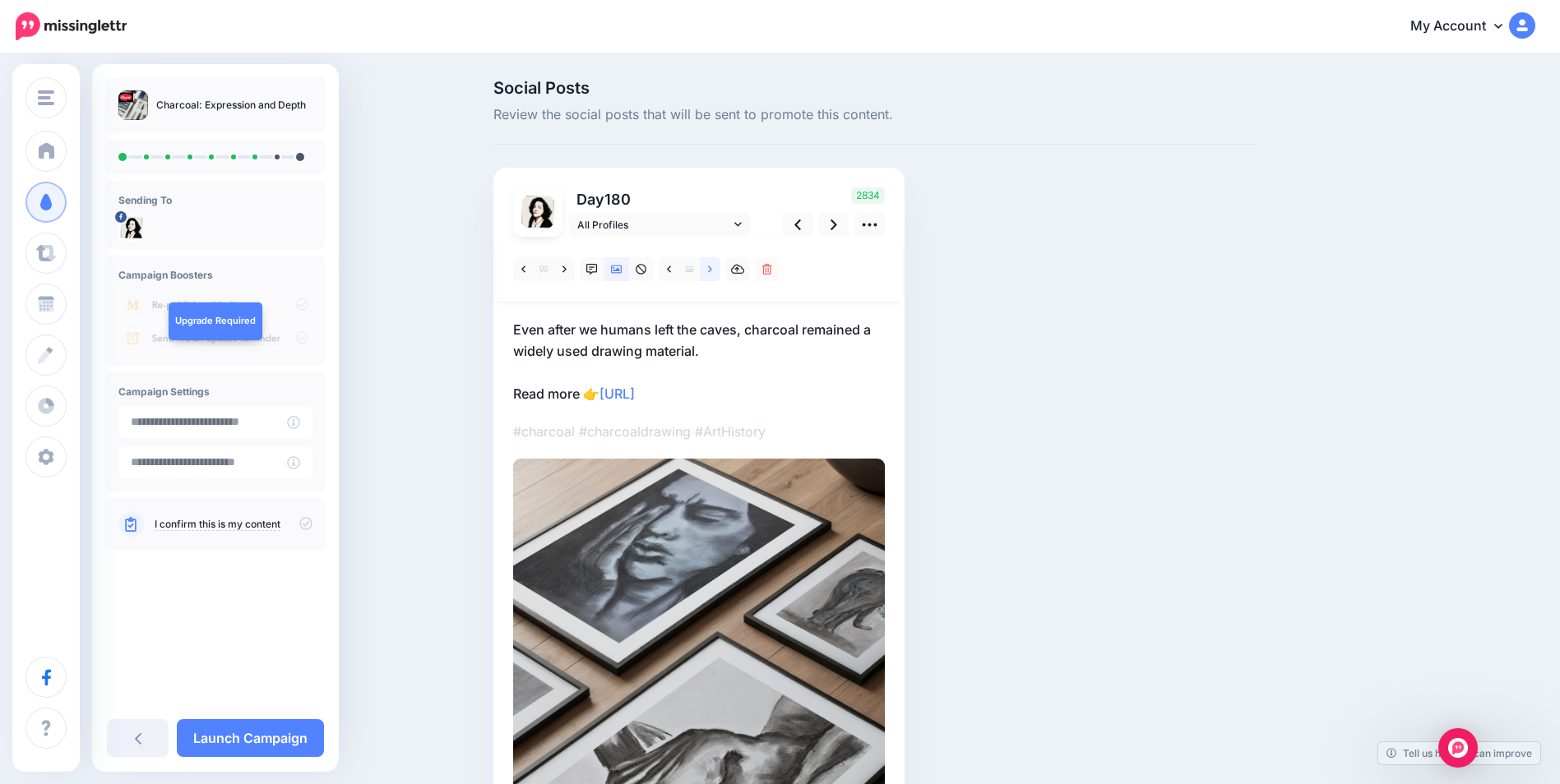
click at [719, 271] on link at bounding box center [710, 269] width 20 height 24
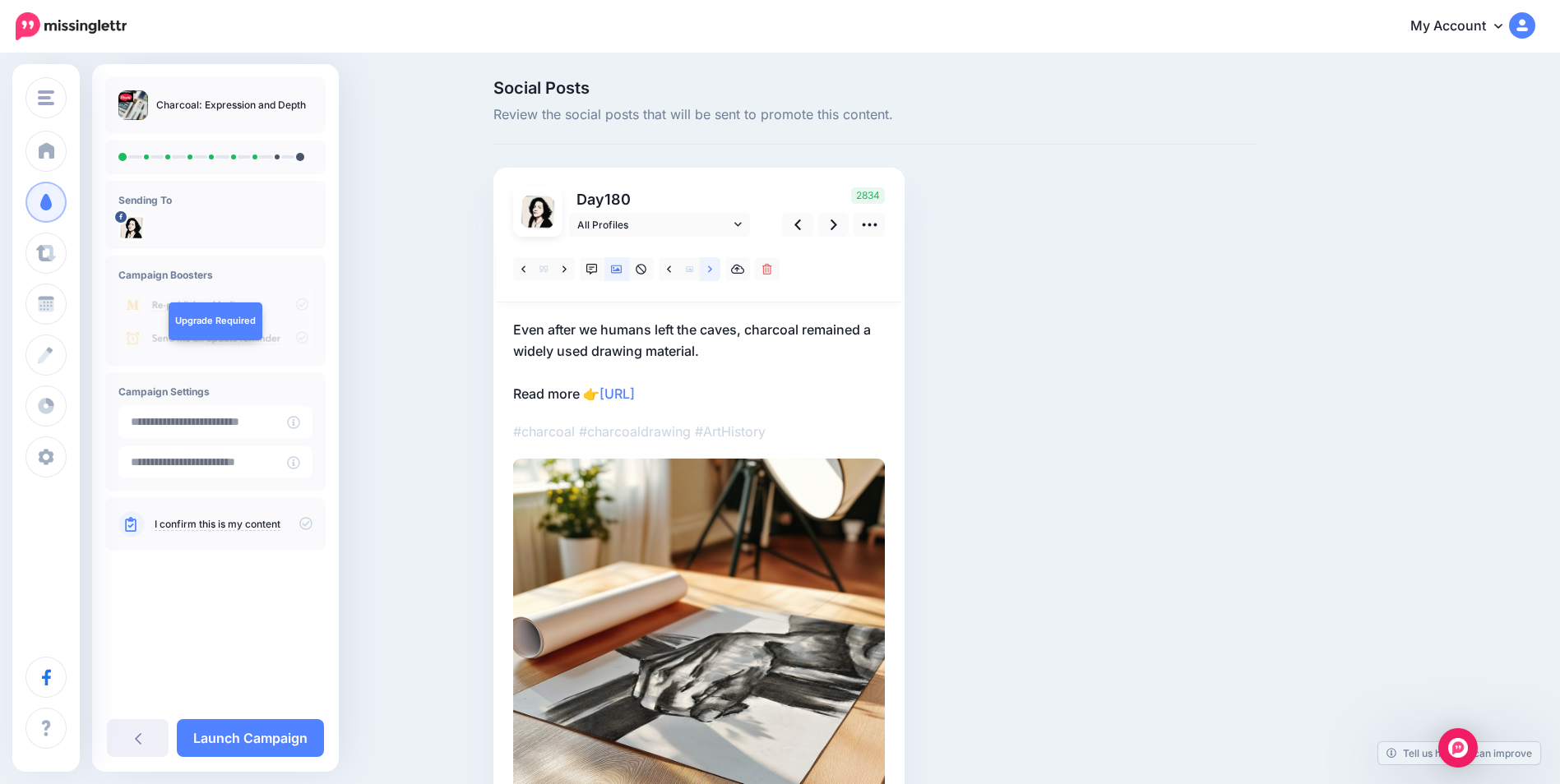
click at [719, 271] on link at bounding box center [710, 269] width 20 height 24
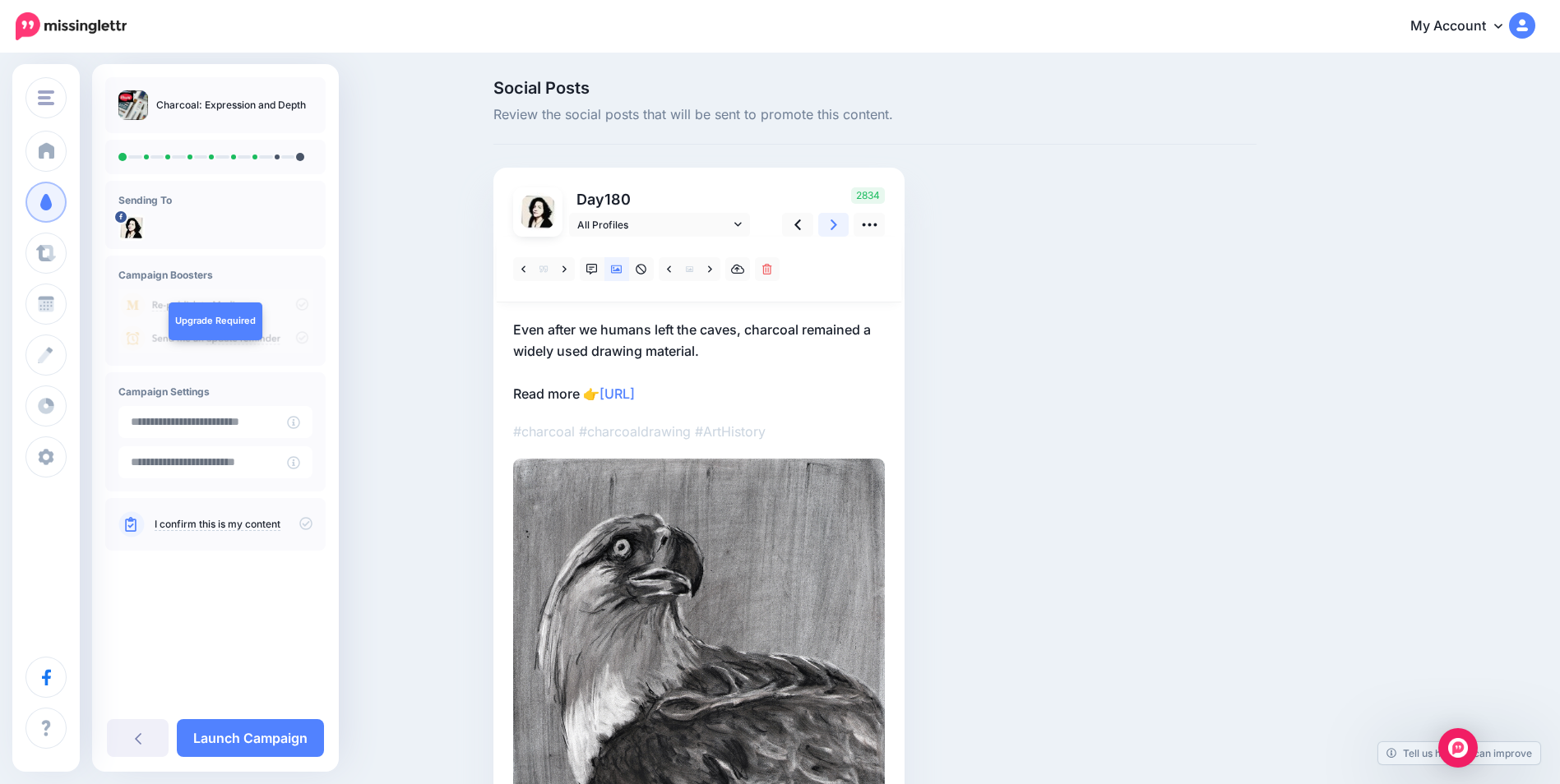
click at [843, 234] on link at bounding box center [833, 225] width 31 height 24
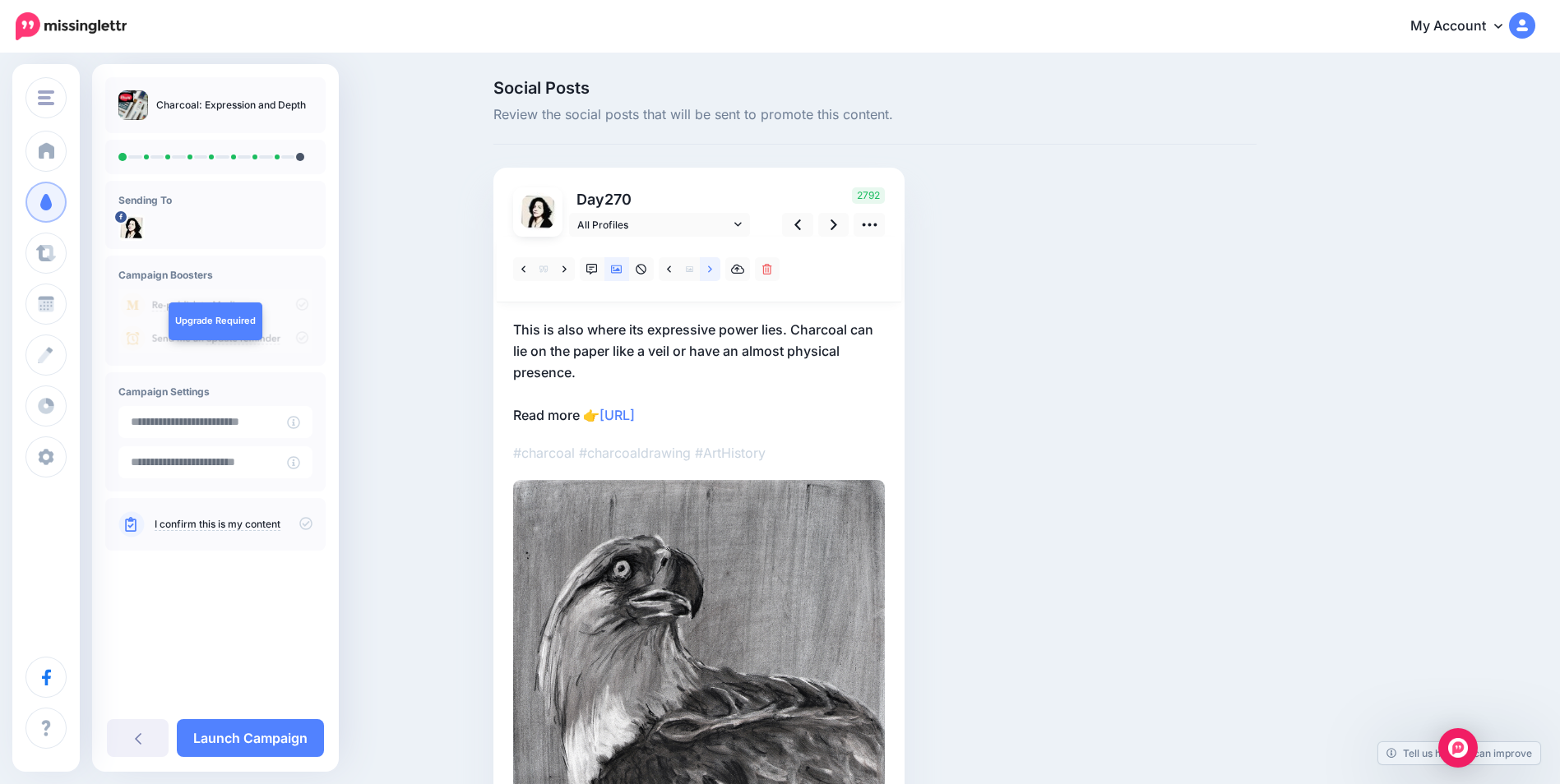
click at [712, 268] on link at bounding box center [710, 269] width 20 height 24
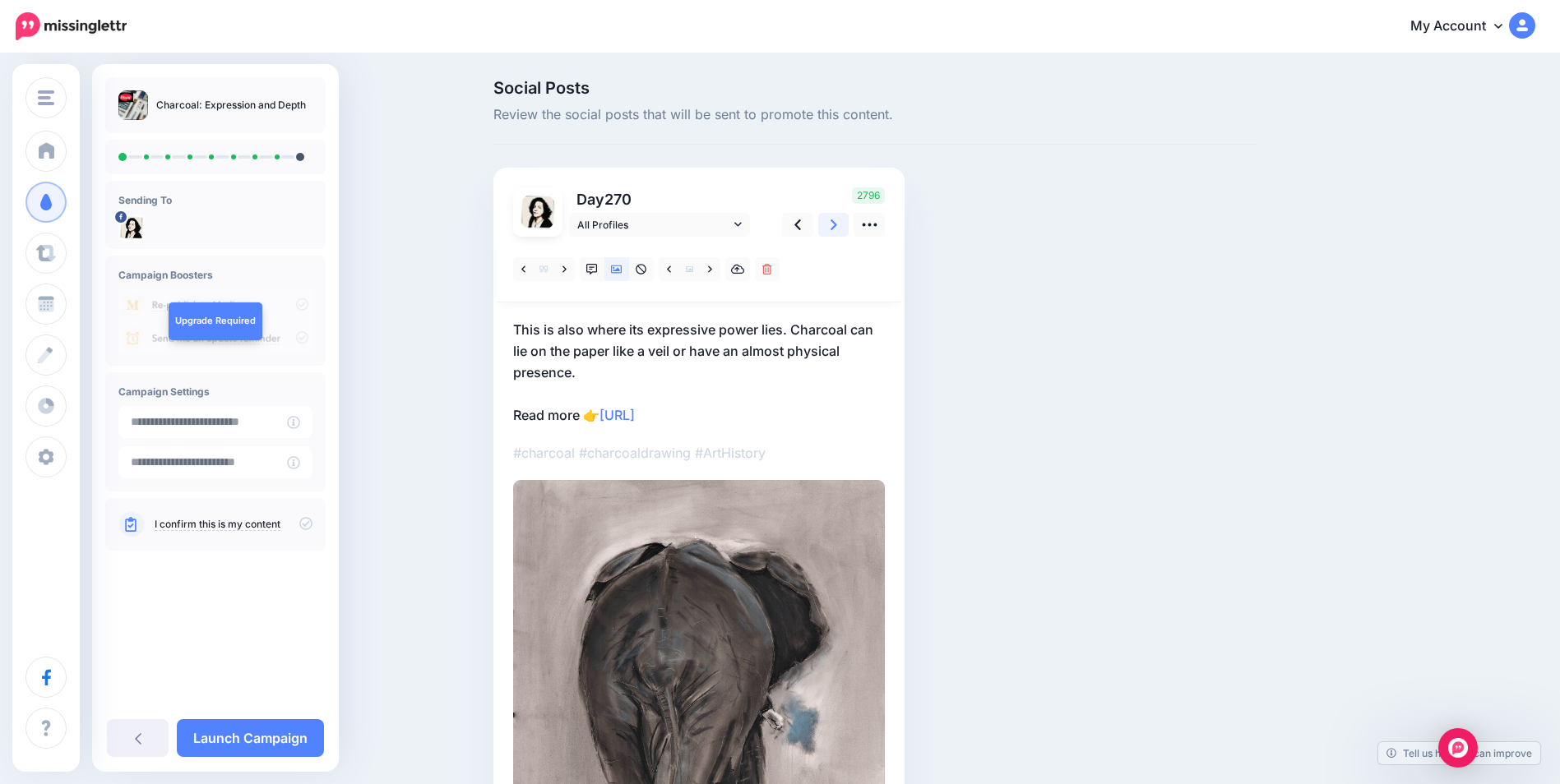
click at [837, 221] on icon at bounding box center [834, 225] width 7 height 17
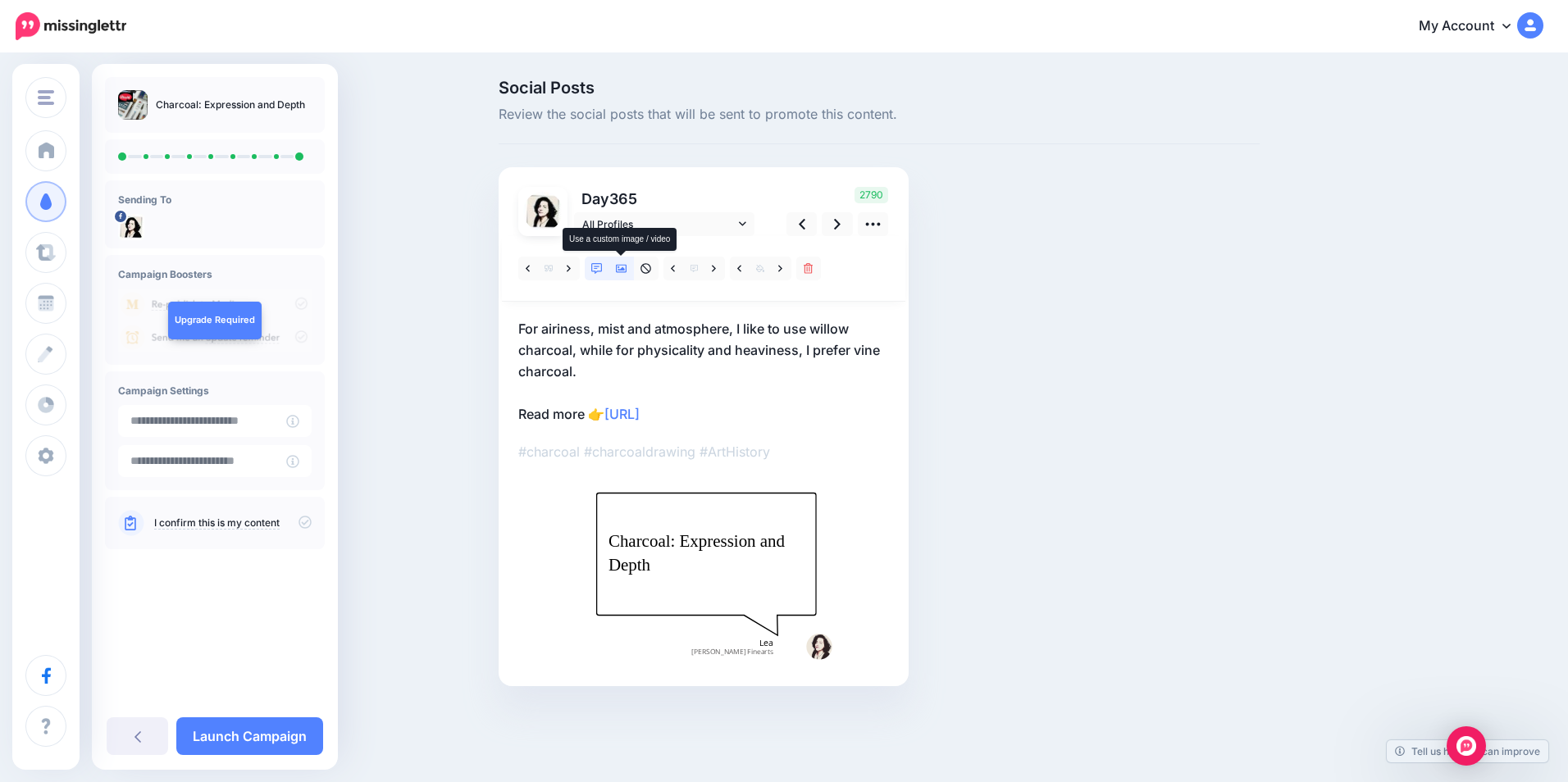
click at [619, 272] on icon at bounding box center [621, 269] width 12 height 12
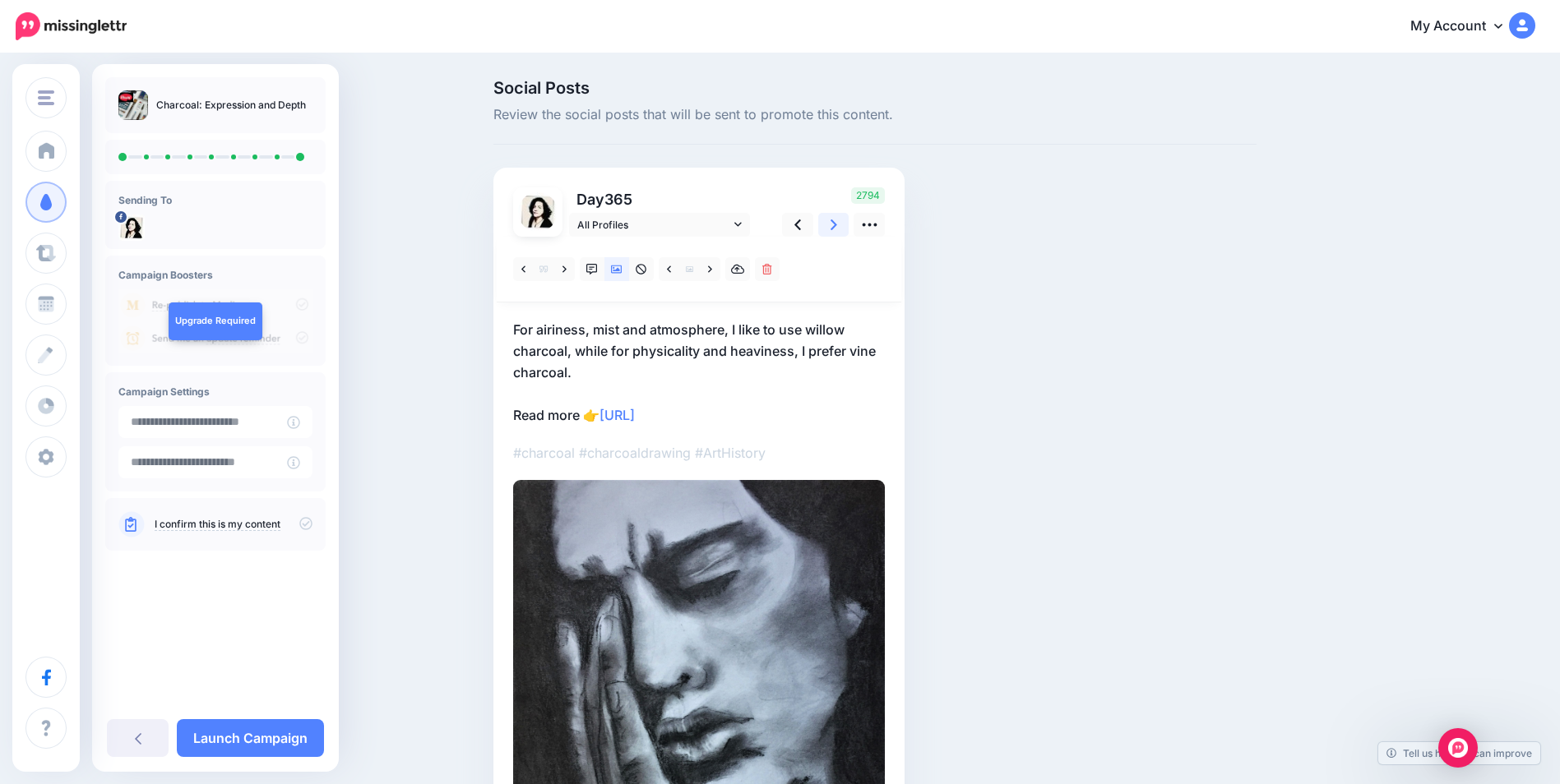
click at [837, 229] on icon at bounding box center [834, 224] width 7 height 11
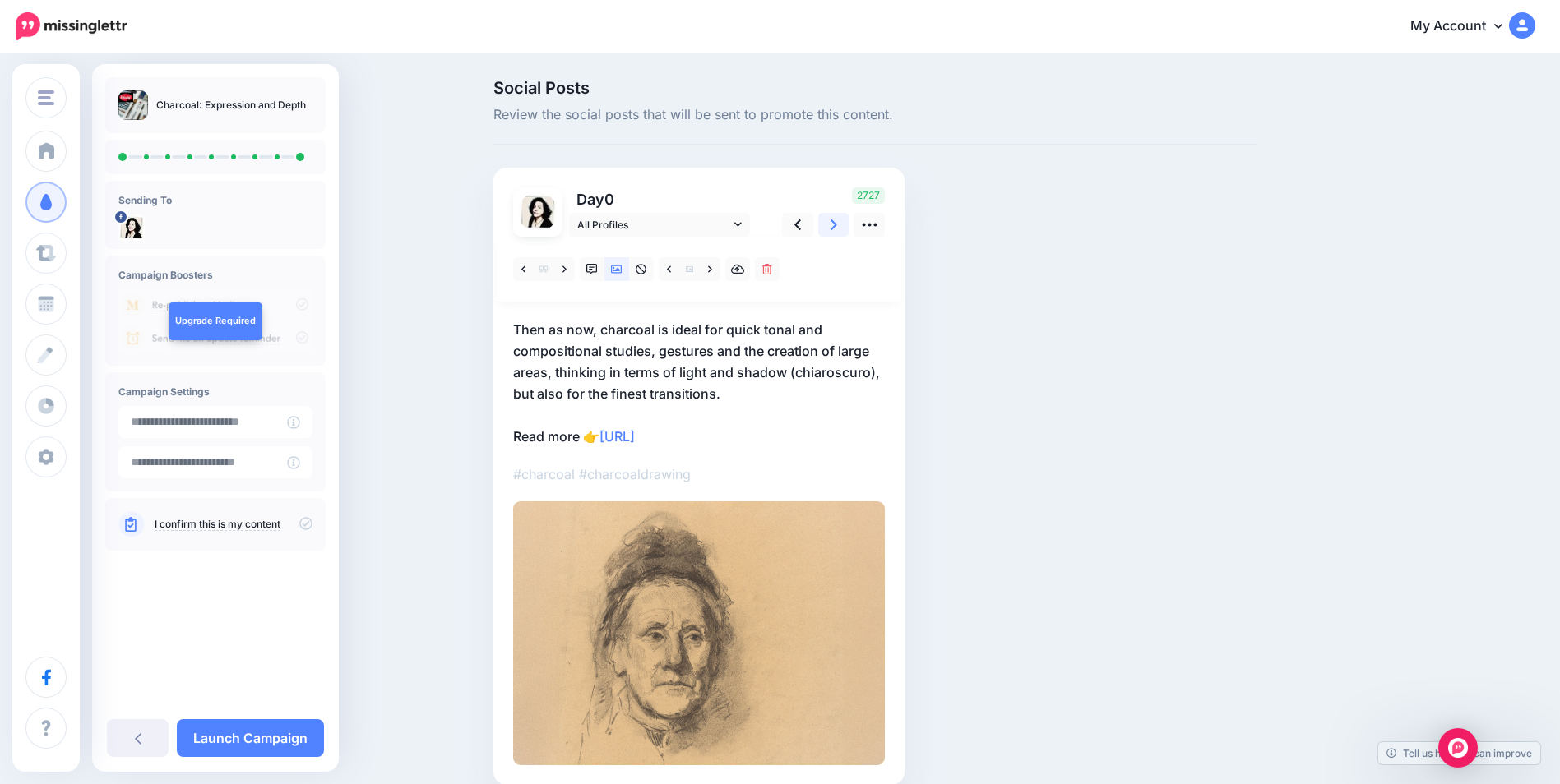
click at [837, 229] on icon at bounding box center [834, 224] width 7 height 11
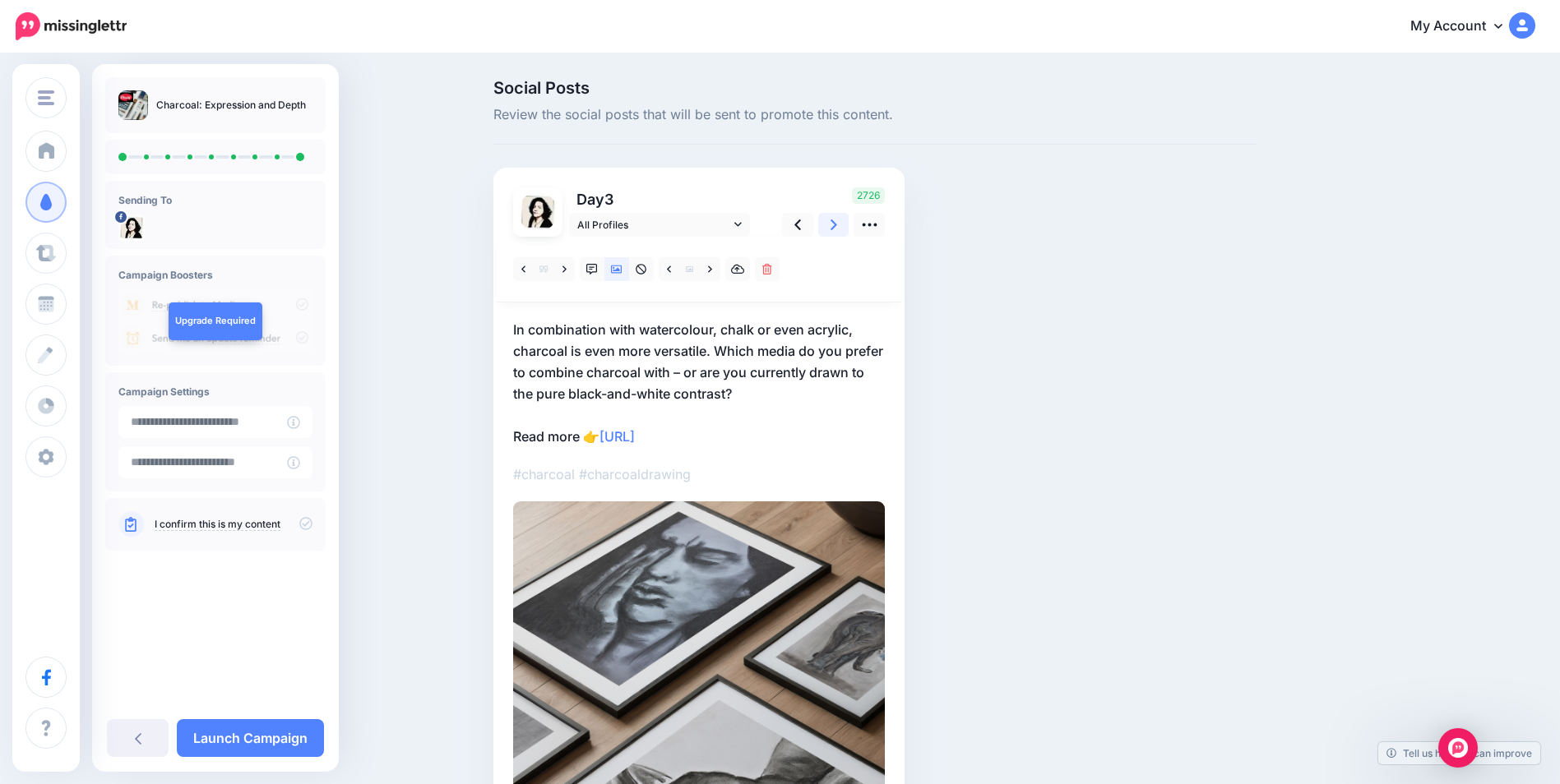
click at [837, 229] on icon at bounding box center [834, 224] width 7 height 11
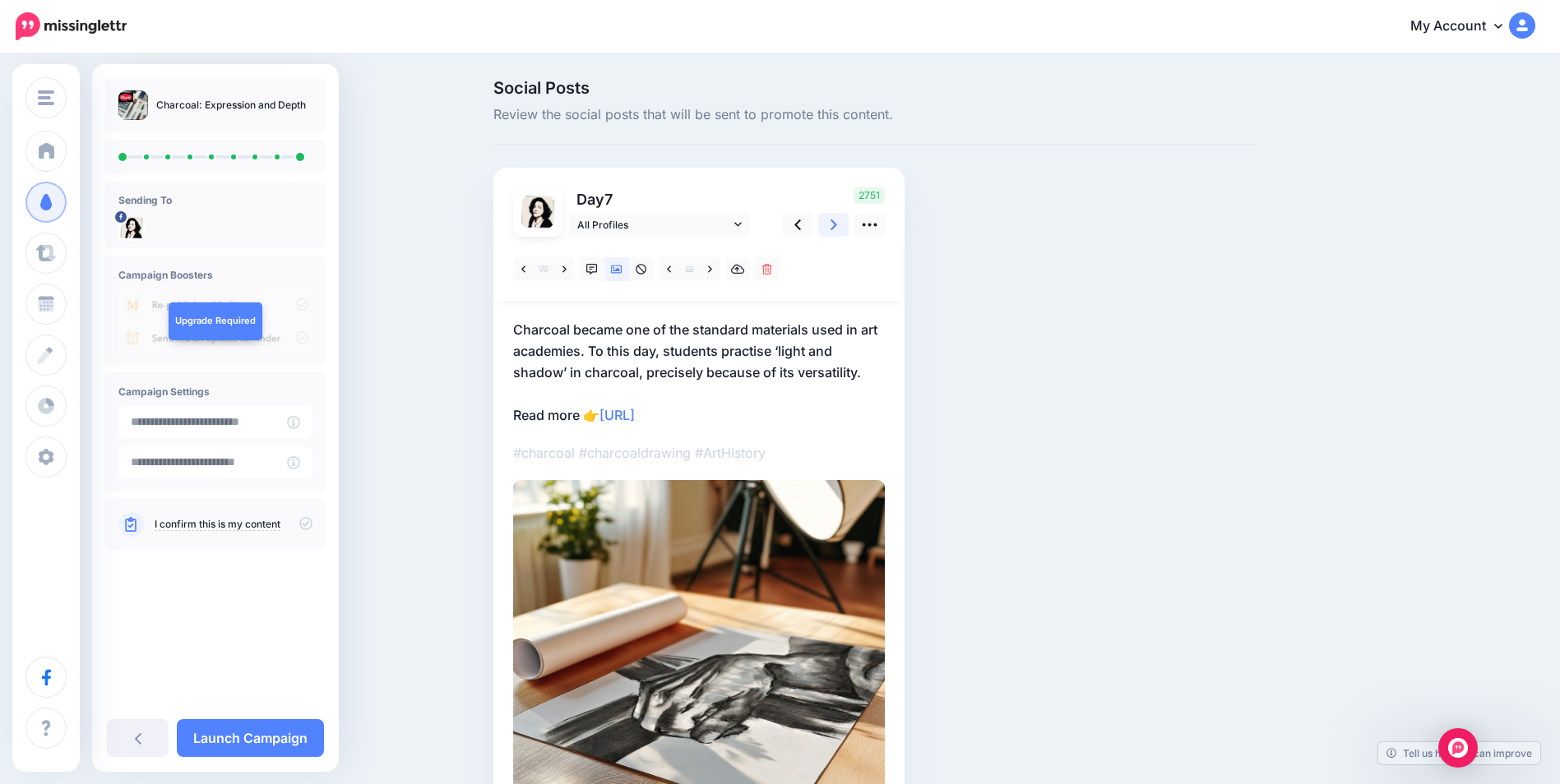
click at [837, 229] on icon at bounding box center [834, 224] width 7 height 11
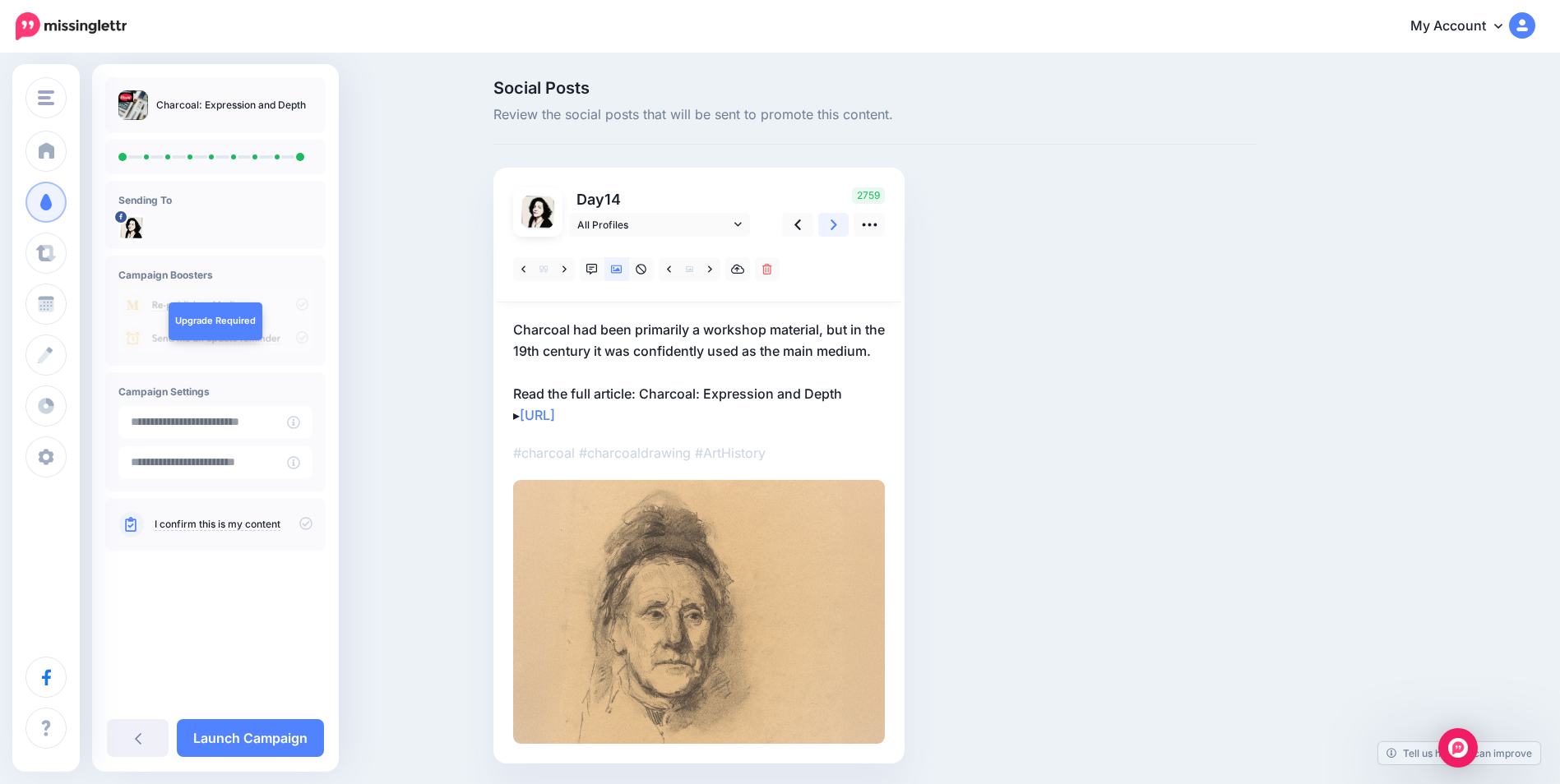
click at [837, 229] on icon at bounding box center [834, 224] width 7 height 11
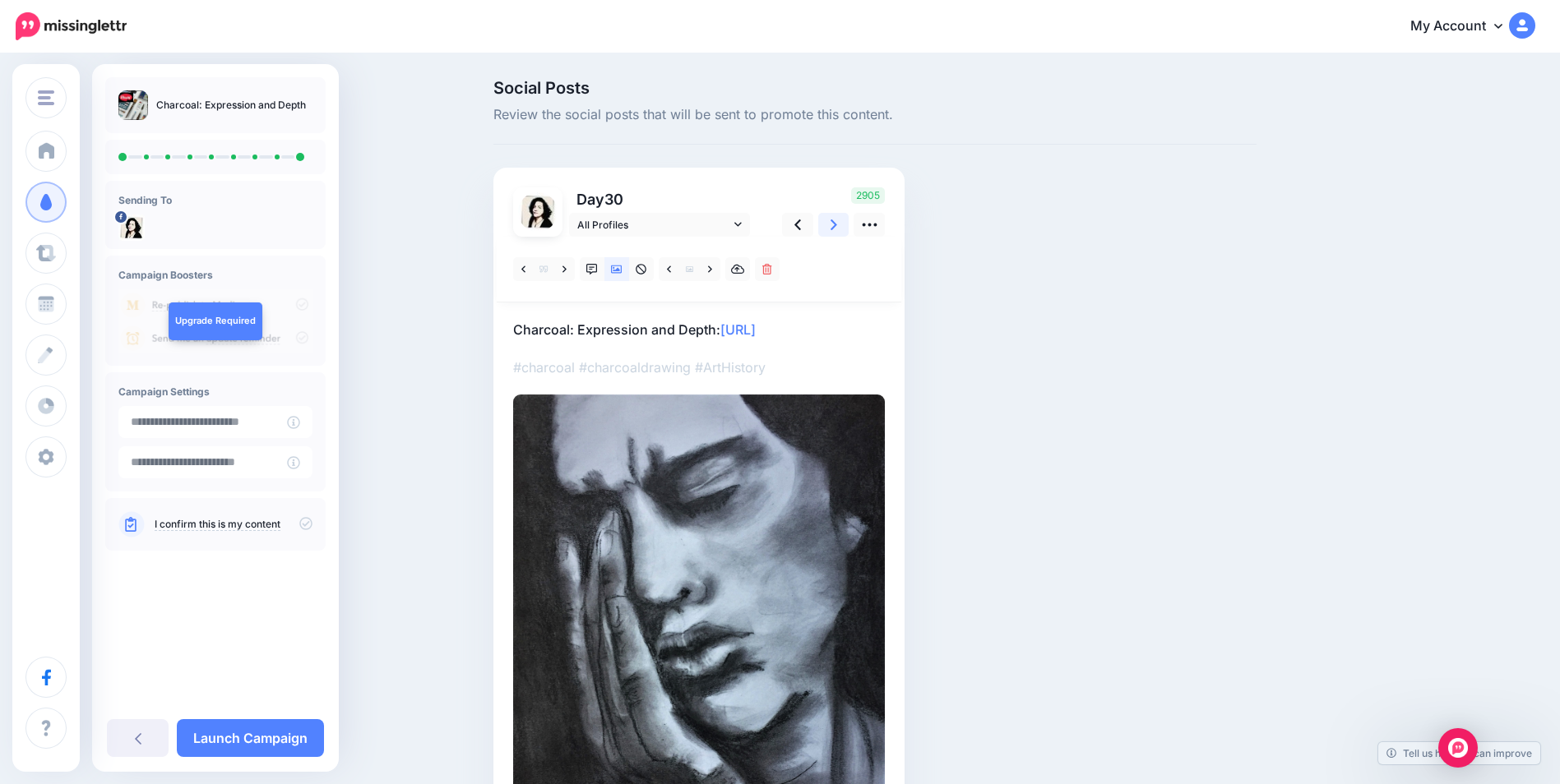
click at [837, 229] on icon at bounding box center [834, 224] width 7 height 11
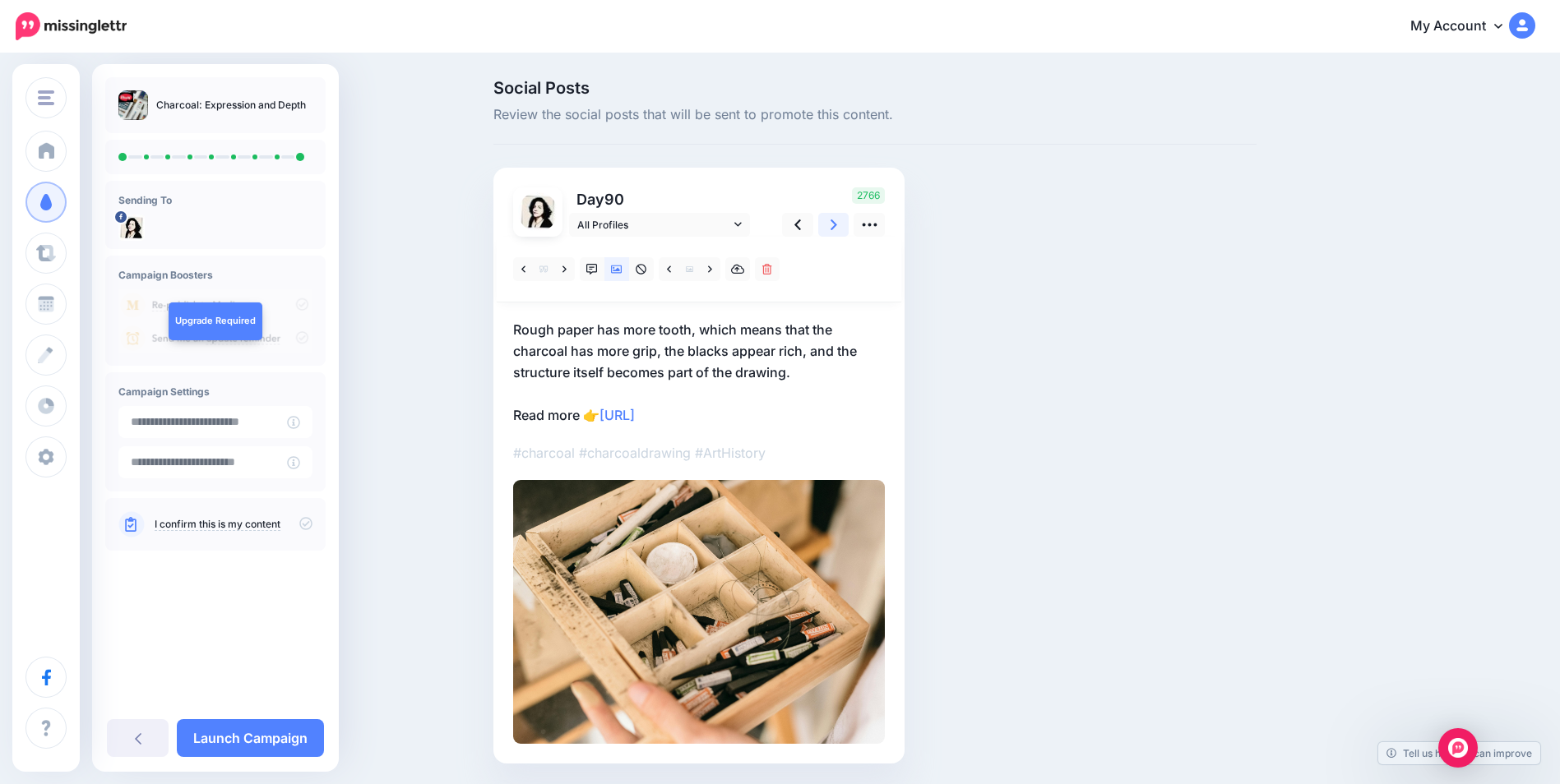
click at [837, 229] on icon at bounding box center [834, 224] width 7 height 11
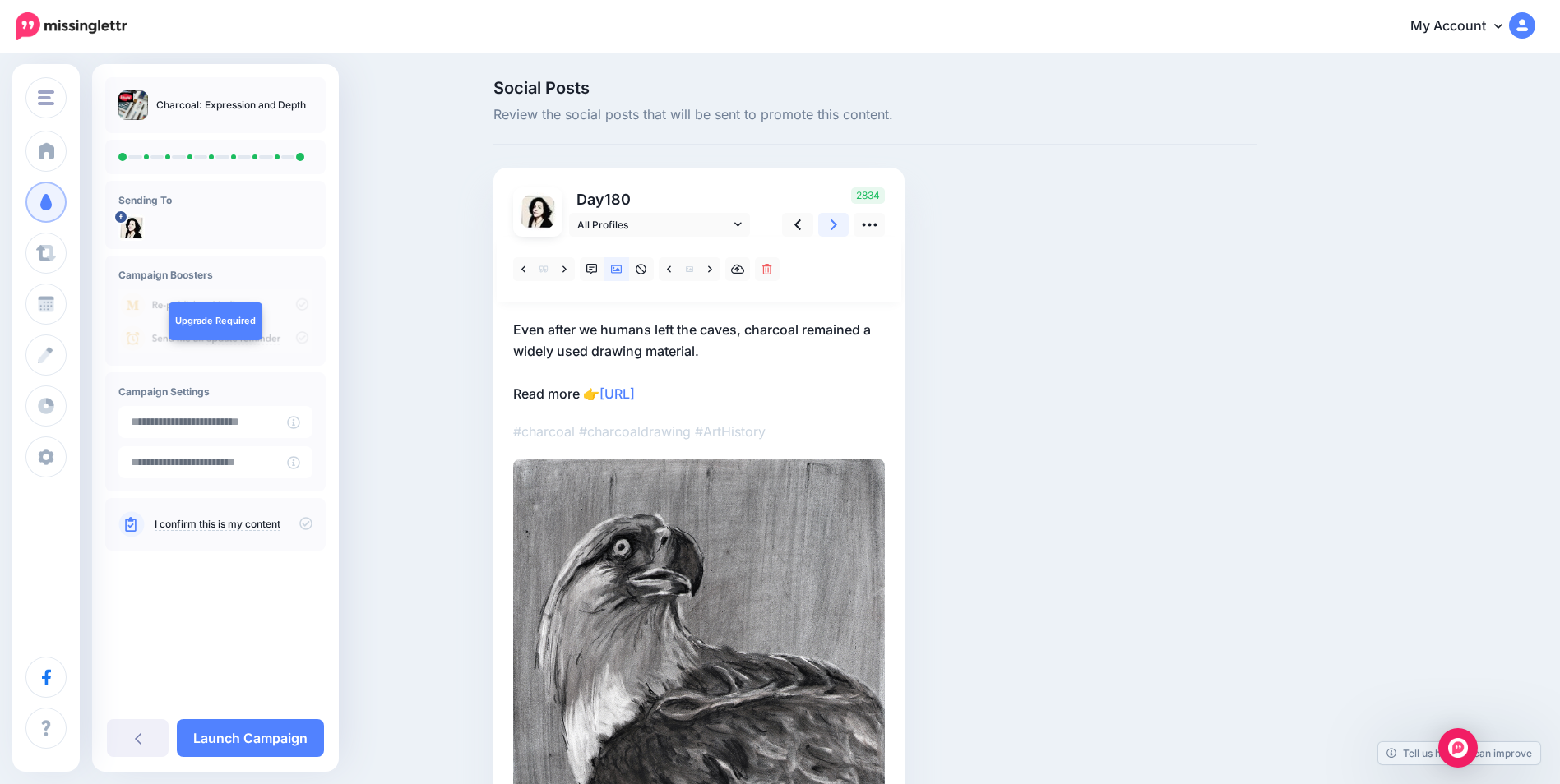
click at [837, 229] on icon at bounding box center [834, 224] width 7 height 11
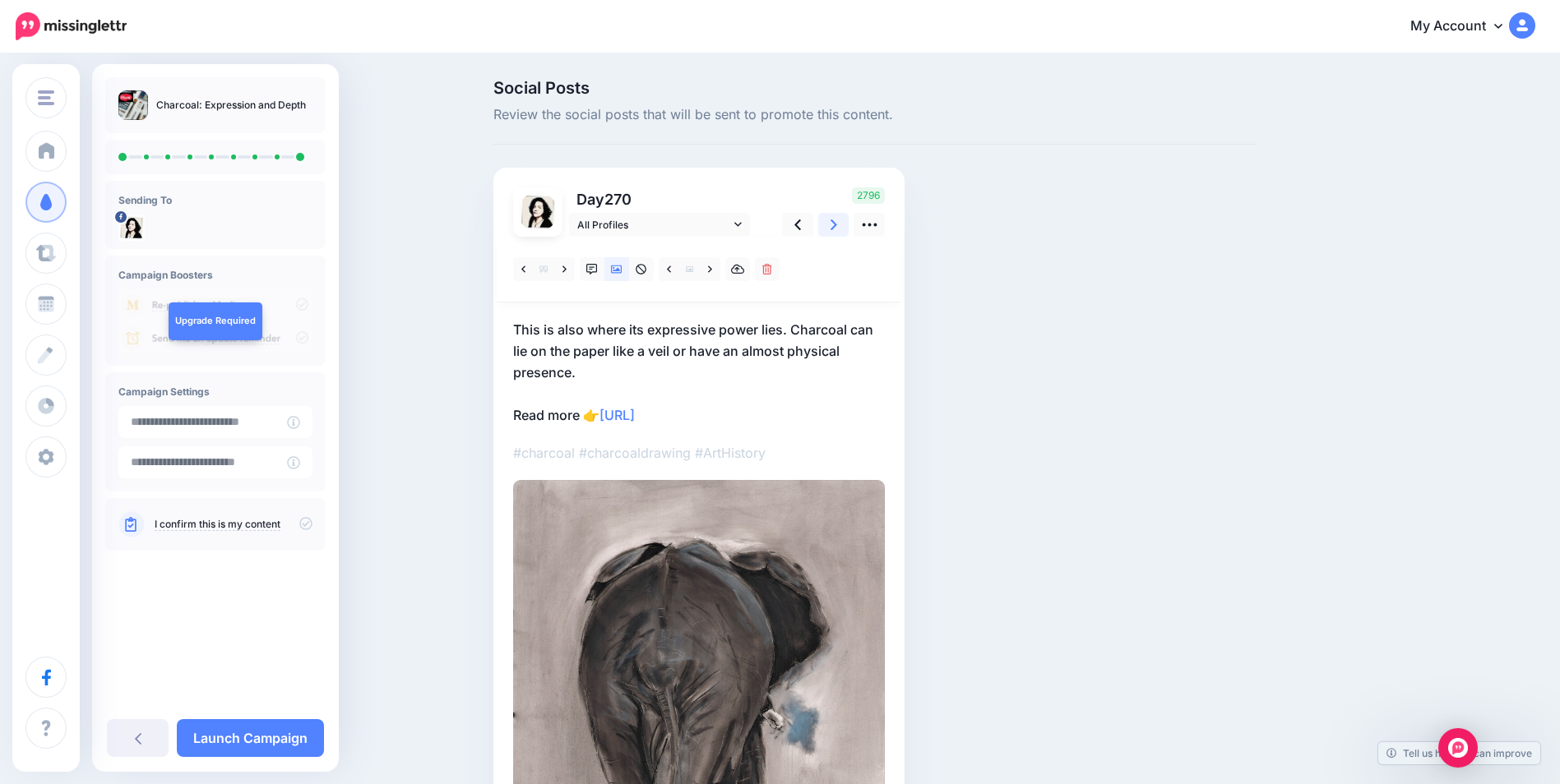
click at [837, 229] on icon at bounding box center [834, 224] width 7 height 11
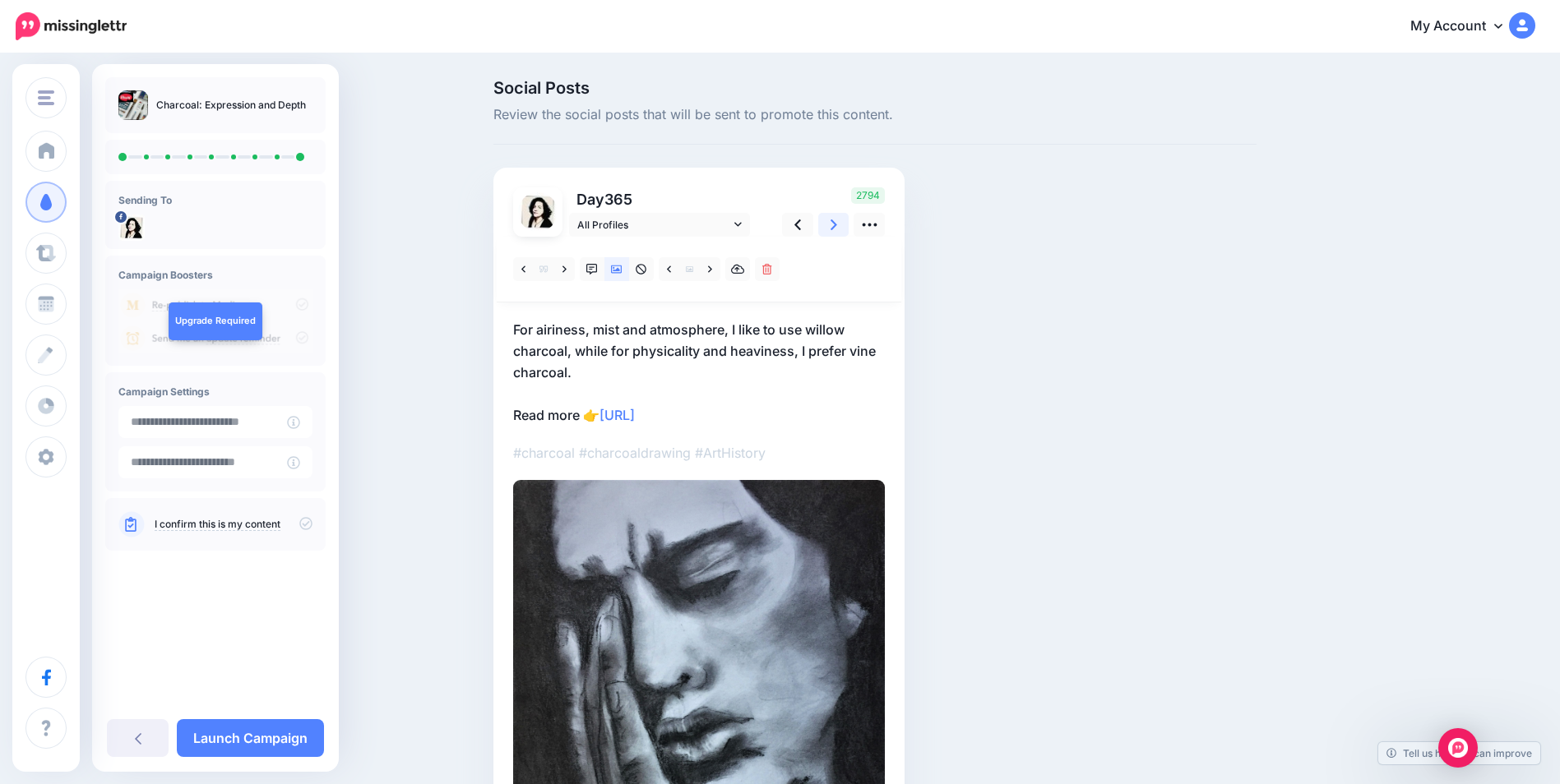
click at [837, 229] on icon at bounding box center [834, 224] width 7 height 11
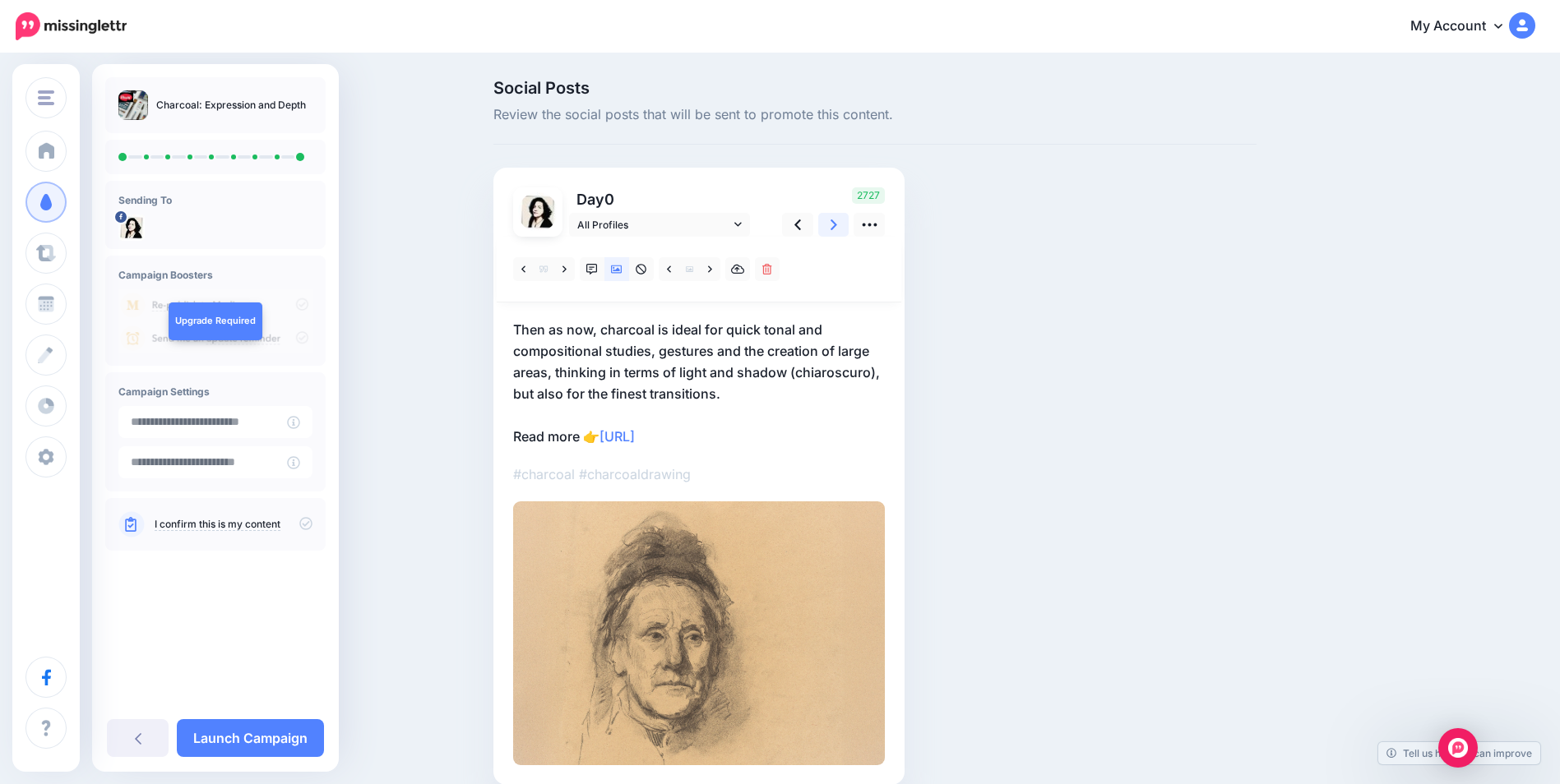
click at [837, 229] on icon at bounding box center [834, 224] width 7 height 11
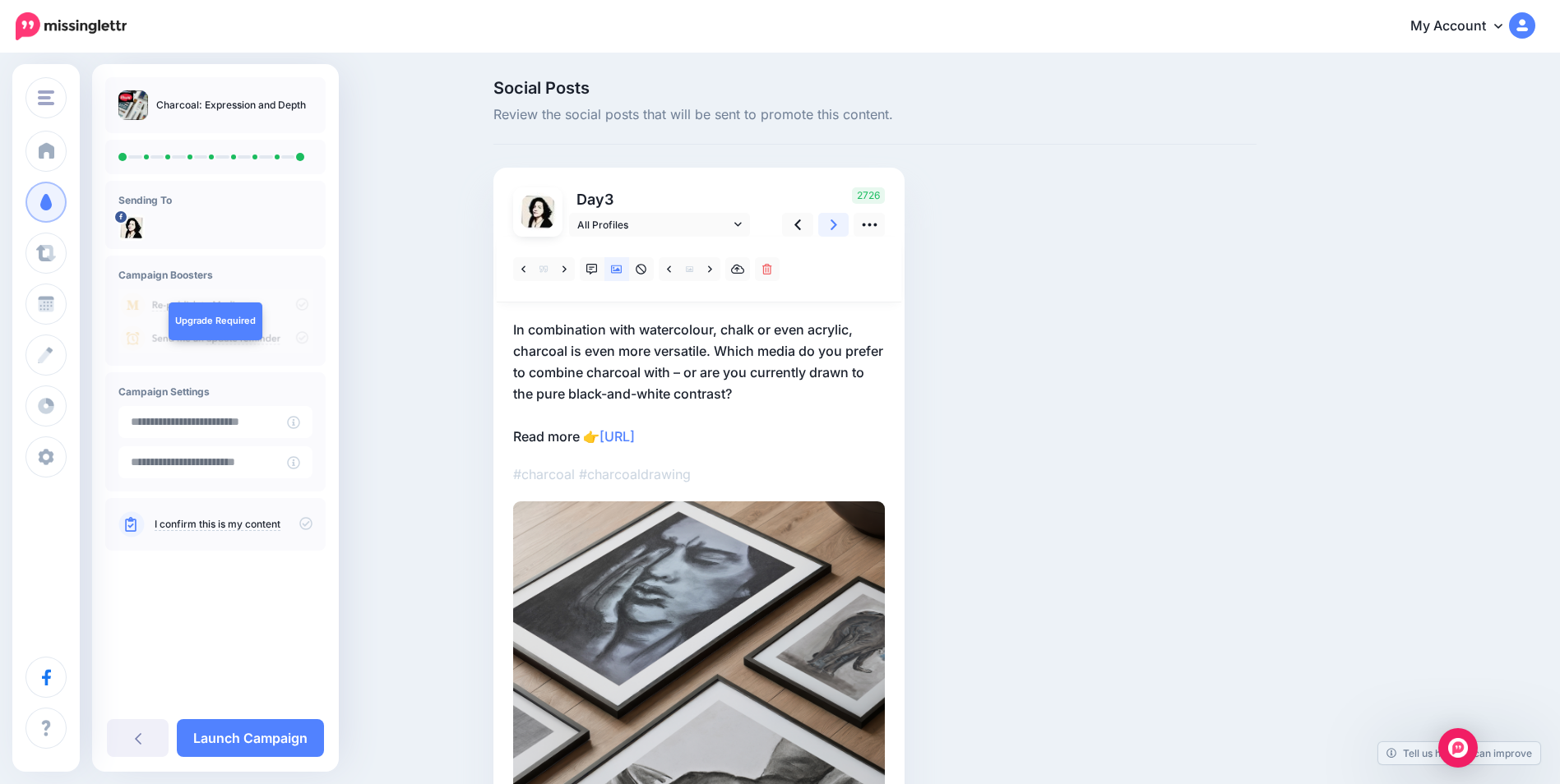
click at [837, 229] on icon at bounding box center [834, 224] width 7 height 11
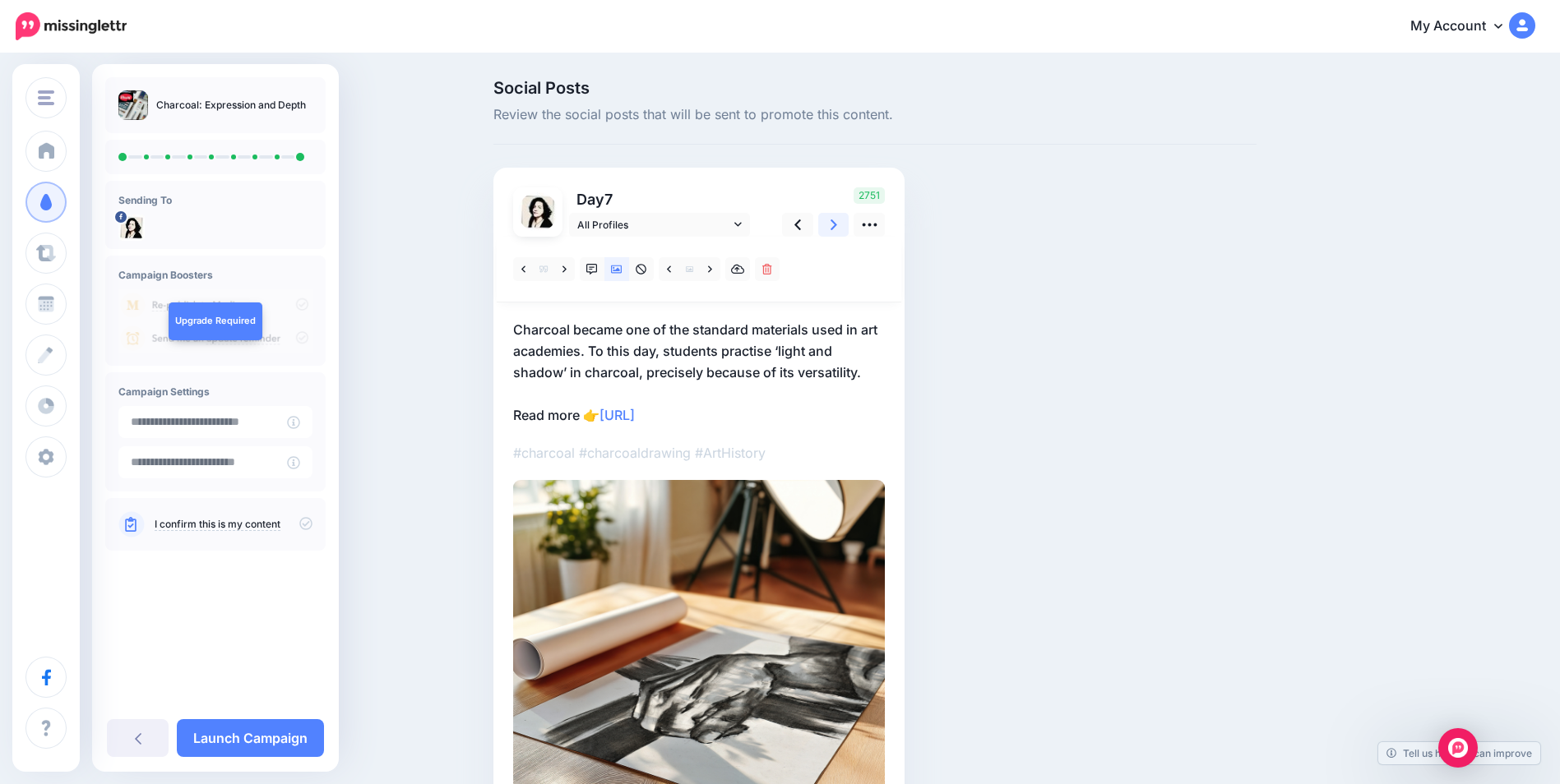
click at [837, 229] on icon at bounding box center [834, 224] width 7 height 11
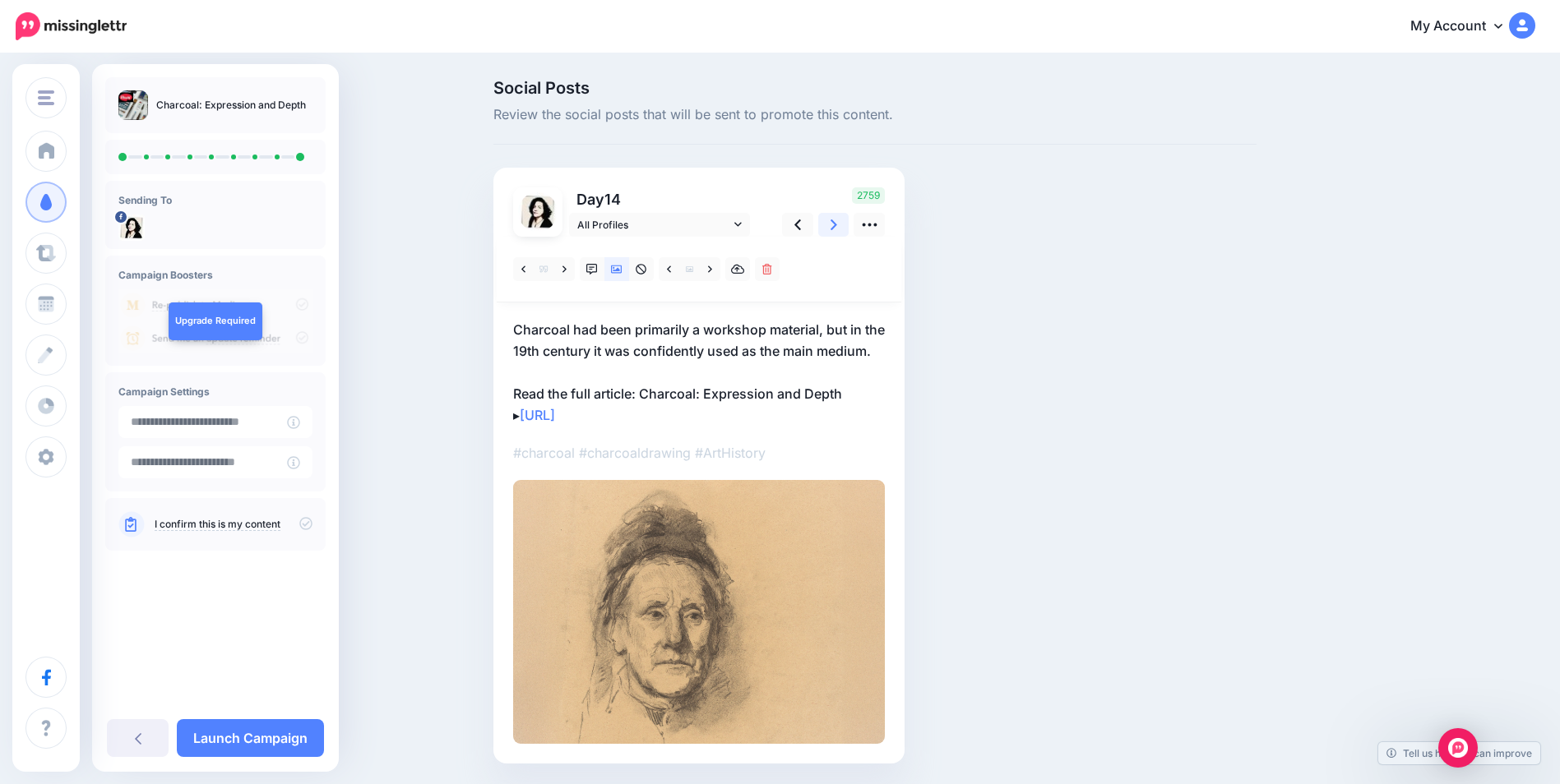
click at [837, 229] on icon at bounding box center [834, 224] width 7 height 11
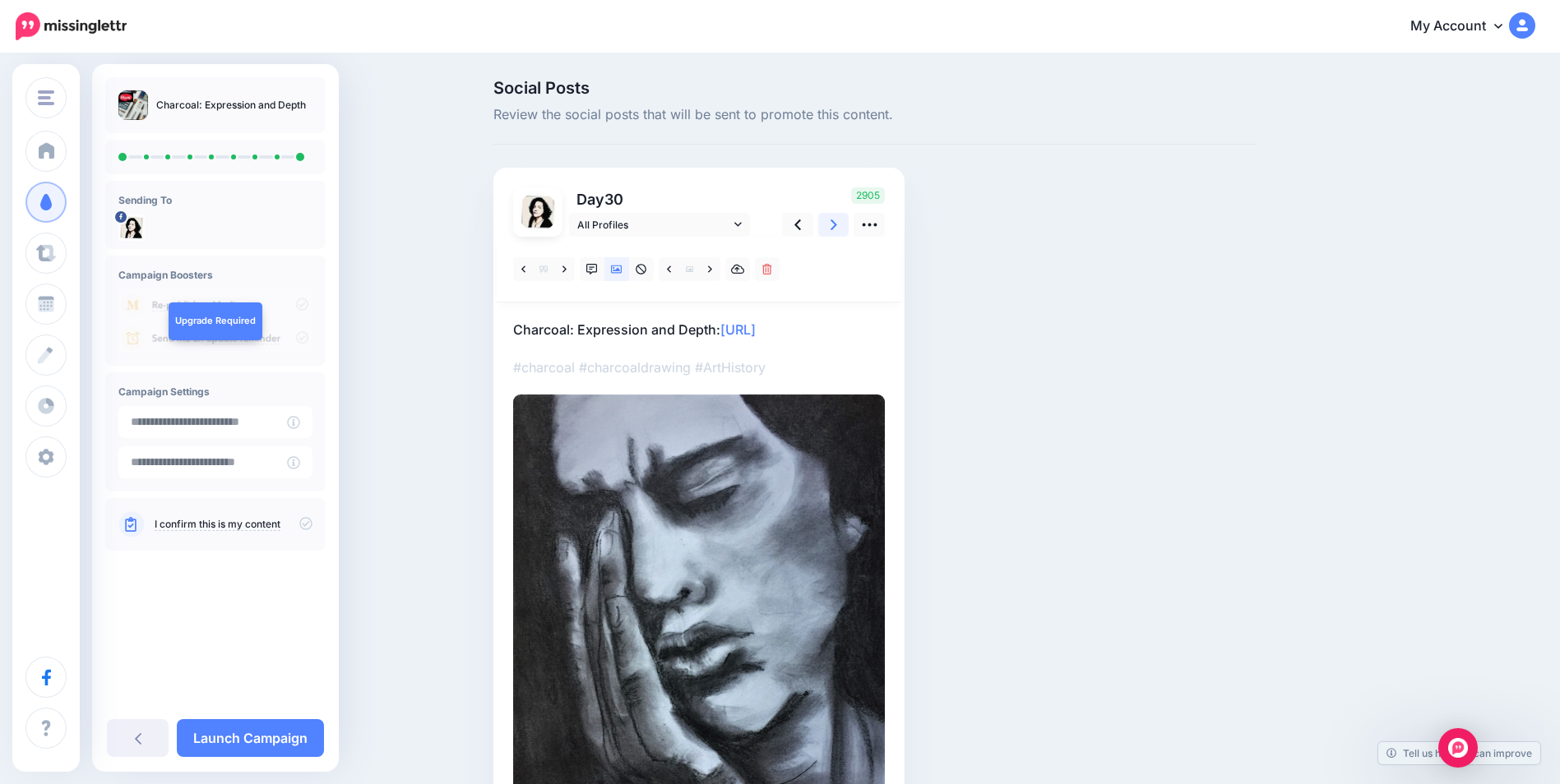
click at [837, 229] on icon at bounding box center [834, 224] width 7 height 11
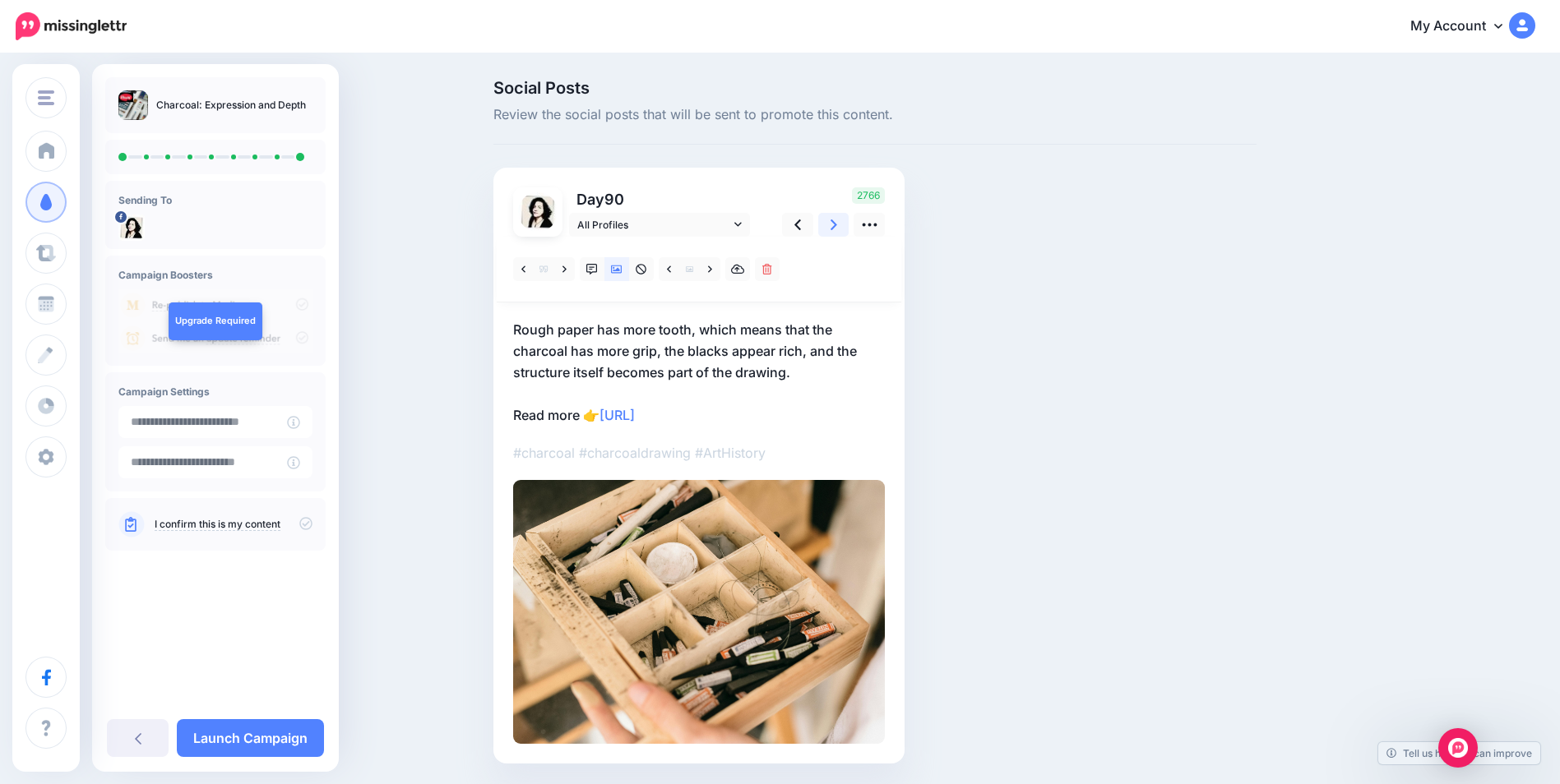
click at [837, 229] on icon at bounding box center [834, 224] width 7 height 11
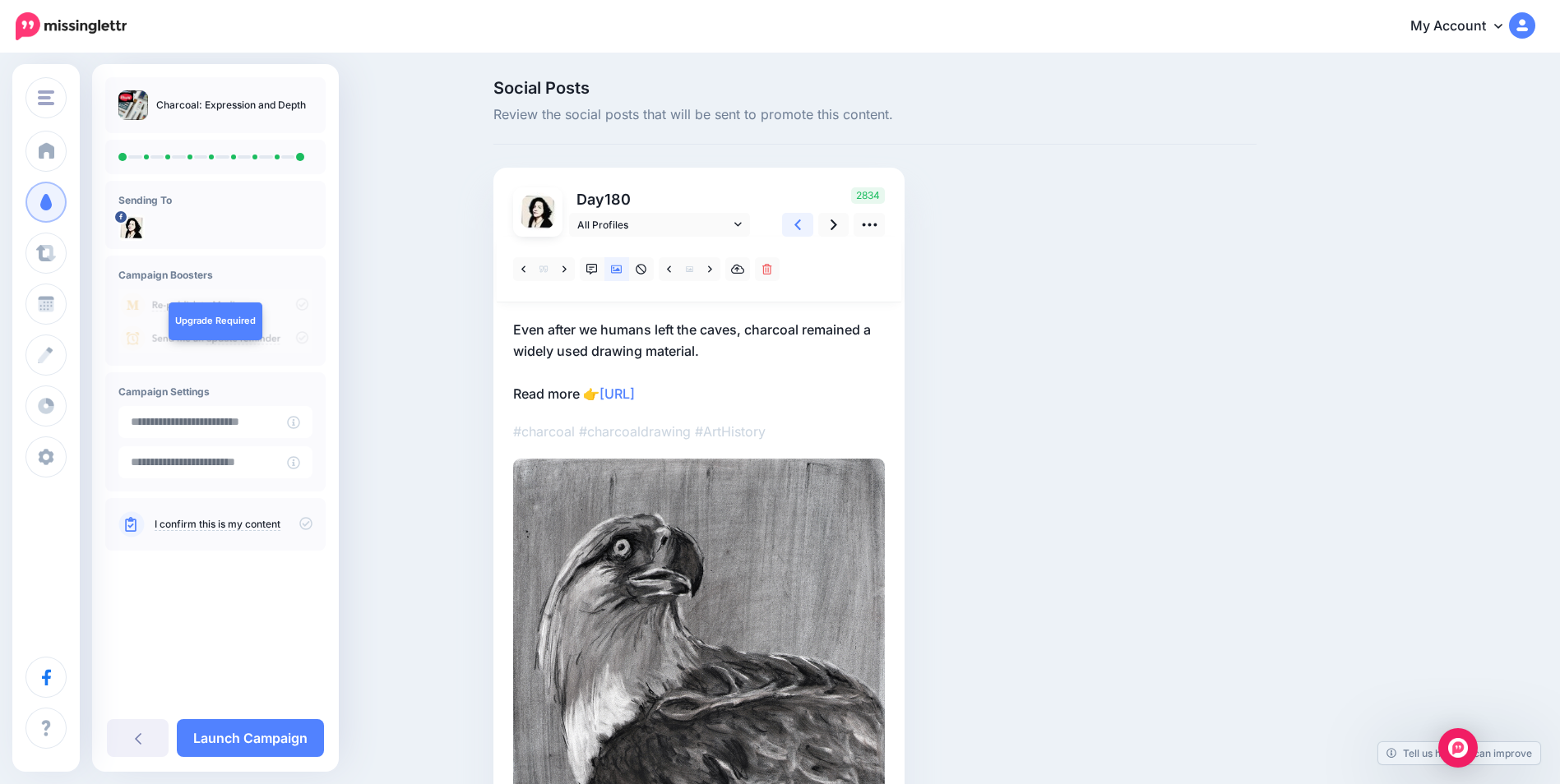
click at [814, 223] on link at bounding box center [798, 225] width 31 height 24
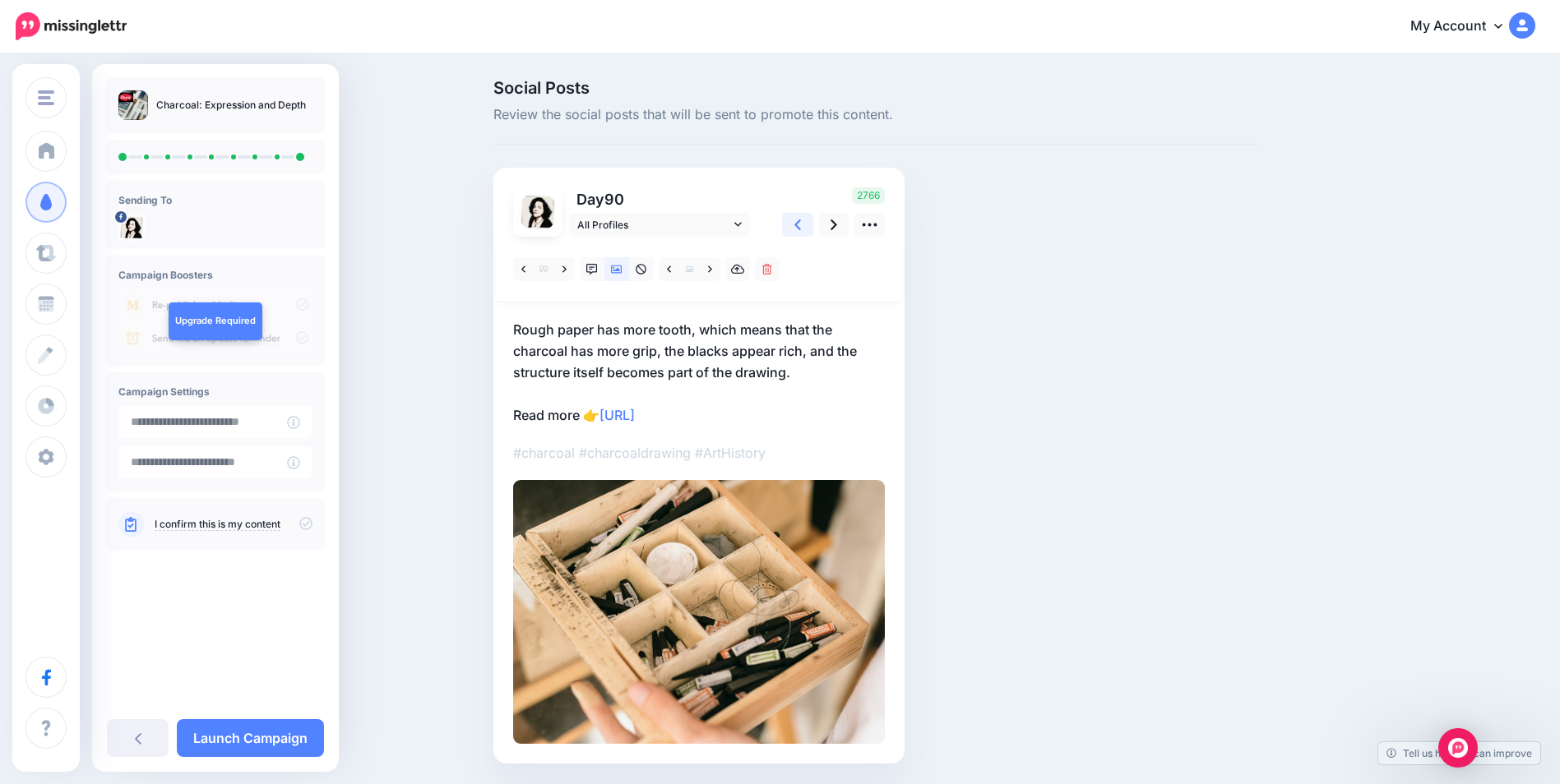
click at [814, 223] on link at bounding box center [798, 225] width 31 height 24
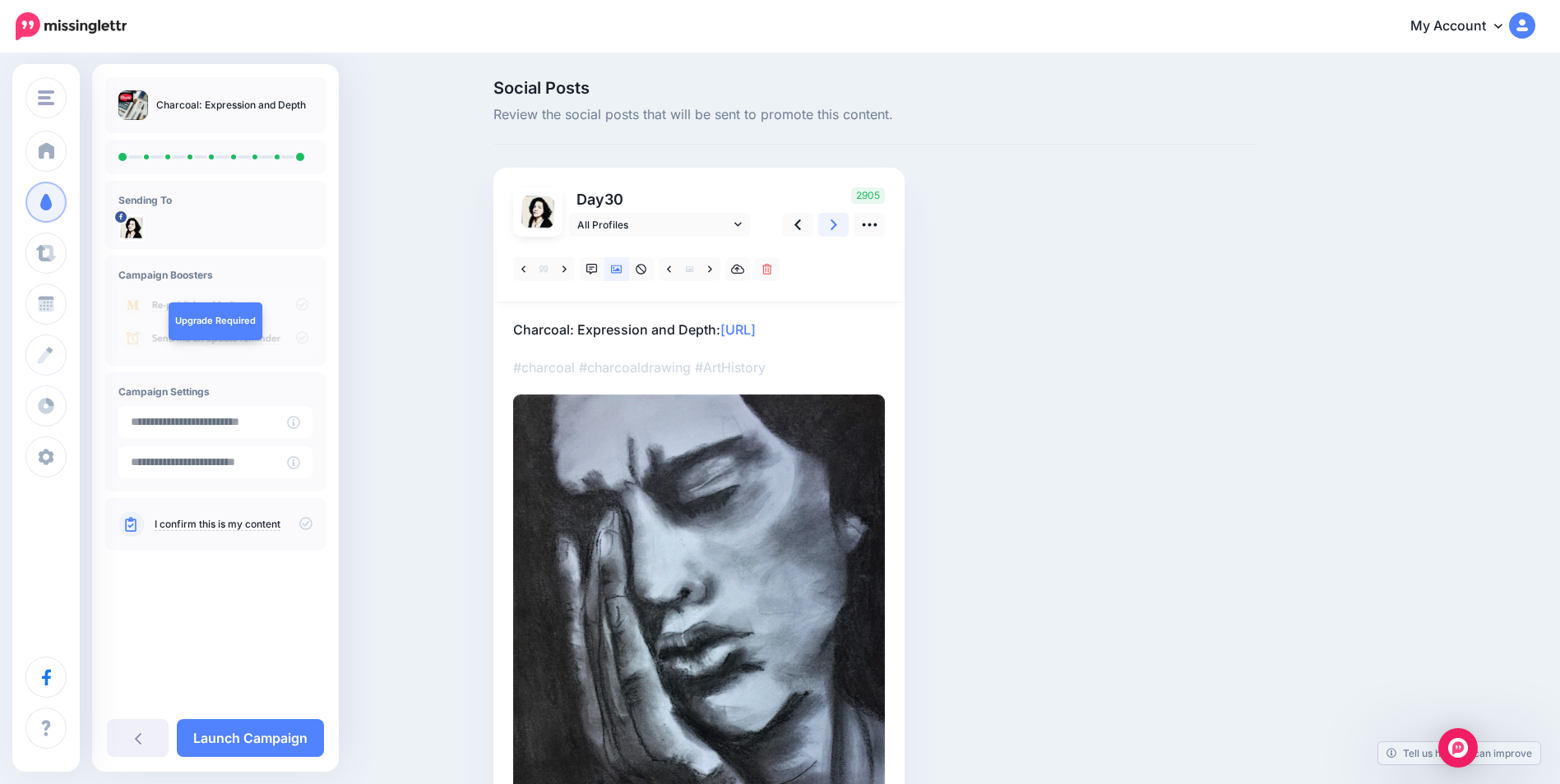
click at [836, 227] on icon at bounding box center [834, 225] width 7 height 17
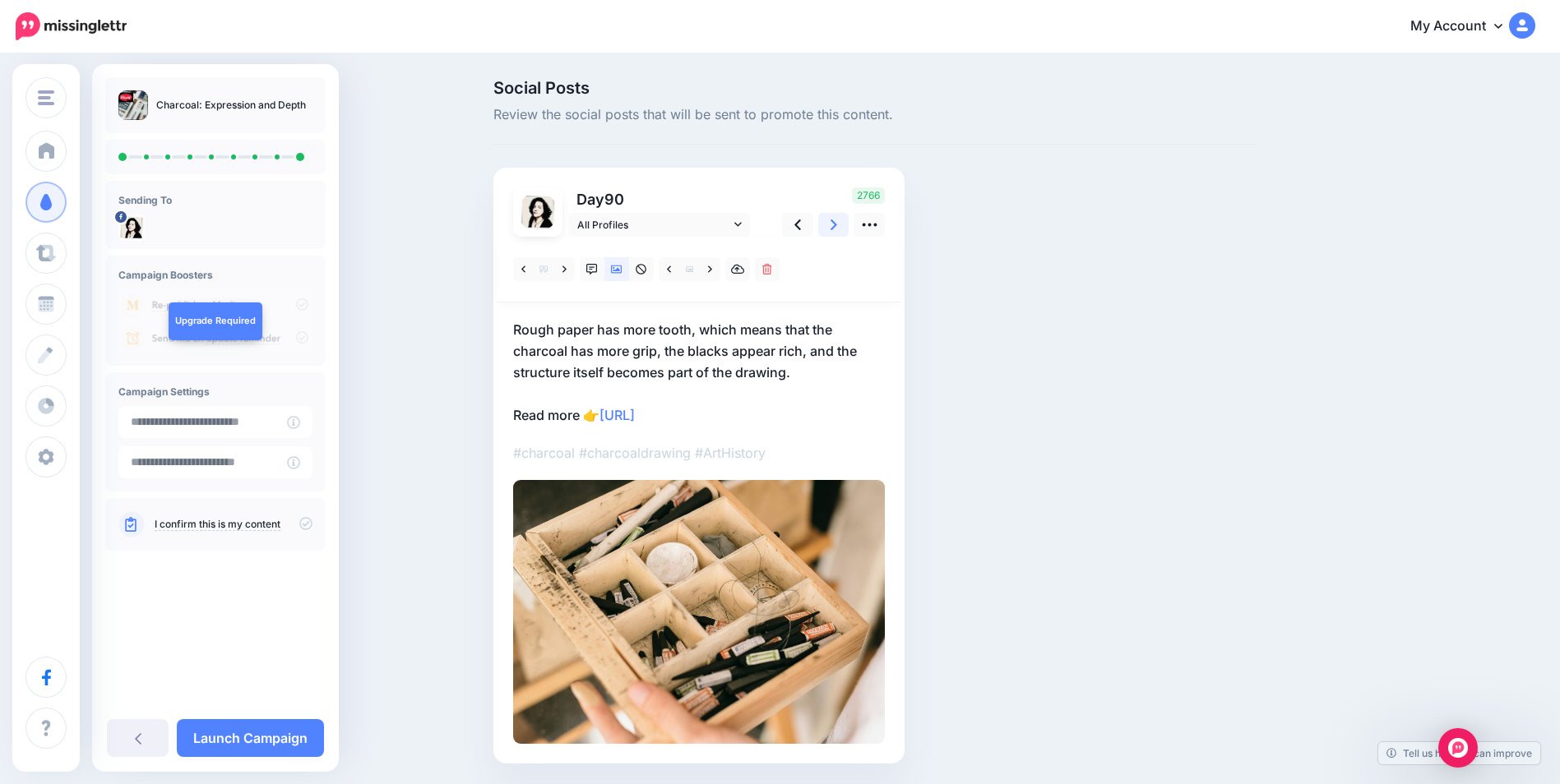
click at [836, 227] on icon at bounding box center [834, 225] width 7 height 17
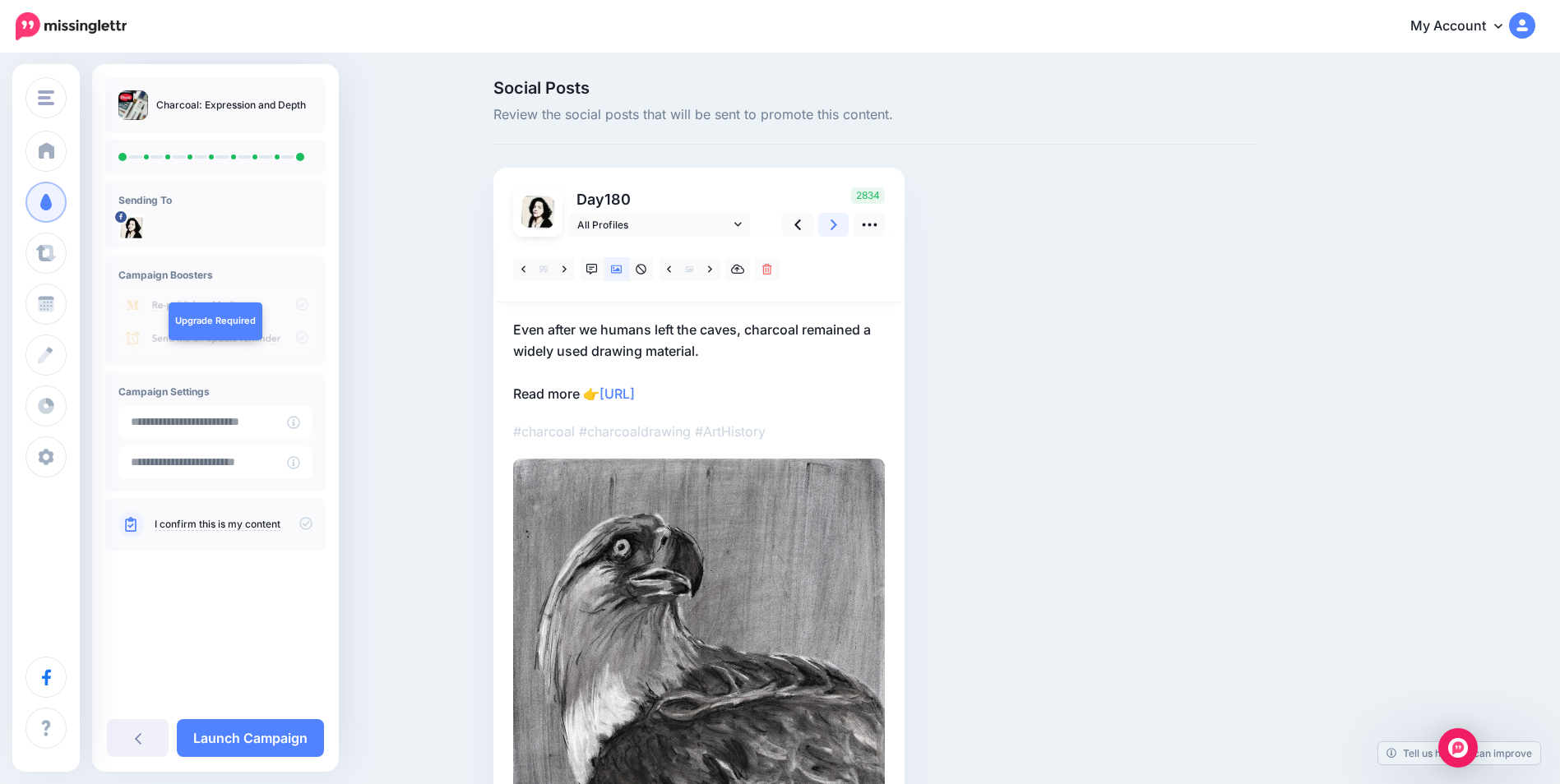
click at [836, 227] on icon at bounding box center [834, 225] width 7 height 17
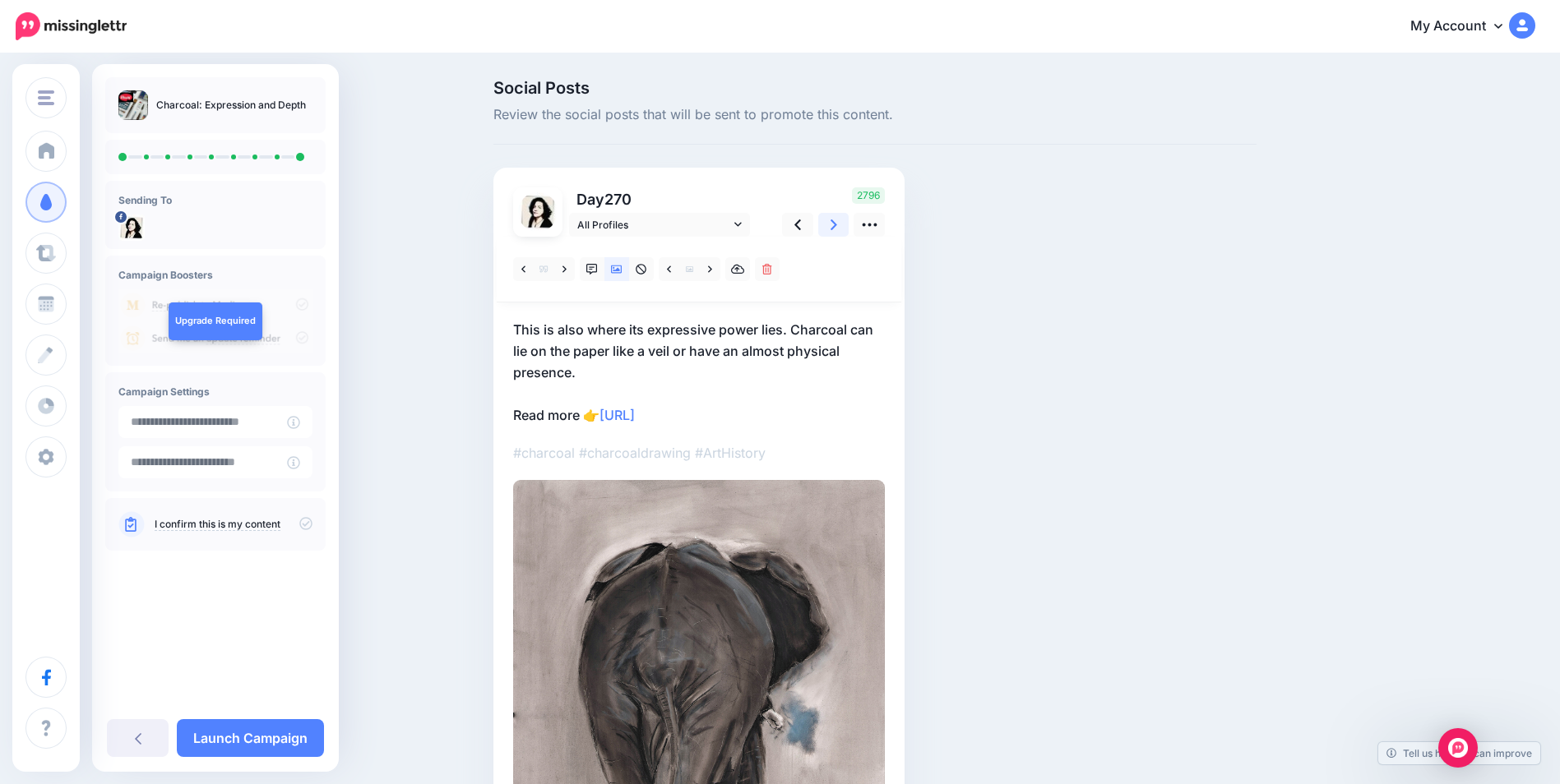
click at [836, 227] on icon at bounding box center [834, 225] width 7 height 17
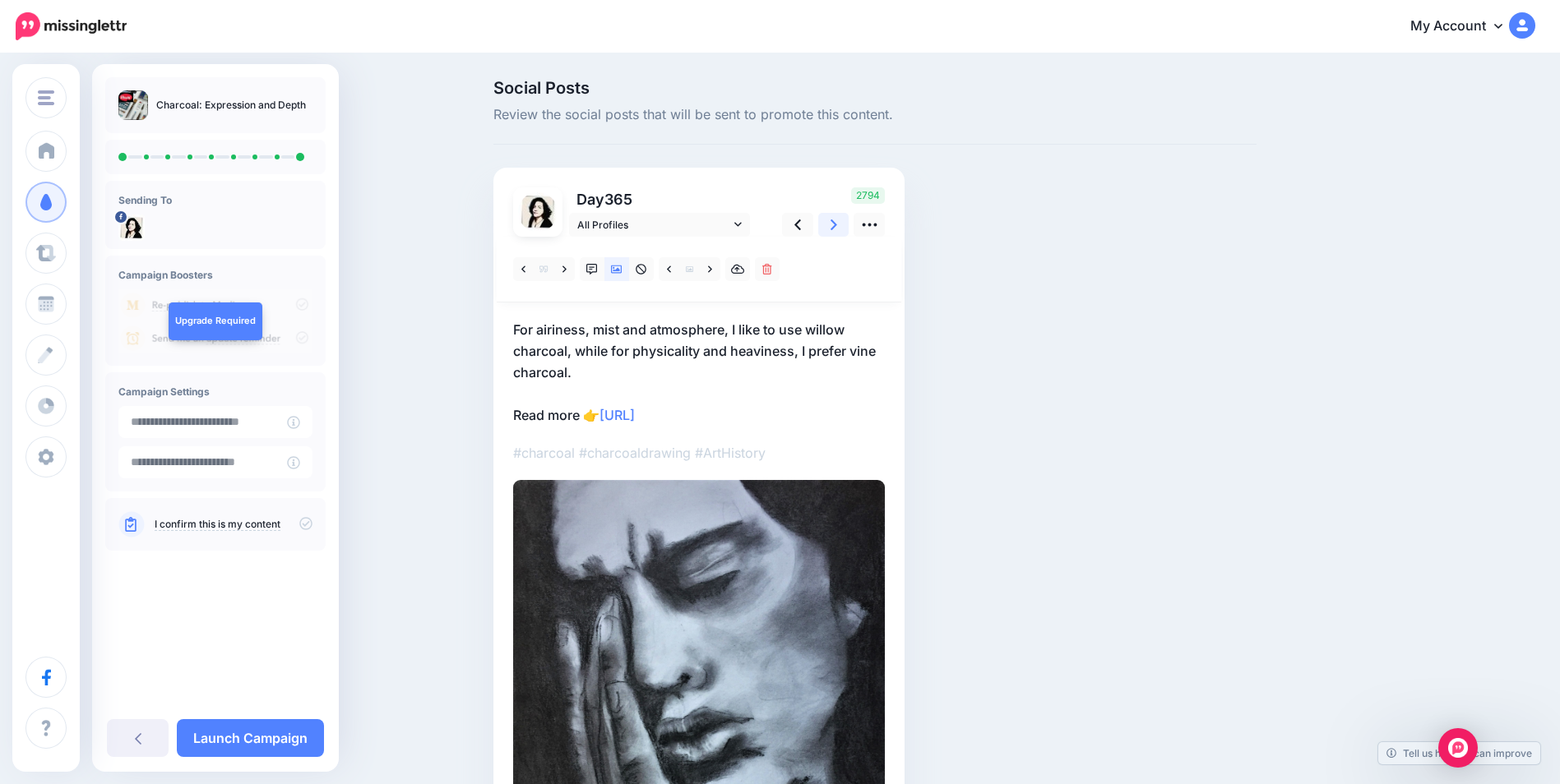
click at [836, 227] on icon at bounding box center [834, 225] width 7 height 17
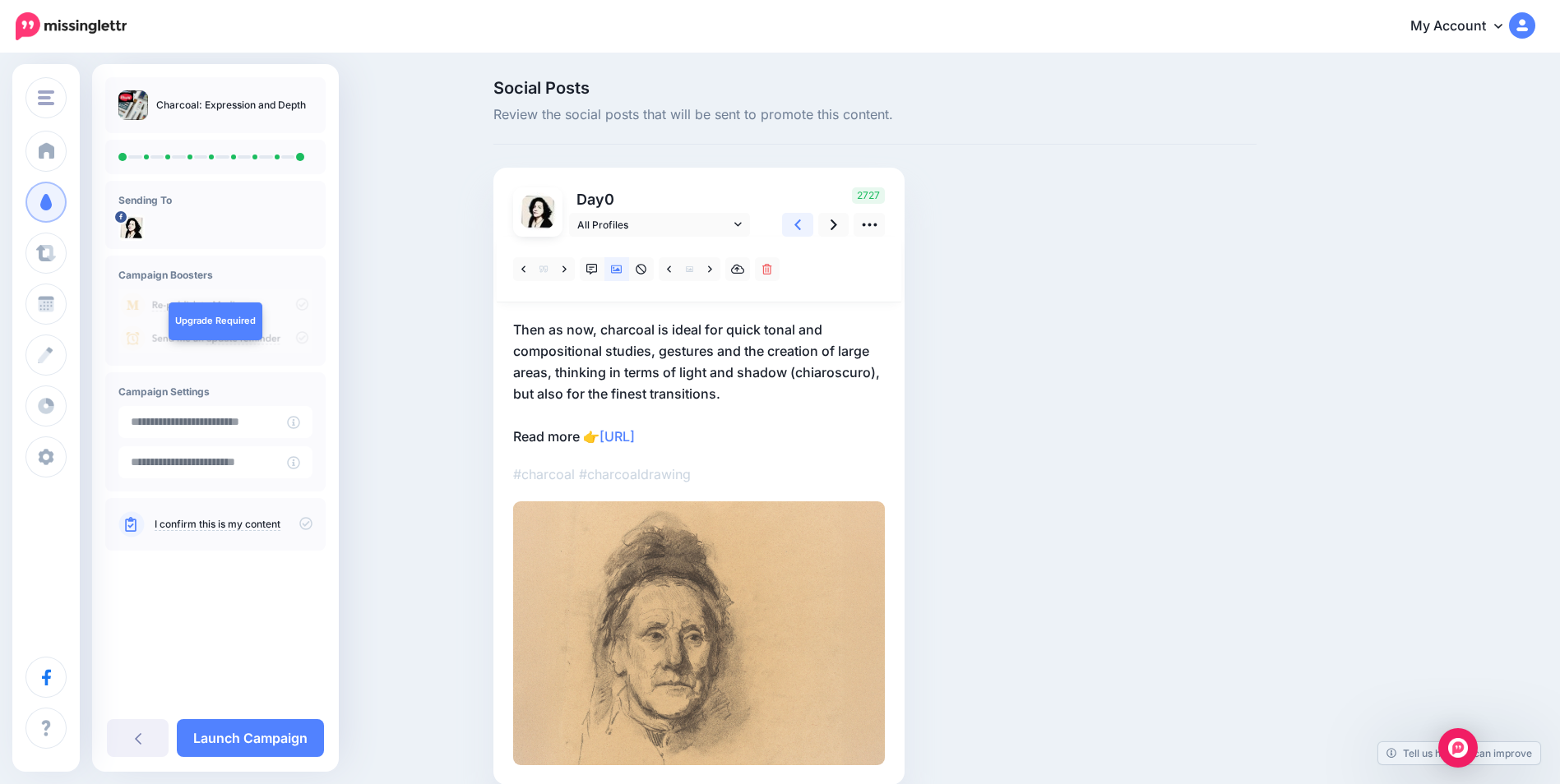
click at [810, 224] on link at bounding box center [798, 225] width 31 height 24
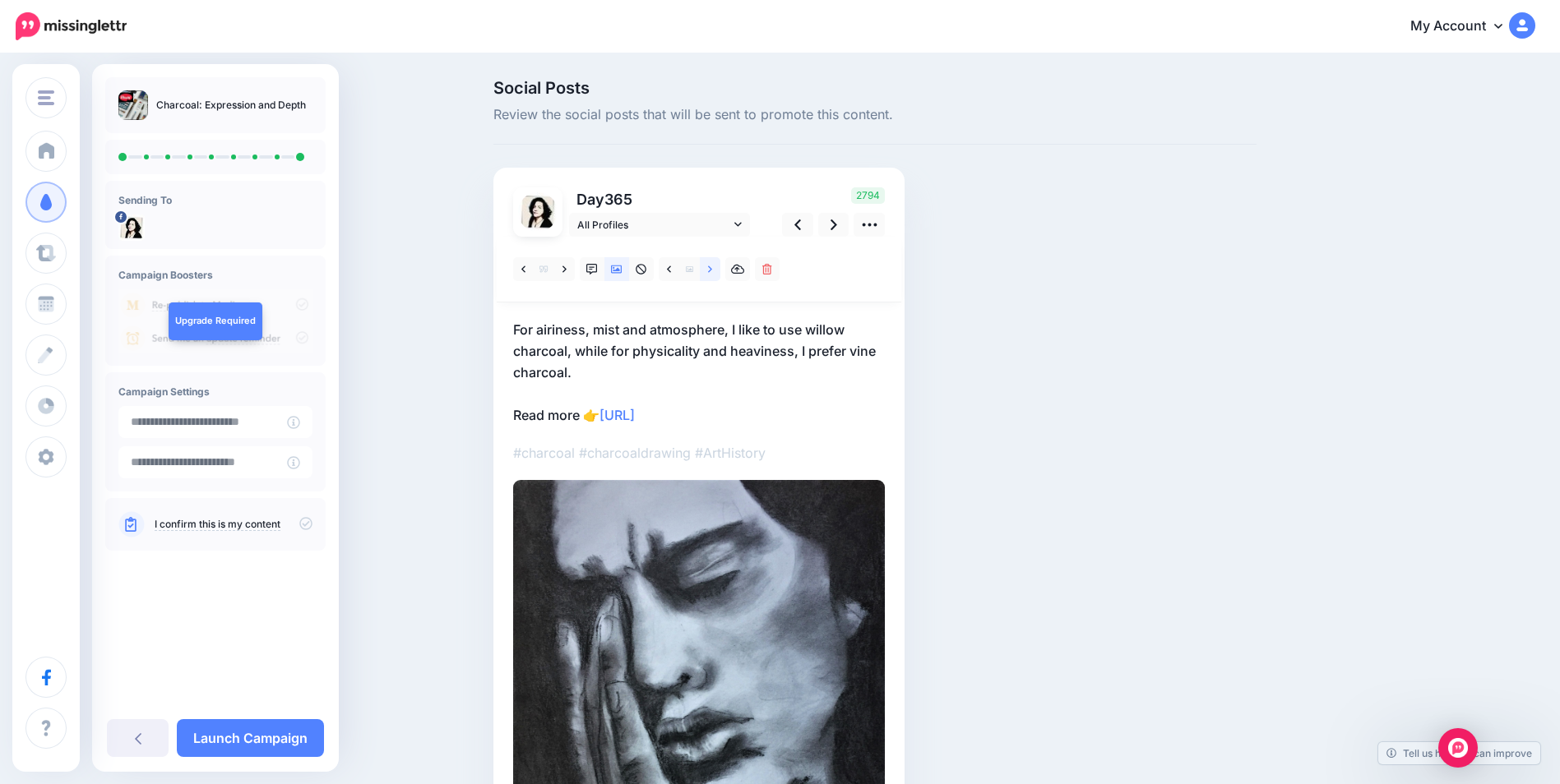
click at [713, 269] on icon at bounding box center [710, 270] width 4 height 12
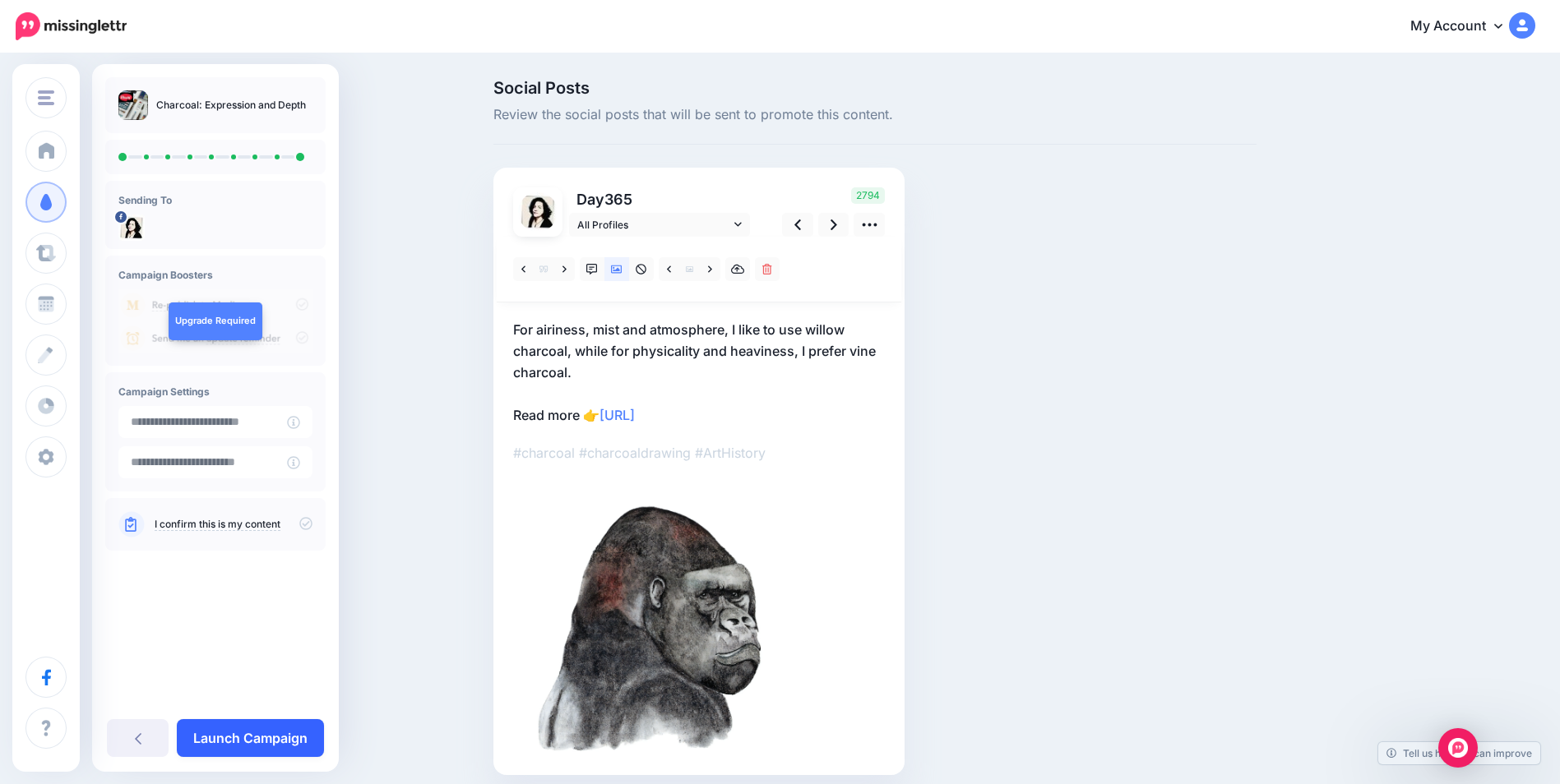
click at [252, 739] on link "Launch Campaign" at bounding box center [250, 738] width 148 height 38
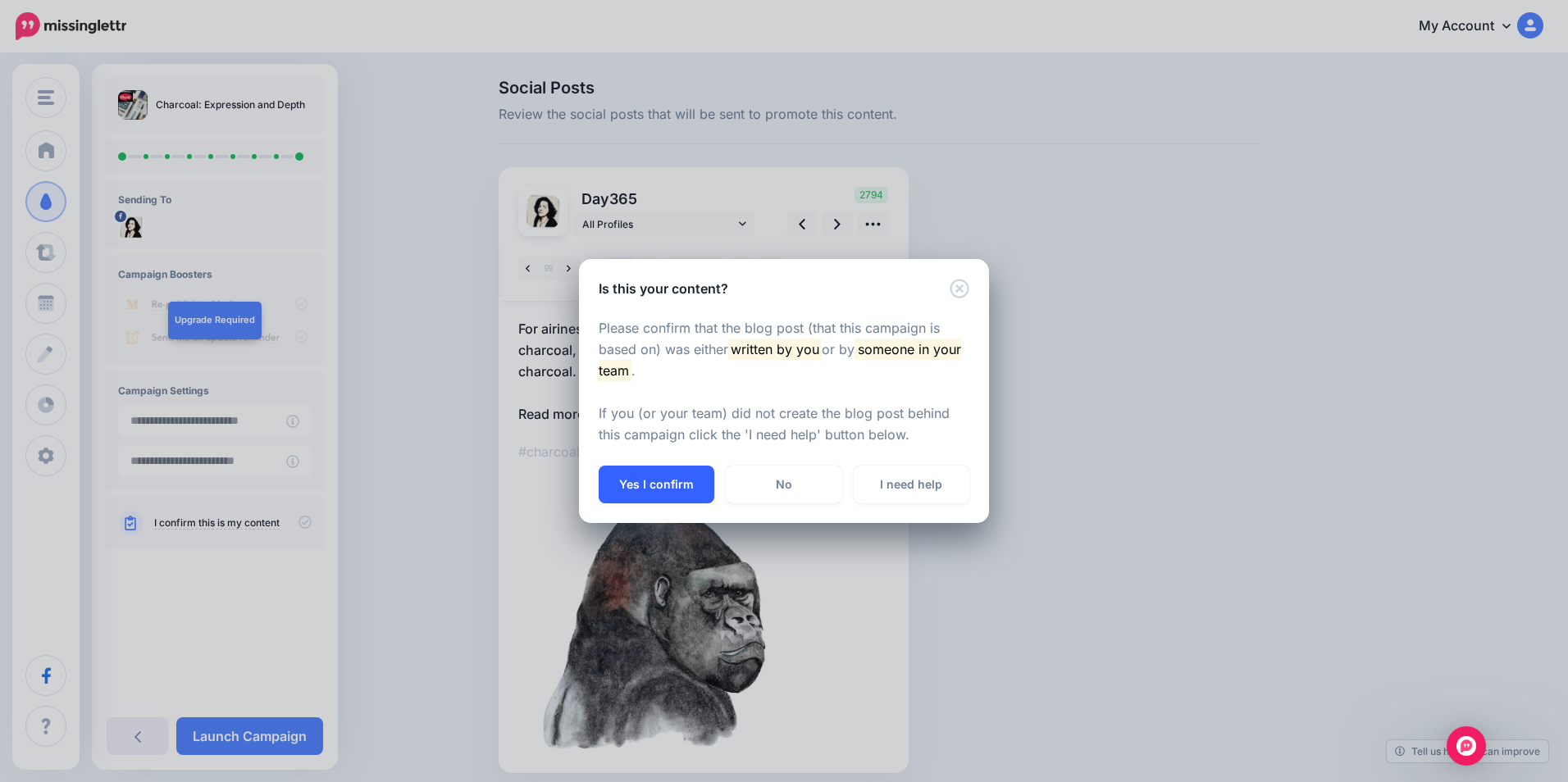
click at [656, 488] on button "Yes I confirm" at bounding box center [657, 484] width 116 height 38
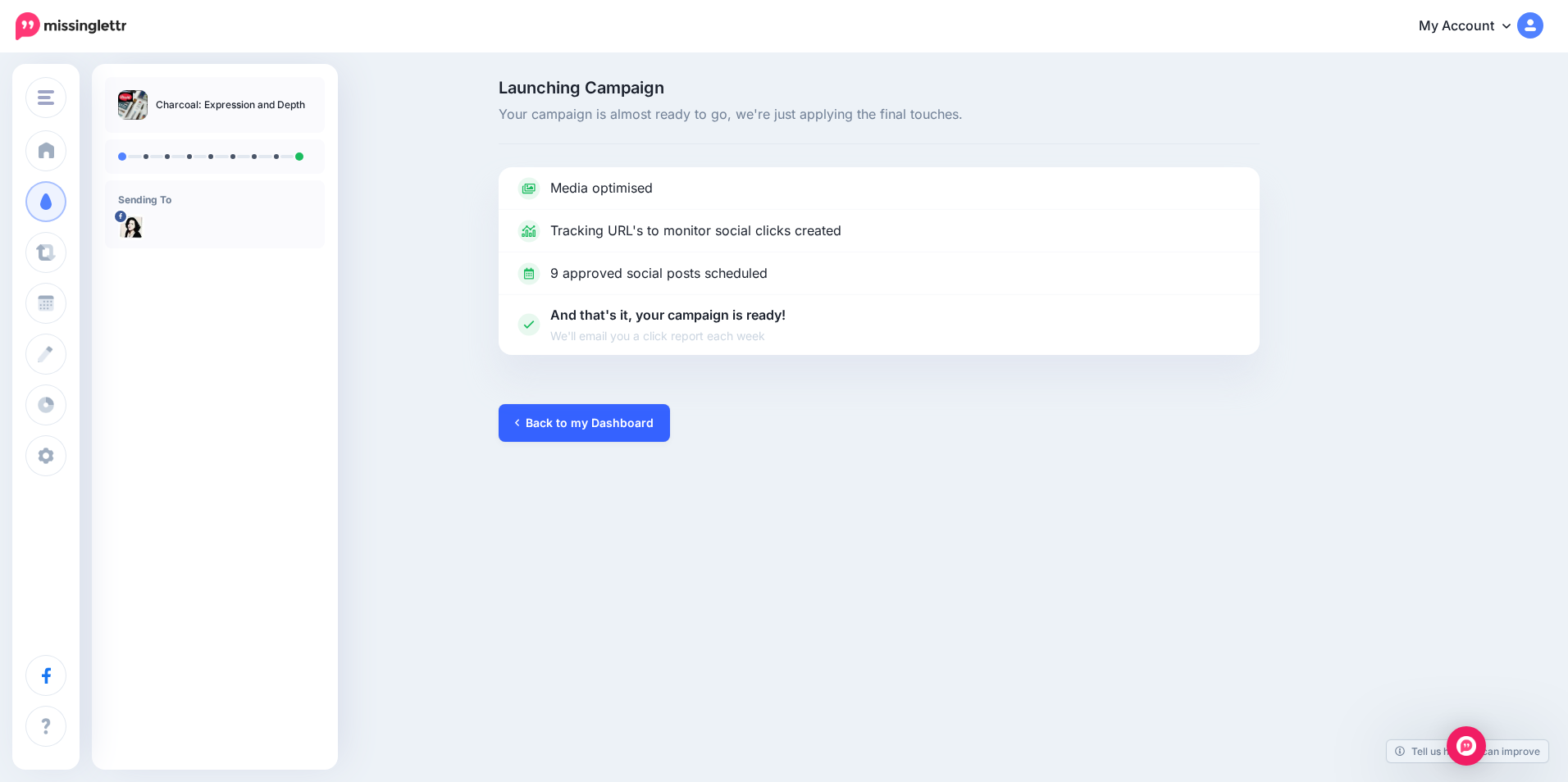
click at [531, 427] on link "Back to my Dashboard" at bounding box center [584, 423] width 172 height 38
